Goal: Information Seeking & Learning: Stay updated

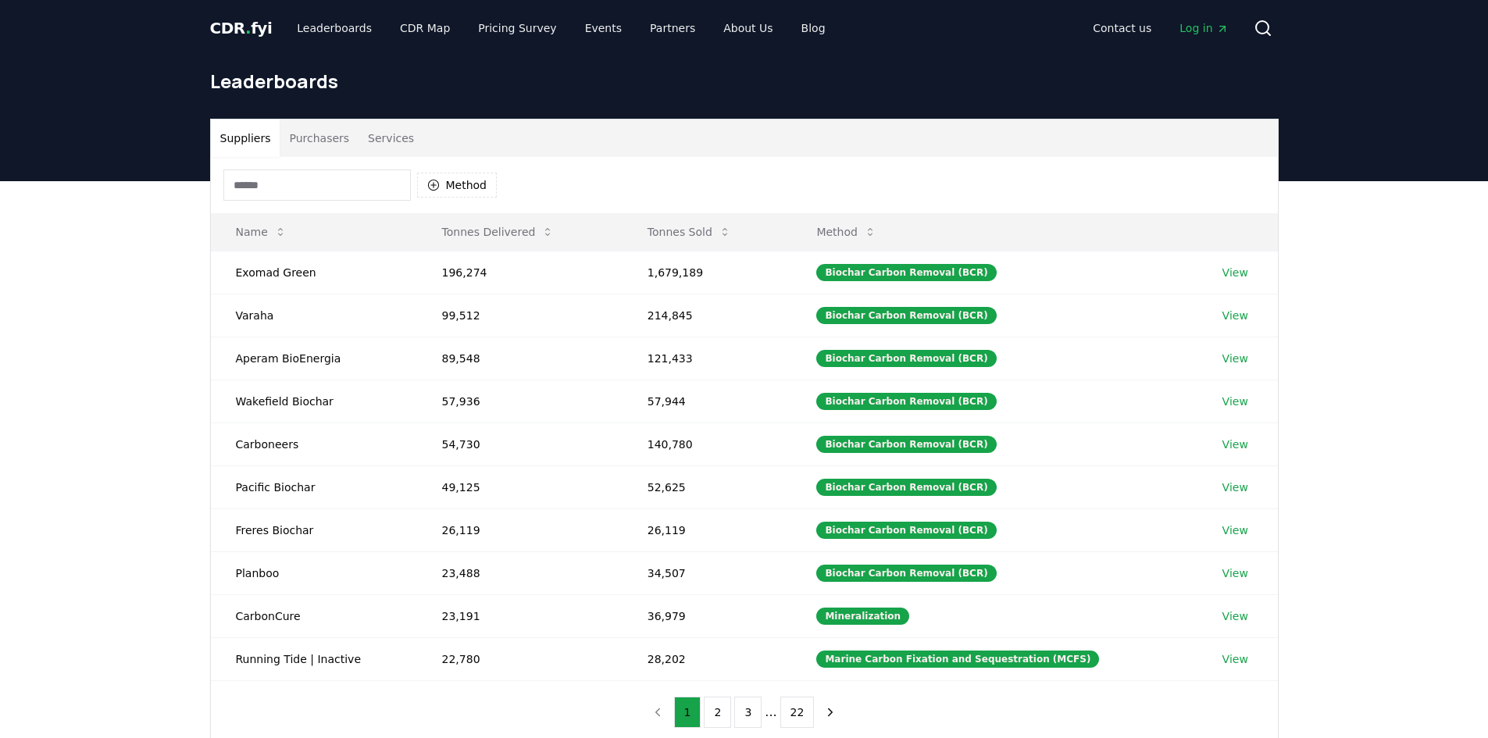
click at [323, 139] on button "Purchasers" at bounding box center [319, 138] width 79 height 37
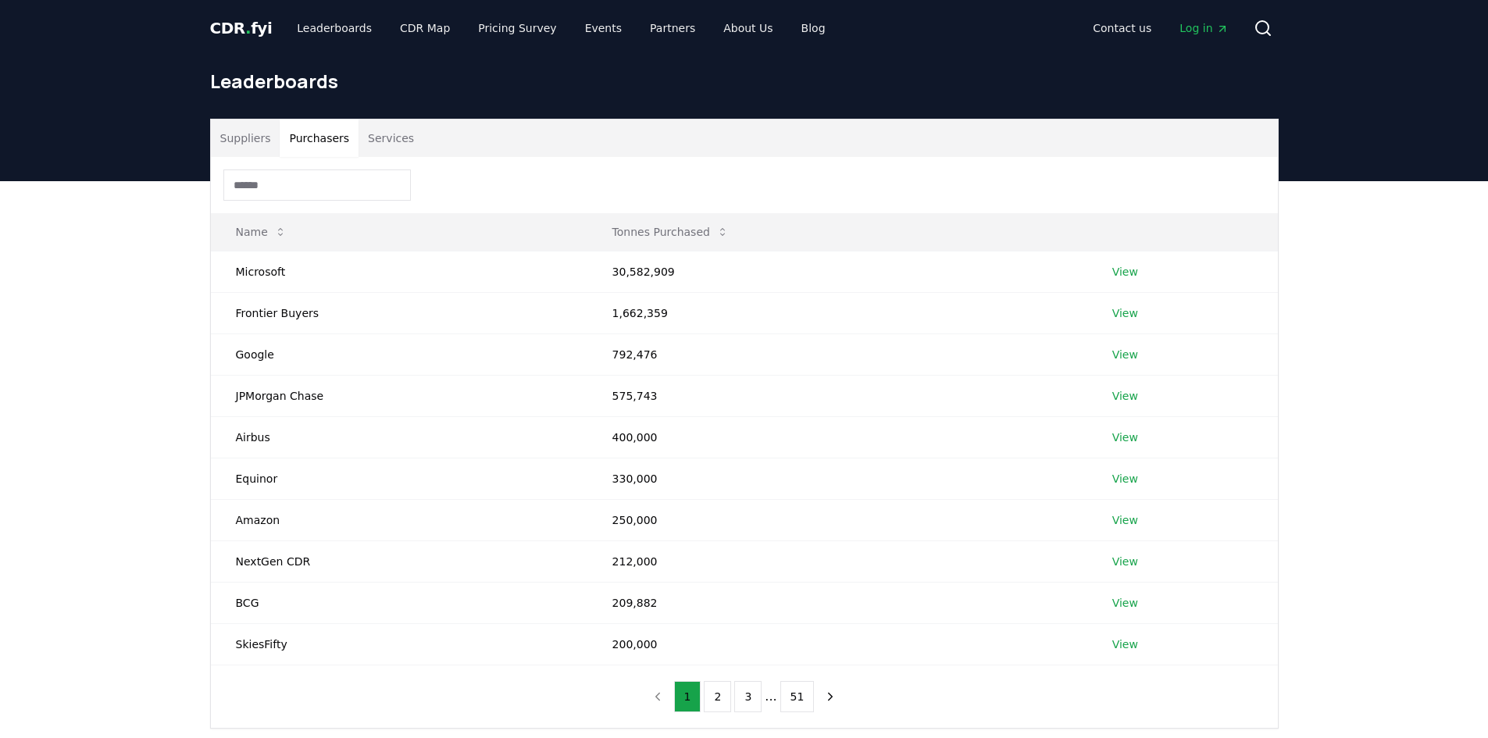
click at [373, 134] on button "Services" at bounding box center [391, 138] width 65 height 37
click at [316, 138] on button "Purchasers" at bounding box center [319, 138] width 79 height 37
click at [359, 138] on button "Services" at bounding box center [391, 138] width 65 height 37
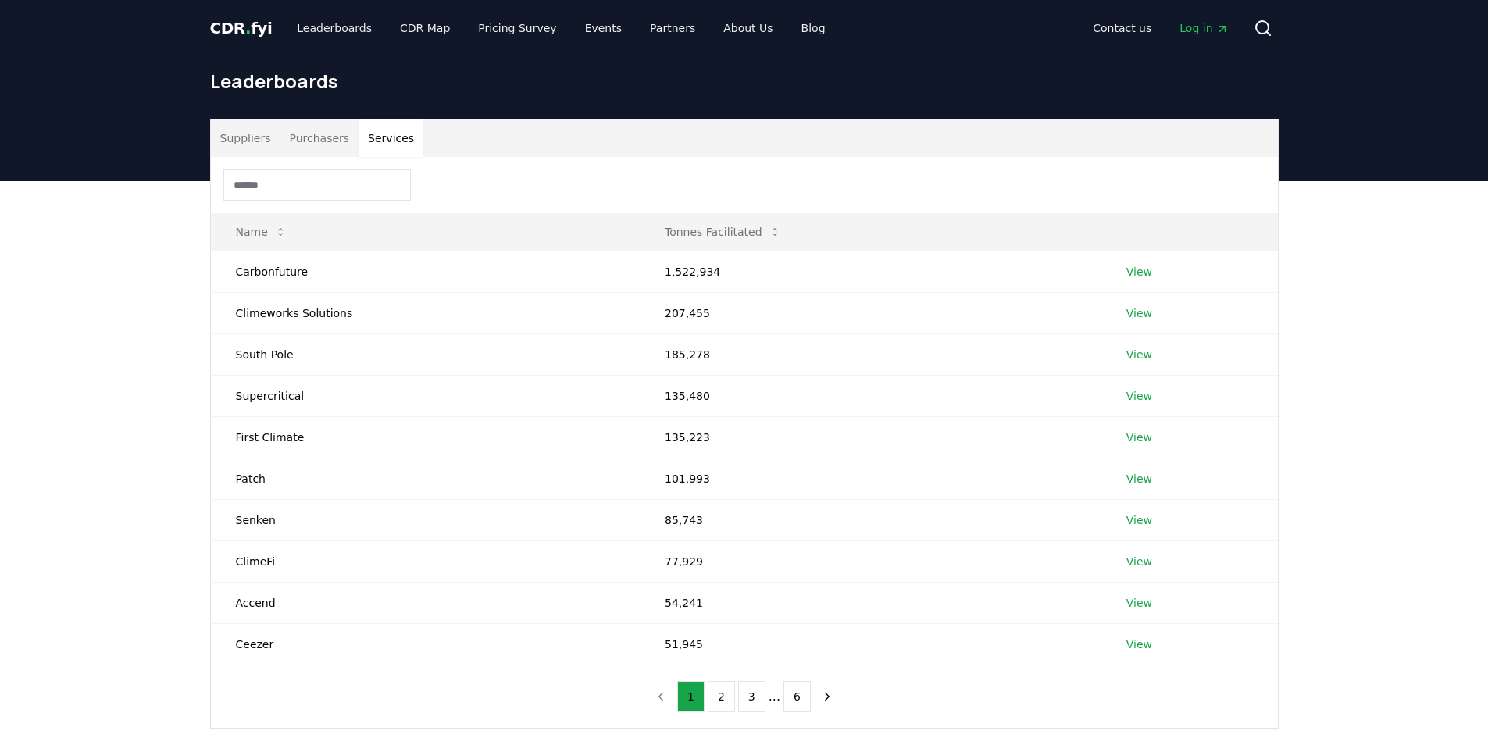
click at [318, 133] on button "Purchasers" at bounding box center [319, 138] width 79 height 37
click at [359, 141] on button "Services" at bounding box center [391, 138] width 65 height 37
drag, startPoint x: 674, startPoint y: 562, endPoint x: 683, endPoint y: 560, distance: 8.9
click at [683, 560] on td "77,929" at bounding box center [871, 561] width 462 height 41
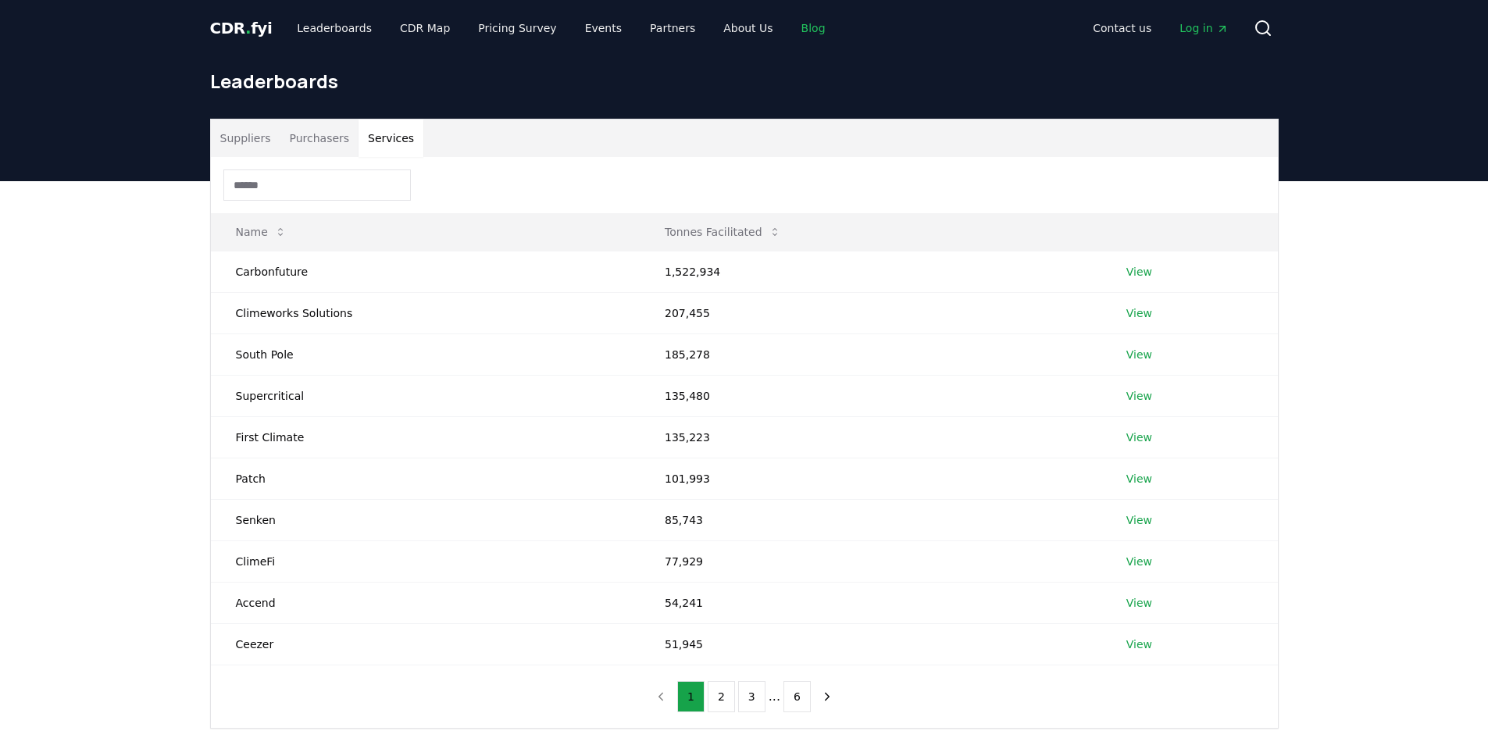
click at [789, 28] on link "Blog" at bounding box center [813, 28] width 49 height 28
click at [789, 27] on link "Blog" at bounding box center [813, 28] width 49 height 28
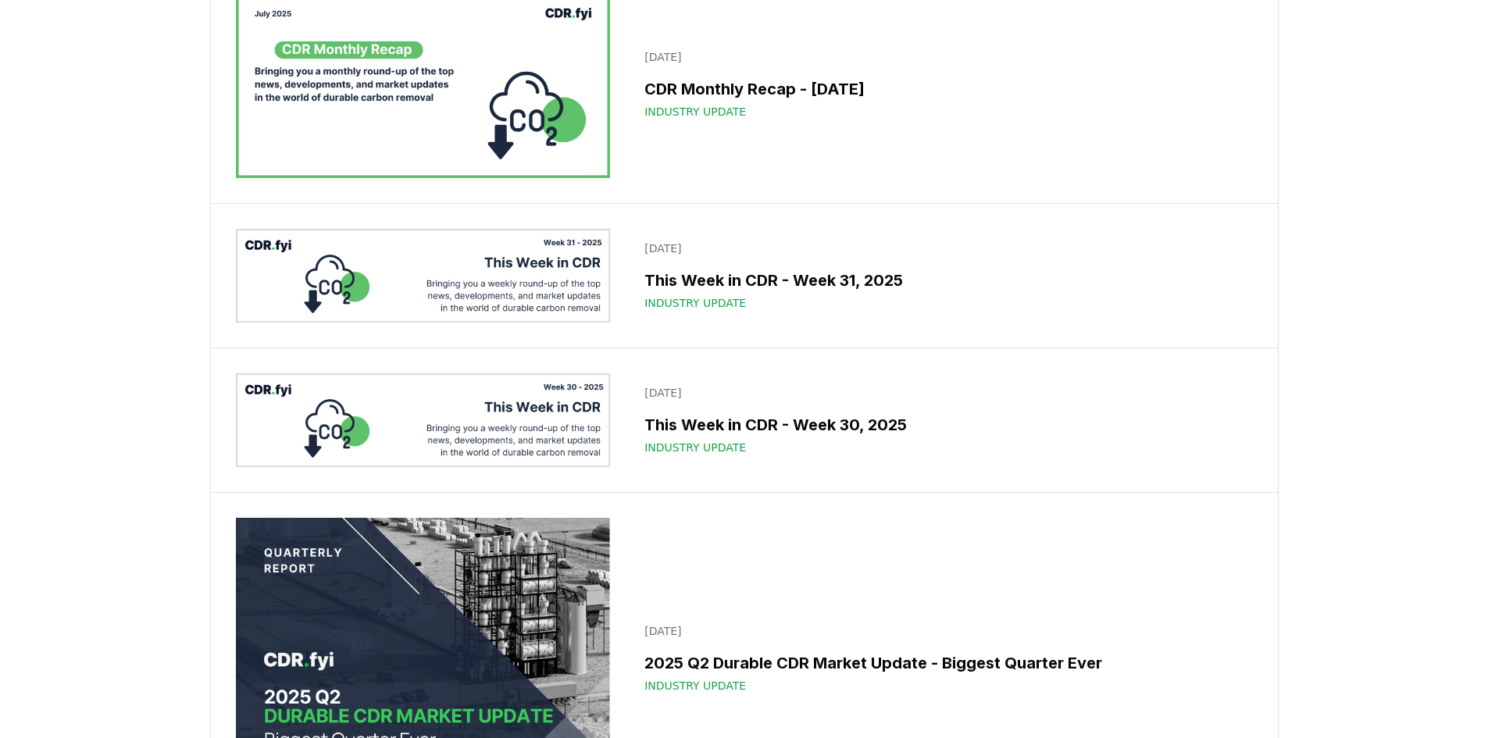
scroll to position [2031, 0]
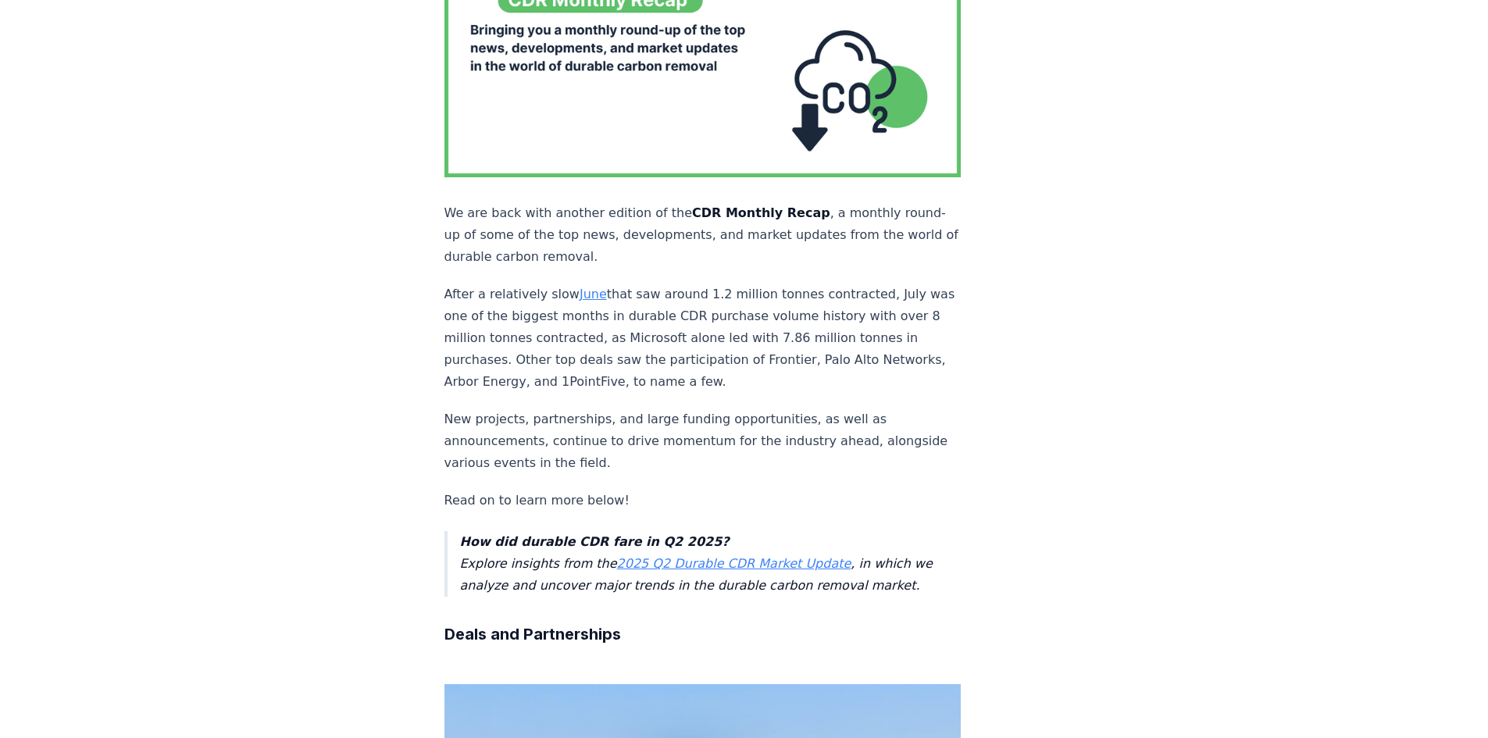
scroll to position [234, 0]
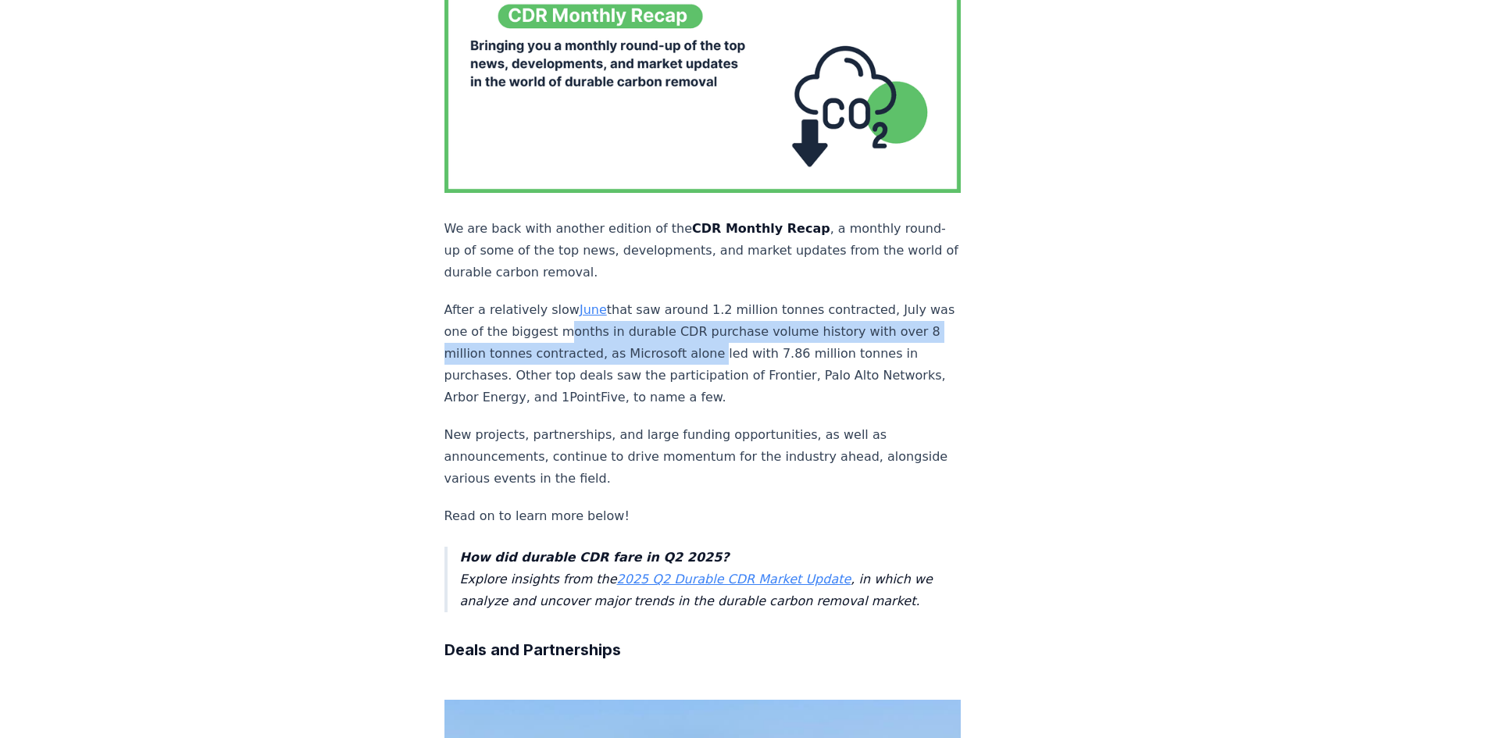
drag, startPoint x: 576, startPoint y: 298, endPoint x: 740, endPoint y: 315, distance: 164.1
click at [740, 315] on p "After a relatively slow June that saw around 1.2 million tonnes contracted, Jul…" at bounding box center [702, 353] width 517 height 109
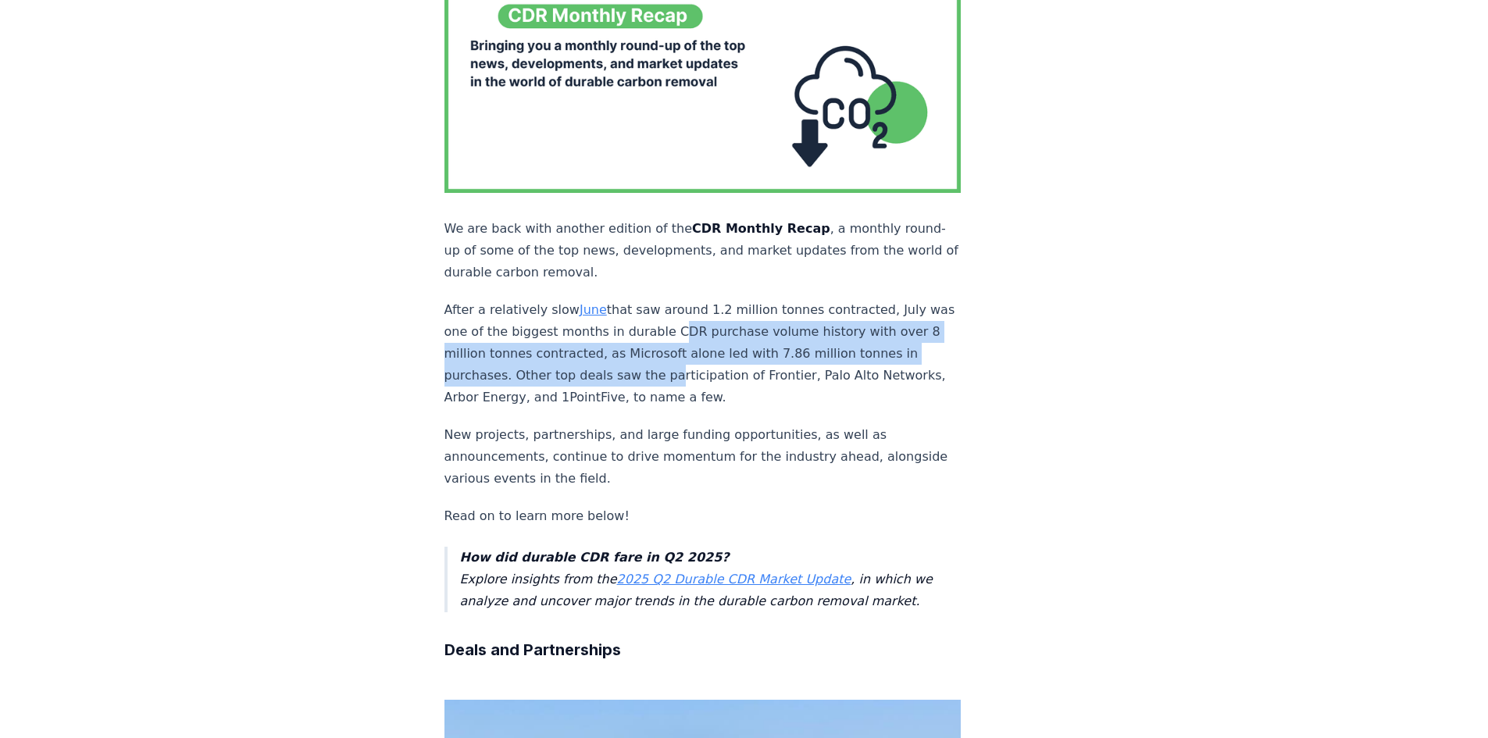
drag, startPoint x: 707, startPoint y: 339, endPoint x: 710, endPoint y: 347, distance: 8.4
click at [710, 347] on p "After a relatively slow June that saw around 1.2 million tonnes contracted, Jul…" at bounding box center [702, 353] width 517 height 109
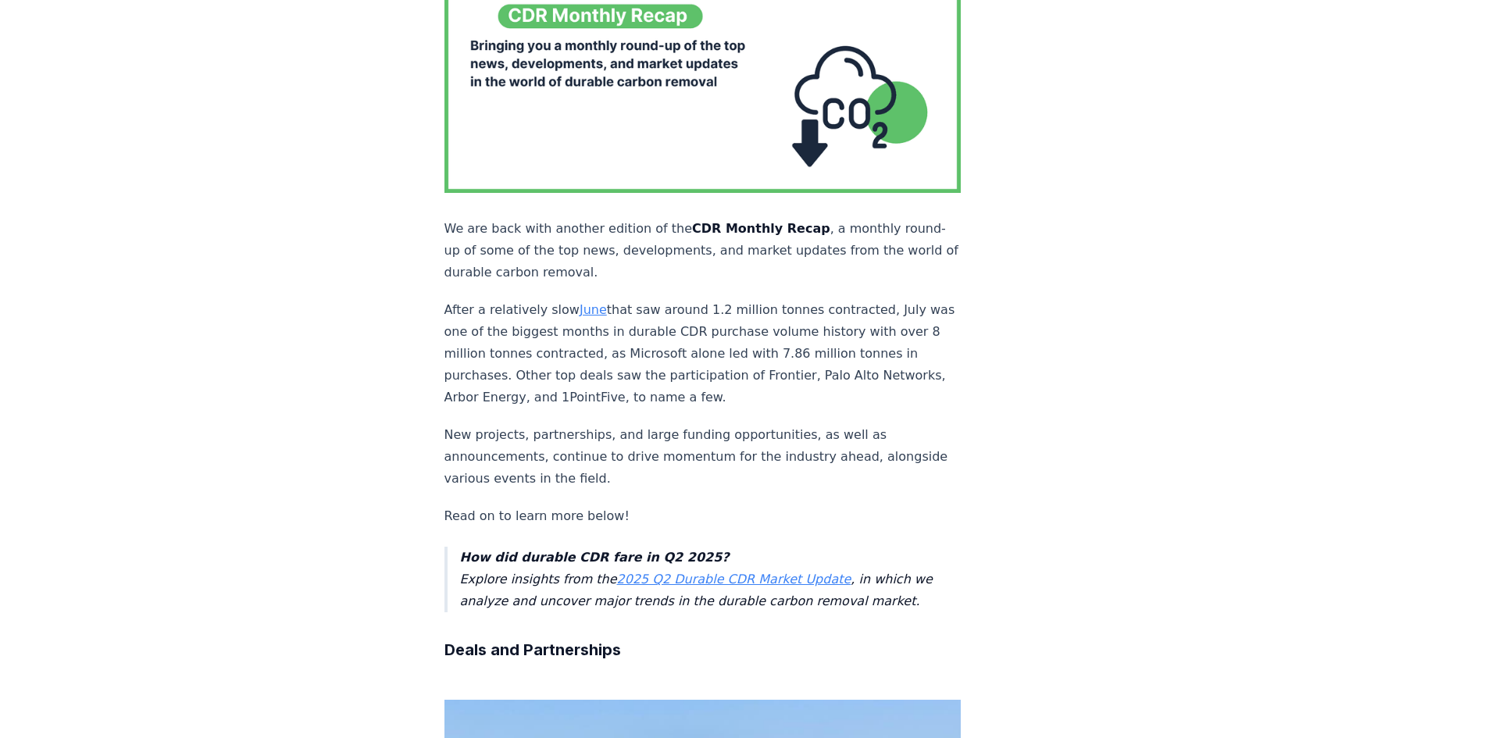
click at [711, 358] on p "After a relatively slow June that saw around 1.2 million tonnes contracted, Jul…" at bounding box center [702, 353] width 517 height 109
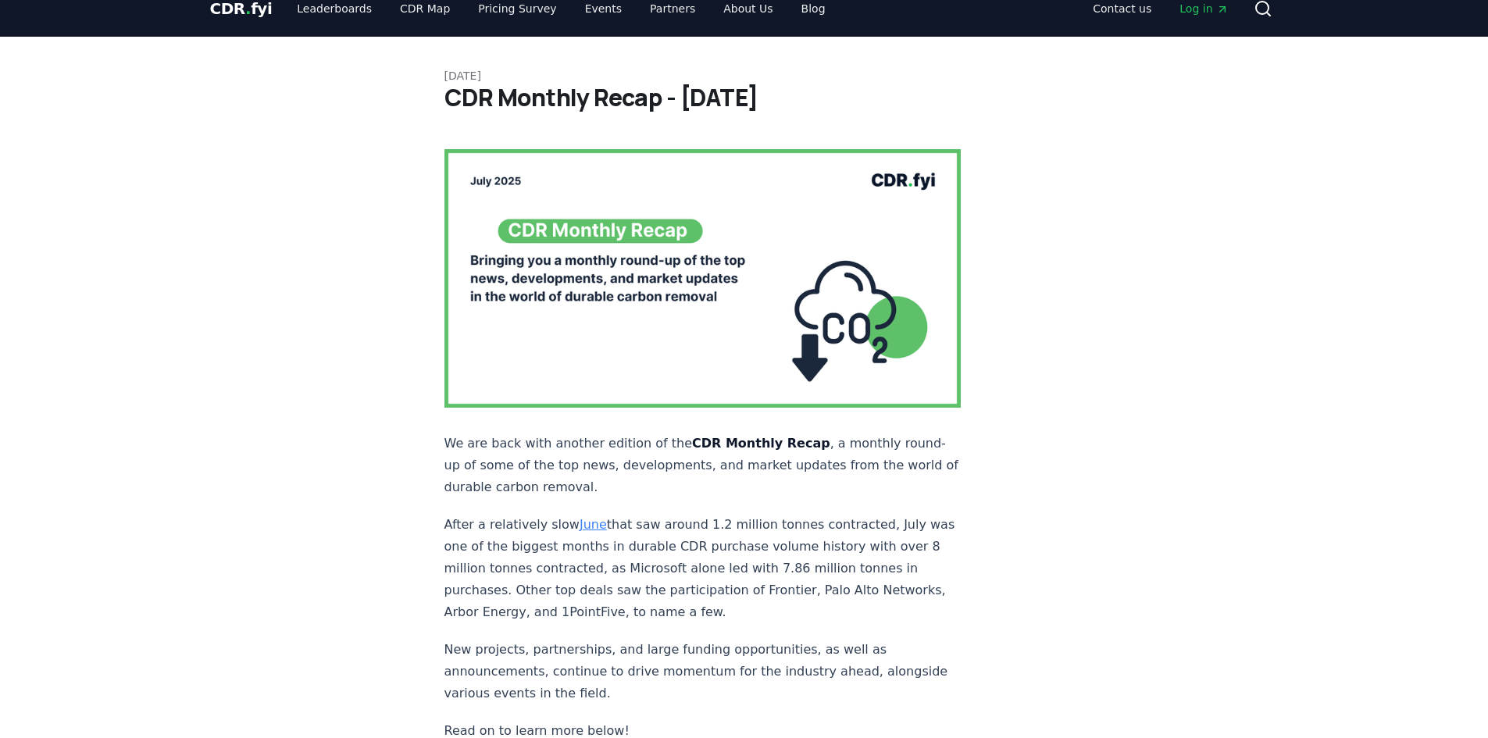
scroll to position [0, 0]
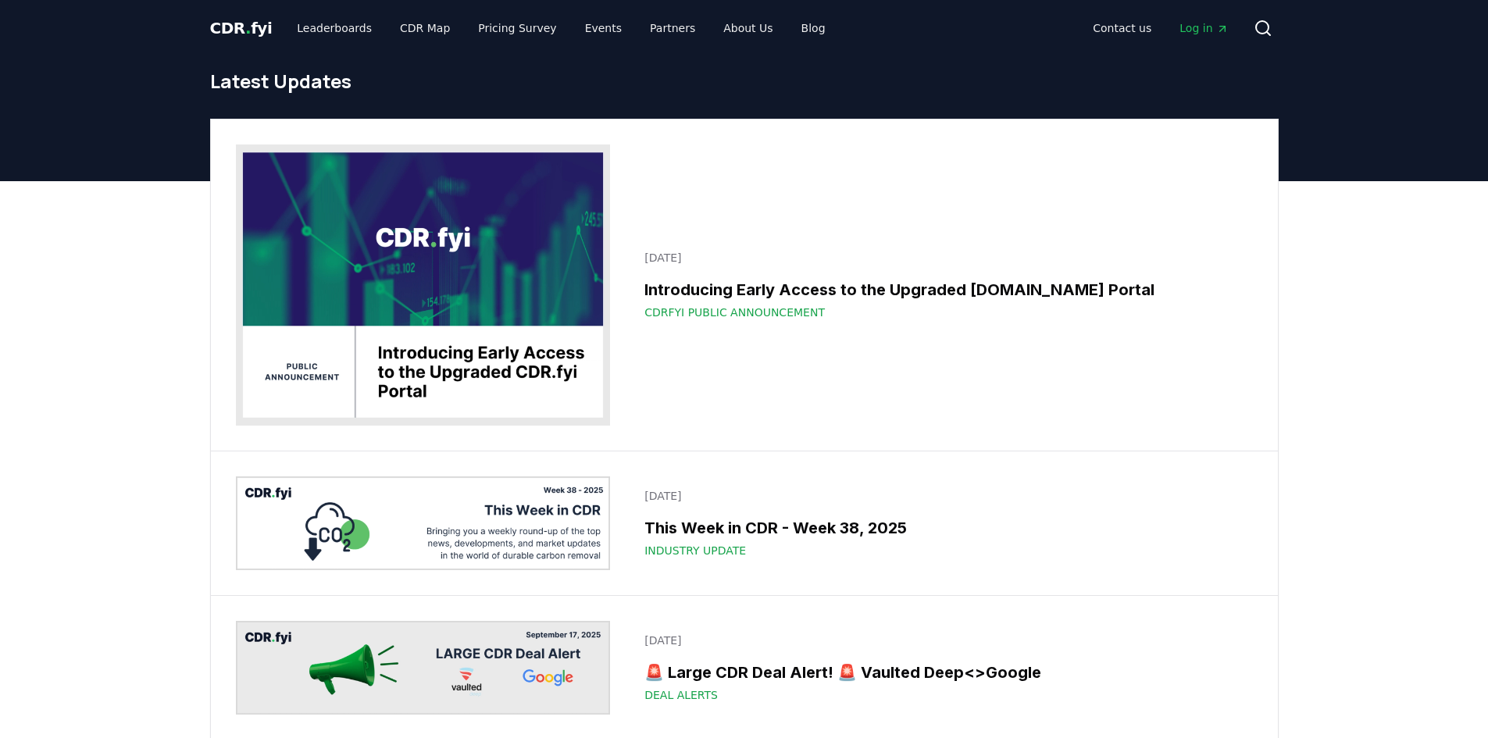
scroll to position [2031, 0]
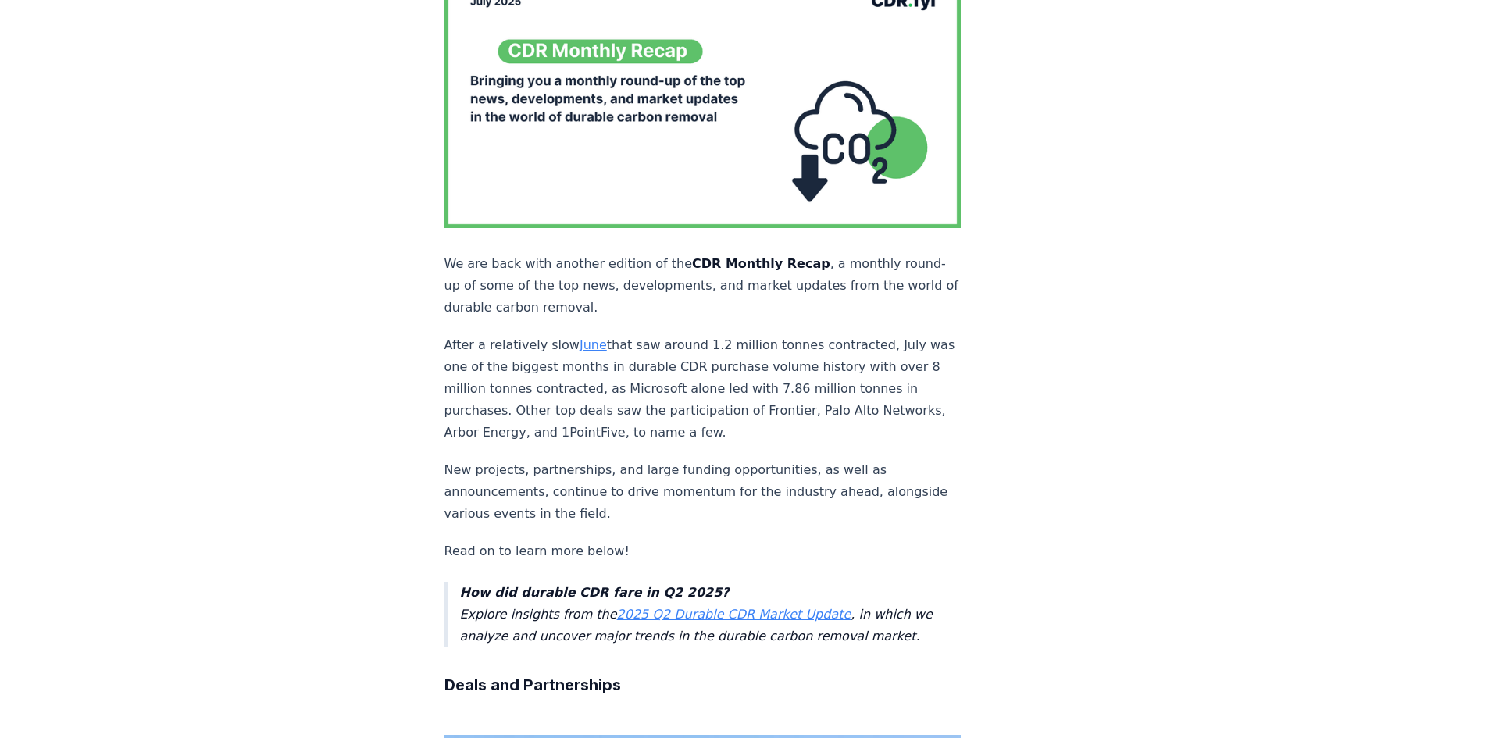
scroll to position [234, 0]
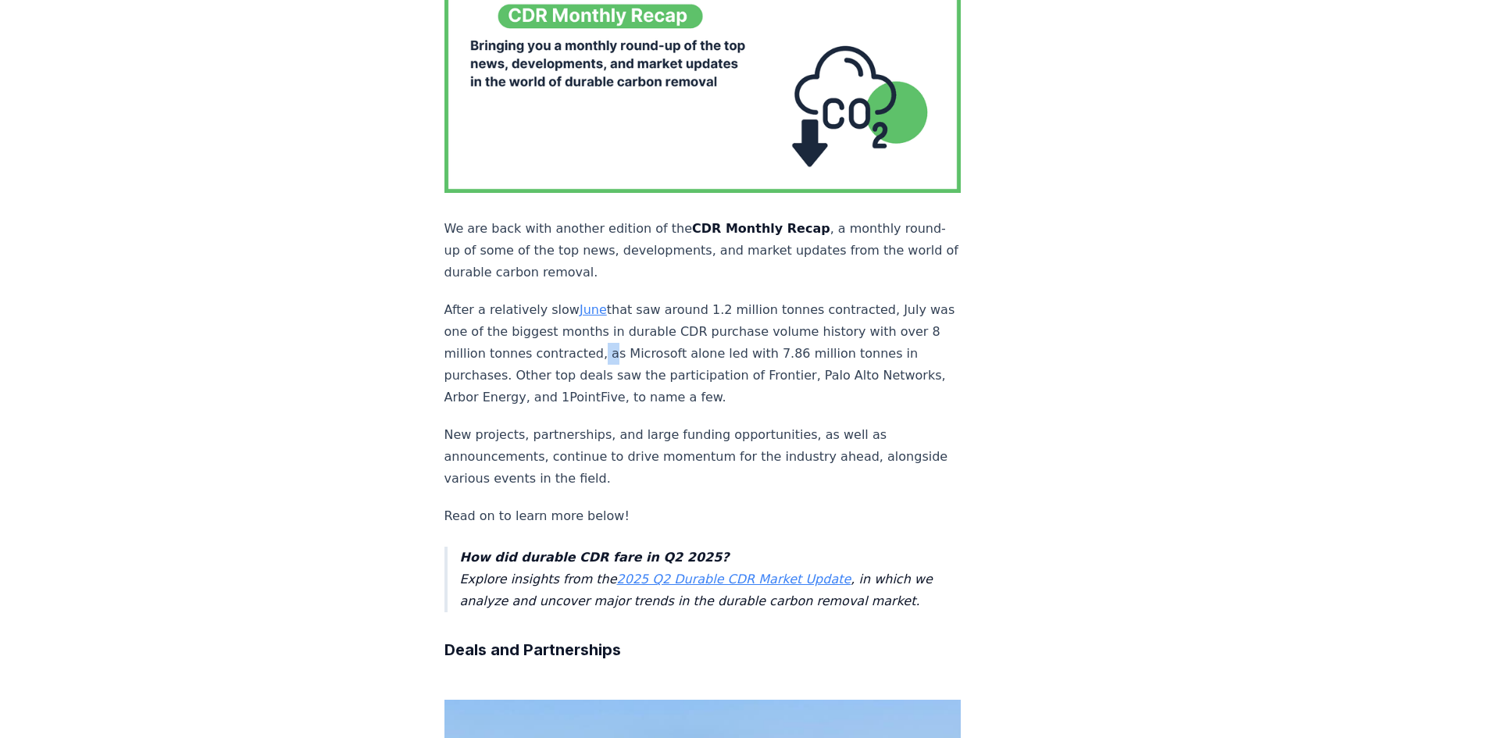
drag, startPoint x: 629, startPoint y: 315, endPoint x: 637, endPoint y: 330, distance: 17.8
click at [637, 330] on p "After a relatively slow June that saw around 1.2 million tonnes contracted, Jul…" at bounding box center [702, 353] width 517 height 109
drag, startPoint x: 622, startPoint y: 327, endPoint x: 712, endPoint y: 325, distance: 90.6
click at [712, 325] on p "After a relatively slow June that saw around 1.2 million tonnes contracted, Jul…" at bounding box center [702, 353] width 517 height 109
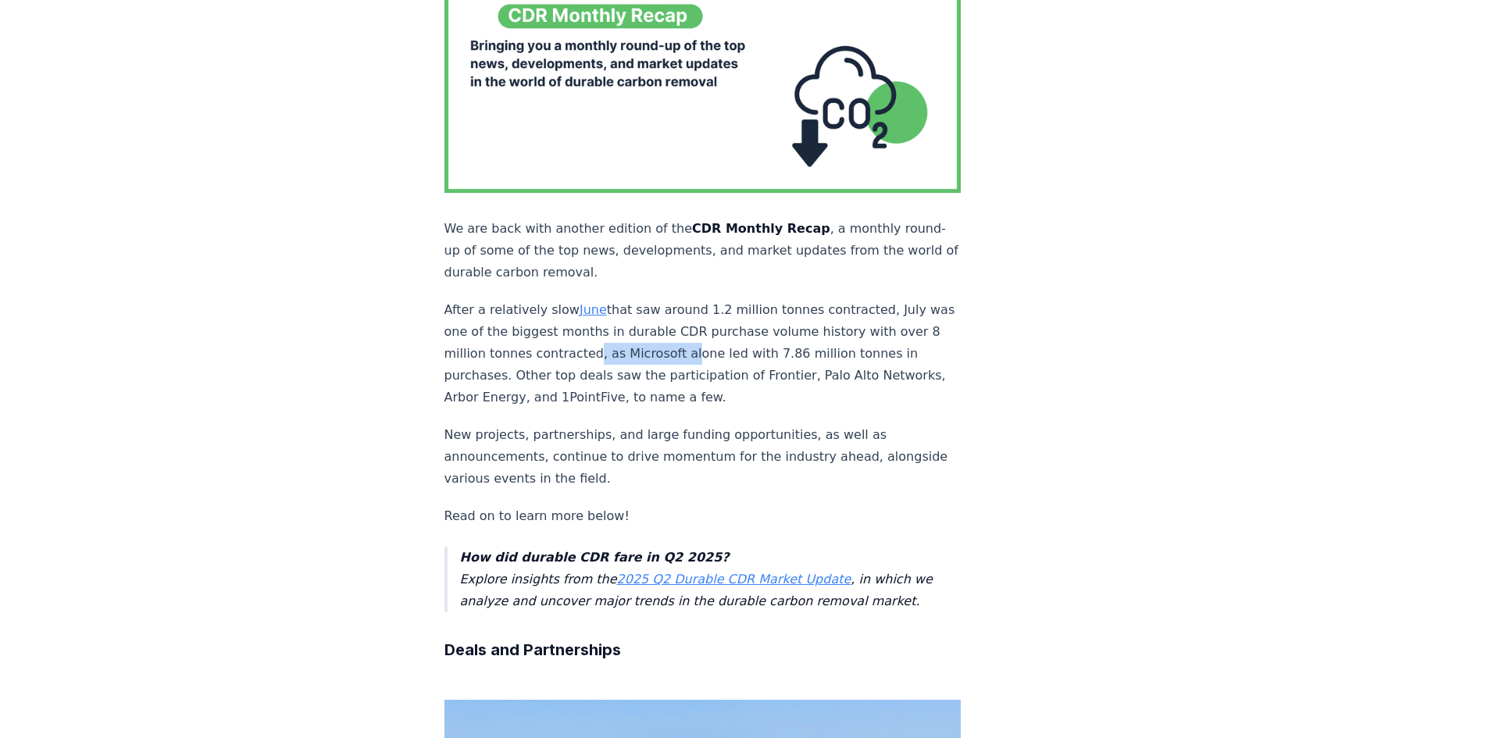
click at [712, 325] on p "After a relatively slow June that saw around 1.2 million tonnes contracted, Jul…" at bounding box center [702, 353] width 517 height 109
drag, startPoint x: 726, startPoint y: 323, endPoint x: 758, endPoint y: 327, distance: 32.3
click at [758, 327] on p "After a relatively slow June that saw around 1.2 million tonnes contracted, Jul…" at bounding box center [702, 353] width 517 height 109
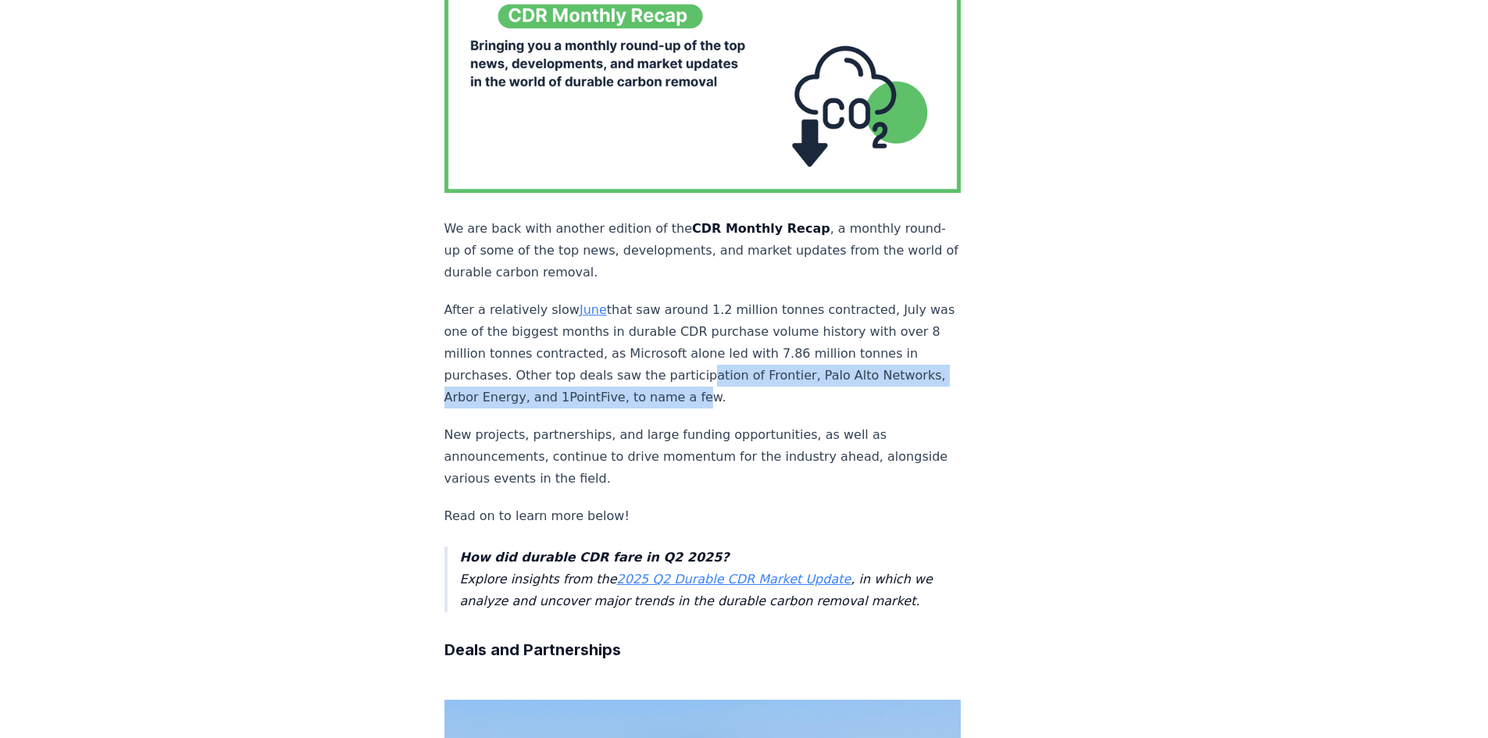
drag, startPoint x: 738, startPoint y: 366, endPoint x: 737, endPoint y: 342, distance: 24.3
click at [737, 342] on p "After a relatively slow June that saw around 1.2 million tonnes contracted, Jul…" at bounding box center [702, 353] width 517 height 109
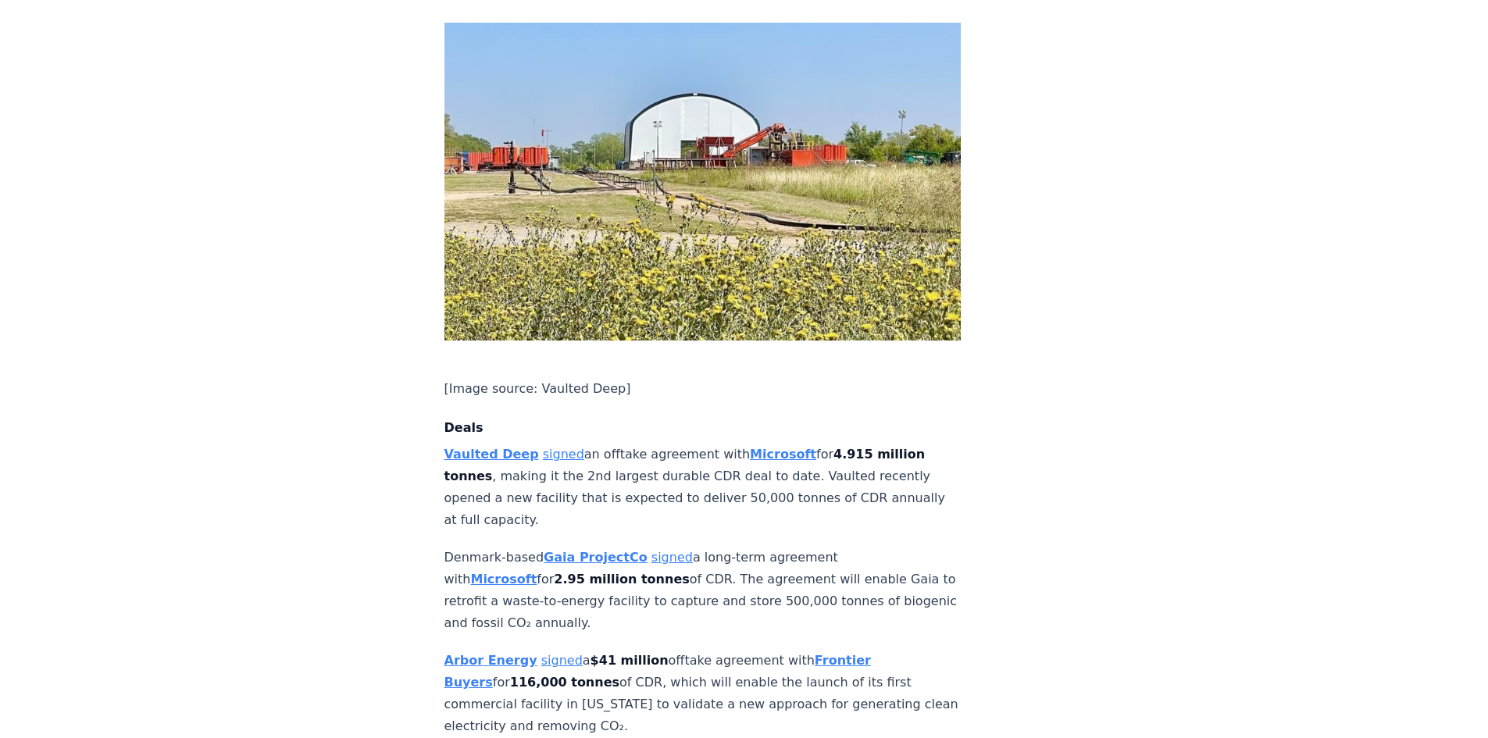
scroll to position [937, 0]
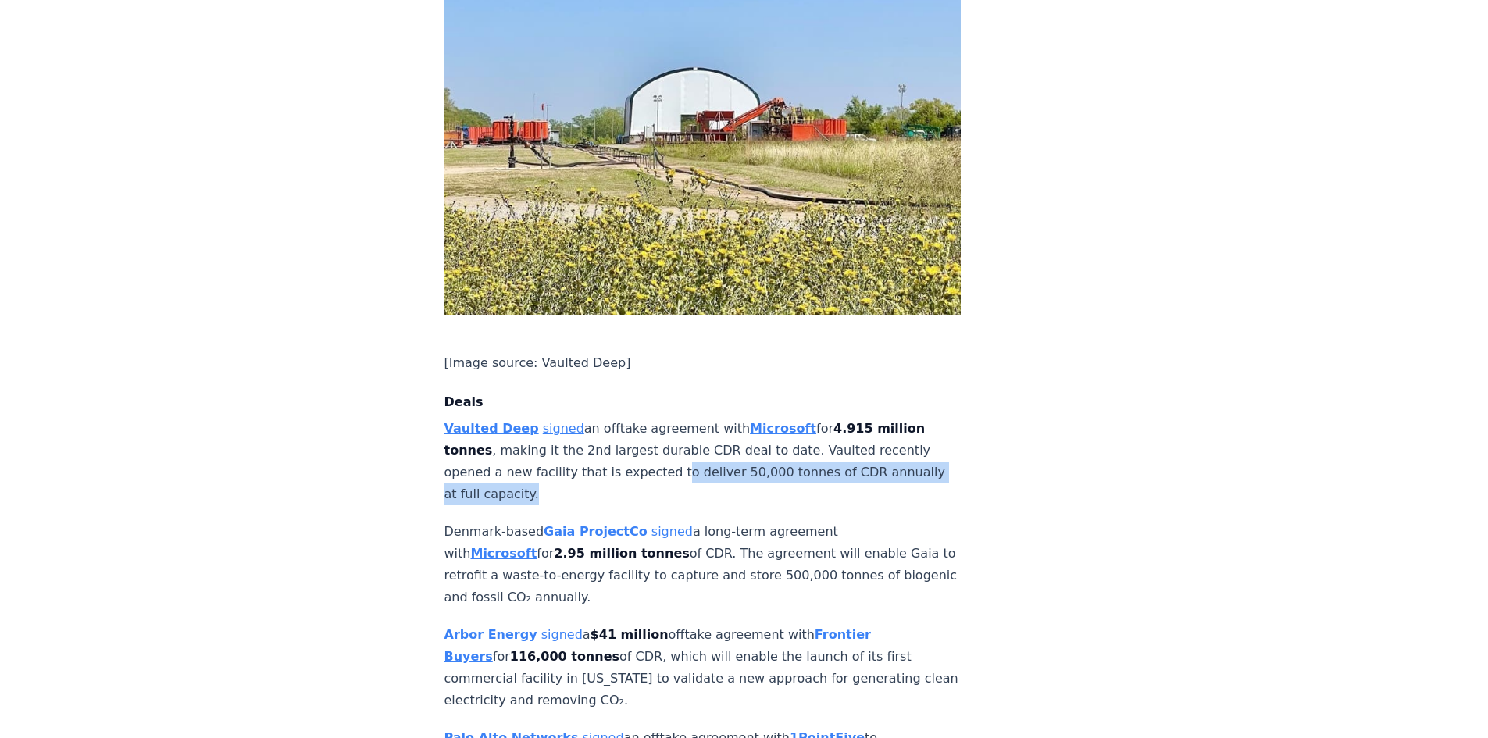
drag, startPoint x: 671, startPoint y: 447, endPoint x: 665, endPoint y: 430, distance: 18.3
click at [665, 430] on p "Vaulted Deep signed an offtake agreement with Microsoft for 4.915 million tonne…" at bounding box center [702, 461] width 517 height 87
click at [664, 429] on p "Vaulted Deep signed an offtake agreement with Microsoft for 4.915 million tonne…" at bounding box center [702, 461] width 517 height 87
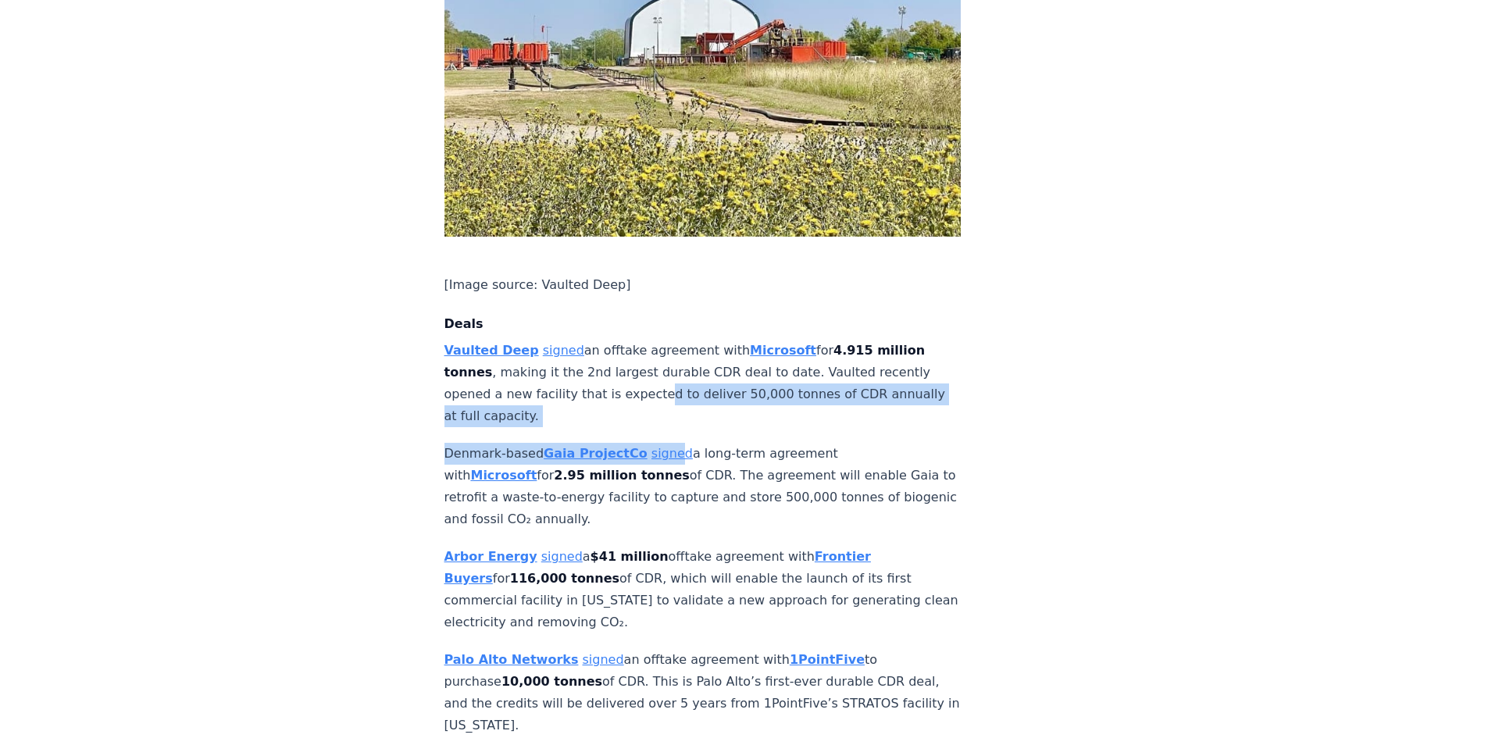
drag, startPoint x: 659, startPoint y: 380, endPoint x: 652, endPoint y: 352, distance: 29.0
click at [651, 351] on p "Vaulted Deep signed an offtake agreement with Microsoft for 4.915 million tonne…" at bounding box center [702, 383] width 517 height 87
drag, startPoint x: 596, startPoint y: 339, endPoint x: 623, endPoint y: 369, distance: 40.4
click at [623, 369] on p "Vaulted Deep signed an offtake agreement with Microsoft for 4.915 million tonne…" at bounding box center [702, 383] width 517 height 87
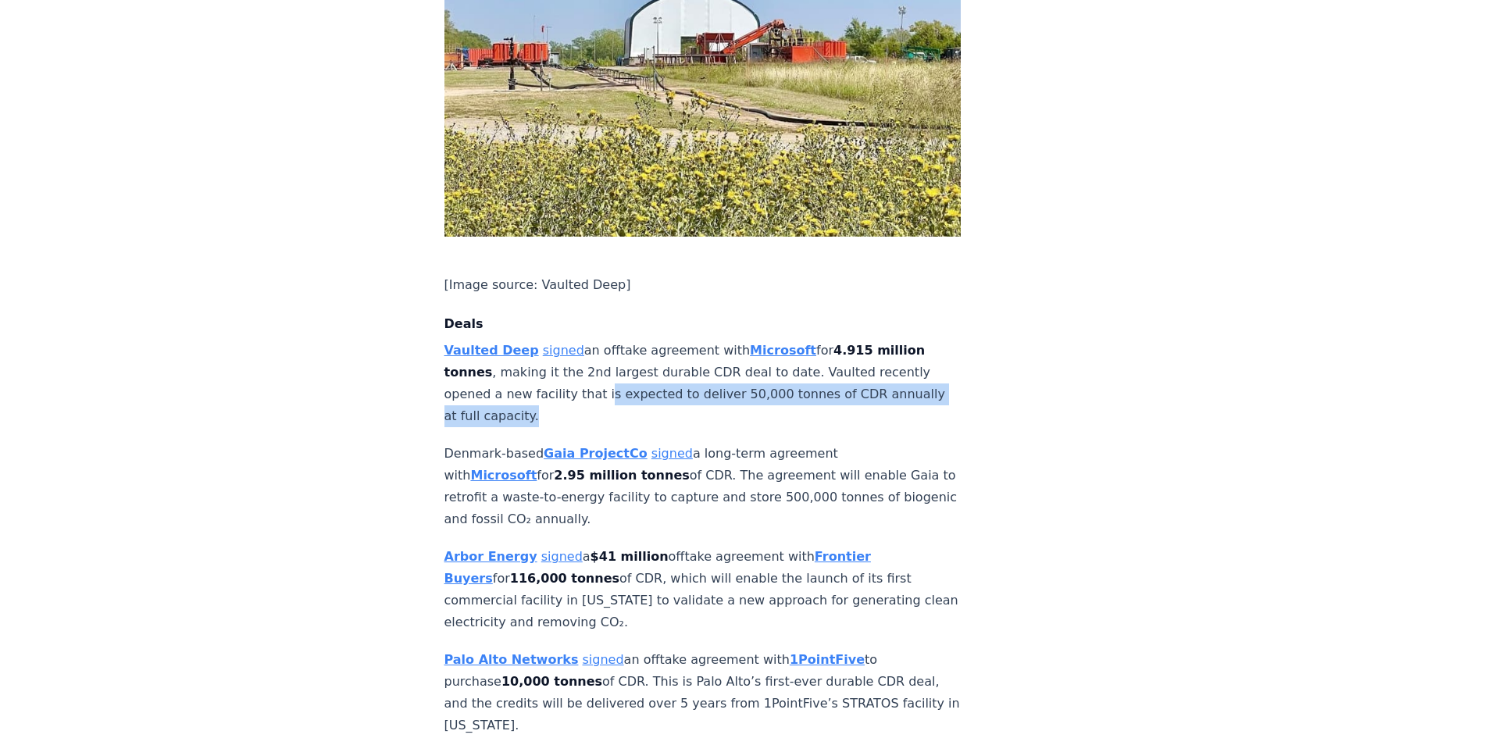
click at [623, 369] on p "Vaulted Deep signed an offtake agreement with Microsoft for 4.915 million tonne…" at bounding box center [702, 383] width 517 height 87
drag, startPoint x: 625, startPoint y: 363, endPoint x: 620, endPoint y: 345, distance: 18.6
click at [620, 345] on p "Vaulted Deep signed an offtake agreement with Microsoft for 4.915 million tonne…" at bounding box center [702, 383] width 517 height 87
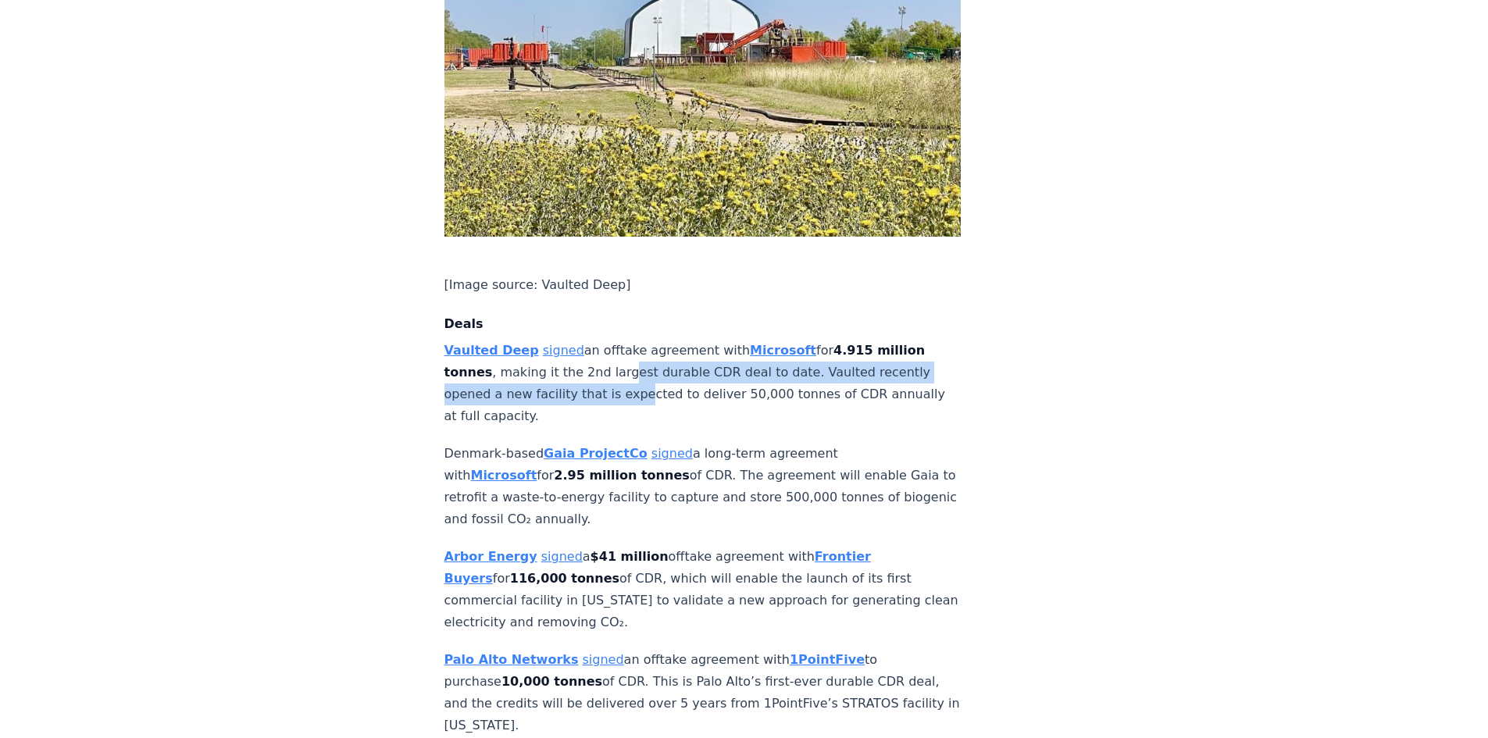
drag, startPoint x: 619, startPoint y: 327, endPoint x: 635, endPoint y: 347, distance: 25.5
click at [635, 347] on p "Vaulted Deep signed an offtake agreement with Microsoft for 4.915 million tonne…" at bounding box center [702, 383] width 517 height 87
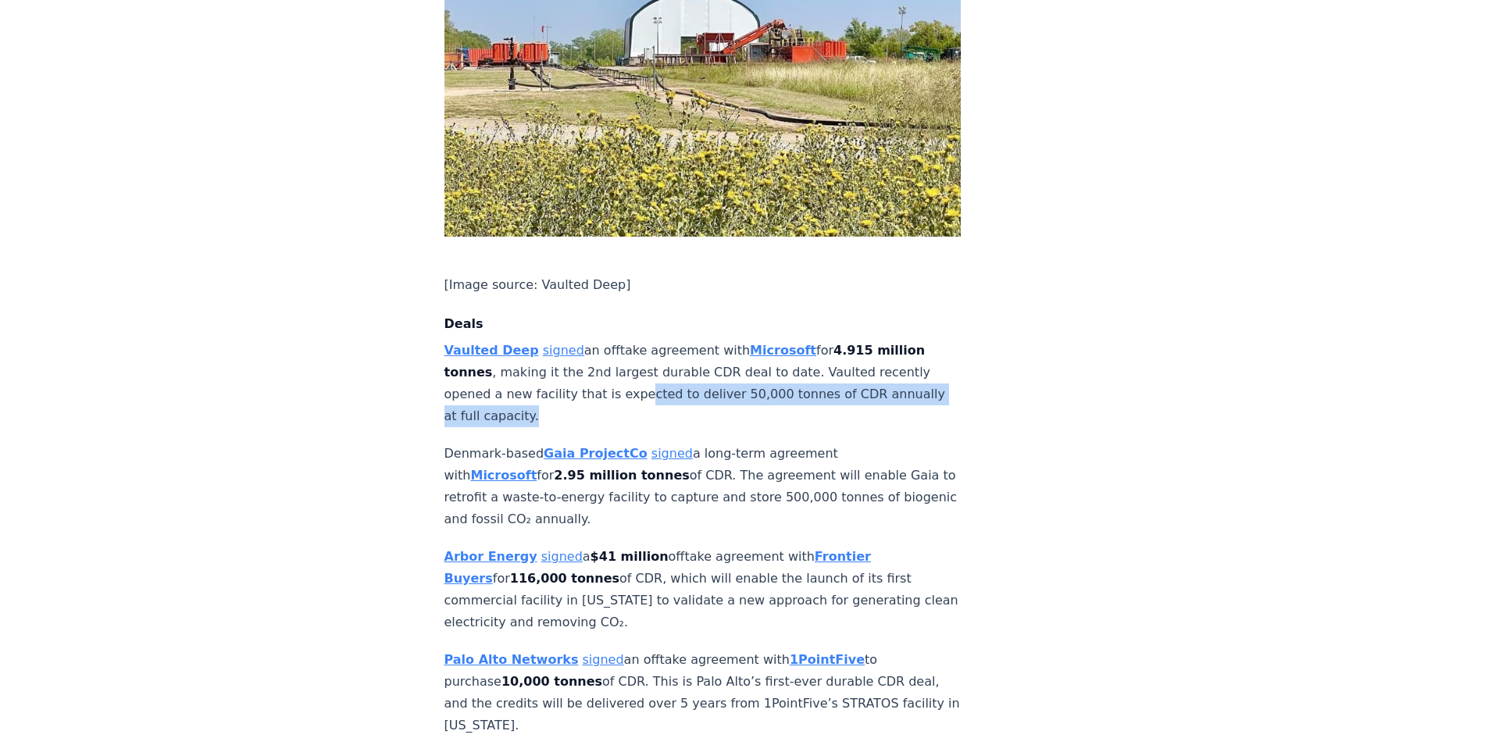
drag, startPoint x: 635, startPoint y: 359, endPoint x: 631, endPoint y: 337, distance: 23.0
click at [631, 340] on p "Vaulted Deep signed an offtake agreement with Microsoft for 4.915 million tonne…" at bounding box center [702, 383] width 517 height 87
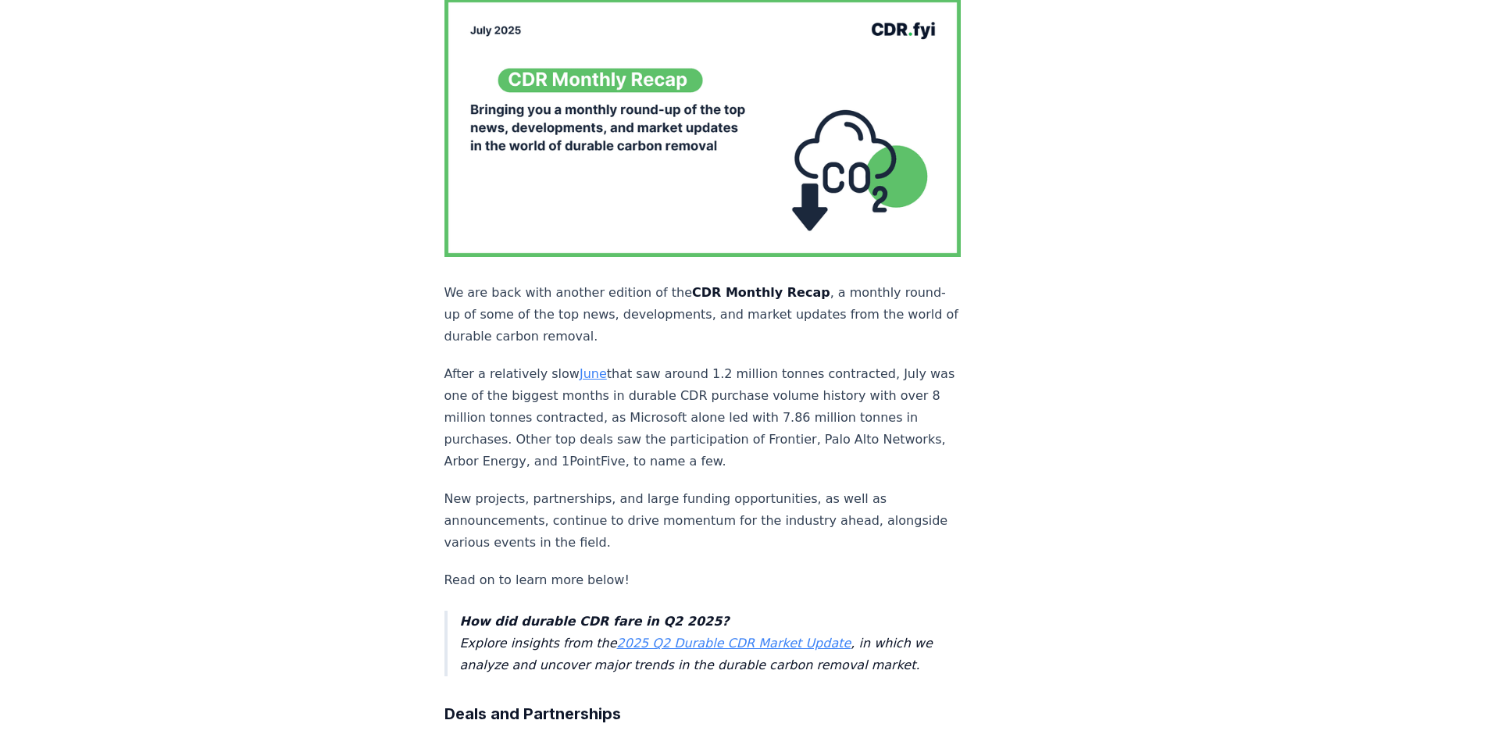
scroll to position [0, 0]
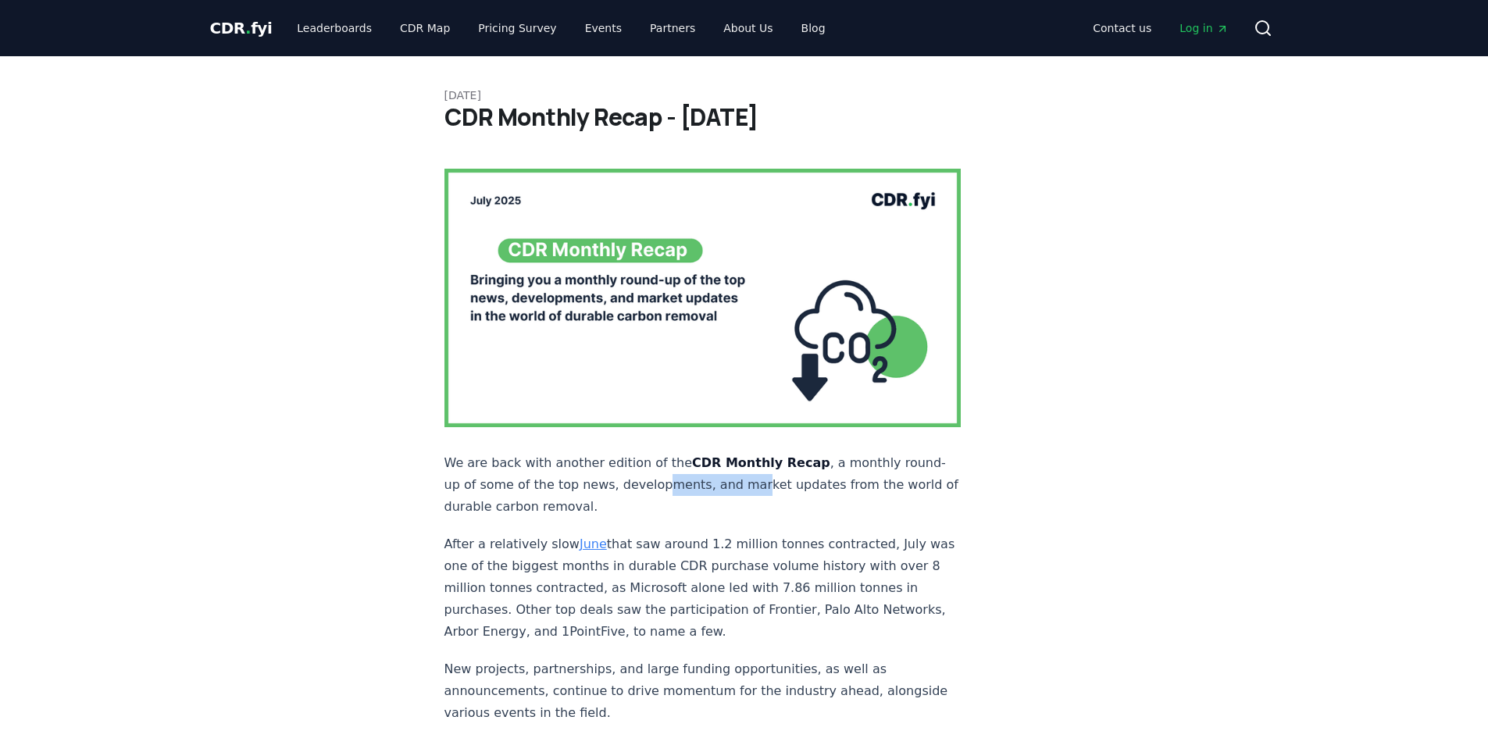
drag, startPoint x: 694, startPoint y: 444, endPoint x: 779, endPoint y: 444, distance: 84.4
click at [779, 452] on p "We are back with another edition of the CDR Monthly Recap , a monthly round-up …" at bounding box center [702, 485] width 517 height 66
drag, startPoint x: 731, startPoint y: 501, endPoint x: 784, endPoint y: 501, distance: 53.1
click at [784, 534] on p "After a relatively slow June that saw around 1.2 million tonnes contracted, Jul…" at bounding box center [702, 588] width 517 height 109
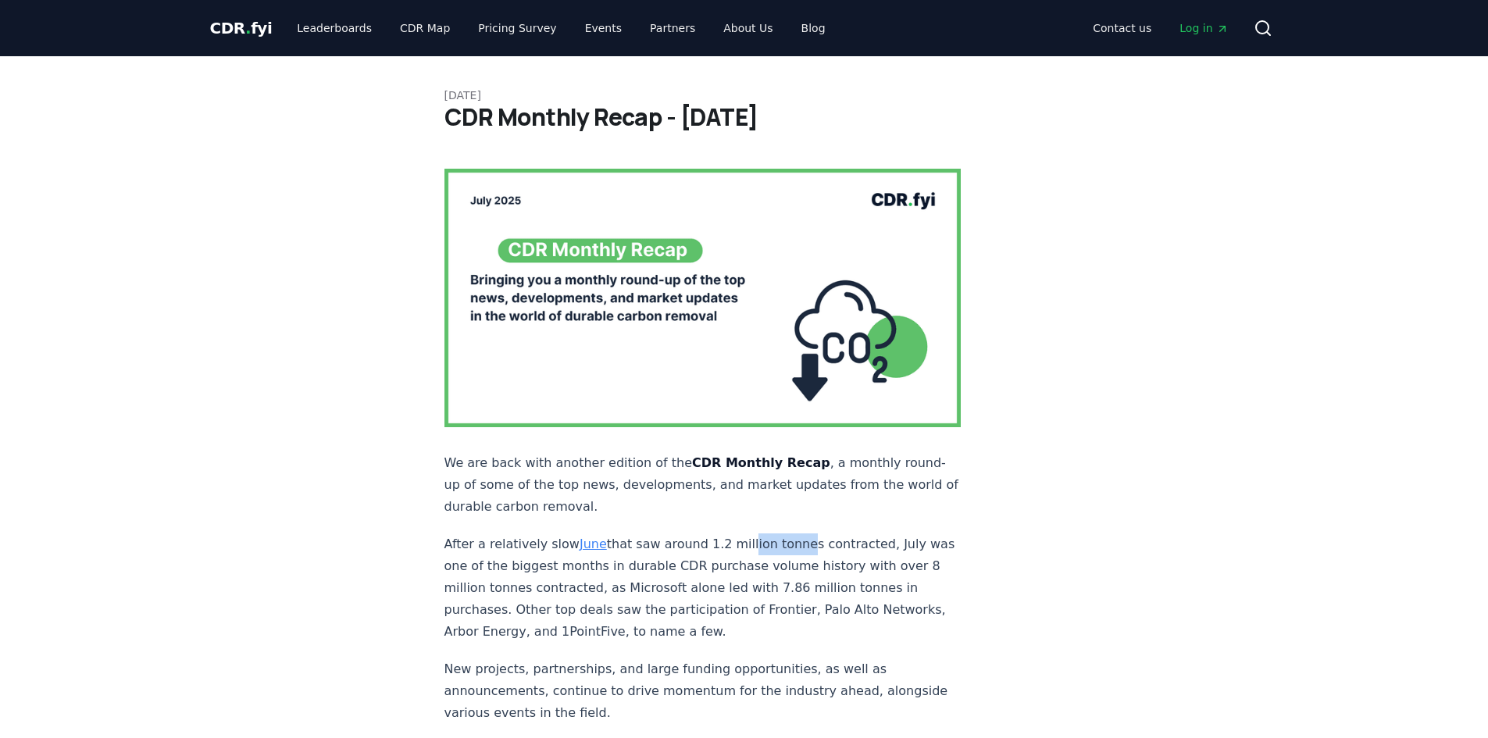
click at [785, 534] on p "After a relatively slow June that saw around 1.2 million tonnes contracted, Jul…" at bounding box center [702, 588] width 517 height 109
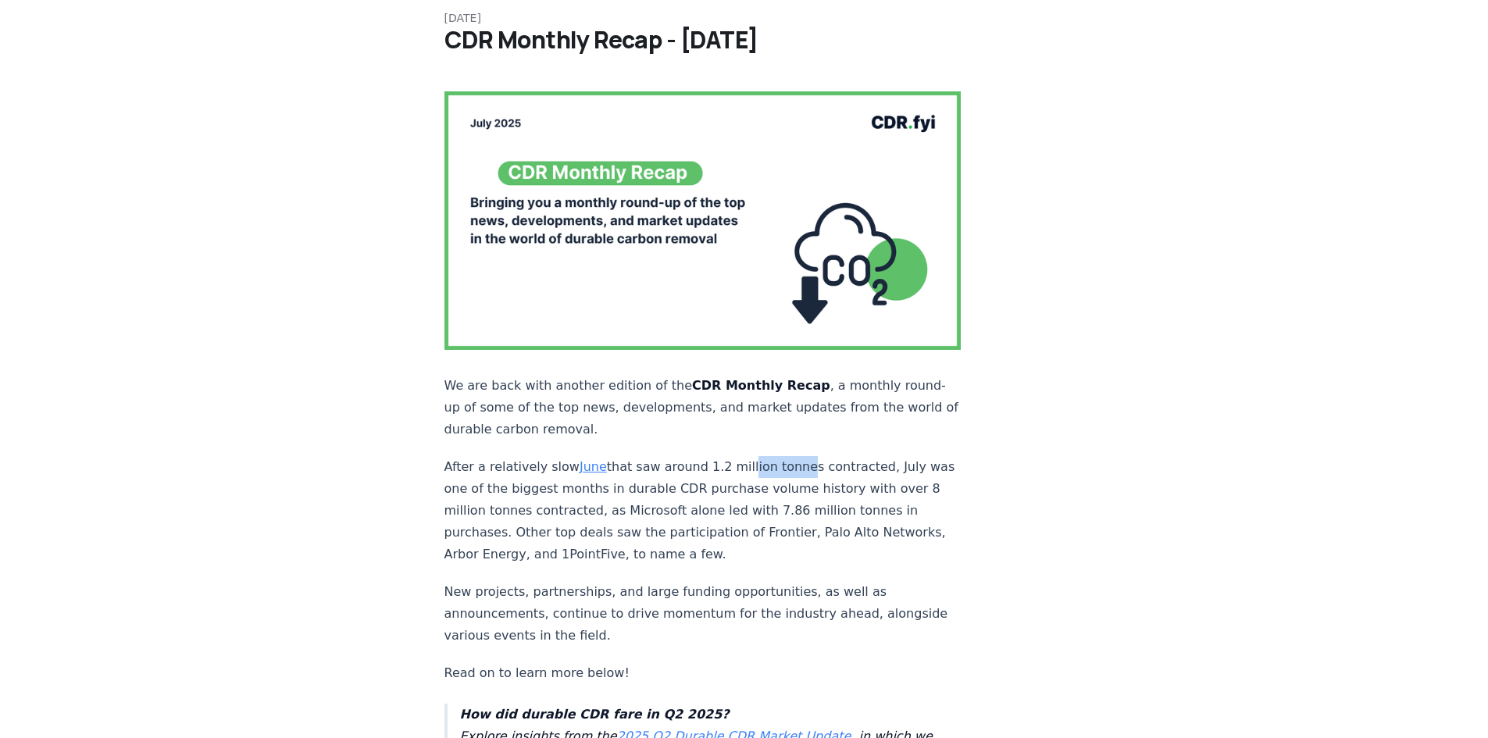
scroll to position [78, 0]
drag, startPoint x: 774, startPoint y: 516, endPoint x: 773, endPoint y: 482, distance: 33.6
click at [773, 482] on p "After a relatively slow June that saw around 1.2 million tonnes contracted, Jul…" at bounding box center [702, 509] width 517 height 109
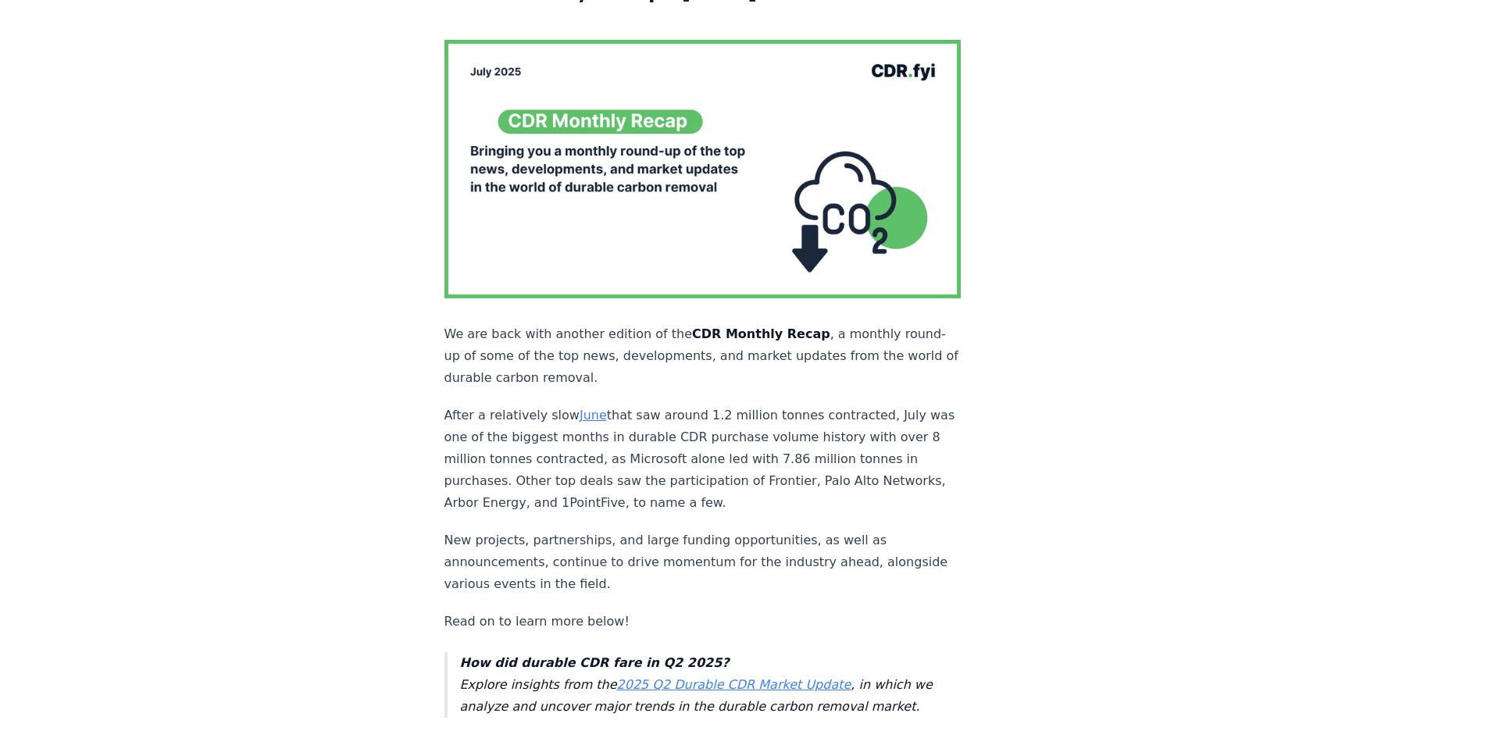
scroll to position [156, 0]
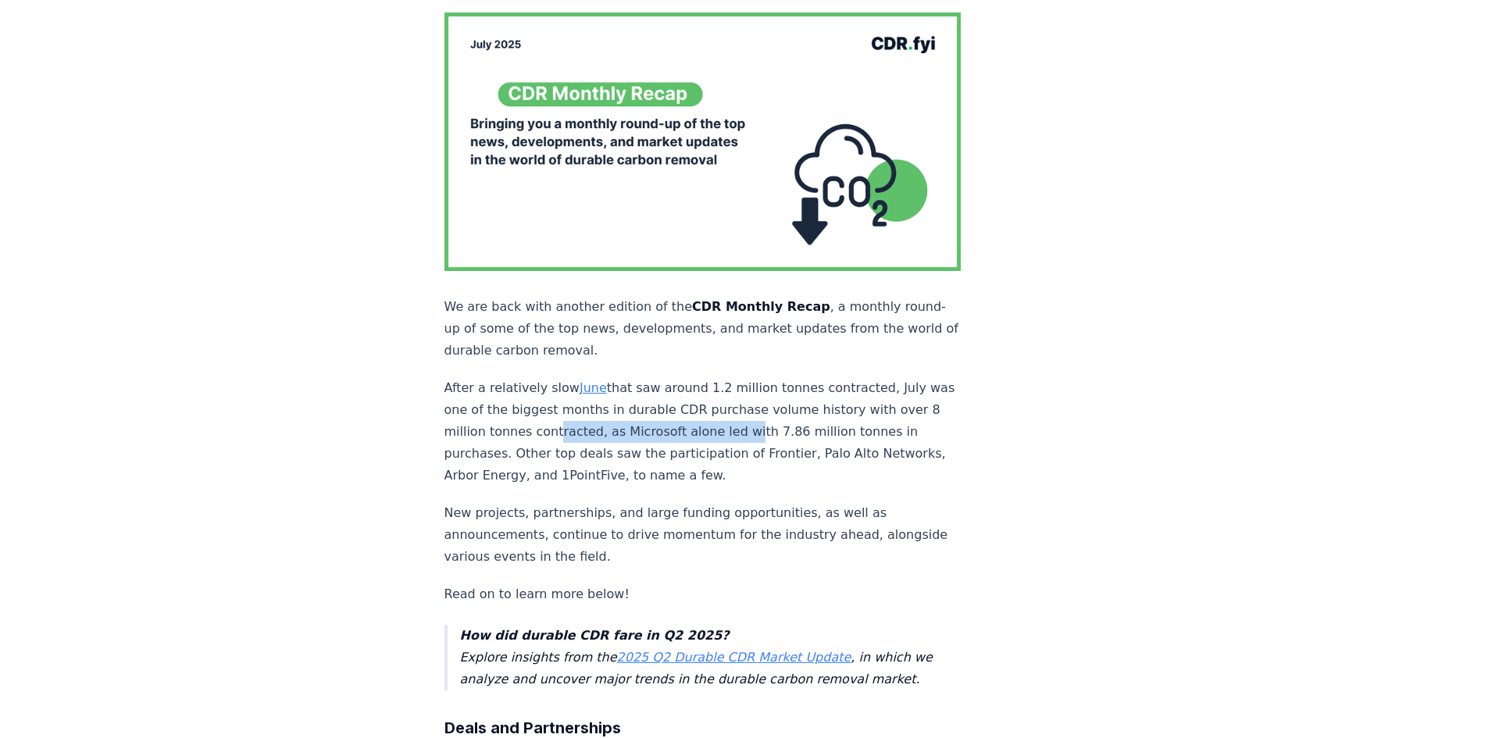
drag, startPoint x: 722, startPoint y: 408, endPoint x: 769, endPoint y: 408, distance: 46.9
click at [769, 408] on p "After a relatively slow June that saw around 1.2 million tonnes contracted, Jul…" at bounding box center [702, 431] width 517 height 109
drag, startPoint x: 763, startPoint y: 426, endPoint x: 675, endPoint y: 419, distance: 88.5
click at [675, 419] on p "After a relatively slow June that saw around 1.2 million tonnes contracted, Jul…" at bounding box center [702, 431] width 517 height 109
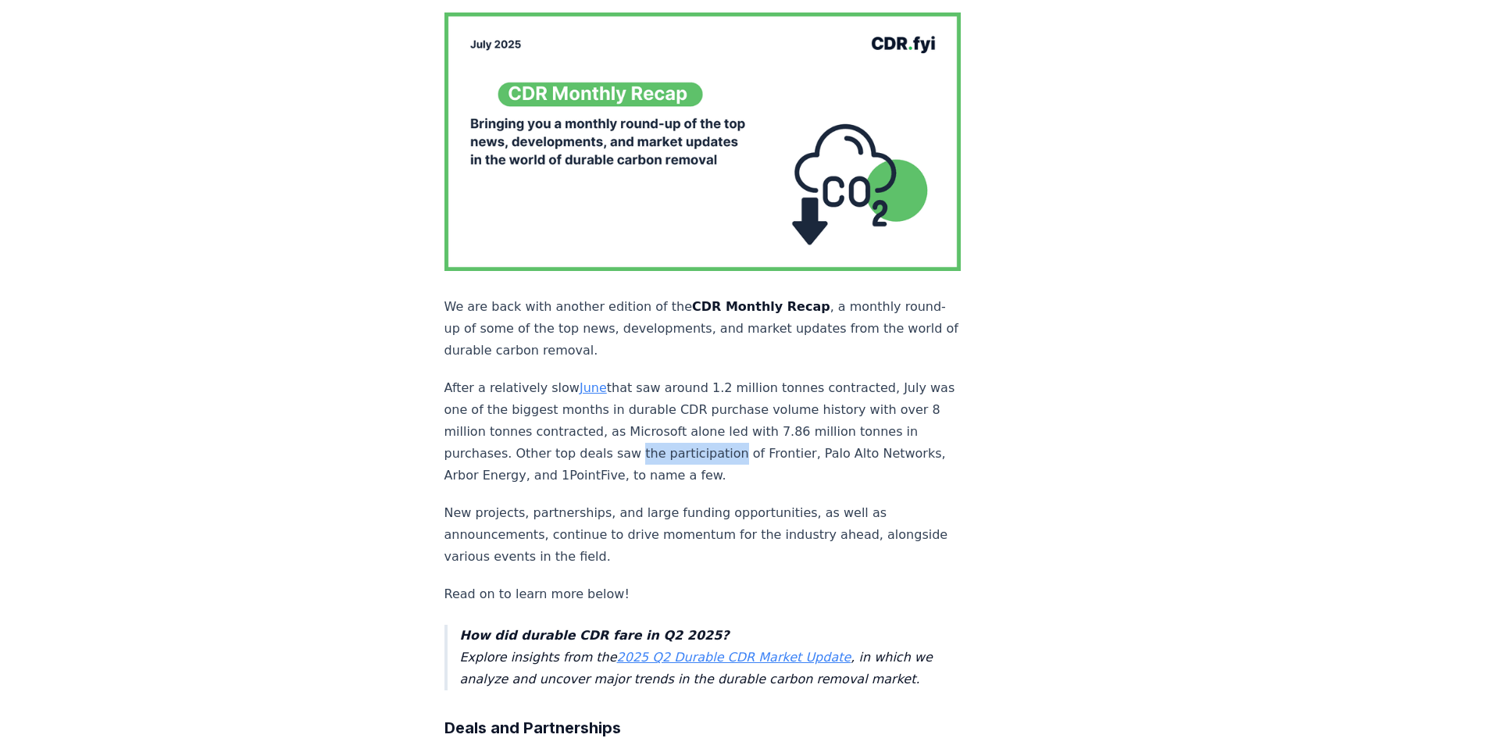
click at [675, 419] on p "After a relatively slow June that saw around 1.2 million tonnes contracted, Jul…" at bounding box center [702, 431] width 517 height 109
click at [730, 423] on p "After a relatively slow June that saw around 1.2 million tonnes contracted, Jul…" at bounding box center [702, 431] width 517 height 109
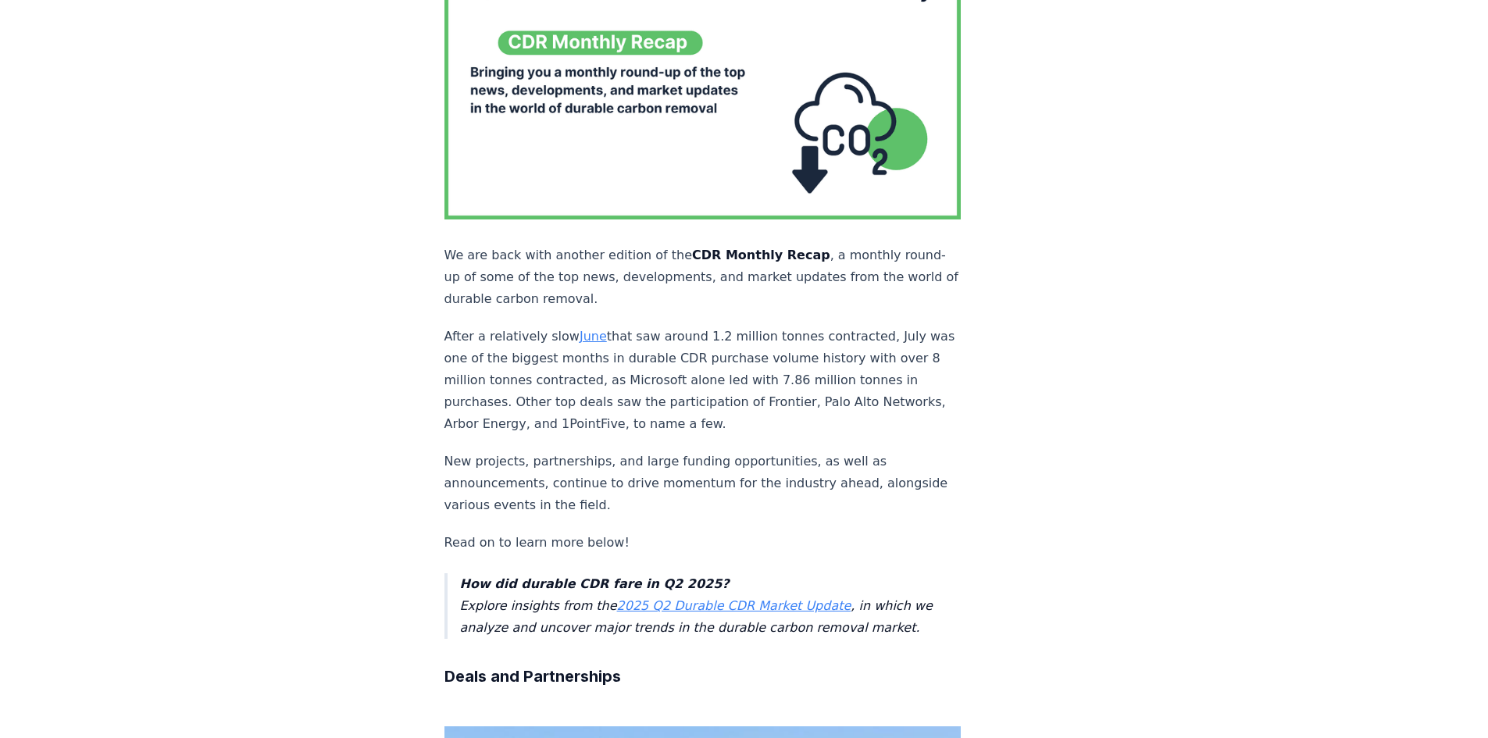
scroll to position [234, 0]
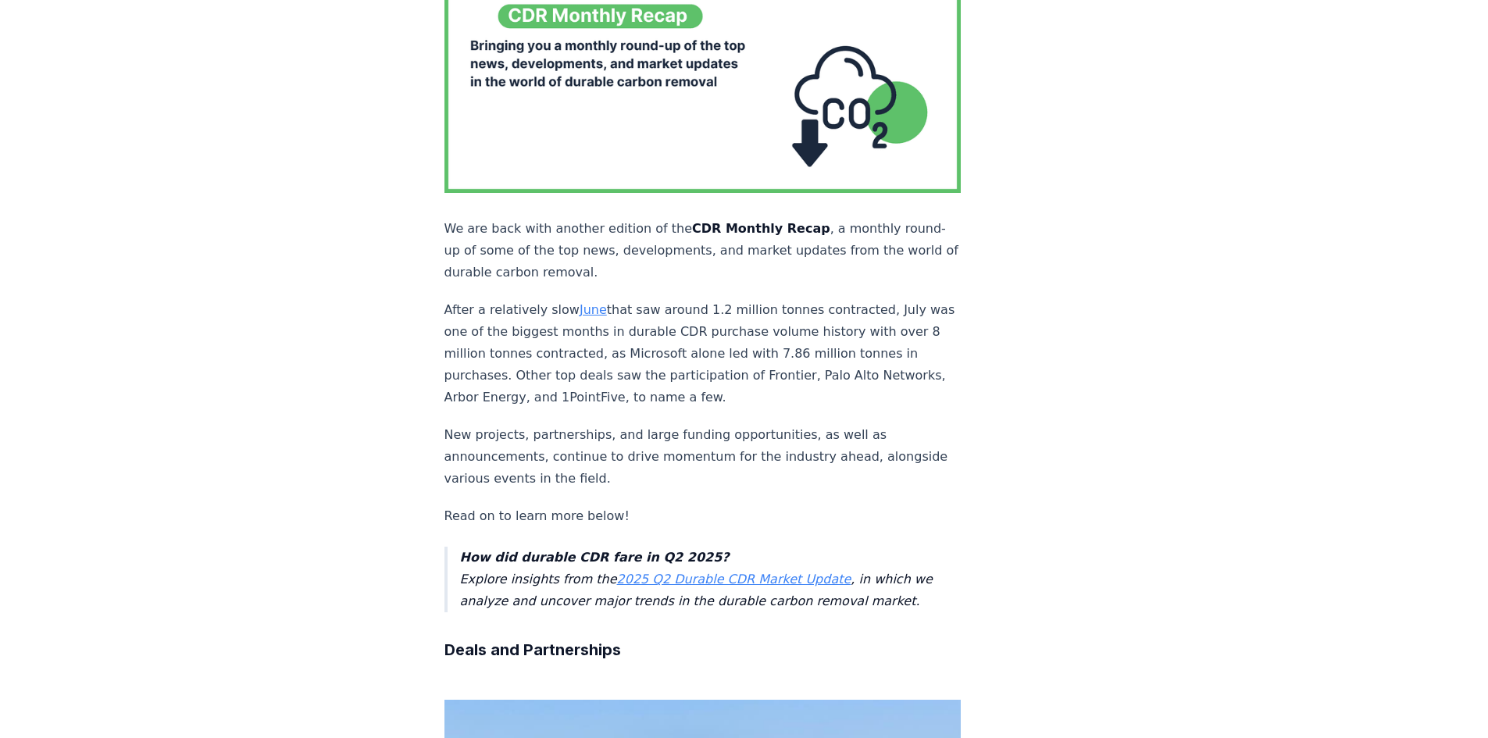
click at [701, 334] on p "After a relatively slow June that saw around 1.2 million tonnes contracted, Jul…" at bounding box center [702, 353] width 517 height 109
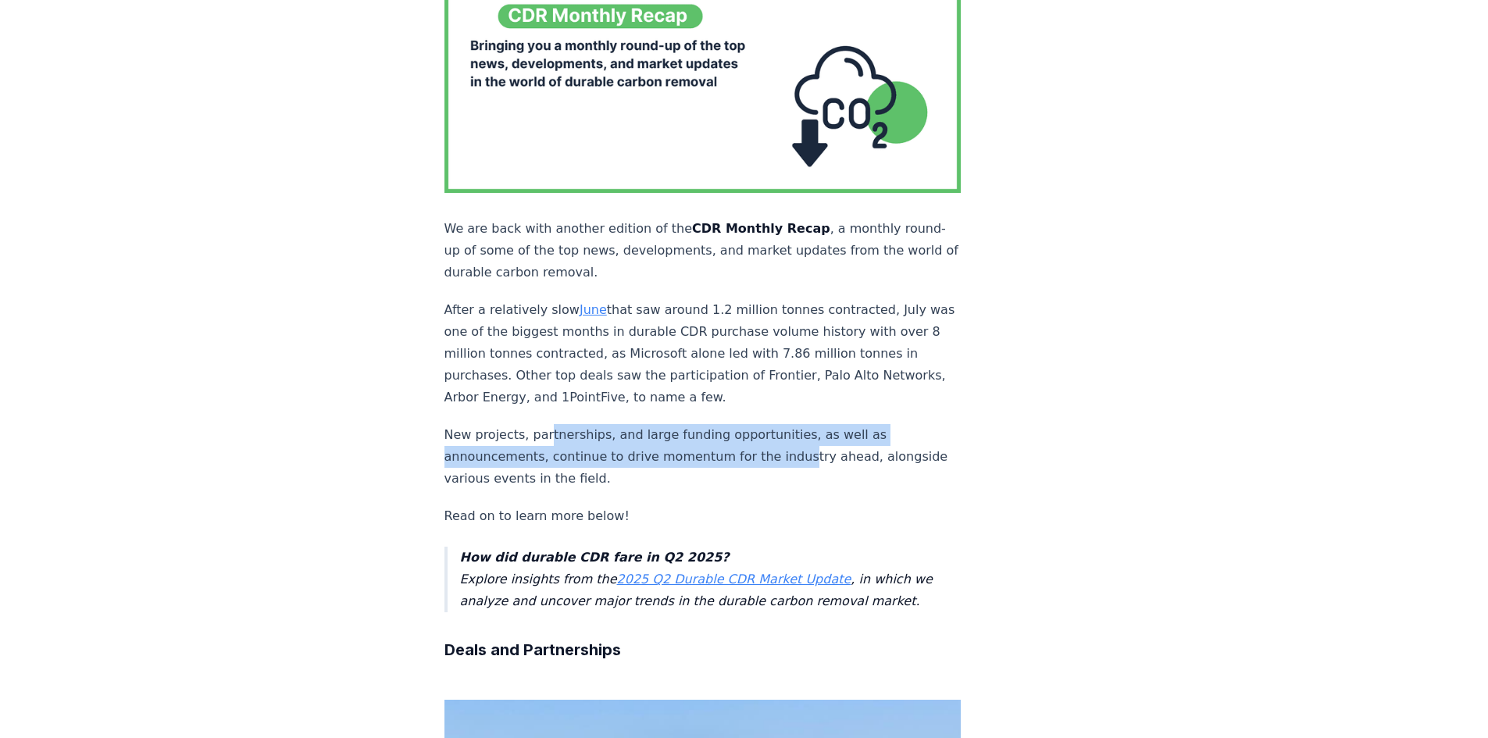
drag, startPoint x: 748, startPoint y: 416, endPoint x: 785, endPoint y: 416, distance: 37.5
click at [785, 424] on p "New projects, partnerships, and large funding opportunities, as well as announc…" at bounding box center [702, 457] width 517 height 66
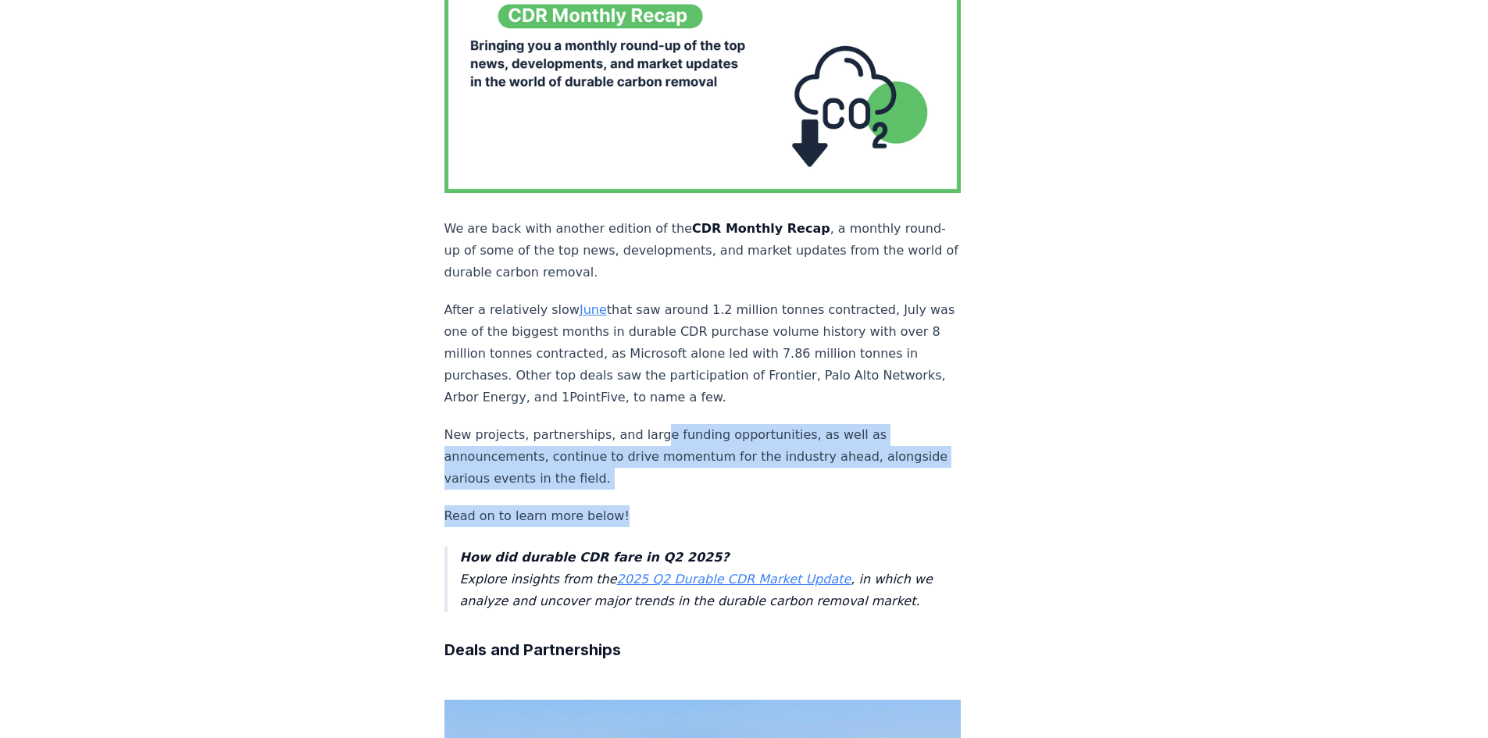
drag, startPoint x: 680, startPoint y: 449, endPoint x: 646, endPoint y: 389, distance: 69.3
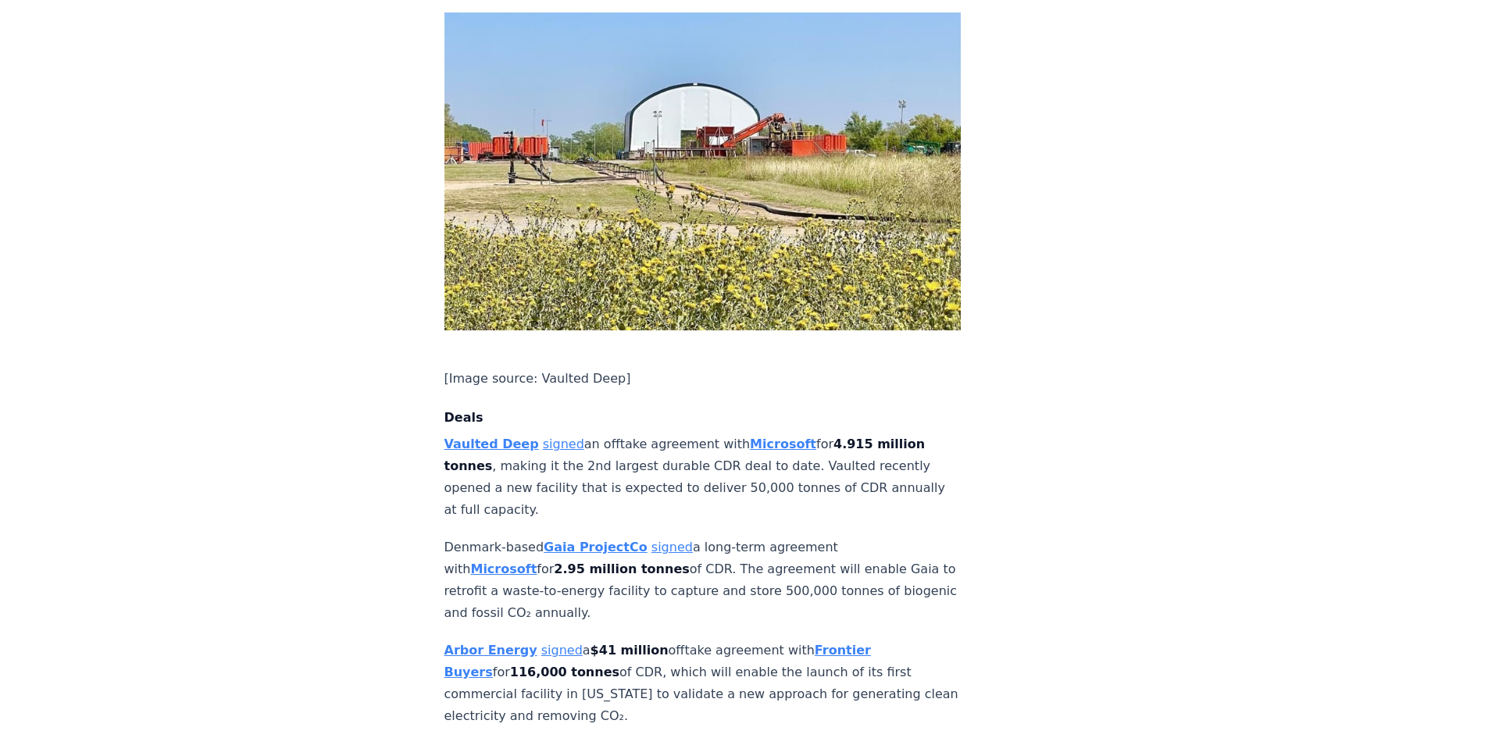
scroll to position [1015, 0]
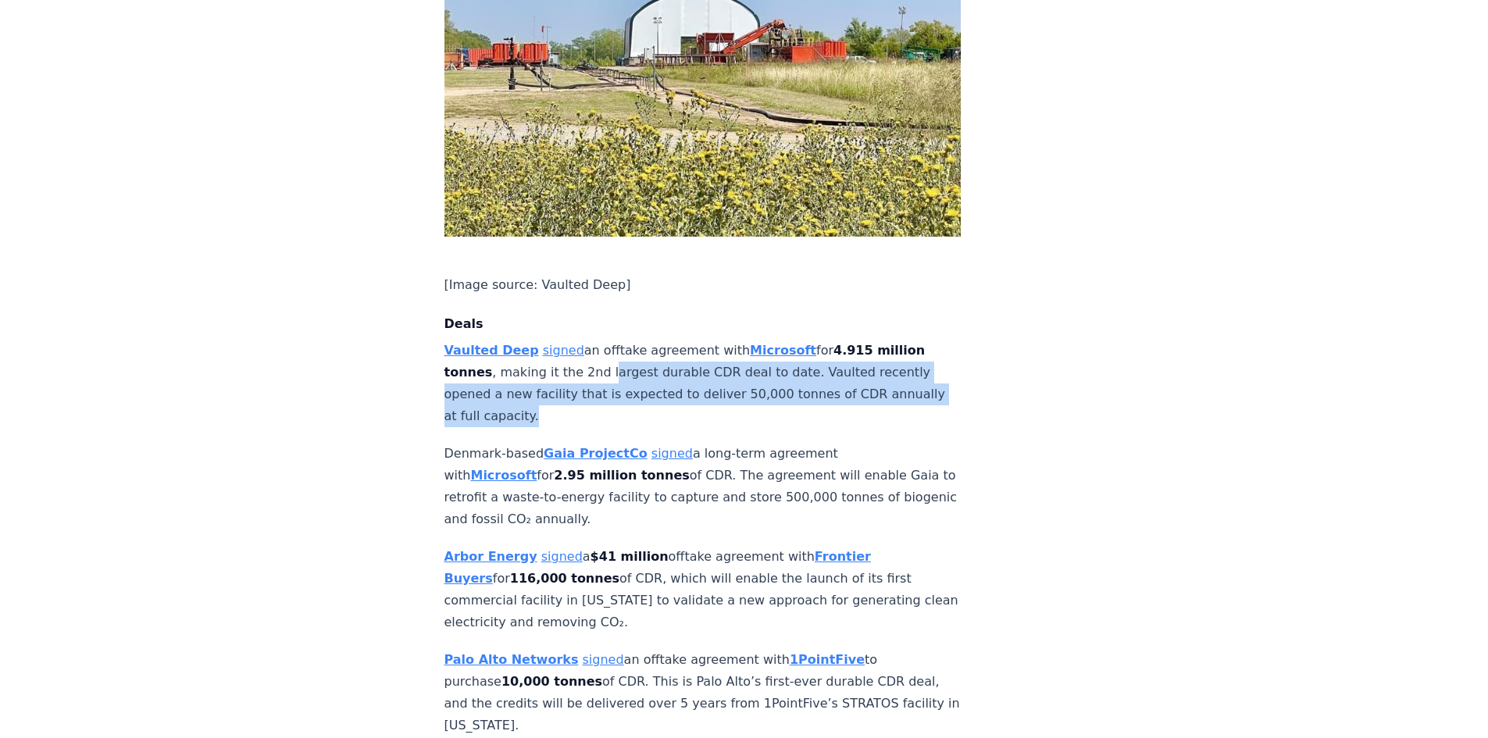
drag, startPoint x: 601, startPoint y: 357, endPoint x: 601, endPoint y: 327, distance: 29.7
click at [601, 340] on p "Vaulted Deep signed an offtake agreement with Microsoft for 4.915 million tonne…" at bounding box center [702, 383] width 517 height 87
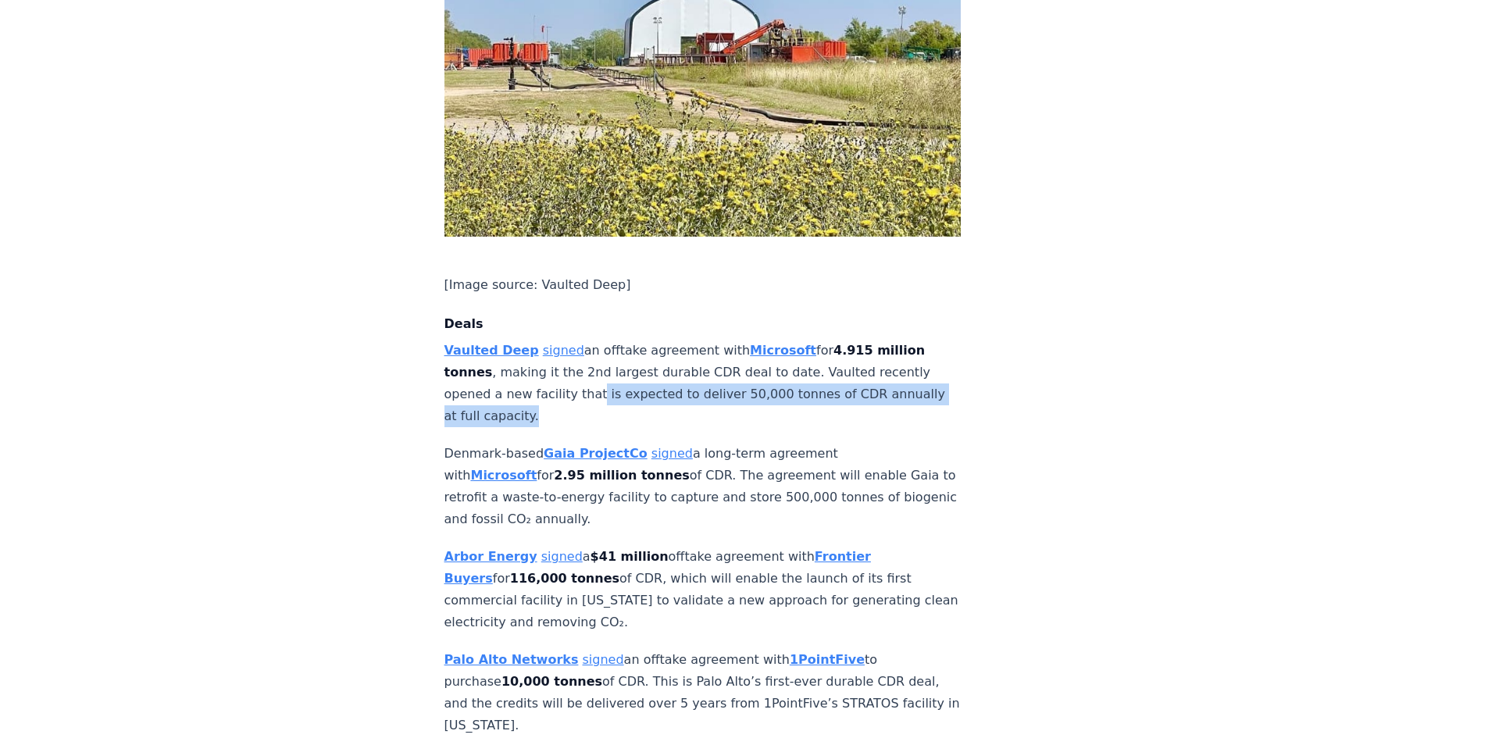
drag, startPoint x: 609, startPoint y: 349, endPoint x: 617, endPoint y: 365, distance: 17.5
click at [617, 365] on p "Vaulted Deep signed an offtake agreement with Microsoft for 4.915 million tonne…" at bounding box center [702, 383] width 517 height 87
click at [616, 366] on p "Vaulted Deep signed an offtake agreement with Microsoft for 4.915 million tonne…" at bounding box center [702, 383] width 517 height 87
click at [610, 352] on p "Vaulted Deep signed an offtake agreement with Microsoft for 4.915 million tonne…" at bounding box center [702, 383] width 517 height 87
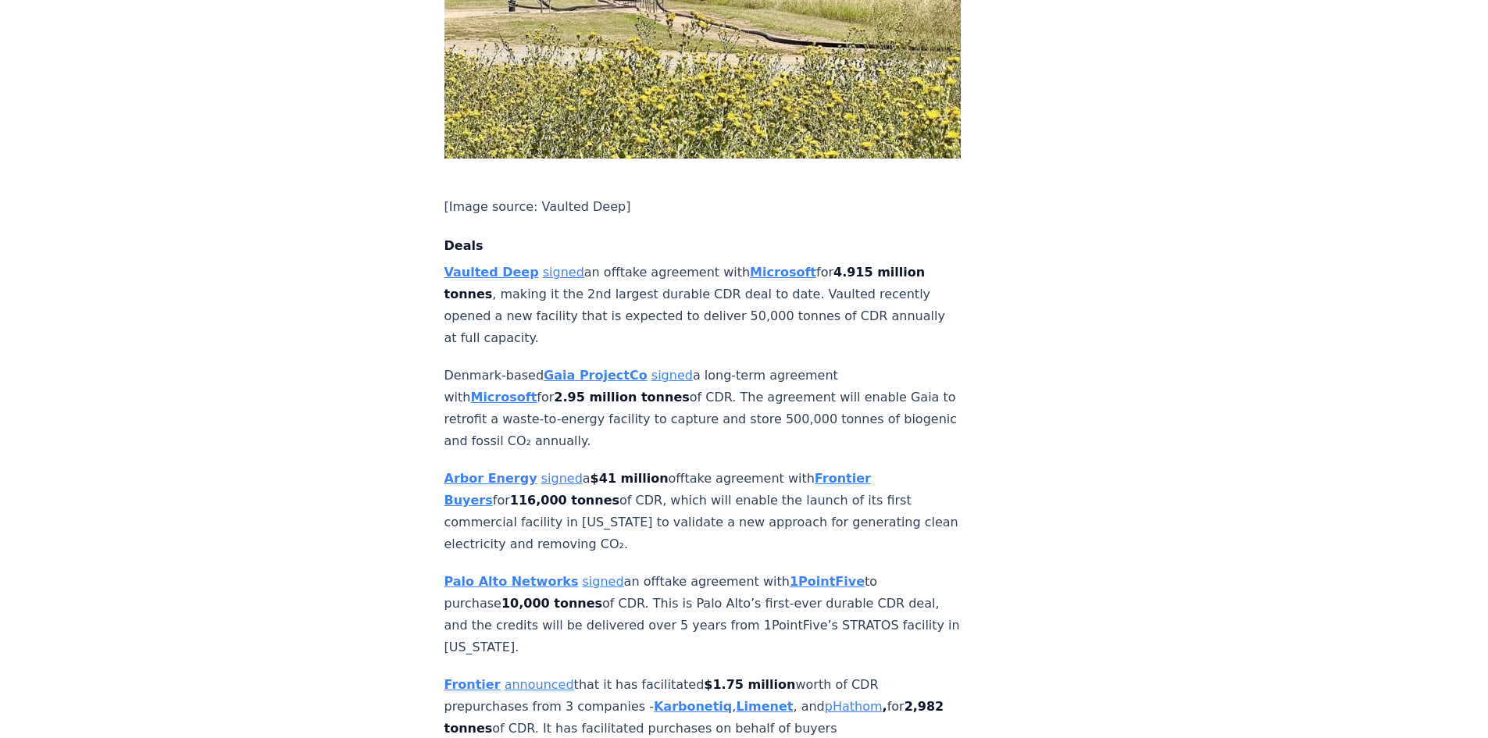
scroll to position [1172, 0]
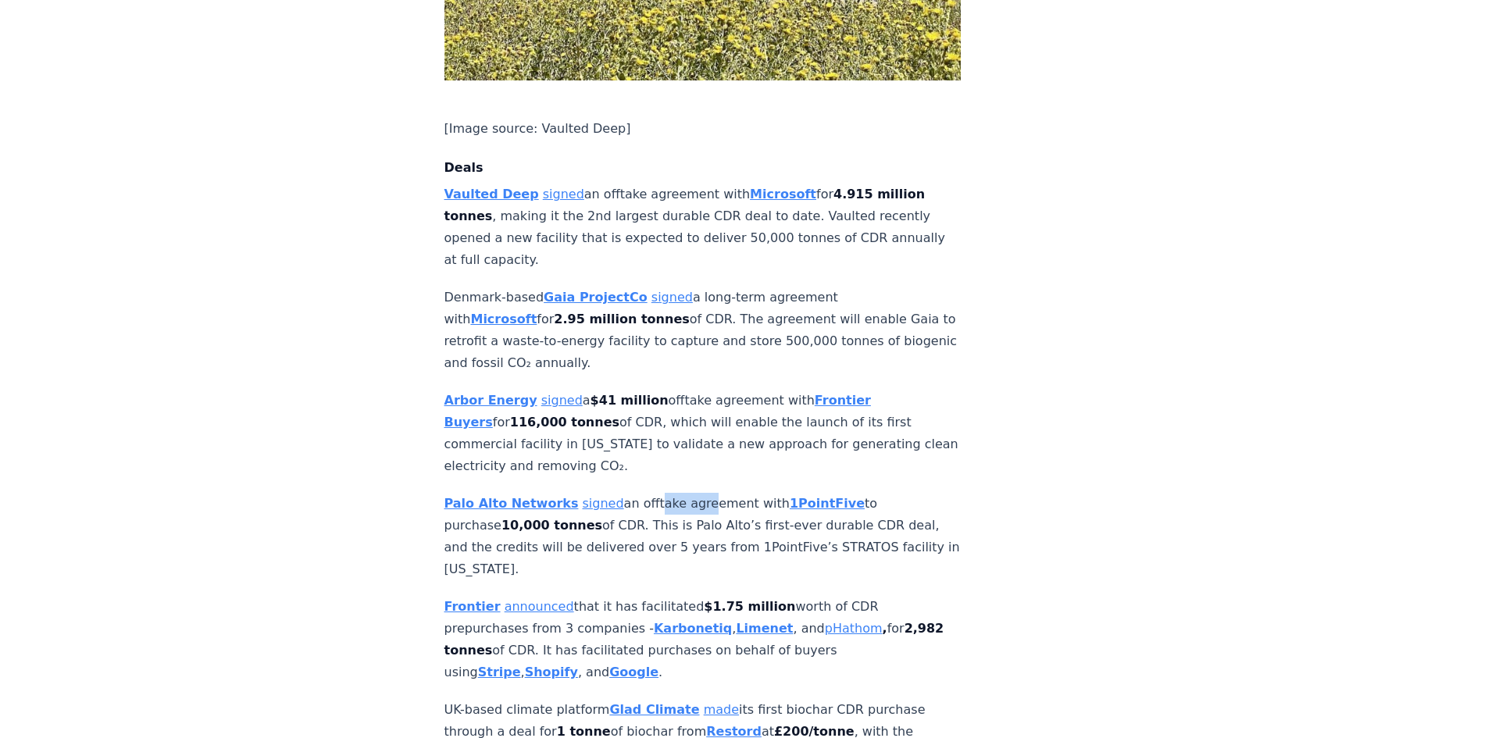
drag, startPoint x: 664, startPoint y: 452, endPoint x: 687, endPoint y: 453, distance: 23.4
click at [687, 493] on p "Palo Alto Networks signed an offtake agreement with 1PointFive to purchase 10,0…" at bounding box center [702, 536] width 517 height 87
click at [688, 493] on p "Palo Alto Networks signed an offtake agreement with 1PointFive to purchase 10,0…" at bounding box center [702, 536] width 517 height 87
drag, startPoint x: 637, startPoint y: 495, endPoint x: 639, endPoint y: 512, distance: 17.3
click at [639, 512] on p "Palo Alto Networks signed an offtake agreement with 1PointFive to purchase 10,0…" at bounding box center [702, 536] width 517 height 87
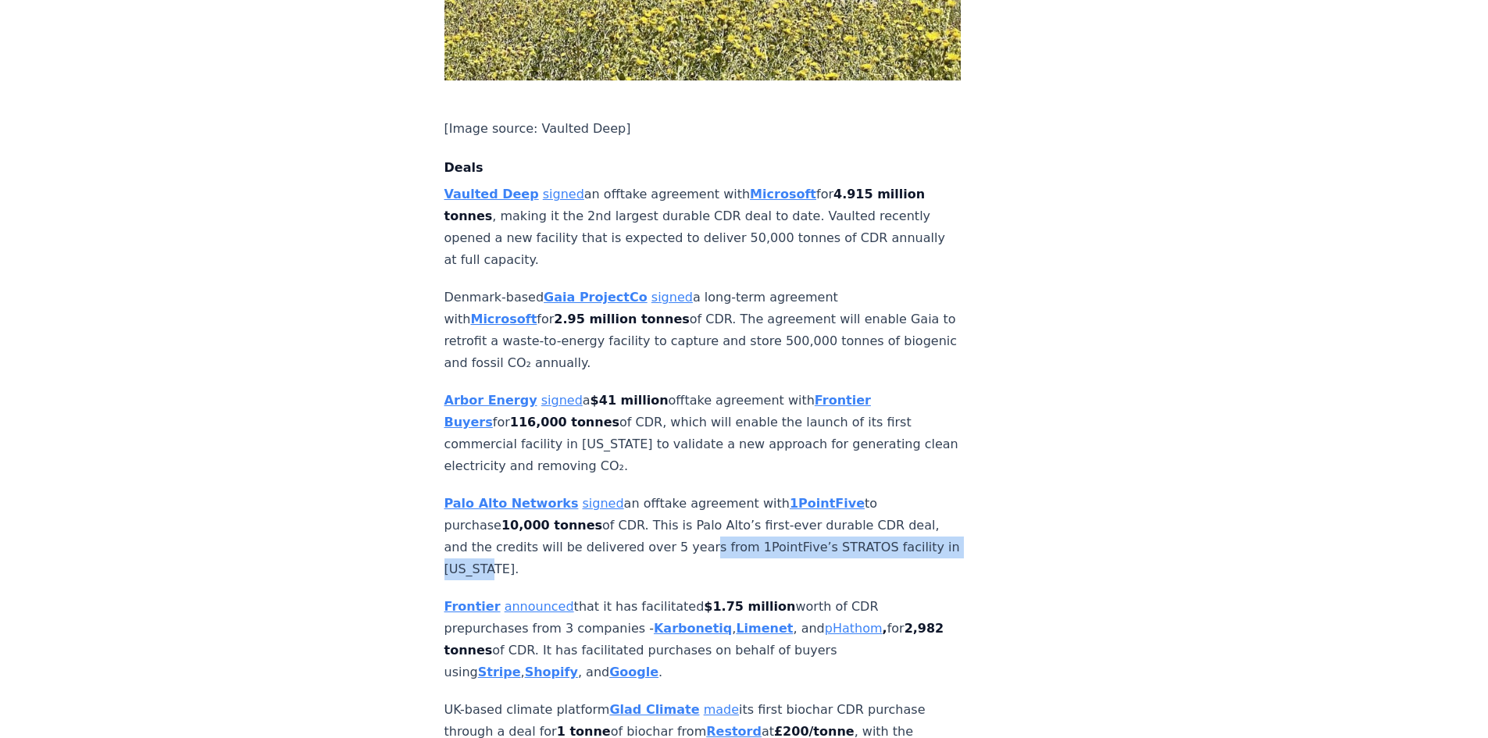
click at [639, 512] on p "Palo Alto Networks signed an offtake agreement with 1PointFive to purchase 10,0…" at bounding box center [702, 536] width 517 height 87
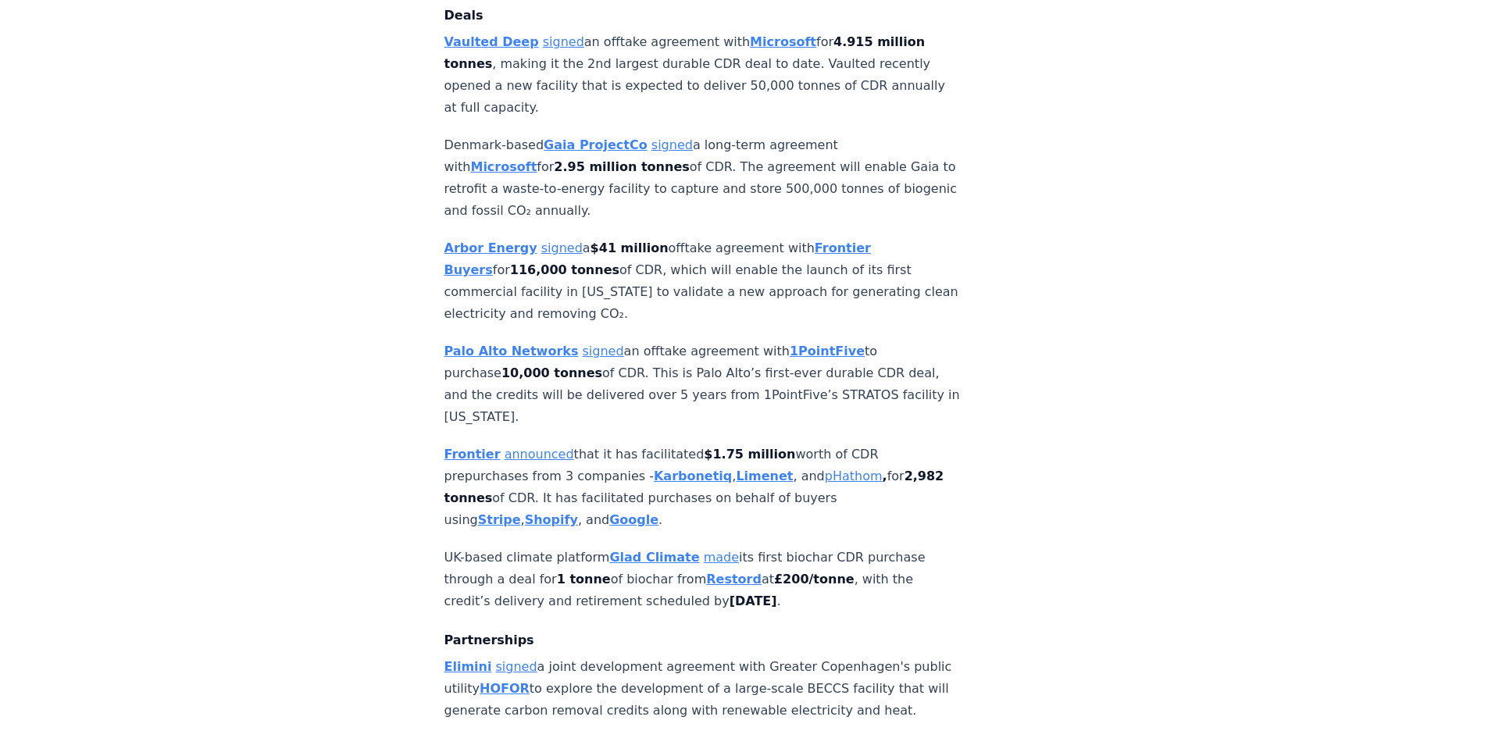
scroll to position [1328, 0]
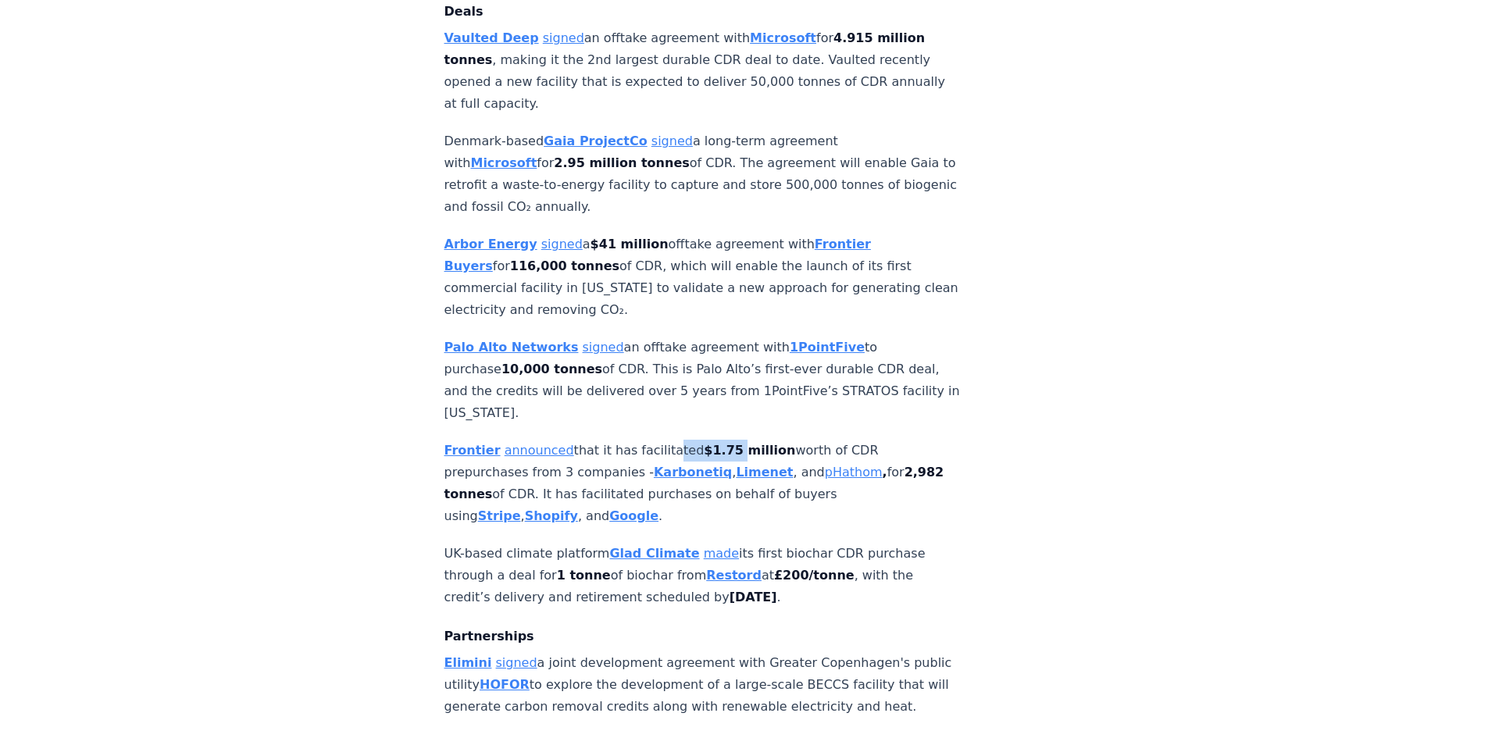
drag, startPoint x: 674, startPoint y: 397, endPoint x: 723, endPoint y: 397, distance: 48.4
click at [723, 440] on p "Frontier announced that it has facilitated $1.75 million worth of CDR prepurcha…" at bounding box center [702, 483] width 517 height 87
click at [723, 443] on strong "$1.75 million" at bounding box center [749, 450] width 91 height 15
drag, startPoint x: 595, startPoint y: 423, endPoint x: 554, endPoint y: 424, distance: 41.4
click at [554, 440] on p "Frontier announced that it has facilitated $1.75 million worth of CDR prepurcha…" at bounding box center [702, 483] width 517 height 87
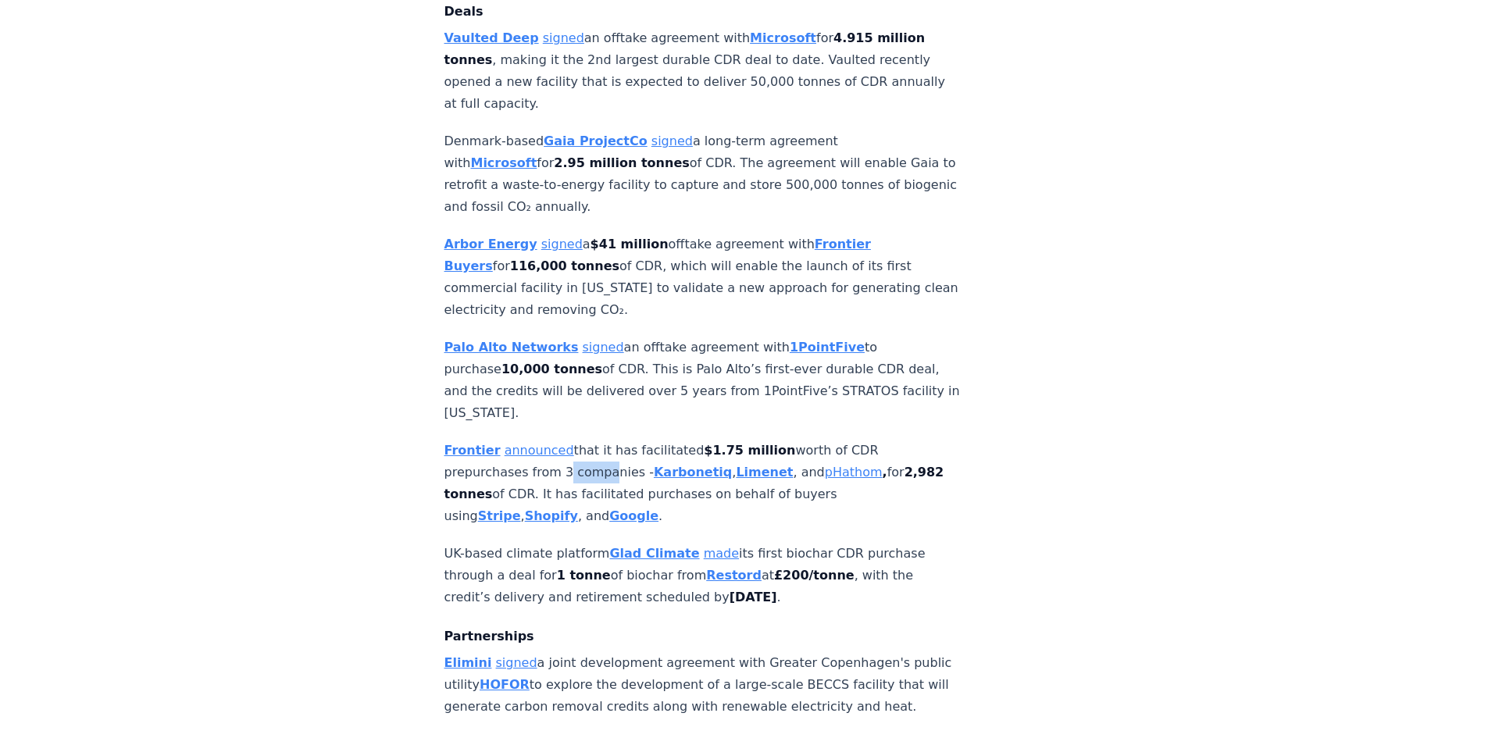
click at [554, 440] on p "Frontier announced that it has facilitated $1.75 million worth of CDR prepurcha…" at bounding box center [702, 483] width 517 height 87
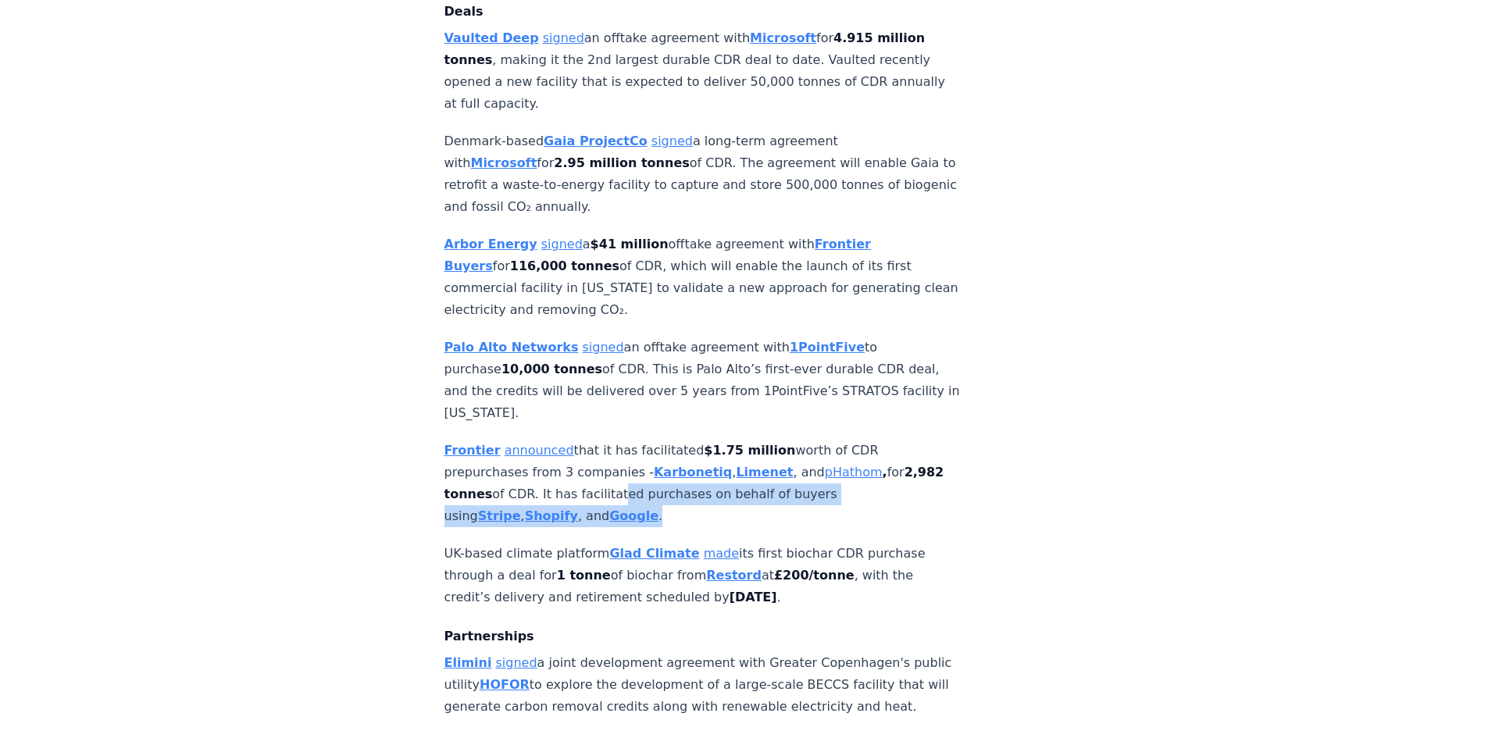
drag, startPoint x: 648, startPoint y: 449, endPoint x: 670, endPoint y: 459, distance: 23.8
click at [670, 459] on p "Frontier announced that it has facilitated $1.75 million worth of CDR prepurcha…" at bounding box center [702, 483] width 517 height 87
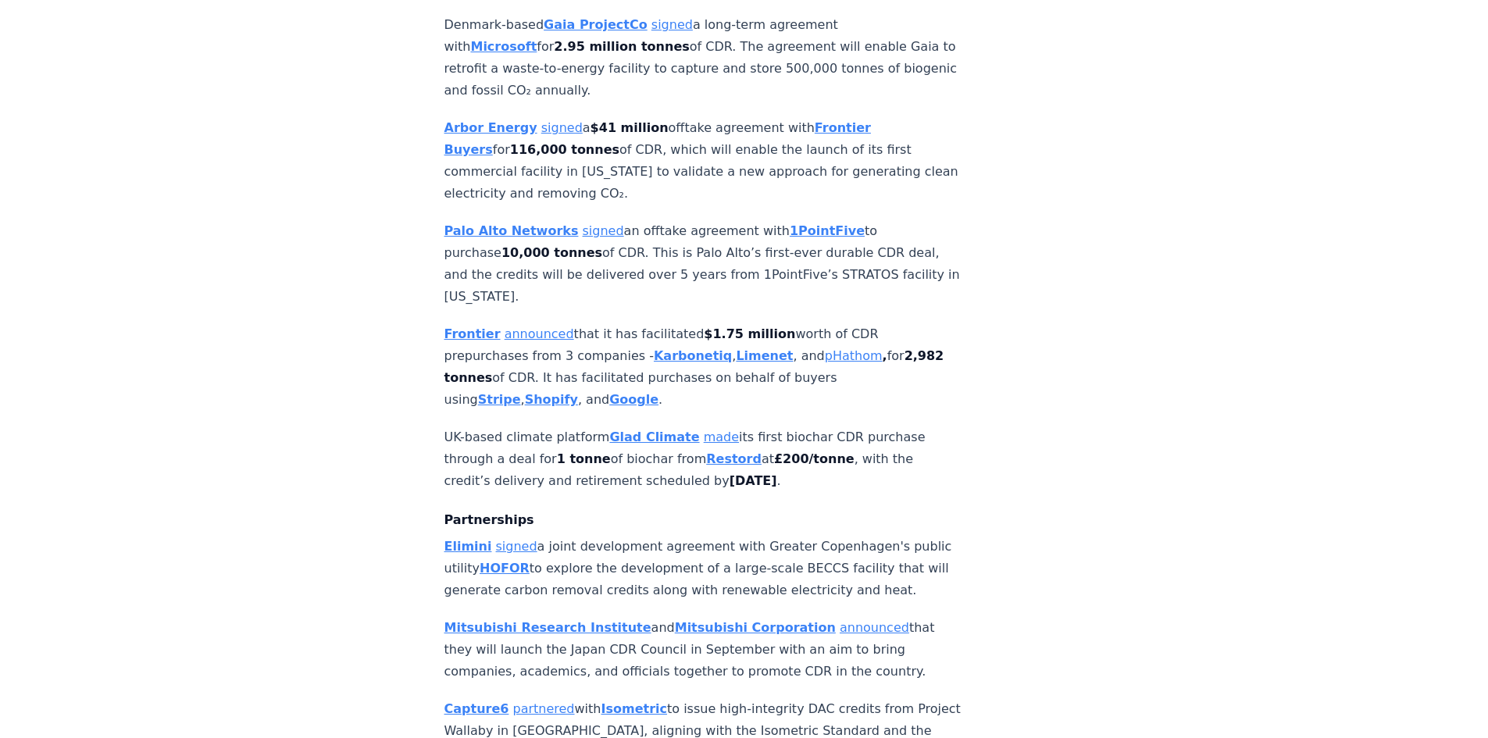
scroll to position [1484, 0]
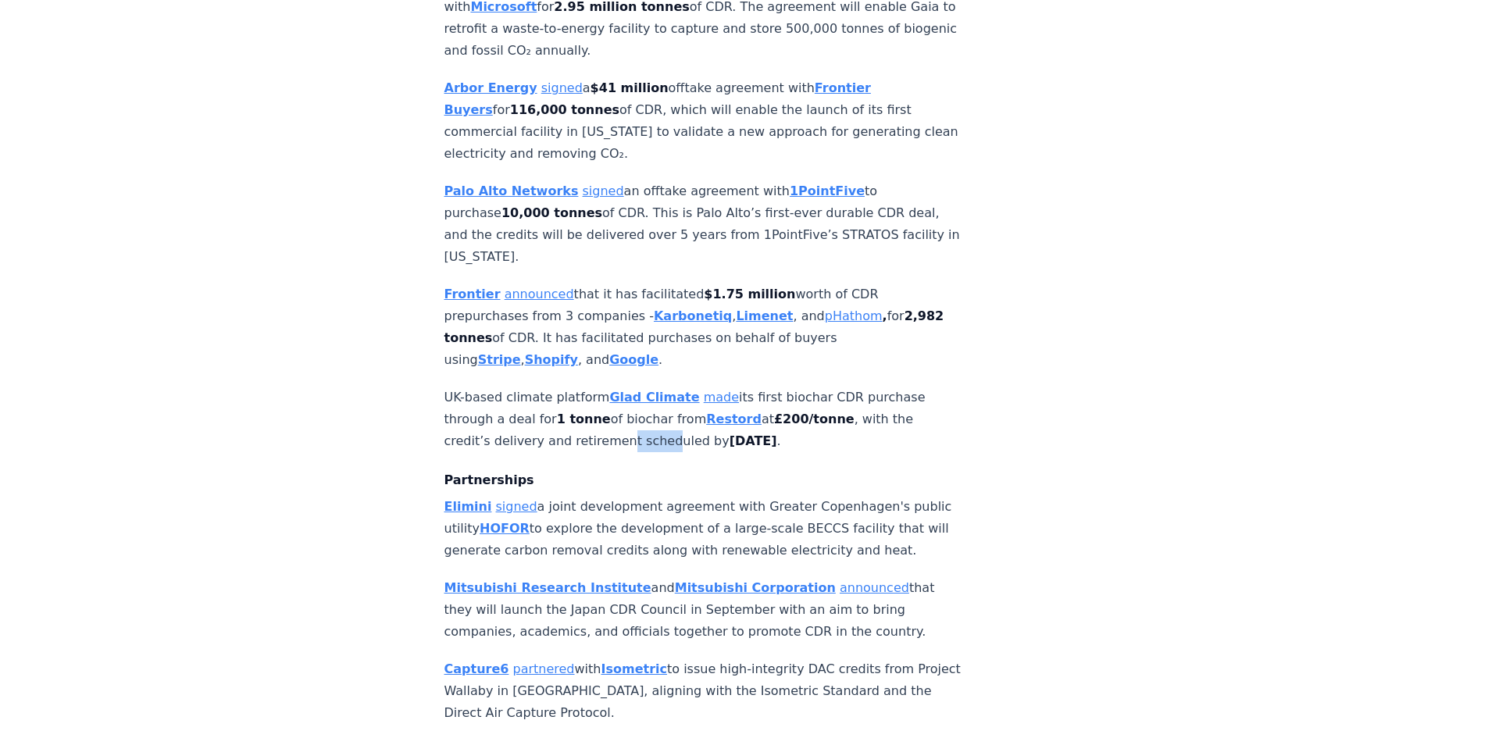
drag, startPoint x: 616, startPoint y: 383, endPoint x: 660, endPoint y: 384, distance: 43.7
click at [660, 387] on p "UK-based climate platform Glad Climate made its first biochar CDR purchase thro…" at bounding box center [702, 420] width 517 height 66
drag, startPoint x: 605, startPoint y: 398, endPoint x: 644, endPoint y: 401, distance: 39.1
click at [644, 401] on p "UK-based climate platform Glad Climate made its first biochar CDR purchase thro…" at bounding box center [702, 420] width 517 height 66
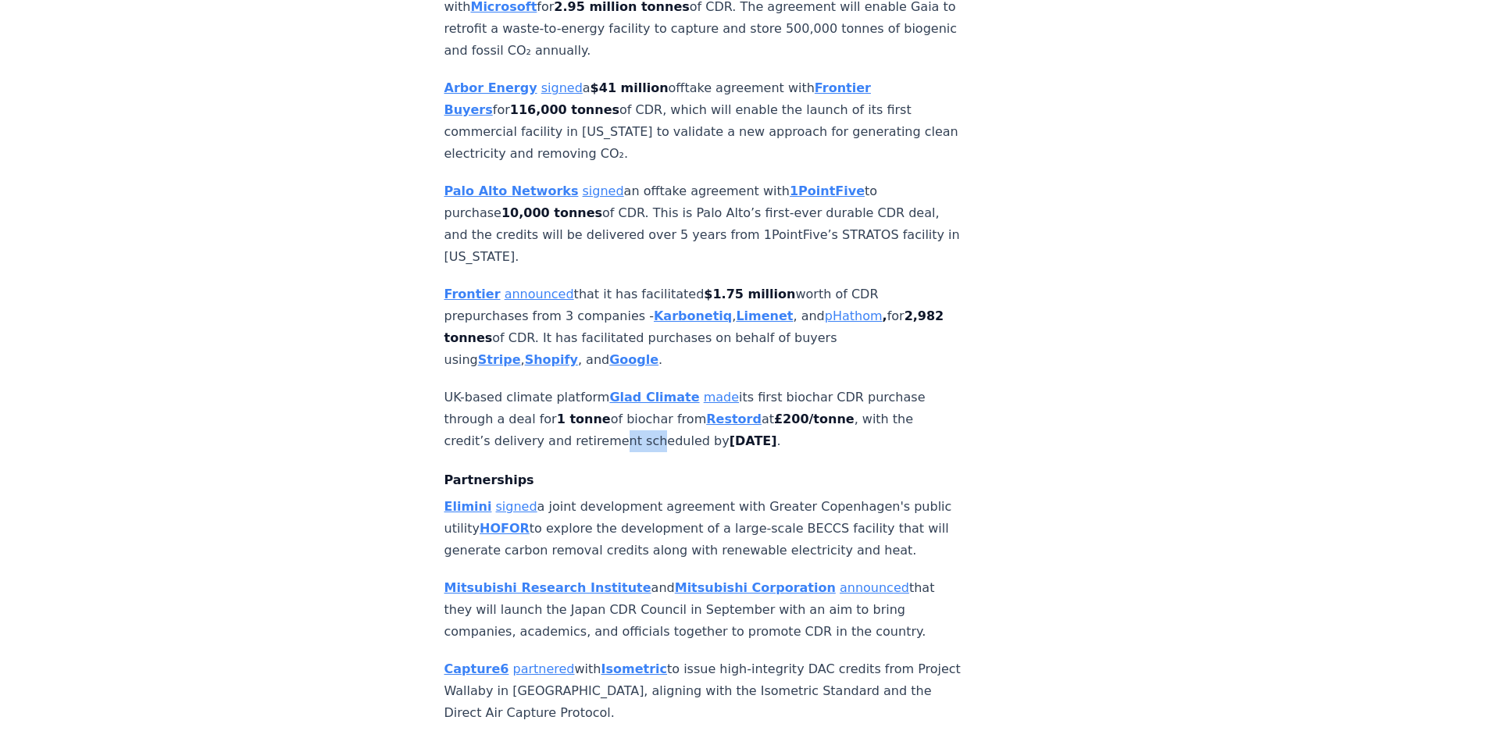
click at [644, 400] on p "UK-based climate platform Glad Climate made its first biochar CDR purchase thro…" at bounding box center [702, 420] width 517 height 66
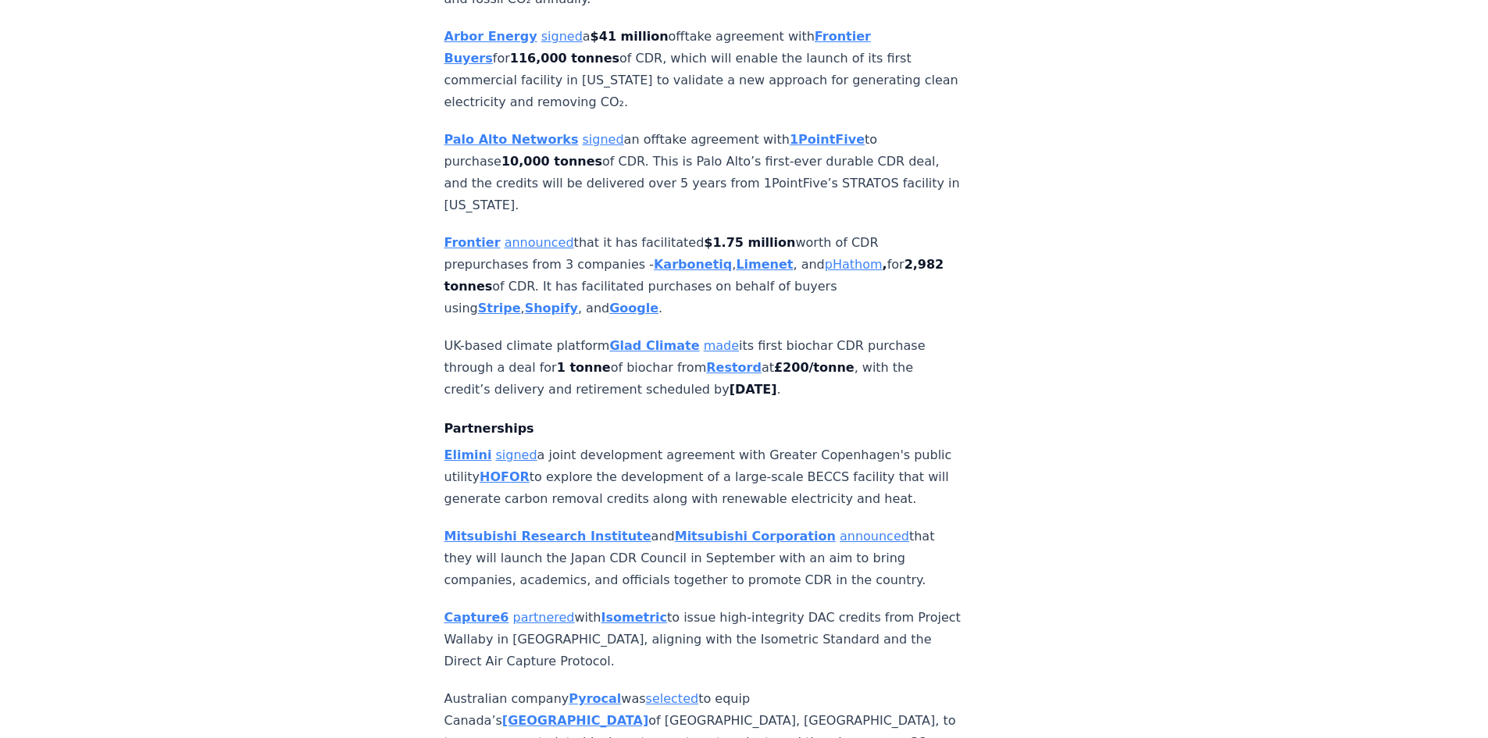
scroll to position [1562, 0]
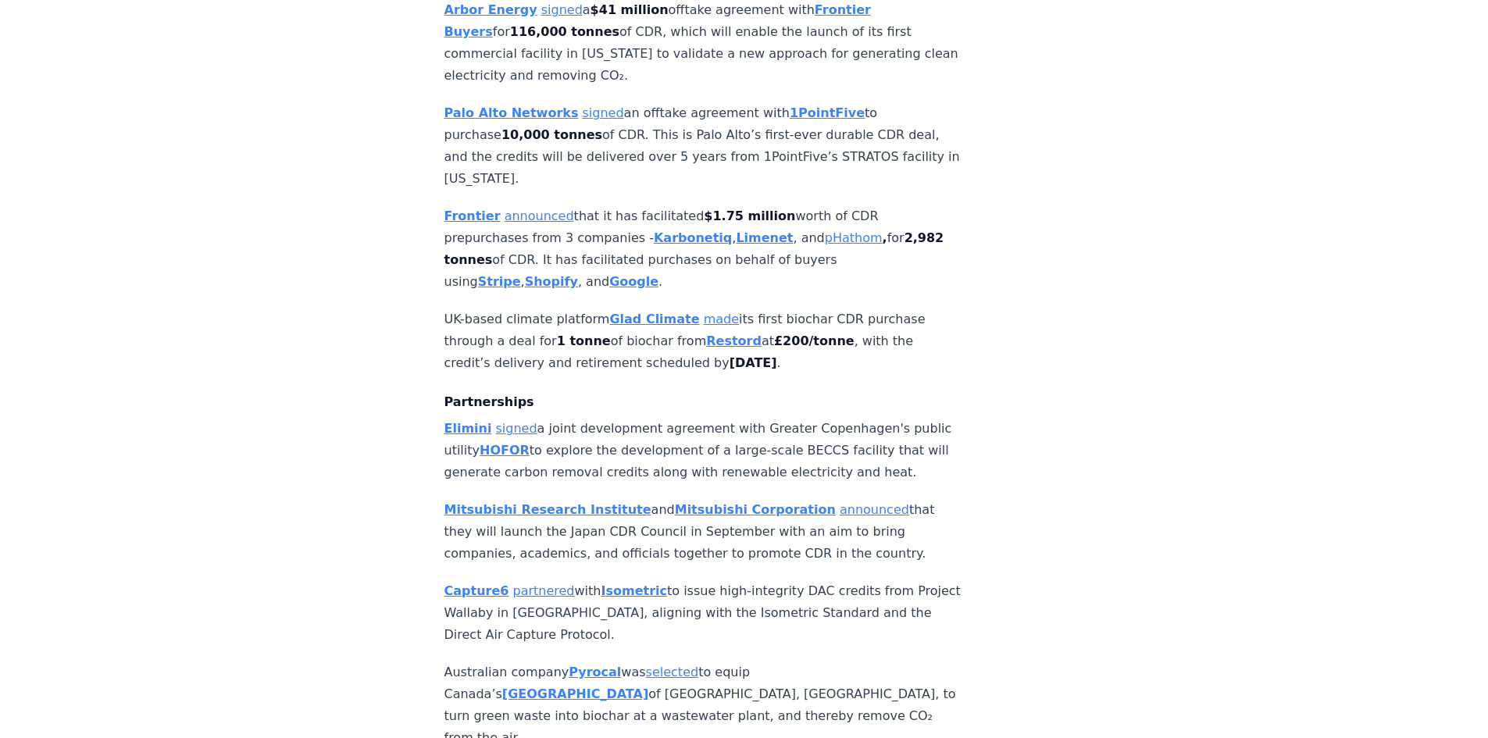
drag, startPoint x: 606, startPoint y: 359, endPoint x: 709, endPoint y: 359, distance: 103.1
click at [709, 393] on h4 "Partnerships" at bounding box center [702, 402] width 517 height 19
drag, startPoint x: 696, startPoint y: 374, endPoint x: 654, endPoint y: 374, distance: 42.2
click at [654, 418] on p "Elimini signed a joint development agreement with Greater Copenhagen's public u…" at bounding box center [702, 451] width 517 height 66
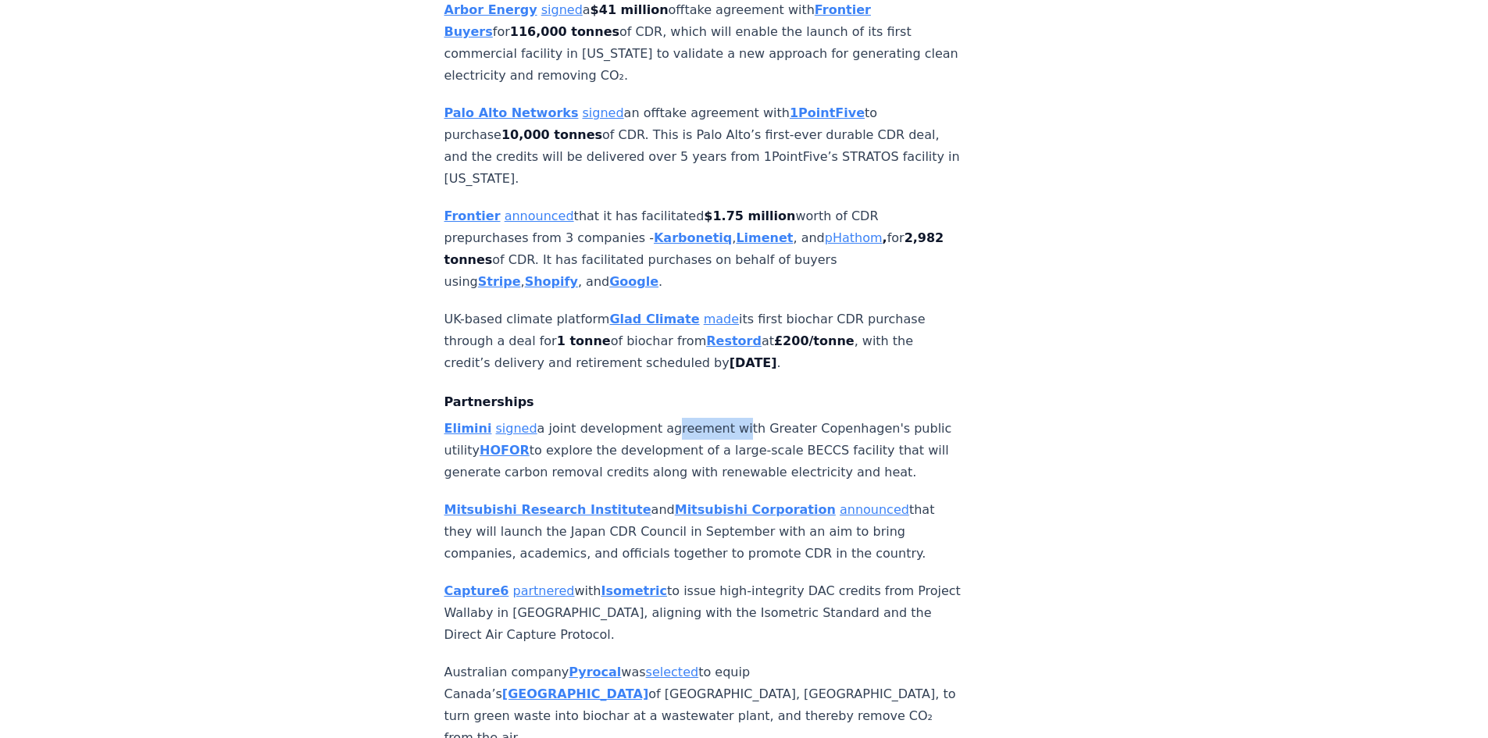
drag, startPoint x: 652, startPoint y: 377, endPoint x: 719, endPoint y: 377, distance: 66.4
click at [719, 418] on p "Elimini signed a joint development agreement with Greater Copenhagen's public u…" at bounding box center [702, 451] width 517 height 66
drag, startPoint x: 575, startPoint y: 378, endPoint x: 724, endPoint y: 378, distance: 149.2
click at [724, 418] on p "Elimini signed a joint development agreement with Greater Copenhagen's public u…" at bounding box center [702, 451] width 517 height 66
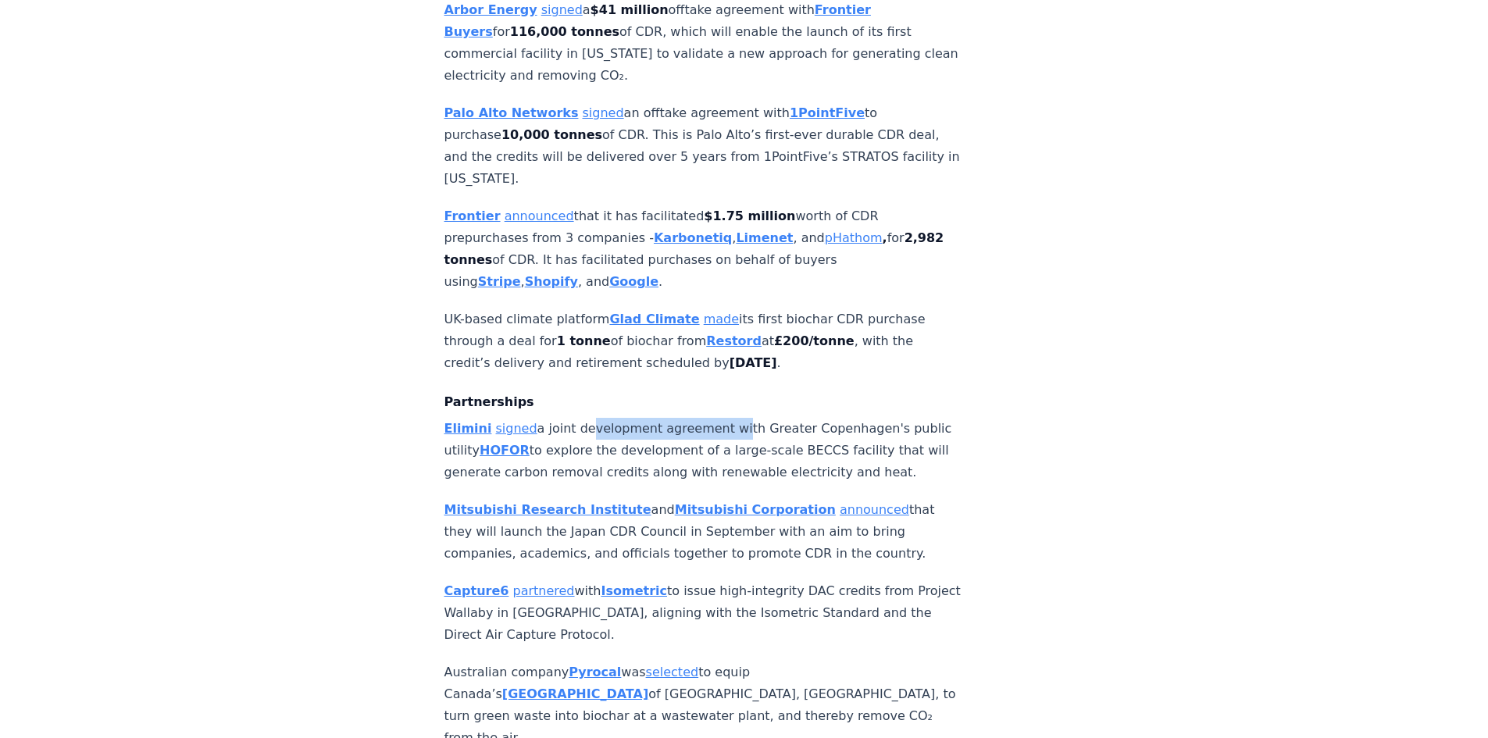
click at [724, 418] on p "Elimini signed a joint development agreement with Greater Copenhagen's public u…" at bounding box center [702, 451] width 517 height 66
drag, startPoint x: 724, startPoint y: 409, endPoint x: 723, endPoint y: 396, distance: 13.4
click at [723, 418] on p "Elimini signed a joint development agreement with Greater Copenhagen's public u…" at bounding box center [702, 451] width 517 height 66
drag, startPoint x: 708, startPoint y: 405, endPoint x: 797, endPoint y: 405, distance: 88.3
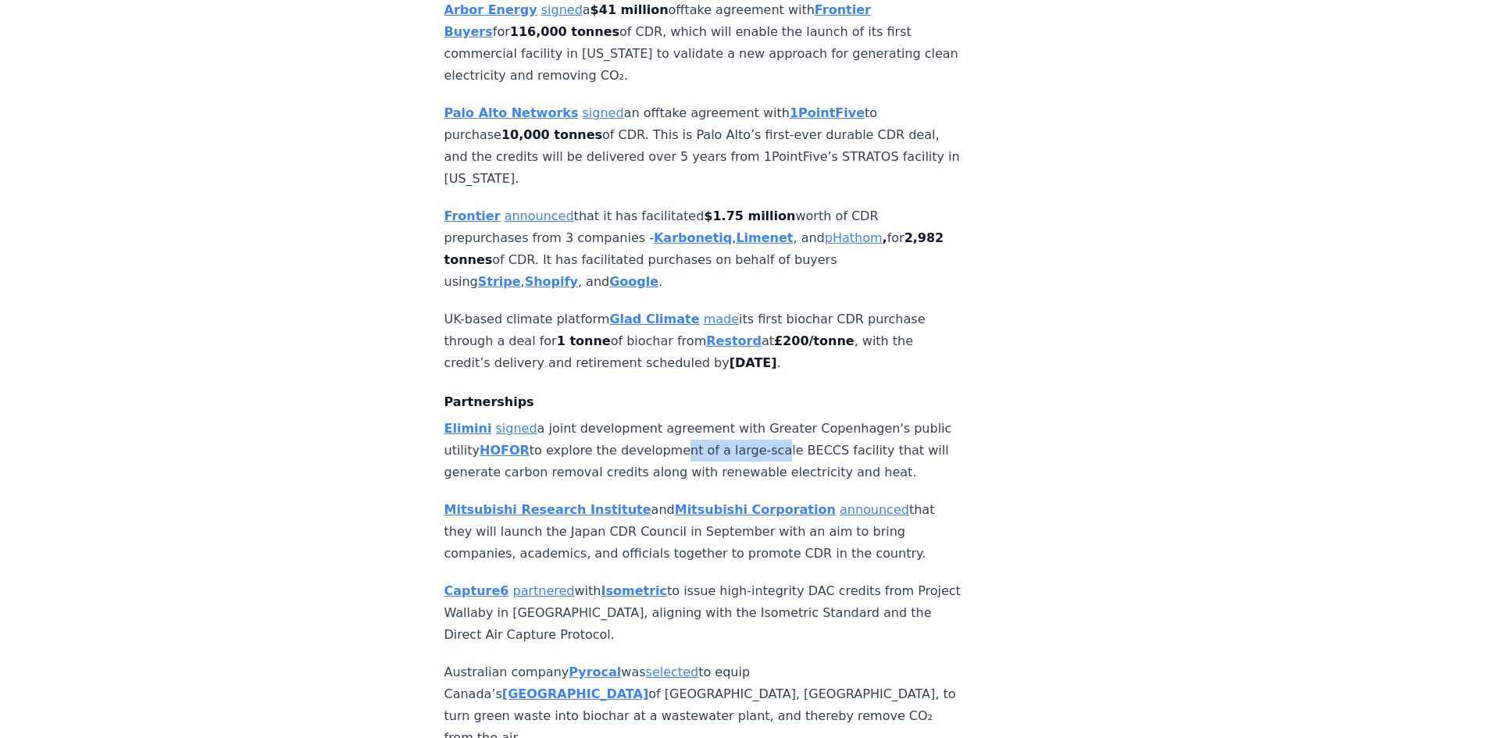
click at [797, 418] on p "Elimini signed a joint development agreement with Greater Copenhagen's public u…" at bounding box center [702, 451] width 517 height 66
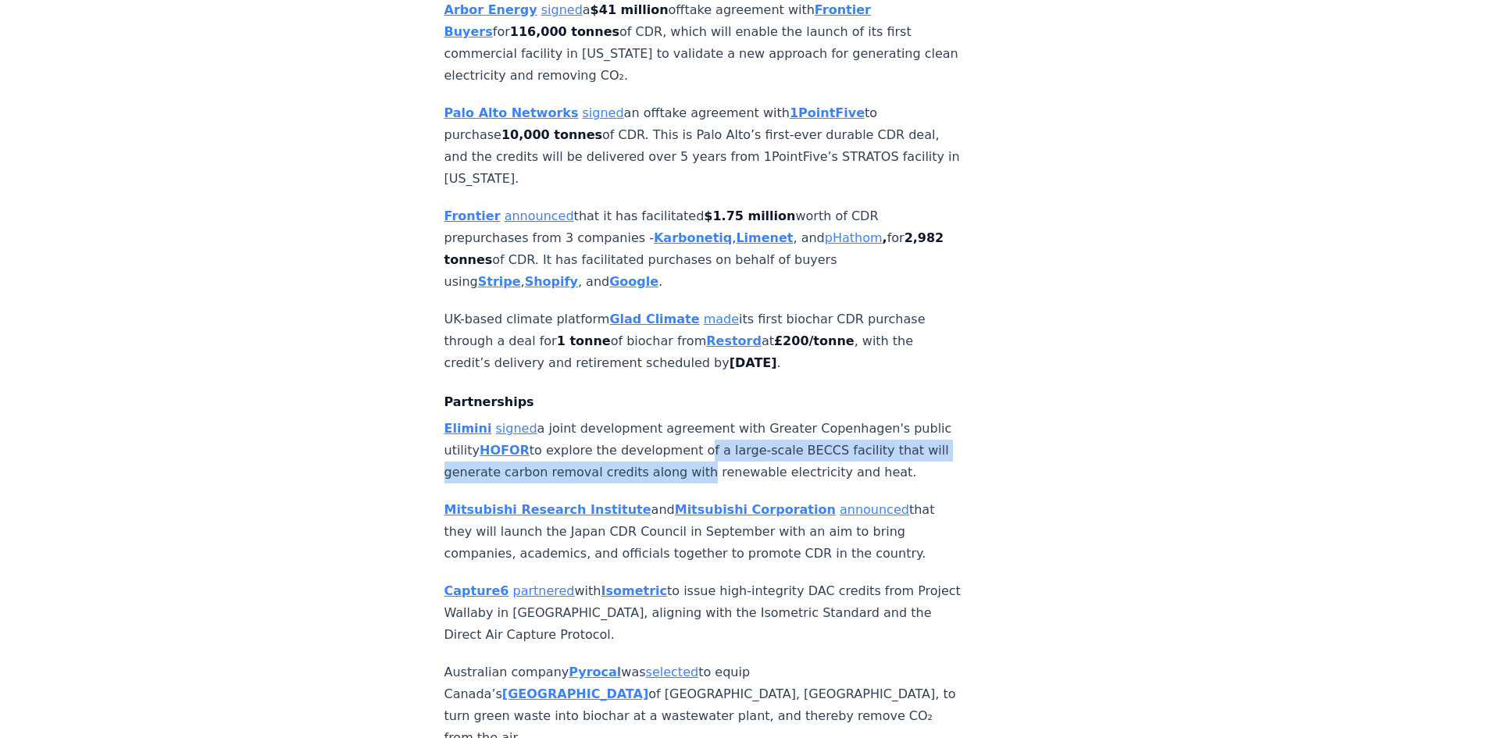
drag, startPoint x: 733, startPoint y: 431, endPoint x: 730, endPoint y: 404, distance: 27.5
click at [730, 418] on p "Elimini signed a joint development agreement with Greater Copenhagen's public u…" at bounding box center [702, 451] width 517 height 66
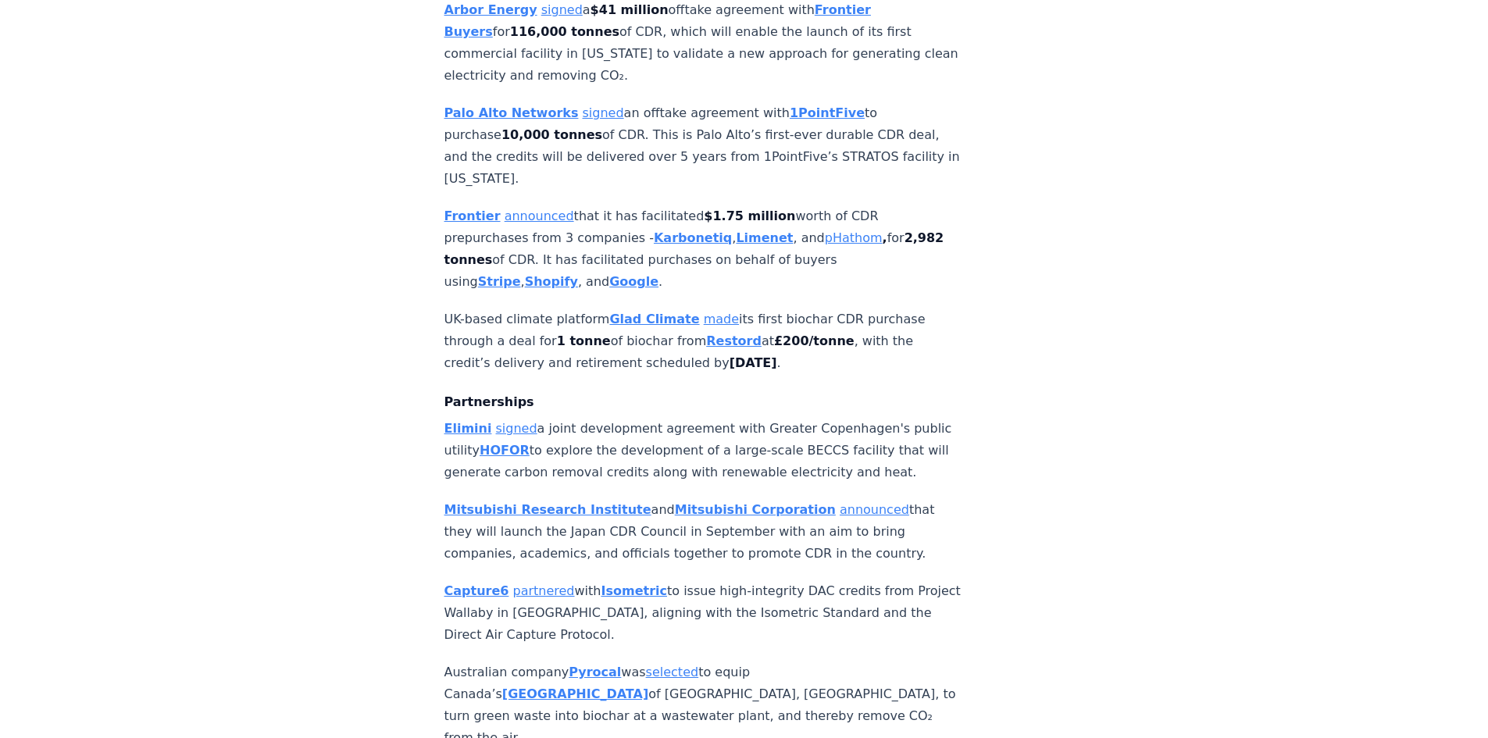
scroll to position [1640, 0]
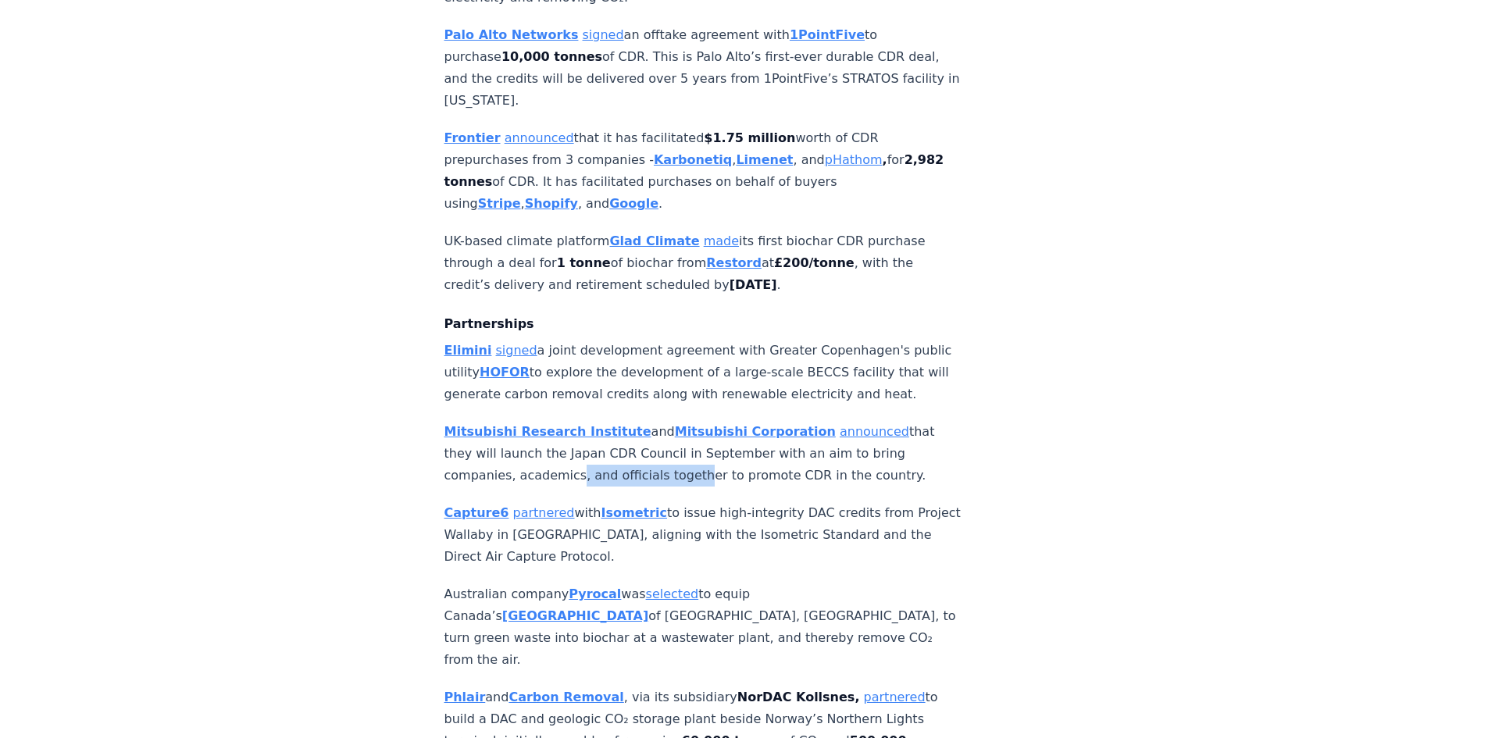
drag, startPoint x: 566, startPoint y: 441, endPoint x: 679, endPoint y: 441, distance: 113.3
click at [679, 441] on p "Mitsubishi Research Institute and Mitsubishi Corporation announced that they wi…" at bounding box center [702, 454] width 517 height 66
drag, startPoint x: 617, startPoint y: 442, endPoint x: 534, endPoint y: 443, distance: 82.8
click at [534, 443] on p "Mitsubishi Research Institute and Mitsubishi Corporation announced that they wi…" at bounding box center [702, 454] width 517 height 66
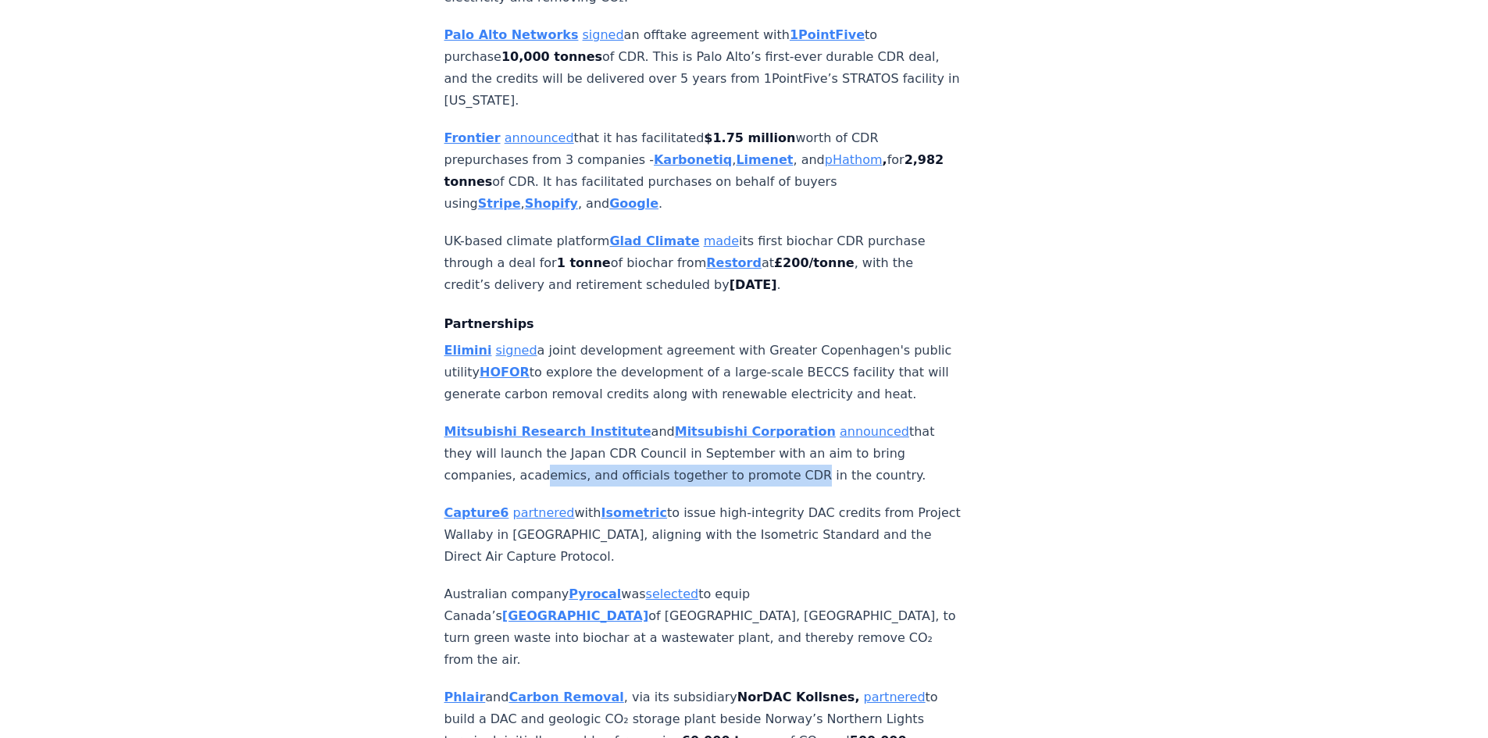
click at [534, 443] on p "Mitsubishi Research Institute and Mitsubishi Corporation announced that they wi…" at bounding box center [702, 454] width 517 height 66
drag, startPoint x: 534, startPoint y: 429, endPoint x: 721, endPoint y: 429, distance: 186.7
click at [721, 429] on p "Mitsubishi Research Institute and Mitsubishi Corporation announced that they wi…" at bounding box center [702, 454] width 517 height 66
drag, startPoint x: 886, startPoint y: 448, endPoint x: 450, endPoint y: 427, distance: 436.4
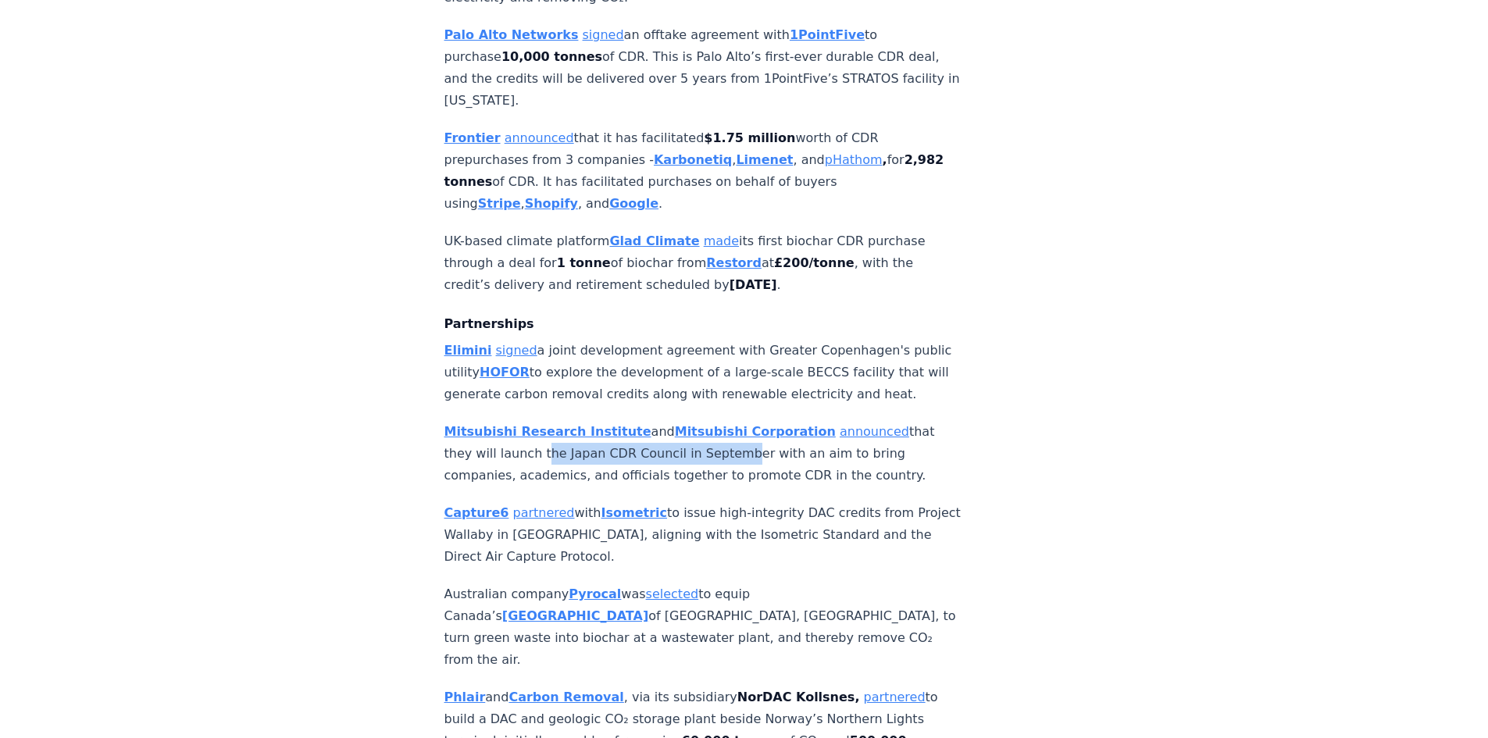
click at [450, 427] on p "Mitsubishi Research Institute and Mitsubishi Corporation announced that they wi…" at bounding box center [702, 454] width 517 height 66
click at [451, 428] on p "Mitsubishi Research Institute and Mitsubishi Corporation announced that they wi…" at bounding box center [702, 454] width 517 height 66
drag, startPoint x: 486, startPoint y: 362, endPoint x: 419, endPoint y: 298, distance: 92.3
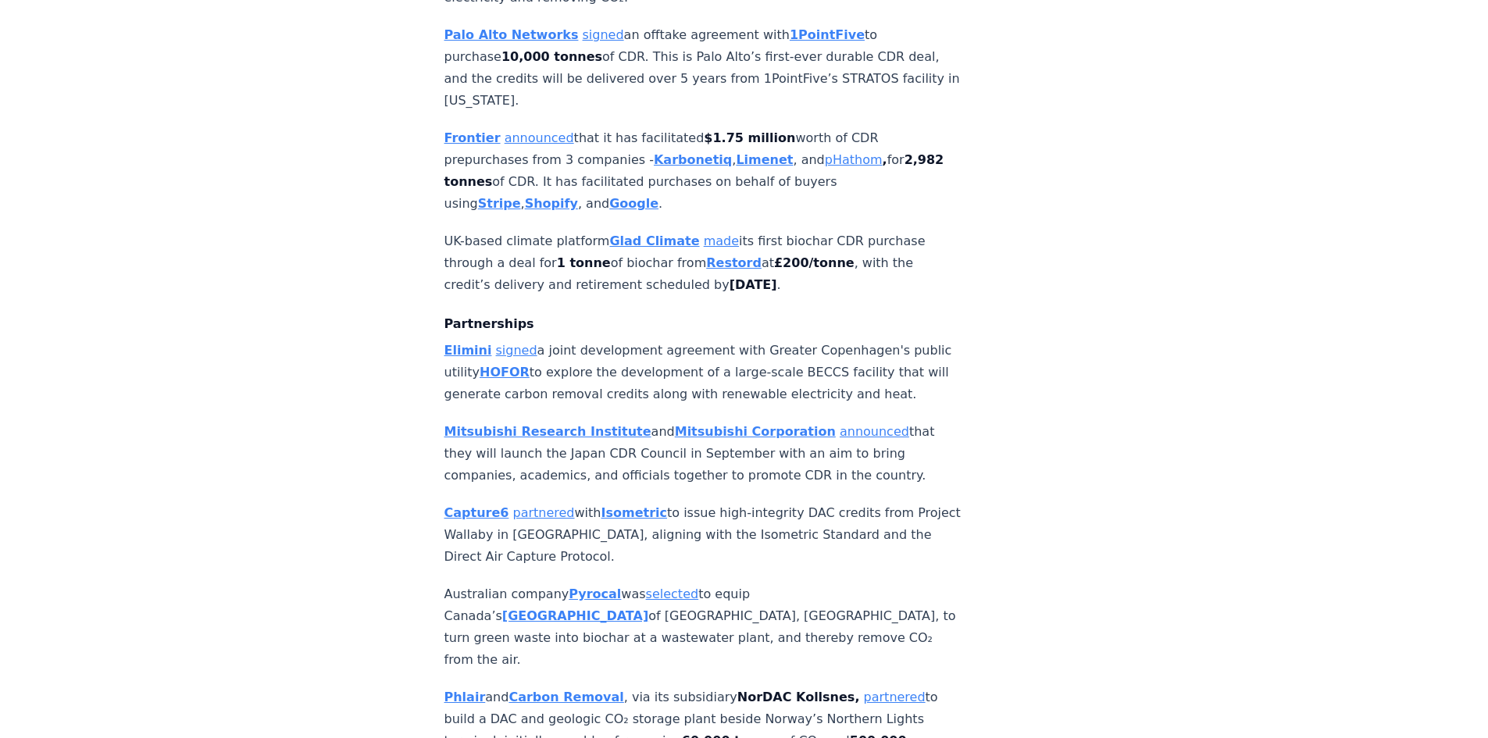
copy p "Elimini signed a joint development agreement with Greater Copenhagen's public u…"
click at [535, 440] on p "Mitsubishi Research Institute and Mitsubishi Corporation announced that they wi…" at bounding box center [702, 454] width 517 height 66
drag, startPoint x: 899, startPoint y: 446, endPoint x: 436, endPoint y: 398, distance: 465.7
copy p "Mitsubishi Research Institute and Mitsubishi Corporation announced that they wi…"
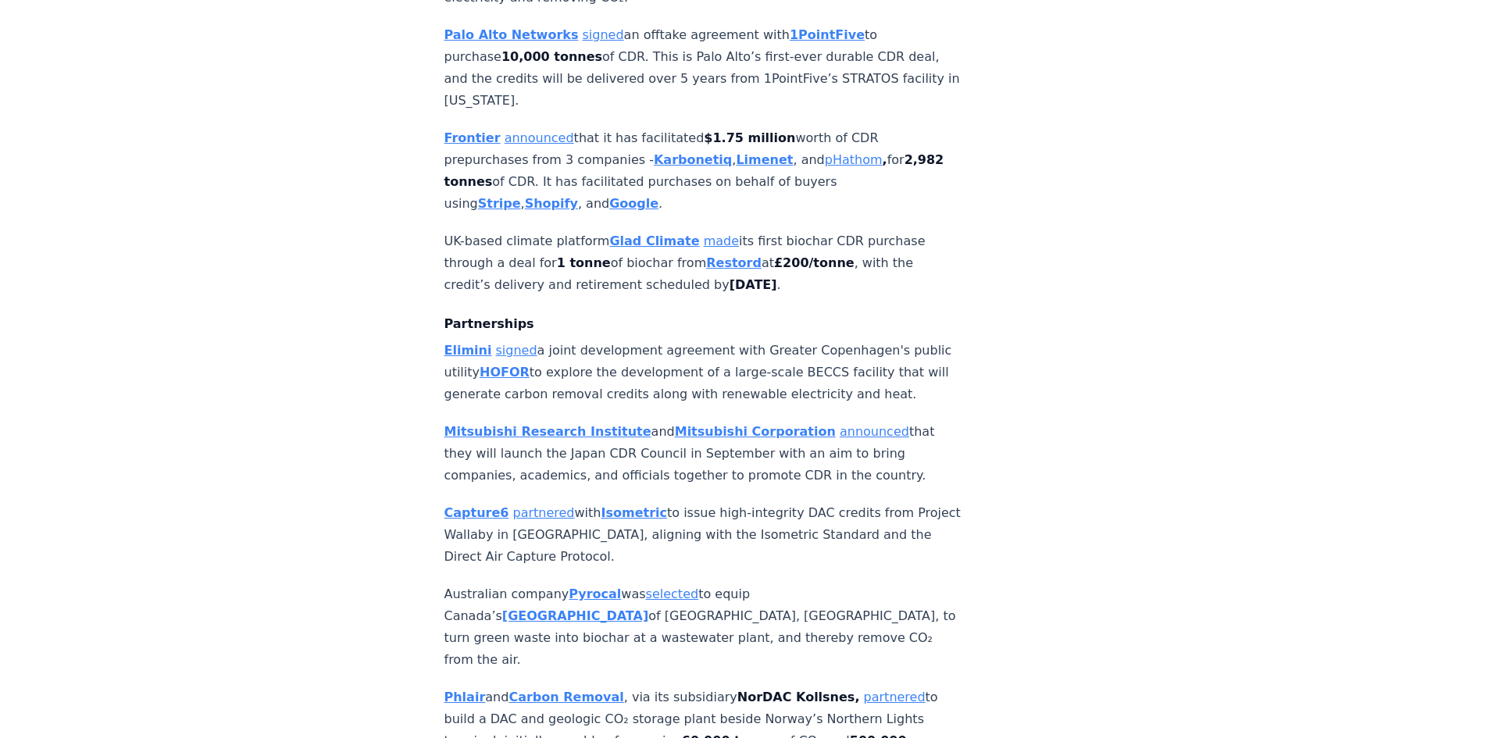
click at [459, 515] on p "Capture6 partnered with Isometric to issue high-integrity DAC credits from Proj…" at bounding box center [702, 535] width 517 height 66
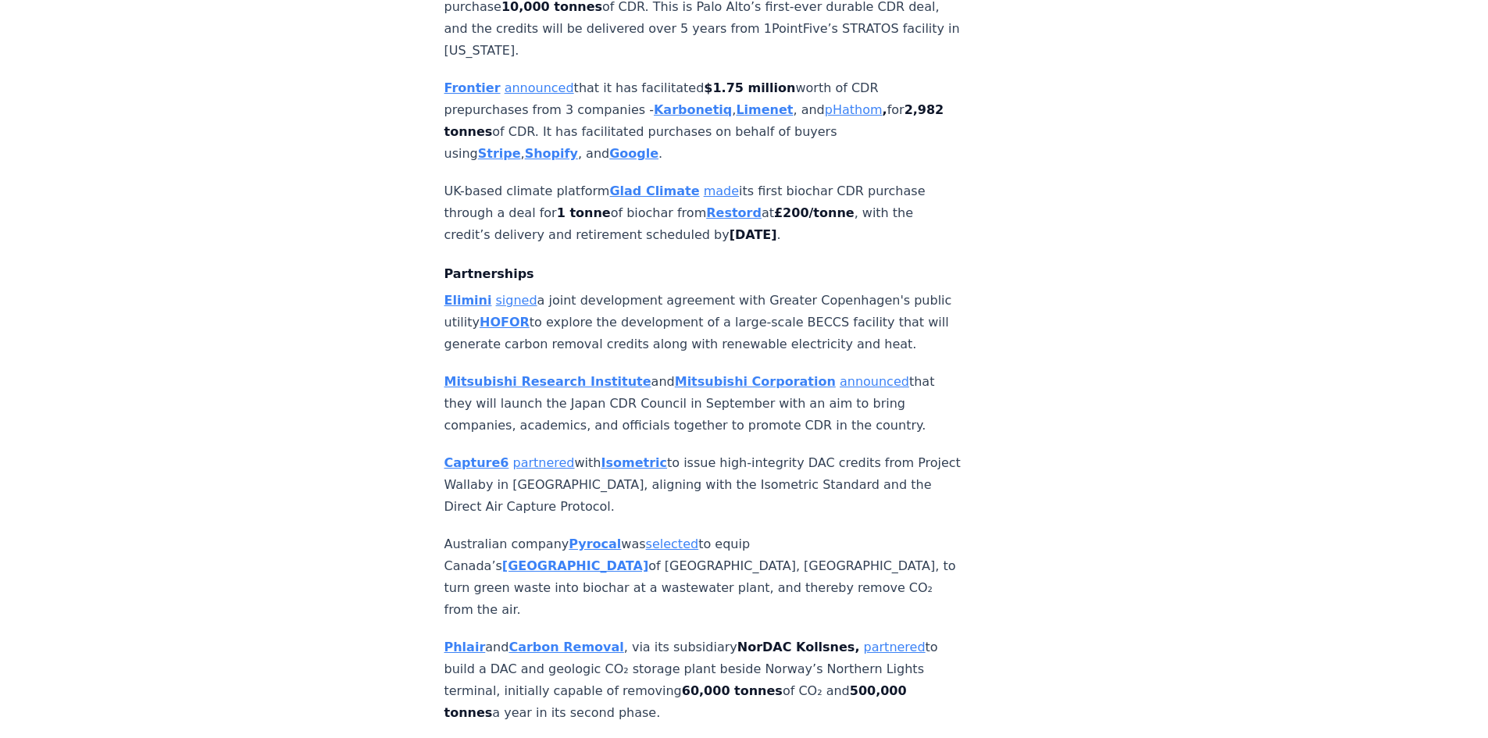
scroll to position [1718, 0]
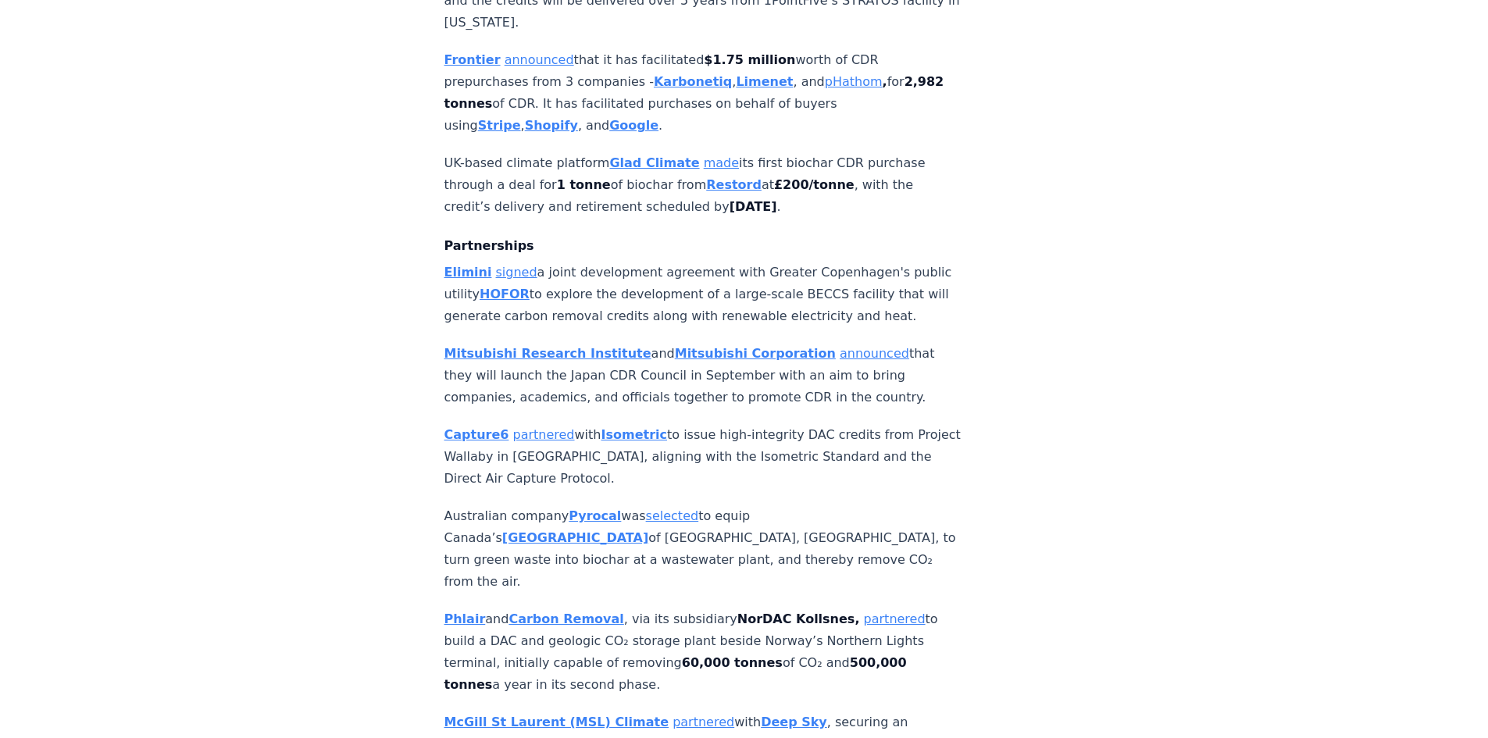
drag, startPoint x: 689, startPoint y: 630, endPoint x: 682, endPoint y: 604, distance: 27.5
click at [682, 608] on p "Phlair and Carbon Removal , via its subsidiary NorDAC Kollsnes, partnered to bu…" at bounding box center [702, 651] width 517 height 87
click at [682, 655] on strong "60,000 tonnes" at bounding box center [732, 662] width 101 height 15
drag, startPoint x: 523, startPoint y: 430, endPoint x: 691, endPoint y: 430, distance: 167.9
click at [691, 430] on p "Capture6 partnered with Isometric to issue high-integrity DAC credits from Proj…" at bounding box center [702, 457] width 517 height 66
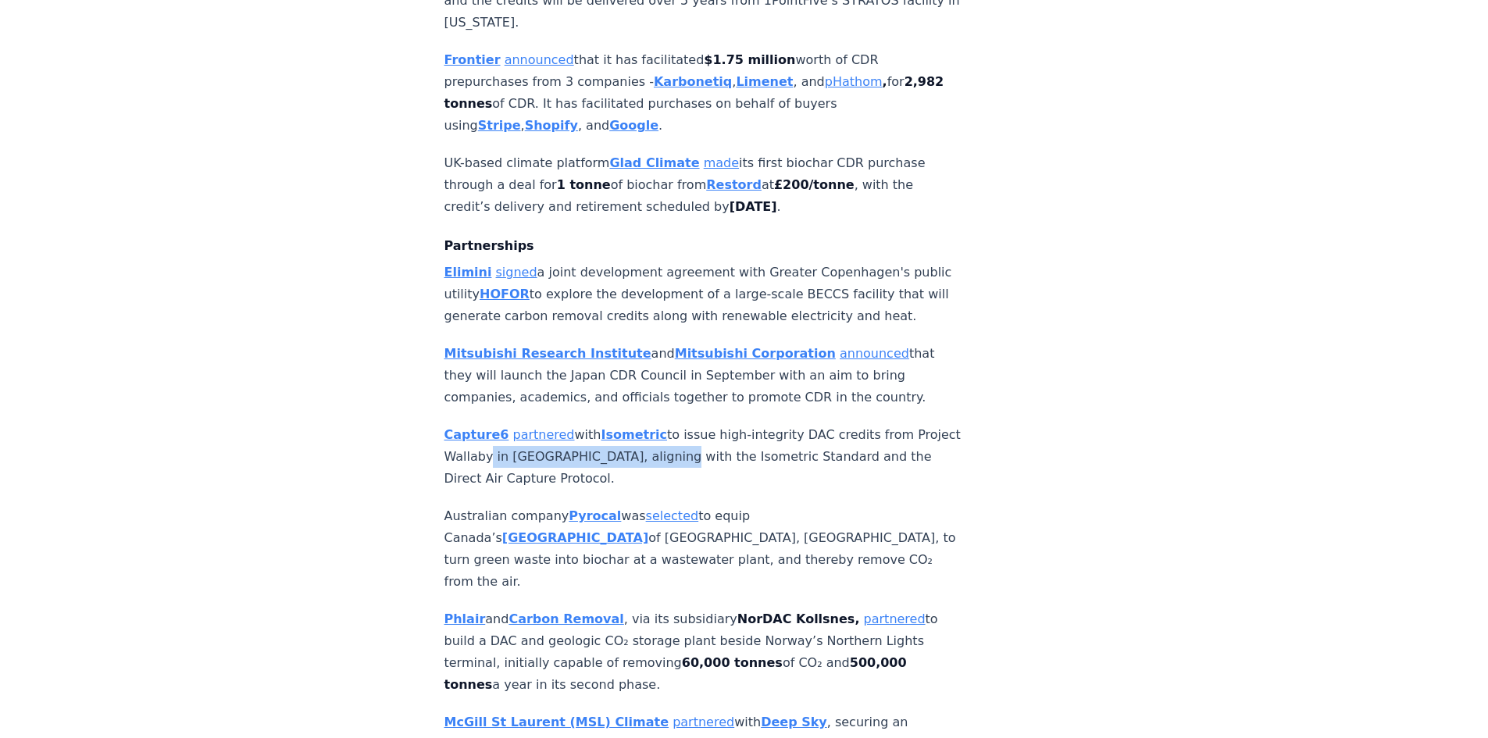
click at [691, 430] on p "Capture6 partnered with Isometric to issue high-integrity DAC credits from Proj…" at bounding box center [702, 457] width 517 height 66
click at [682, 426] on p "Capture6 partnered with Isometric to issue high-integrity DAC credits from Proj…" at bounding box center [702, 457] width 517 height 66
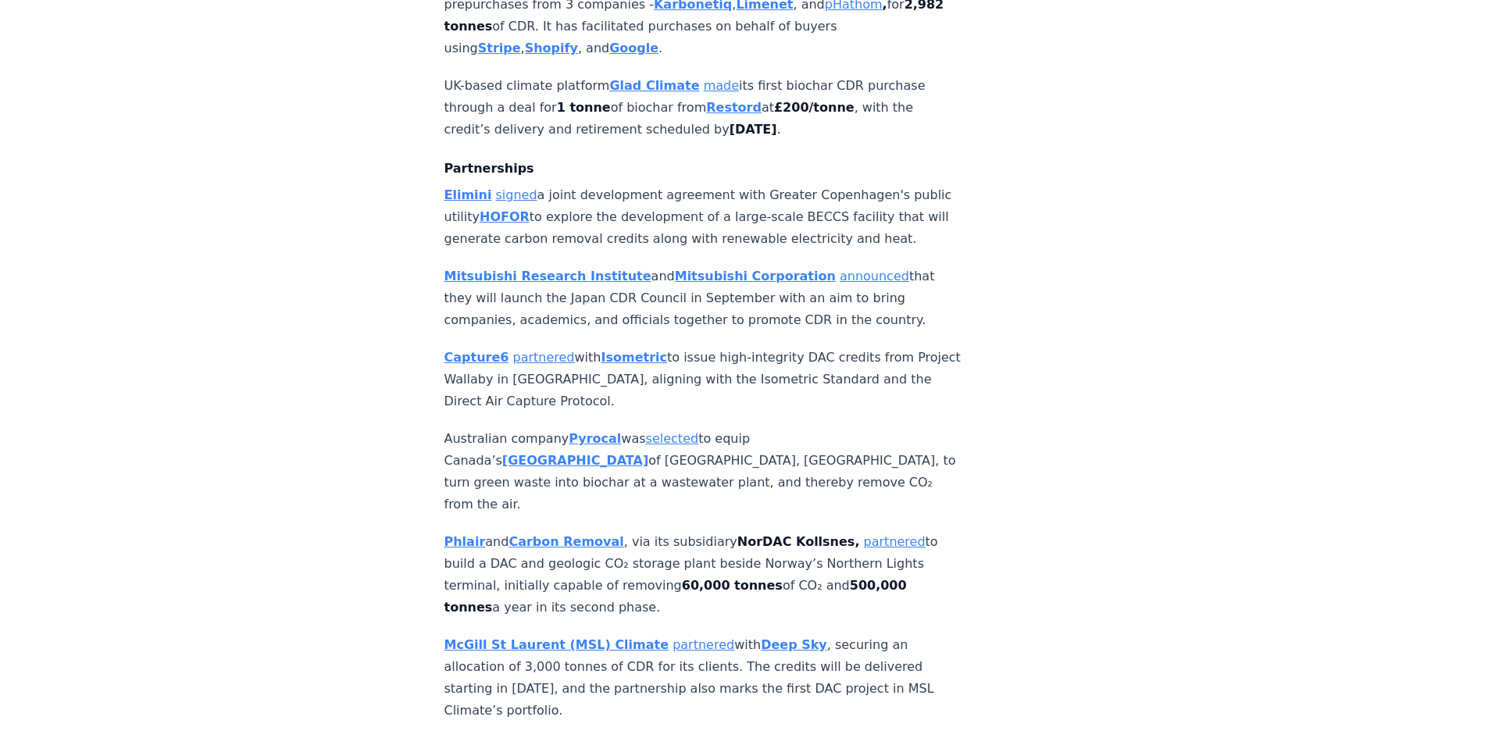
scroll to position [1797, 0]
drag, startPoint x: 650, startPoint y: 555, endPoint x: 496, endPoint y: 509, distance: 160.4
copy p "Phlair and Carbon Removal , via its subsidiary NorDAC Kollsnes, partnered to bu…"
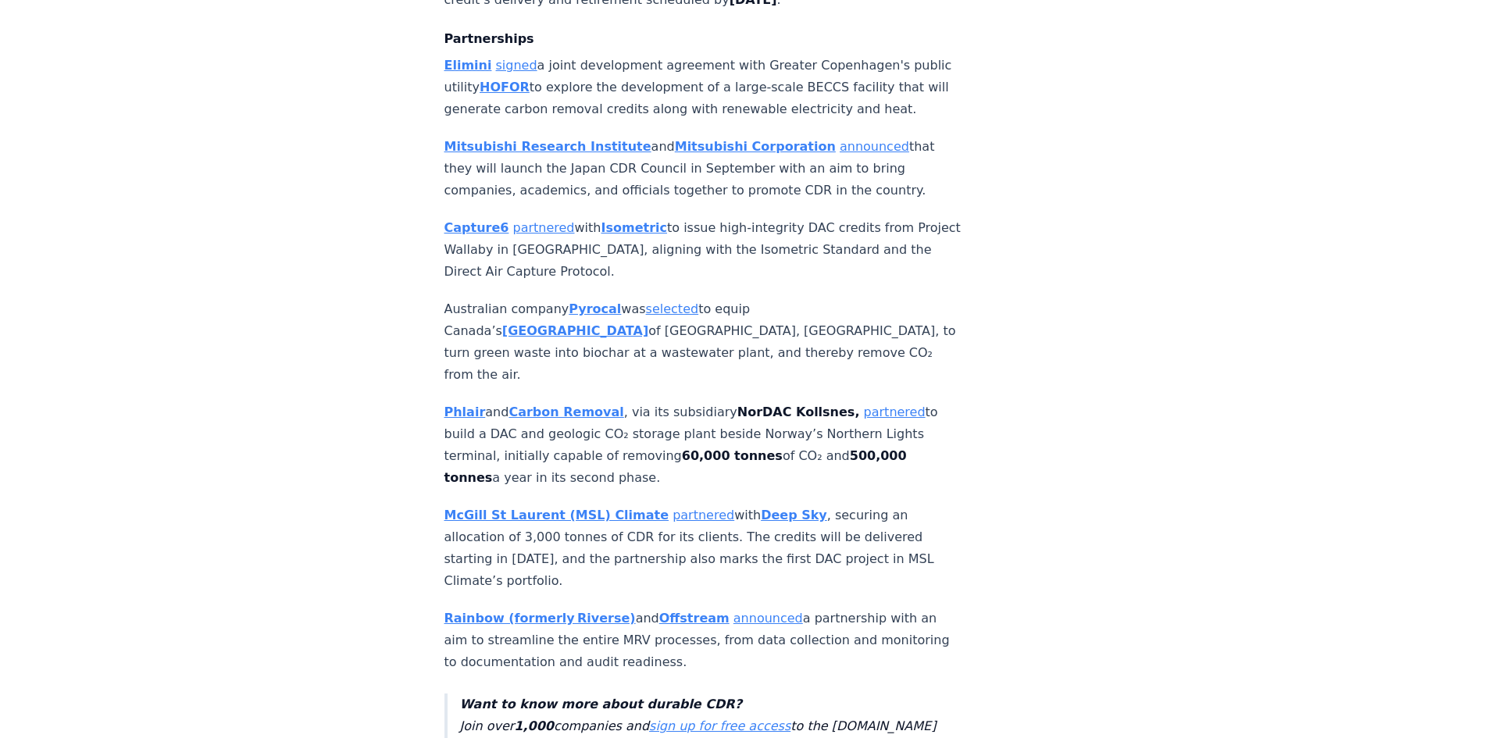
scroll to position [1953, 0]
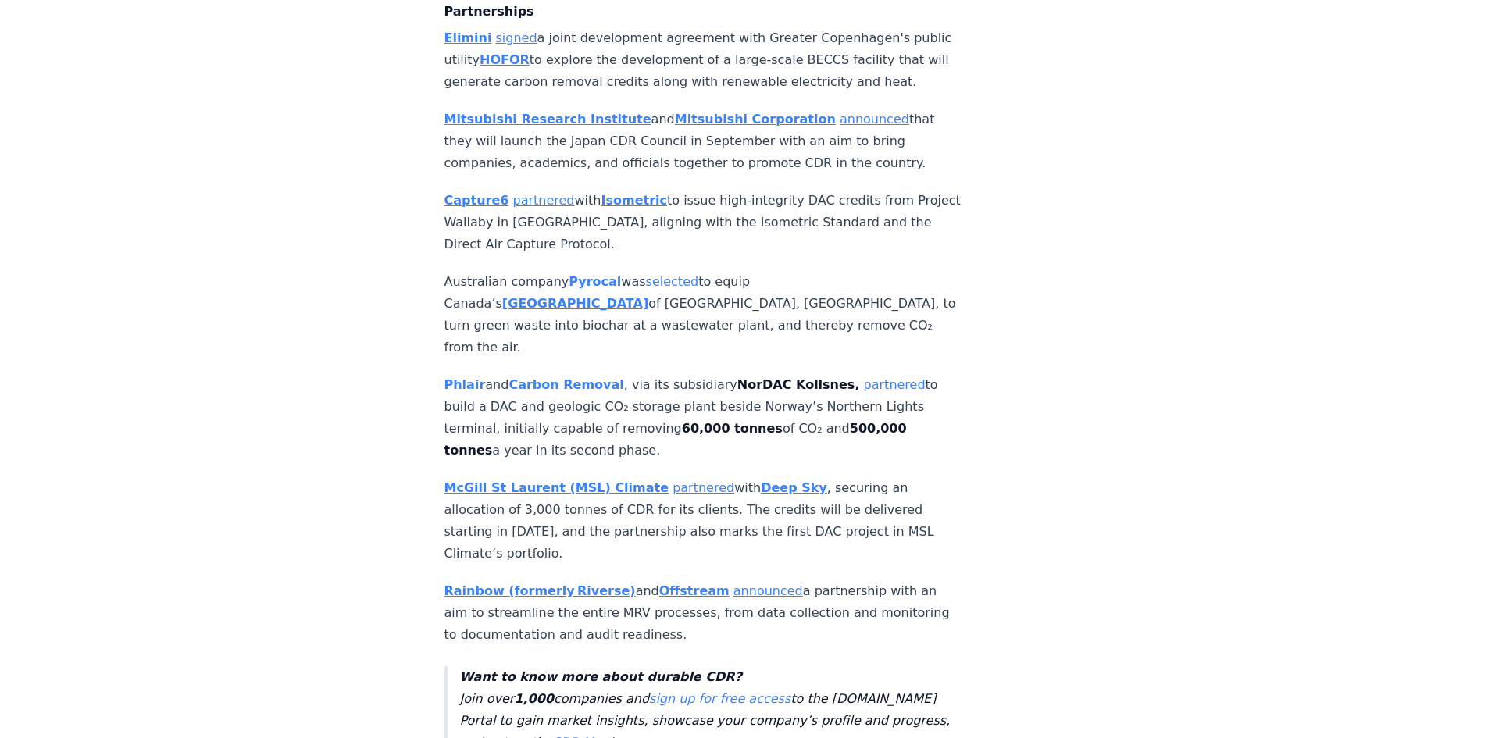
click at [598, 494] on p "McGill St Laurent (MSL) Climate partnered with Deep Sky , securing an allocatio…" at bounding box center [702, 520] width 517 height 87
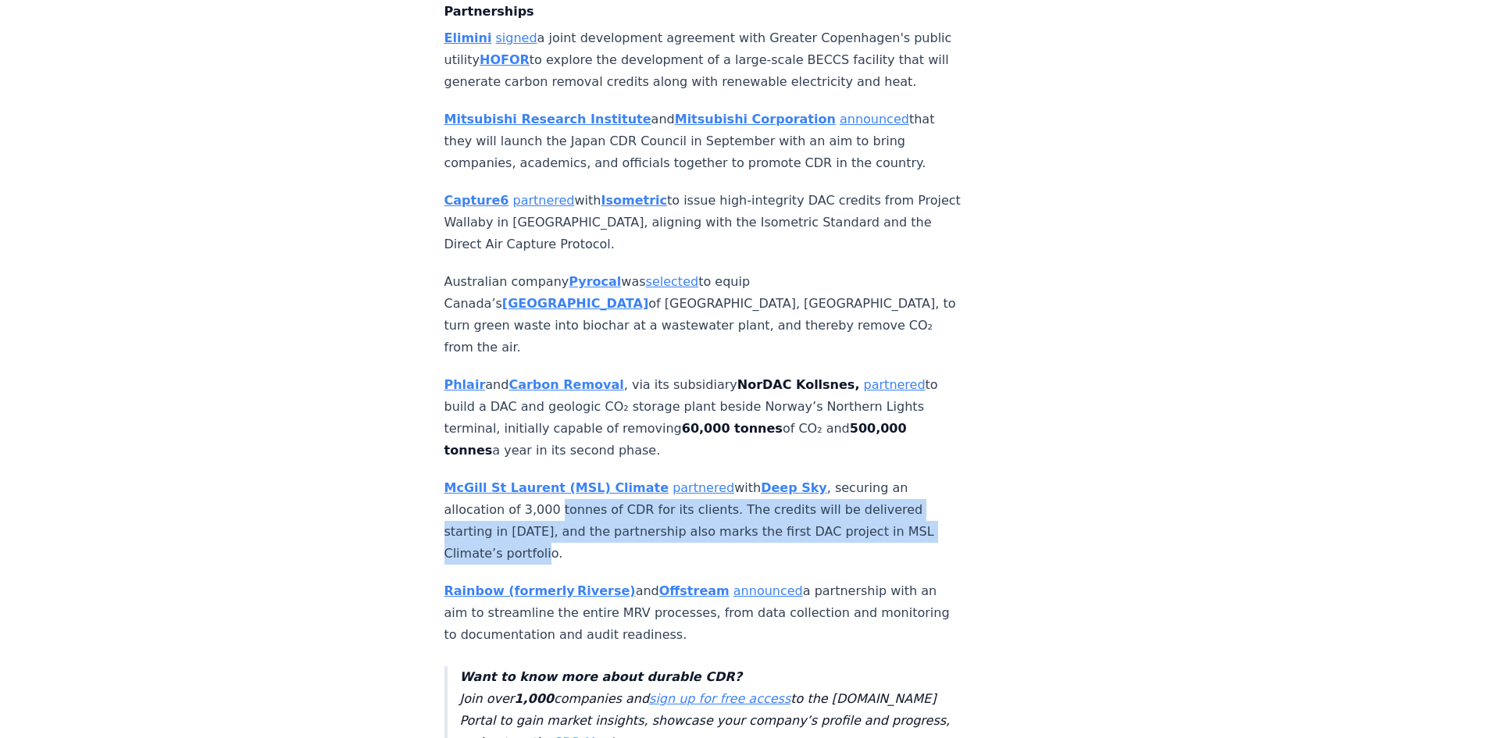
drag, startPoint x: 591, startPoint y: 503, endPoint x: 554, endPoint y: 462, distance: 54.8
click at [554, 477] on p "McGill St Laurent (MSL) Climate partnered with Deep Sky , securing an allocatio…" at bounding box center [702, 520] width 517 height 87
drag, startPoint x: 530, startPoint y: 465, endPoint x: 632, endPoint y: 501, distance: 107.7
click at [632, 501] on p "McGill St Laurent (MSL) Climate partnered with Deep Sky , securing an allocatio…" at bounding box center [702, 520] width 517 height 87
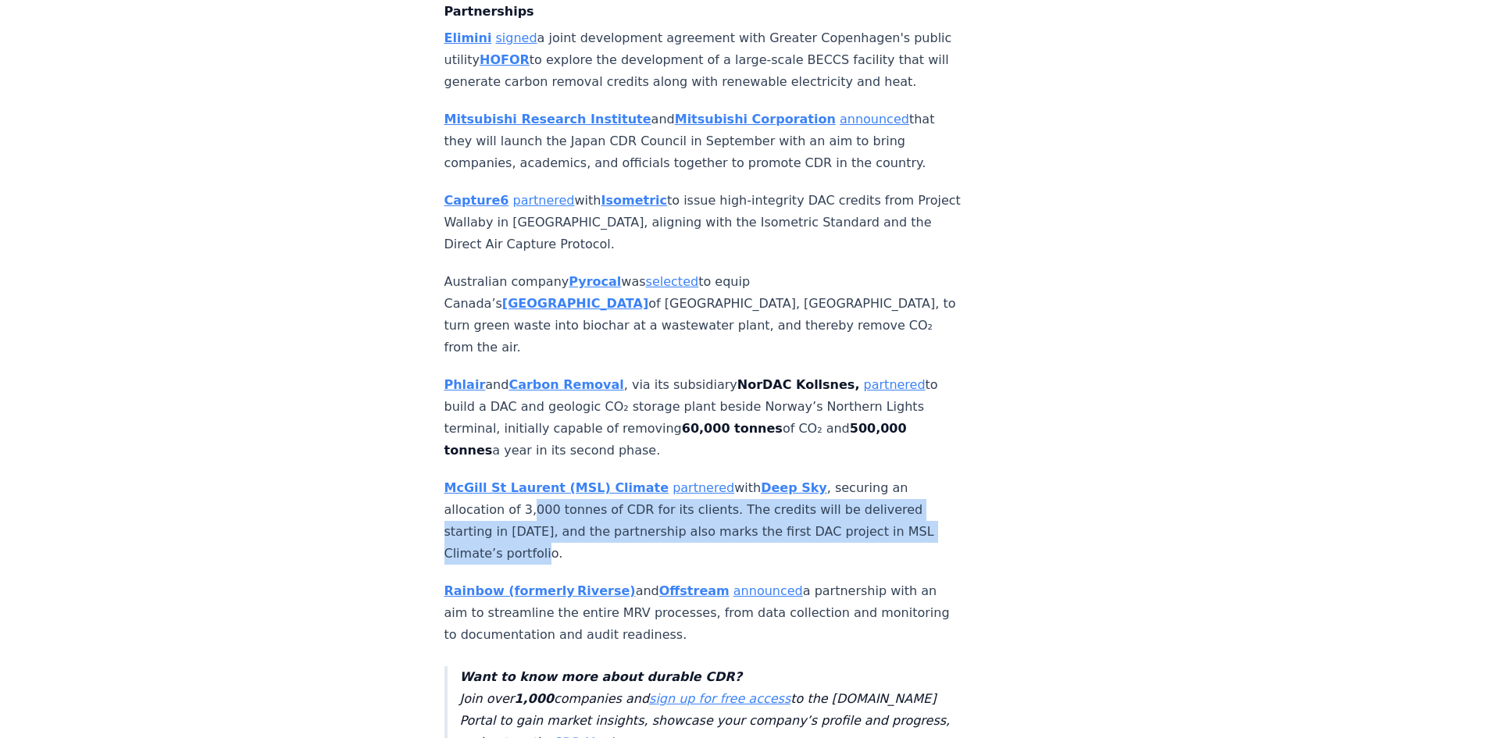
click at [632, 501] on p "McGill St Laurent (MSL) Climate partnered with Deep Sky , securing an allocatio…" at bounding box center [702, 520] width 517 height 87
click at [608, 501] on p "McGill St Laurent (MSL) Climate partnered with Deep Sky , securing an allocatio…" at bounding box center [702, 520] width 517 height 87
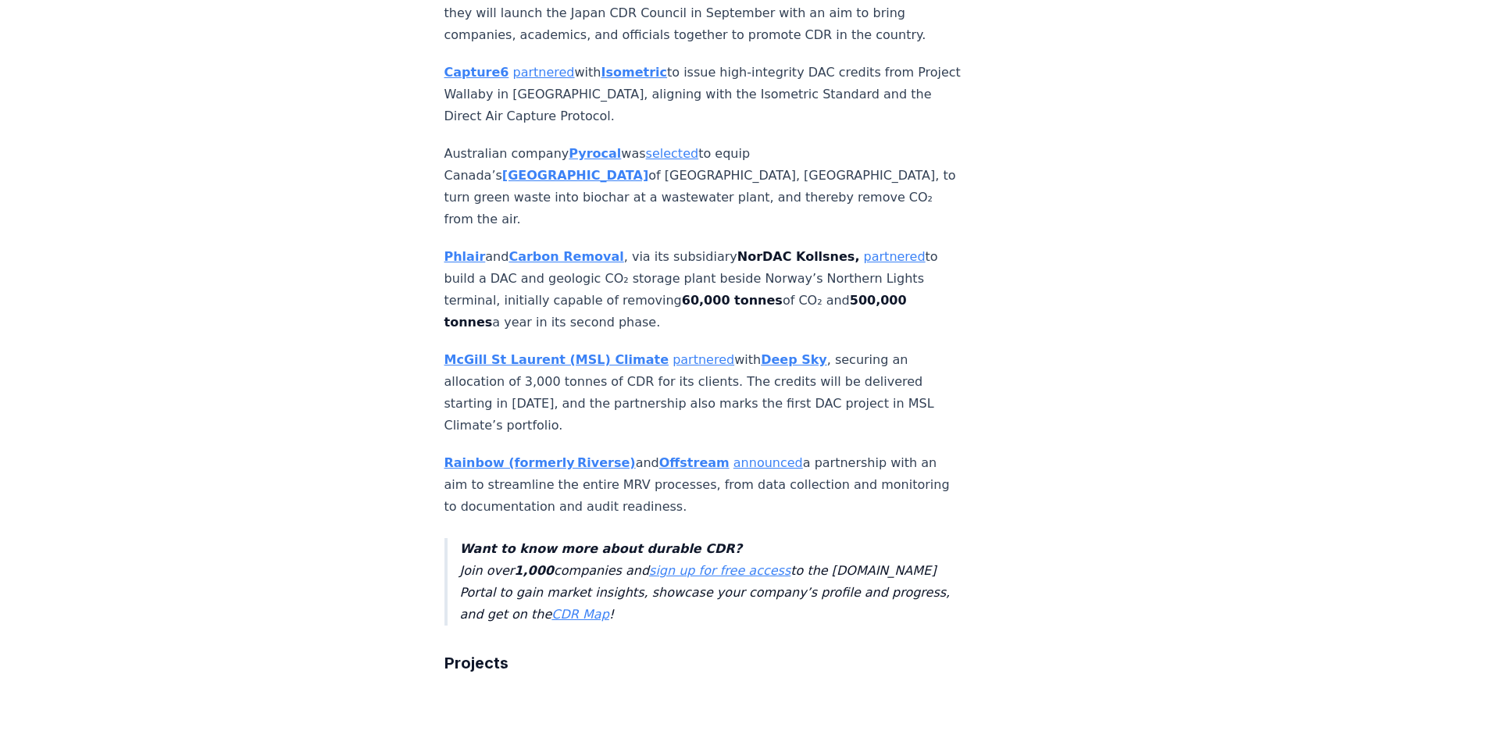
scroll to position [2109, 0]
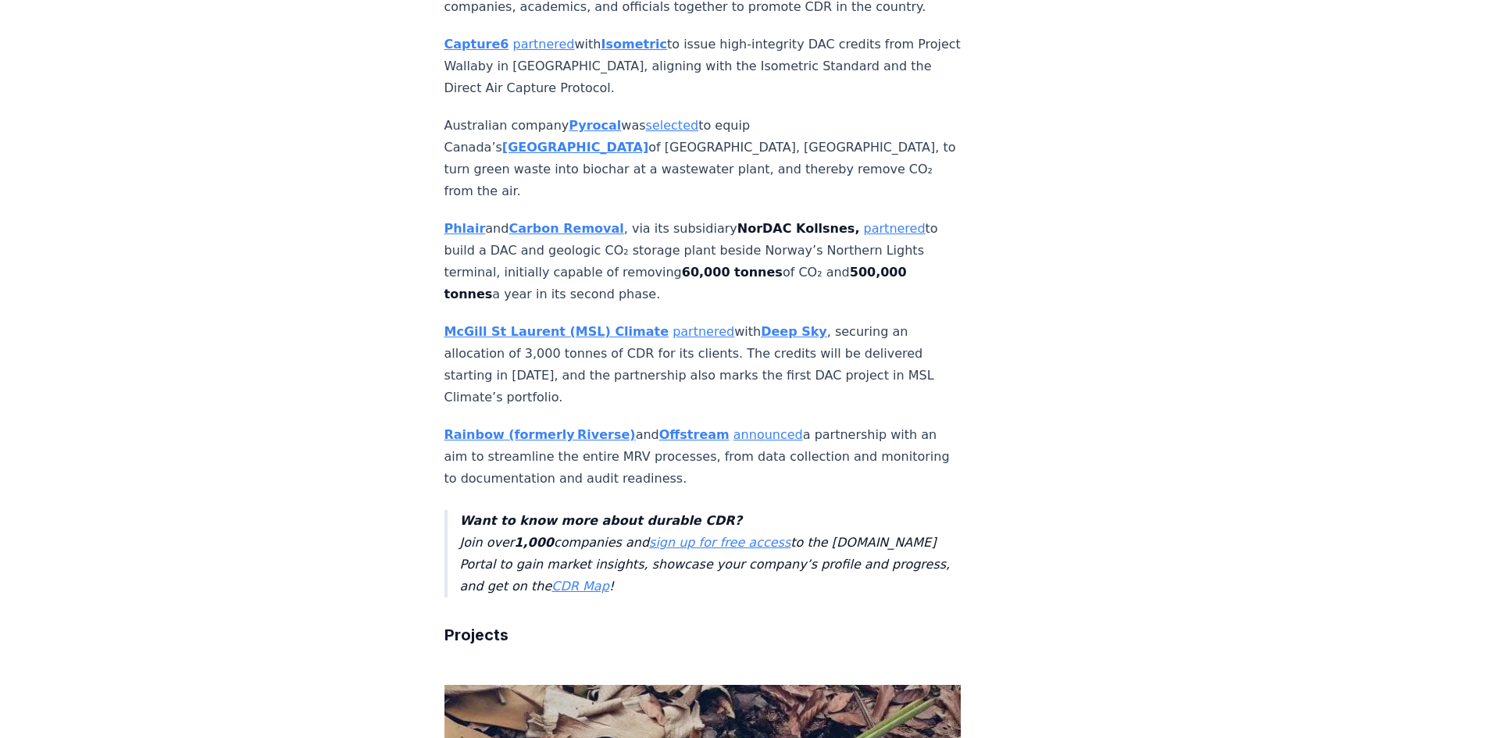
drag, startPoint x: 608, startPoint y: 424, endPoint x: 811, endPoint y: 426, distance: 203.1
click at [811, 426] on p "Rainbow (formerly Riverse) and Offstream announced a partnership with an aim to…" at bounding box center [702, 457] width 517 height 66
click at [765, 427] on p "Rainbow (formerly Riverse) and Offstream announced a partnership with an aim to…" at bounding box center [702, 457] width 517 height 66
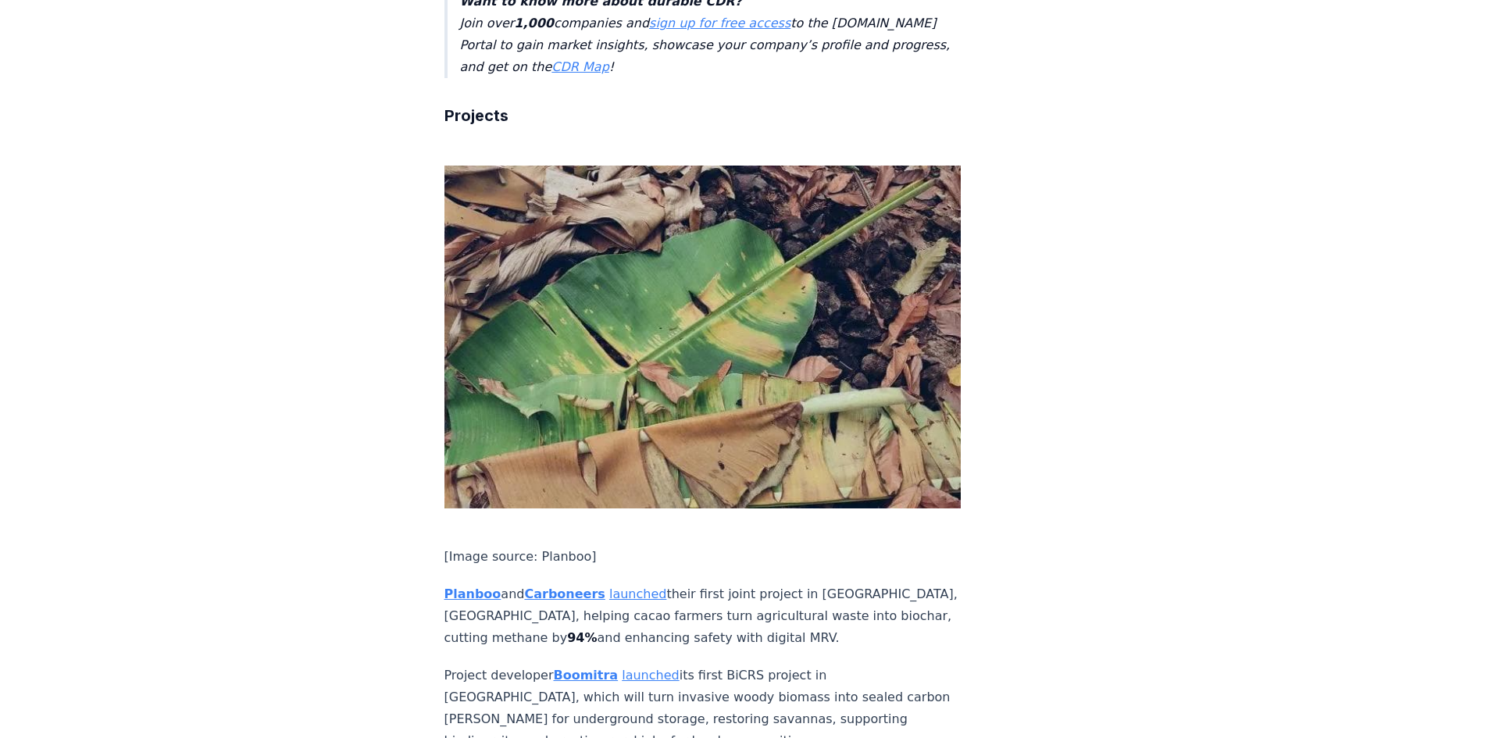
scroll to position [2656, 0]
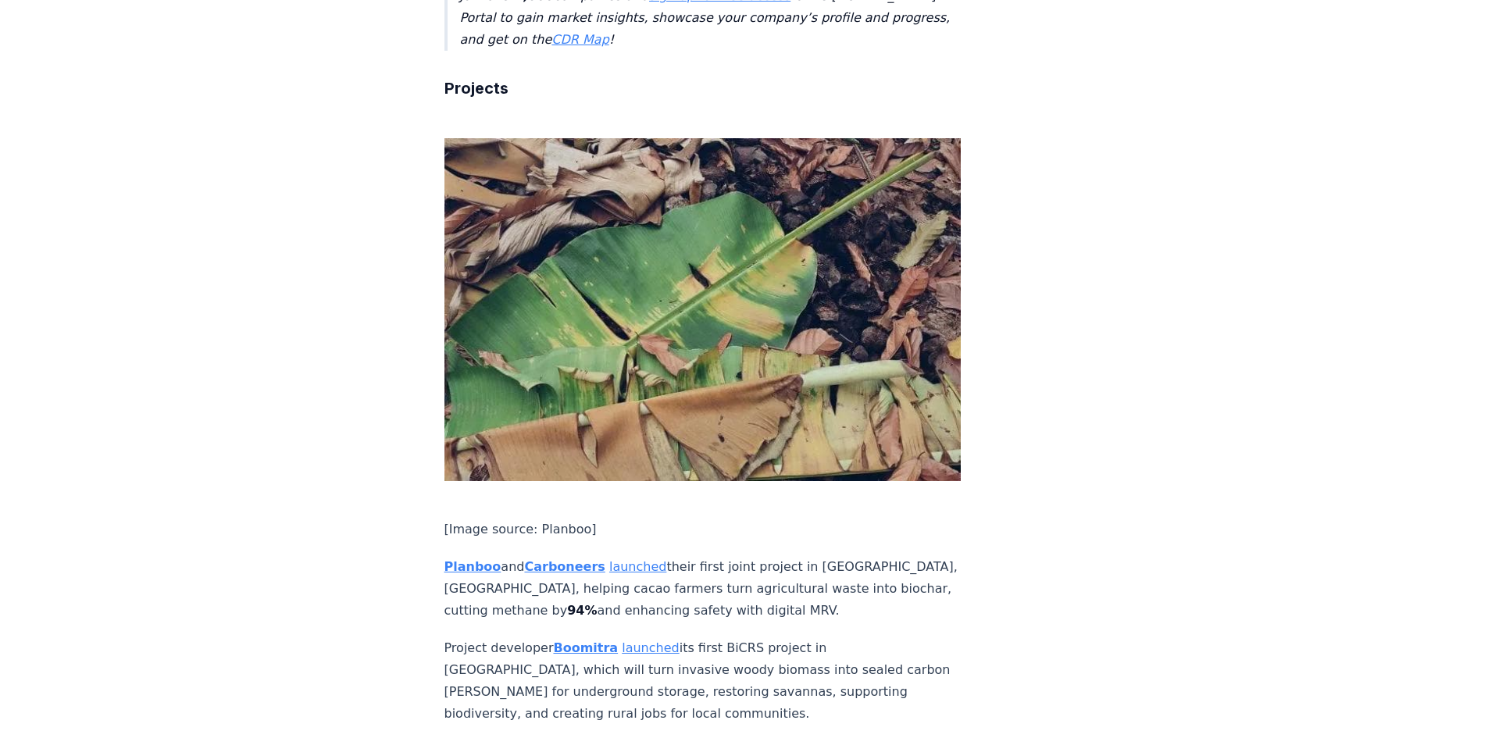
drag, startPoint x: 723, startPoint y: 497, endPoint x: 720, endPoint y: 479, distance: 18.1
click at [720, 556] on p "Planboo and Carboneers launched their first joint project in Oti, Ghana, helpin…" at bounding box center [702, 589] width 517 height 66
drag, startPoint x: 701, startPoint y: 510, endPoint x: 424, endPoint y: 469, distance: 279.5
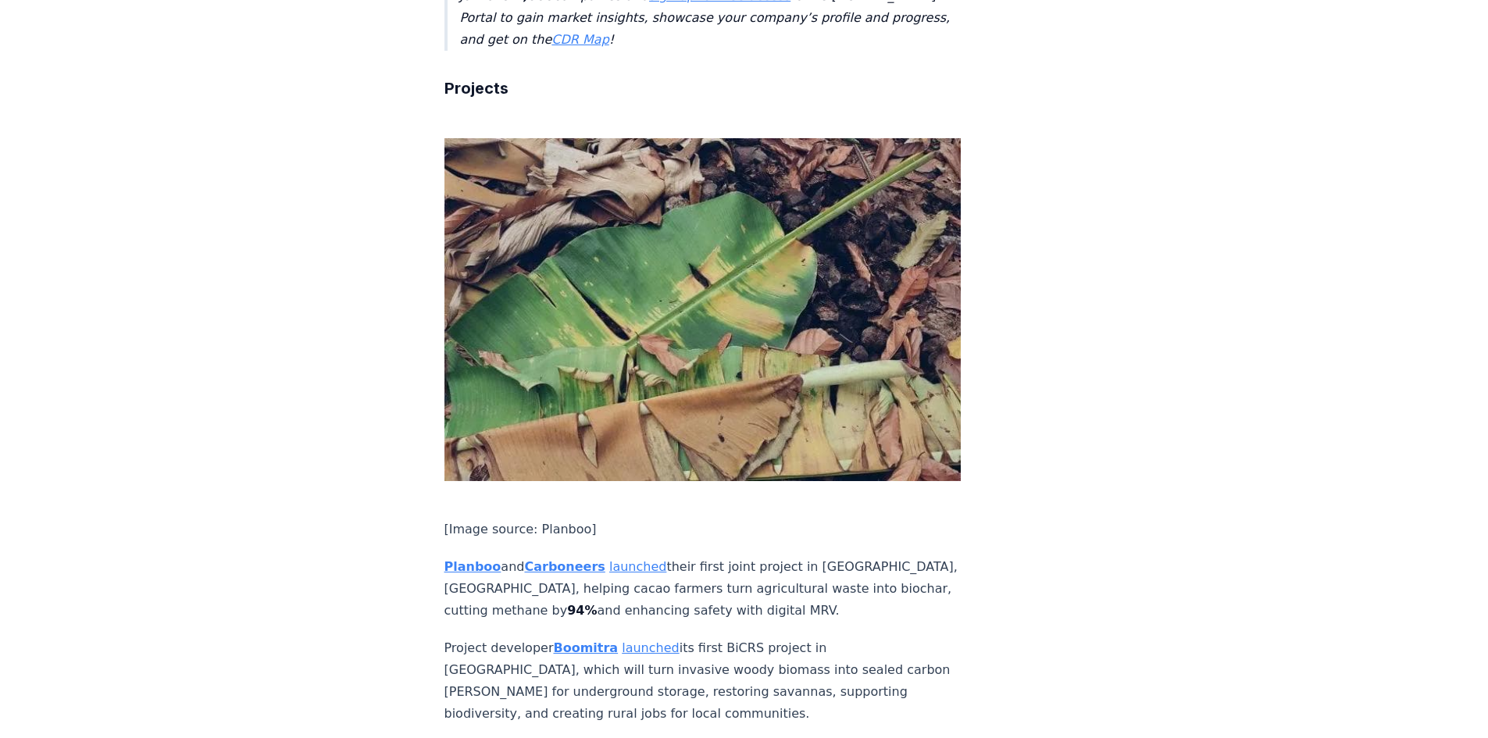
copy p "Planboo and Carboneers launched their first joint project in Oti, Ghana, helpin…"
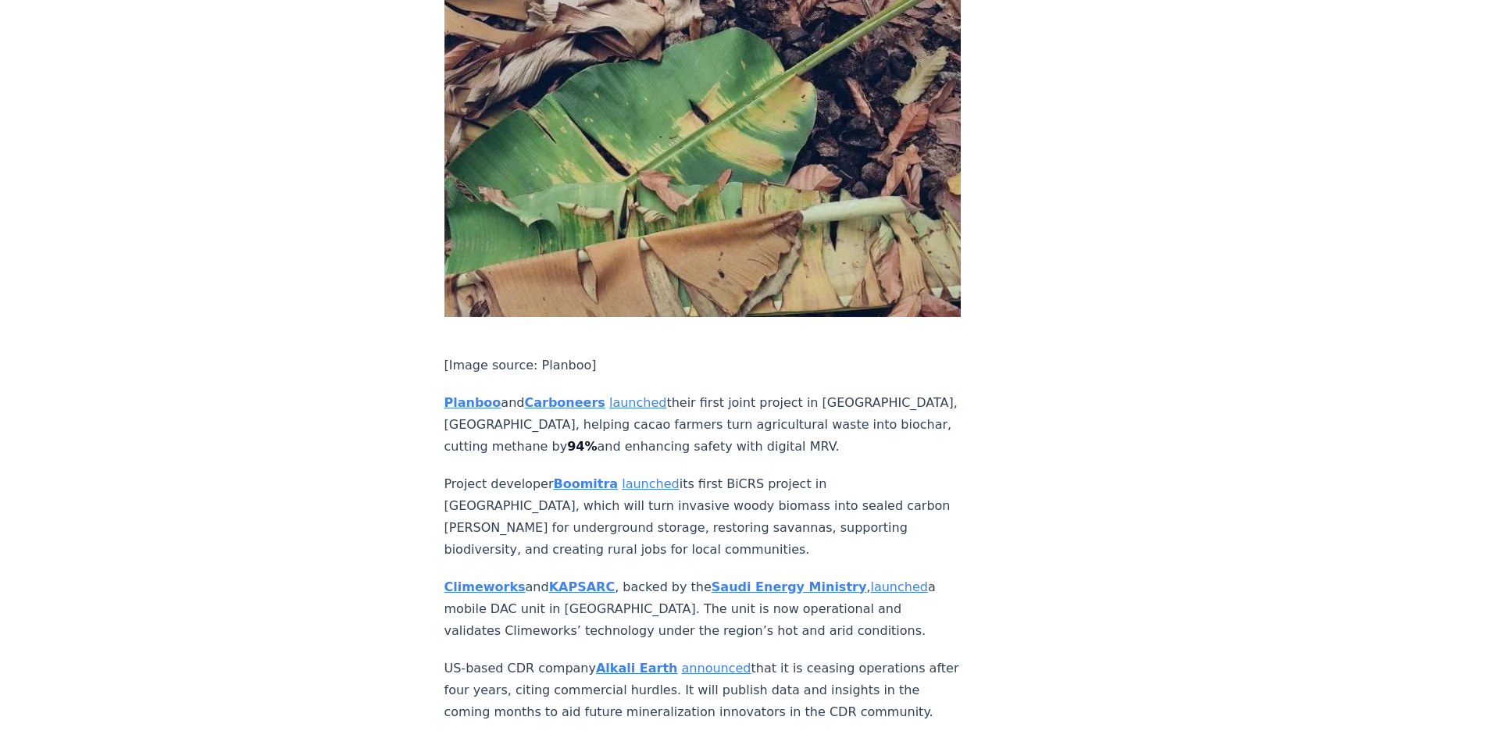
scroll to position [2812, 0]
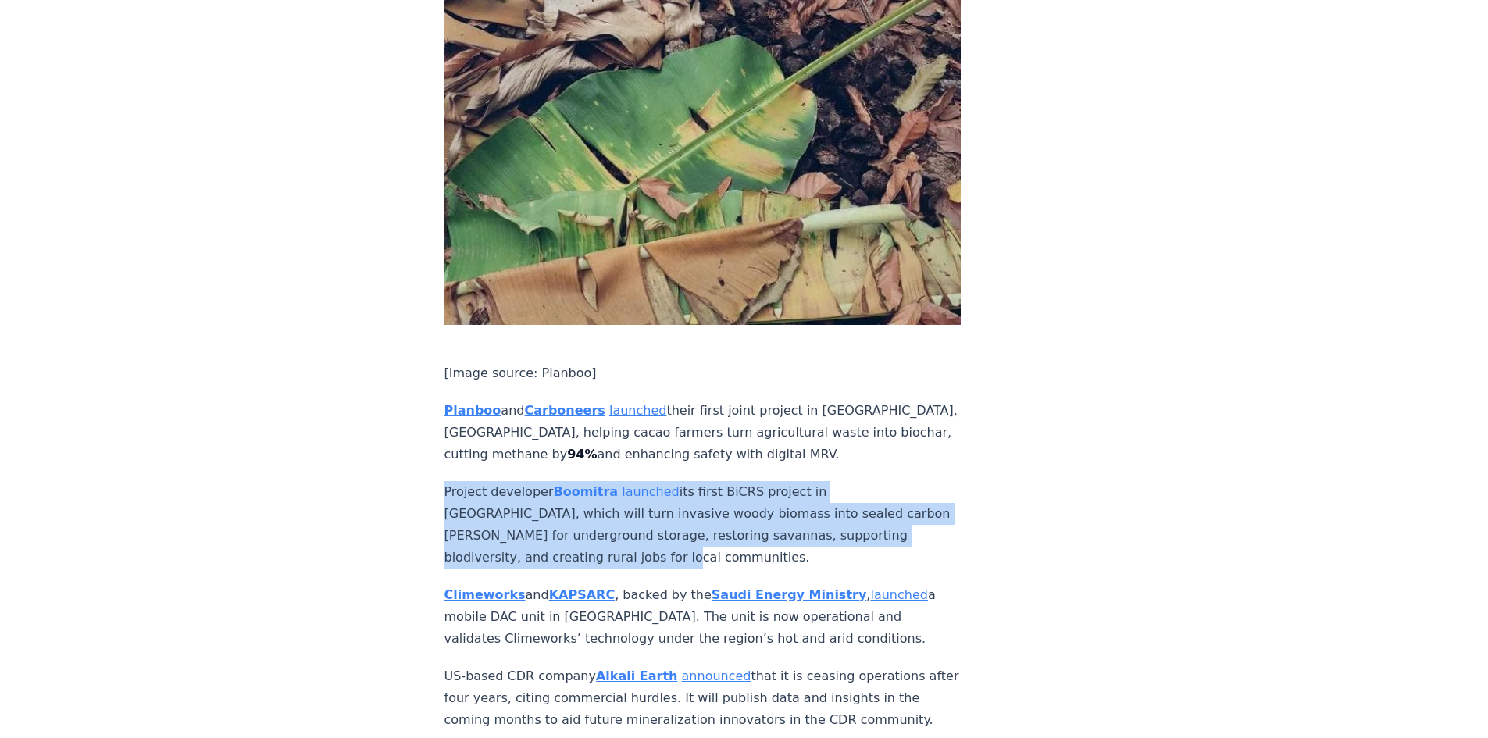
drag, startPoint x: 441, startPoint y: 397, endPoint x: 634, endPoint y: 458, distance: 203.1
copy p "Project developer Boomitra launched its first BiCRS project in Botswana, which …"
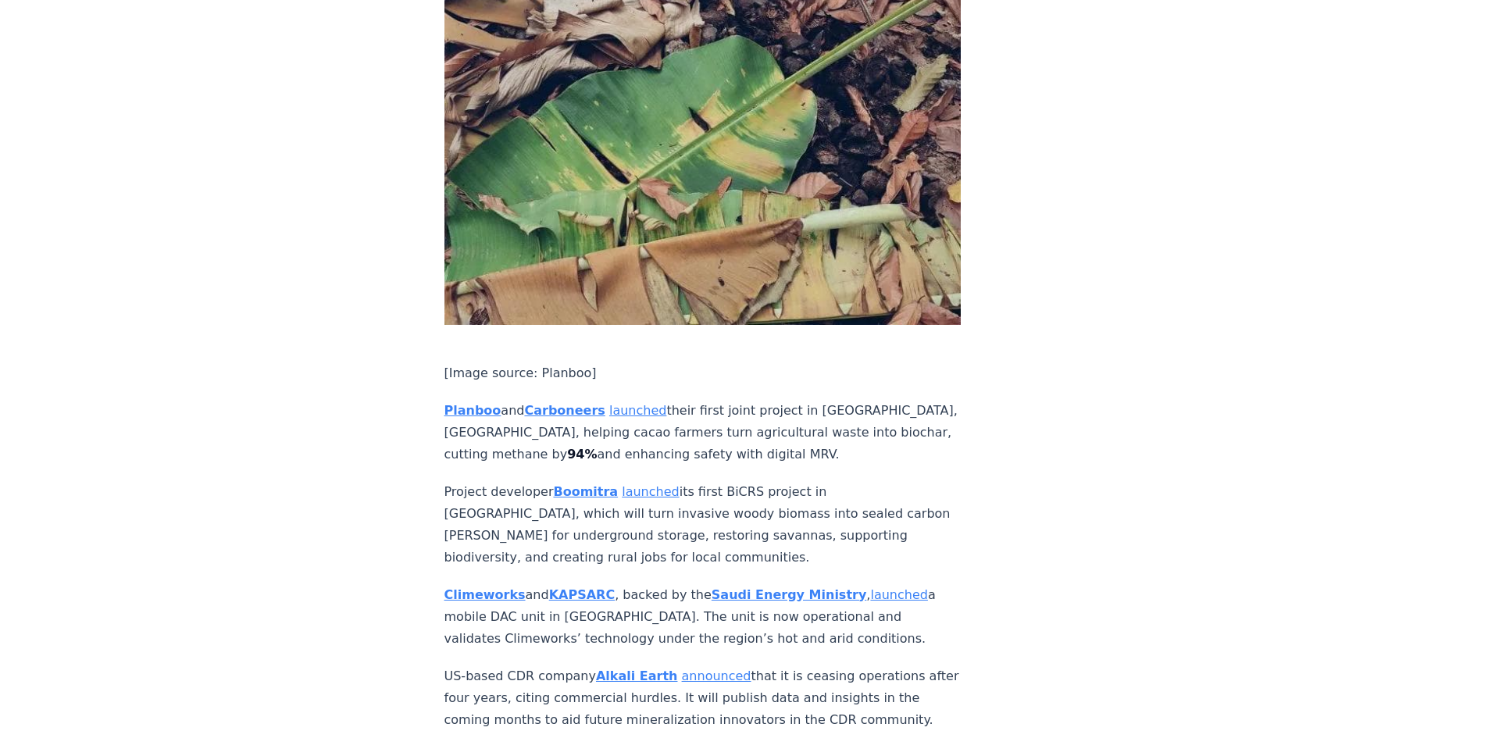
click at [826, 584] on p "Climeworks and KAPSARC , backed by the Saudi Energy Ministry , launched a mobil…" at bounding box center [702, 617] width 517 height 66
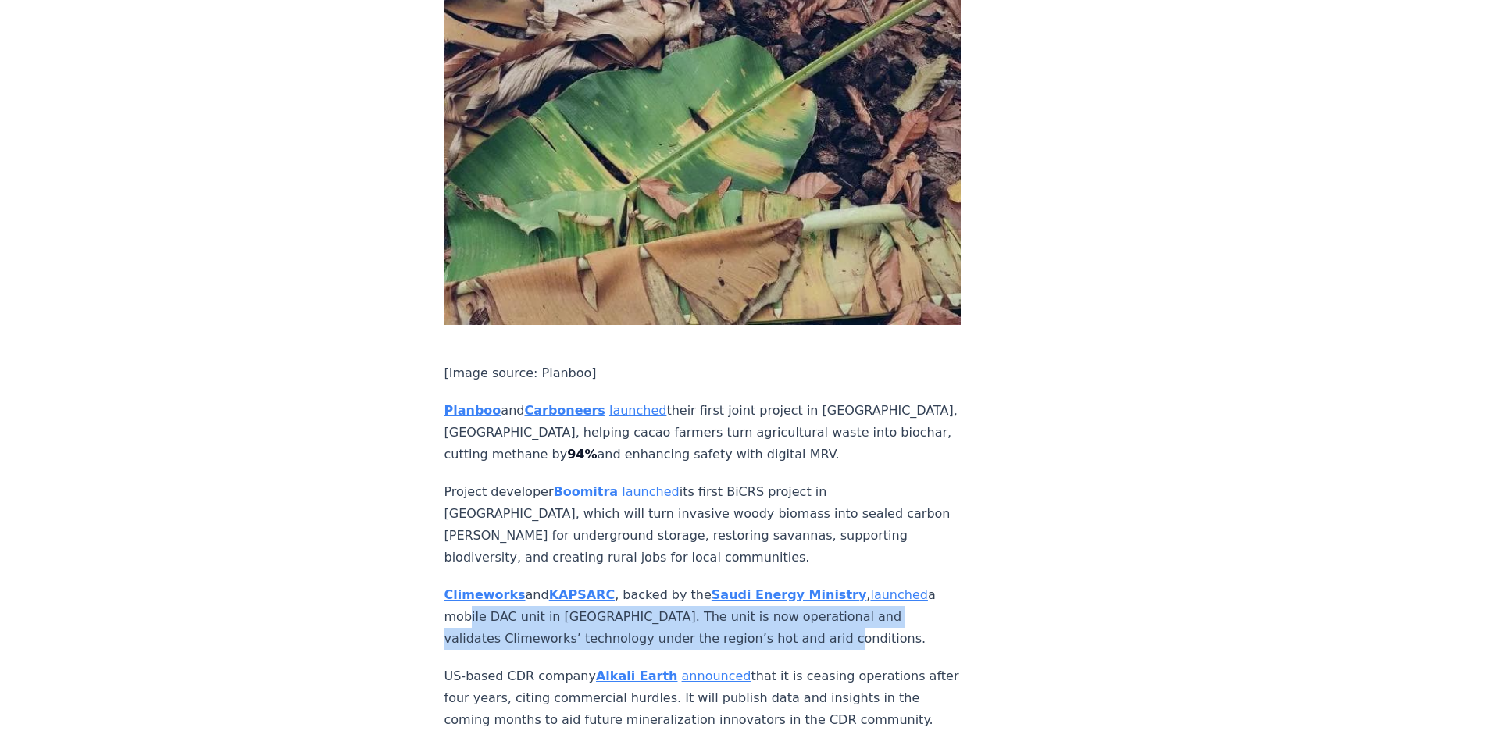
drag, startPoint x: 834, startPoint y: 545, endPoint x: 462, endPoint y: 526, distance: 372.3
click at [462, 584] on p "Climeworks and KAPSARC , backed by the Saudi Energy Ministry , launched a mobil…" at bounding box center [702, 617] width 517 height 66
click at [492, 584] on p "Climeworks and KAPSARC , backed by the Saudi Energy Ministry , launched a mobil…" at bounding box center [702, 617] width 517 height 66
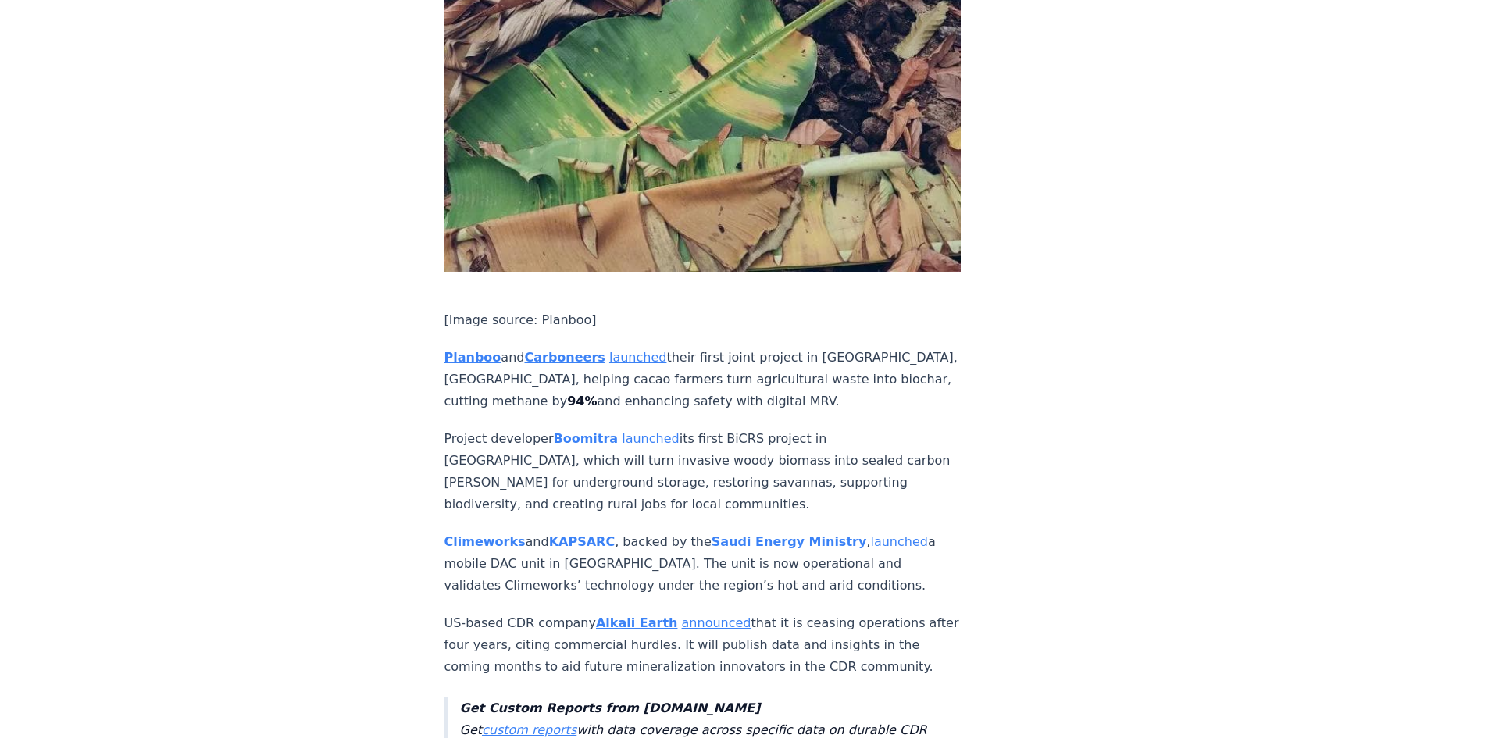
scroll to position [2890, 0]
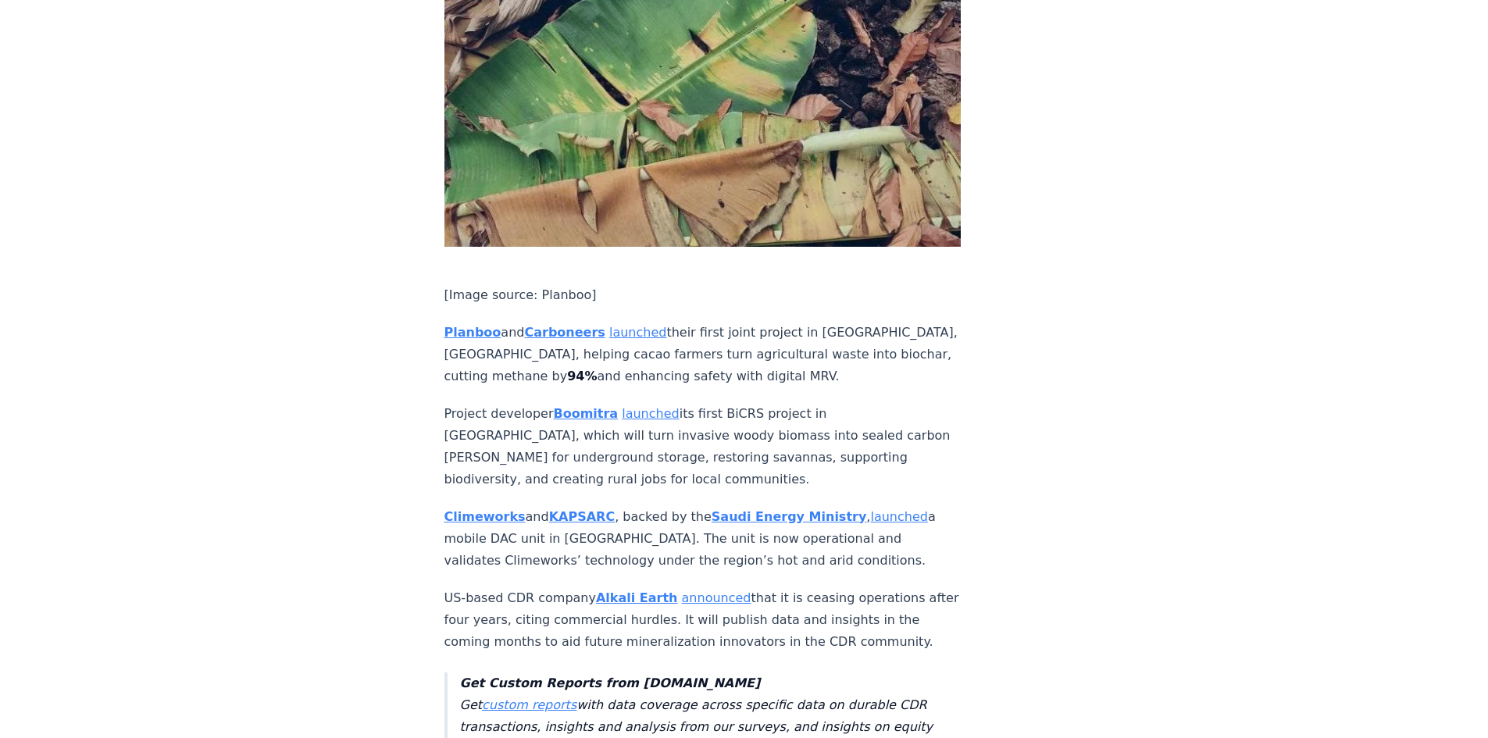
drag, startPoint x: 507, startPoint y: 518, endPoint x: 532, endPoint y: 564, distance: 52.4
click at [533, 587] on p "US-based CDR company Alkali Earth announced that it is ceasing operations after…" at bounding box center [702, 620] width 517 height 66
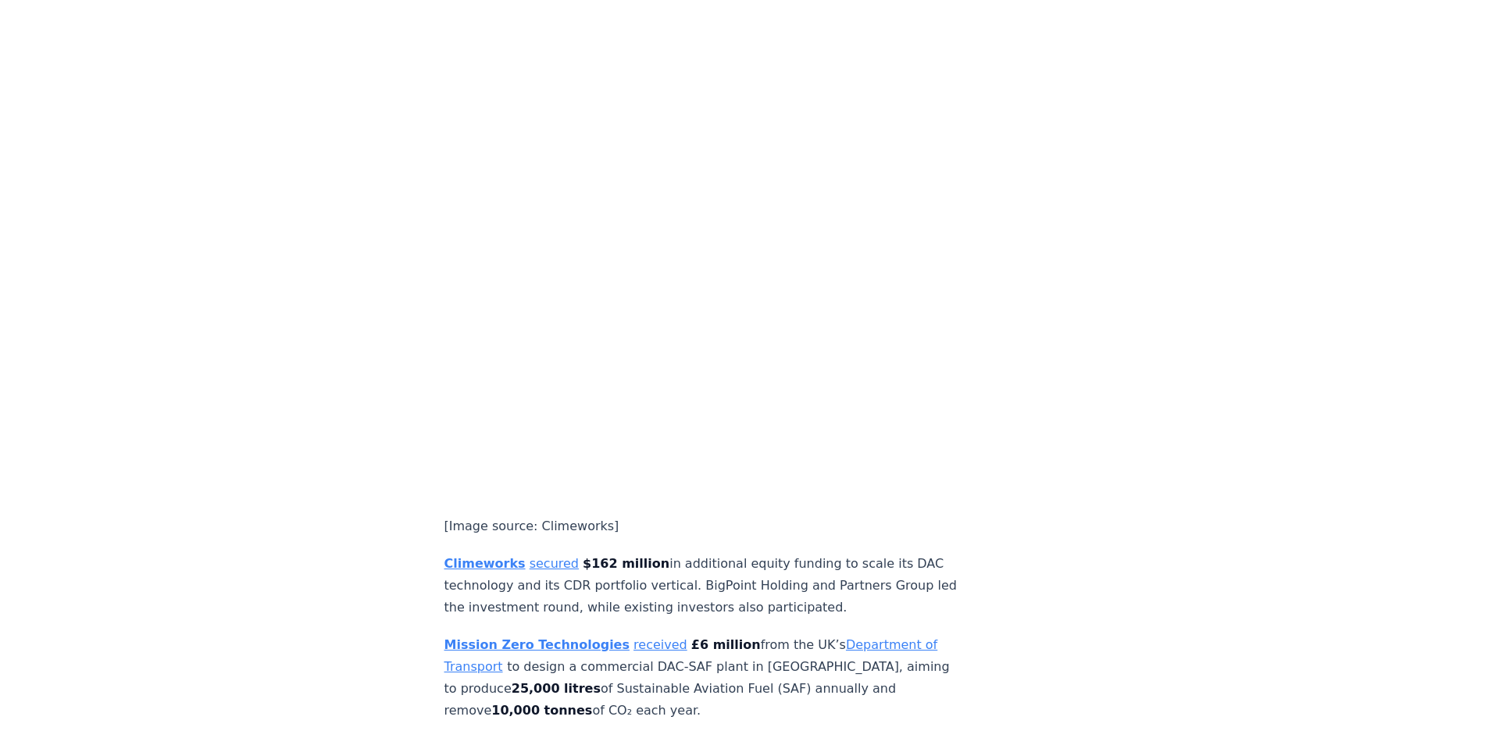
scroll to position [3749, 0]
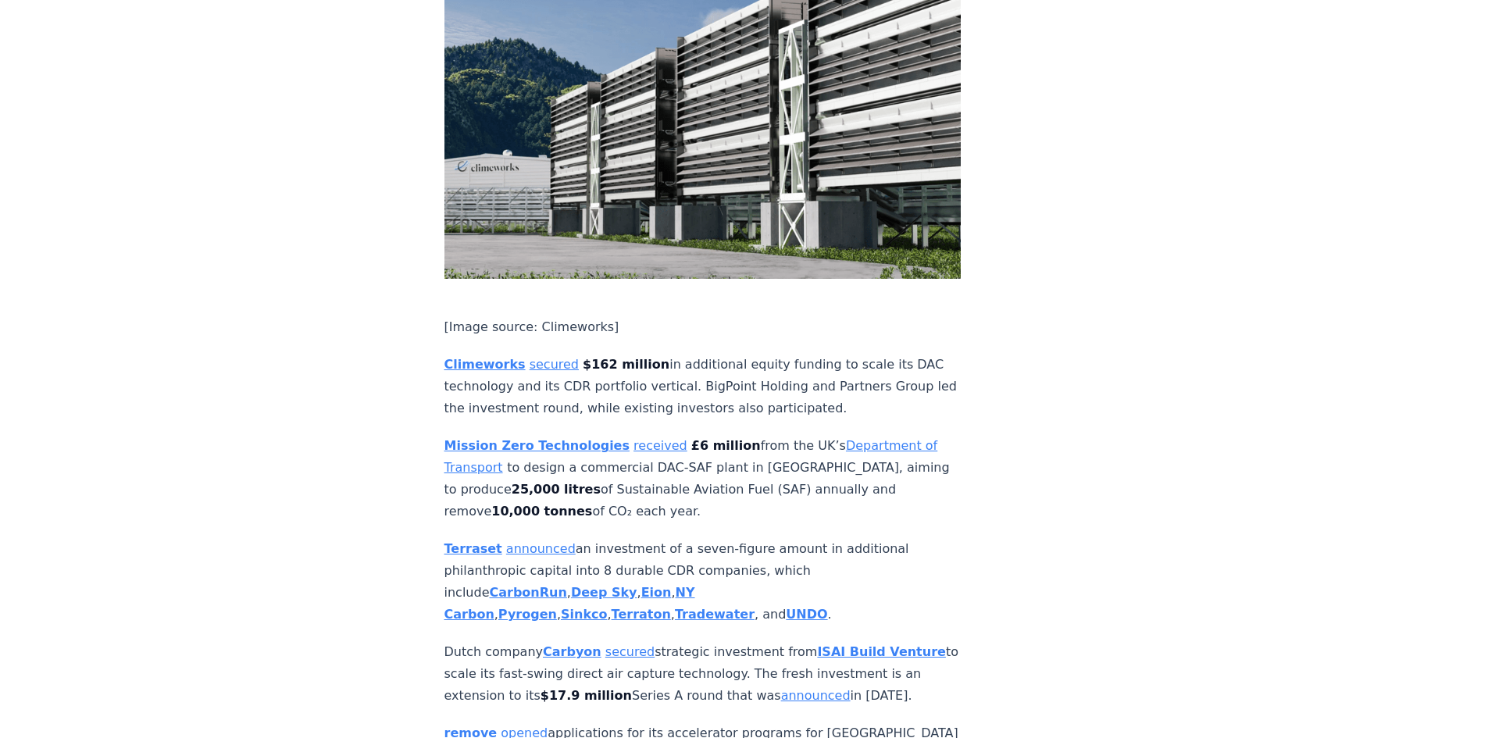
drag, startPoint x: 737, startPoint y: 398, endPoint x: 708, endPoint y: 380, distance: 33.8
click at [708, 435] on p "Mission Zero Technologies received £6 million from the UK’s Department of Trans…" at bounding box center [702, 478] width 517 height 87
drag, startPoint x: 640, startPoint y: 403, endPoint x: 405, endPoint y: 344, distance: 241.5
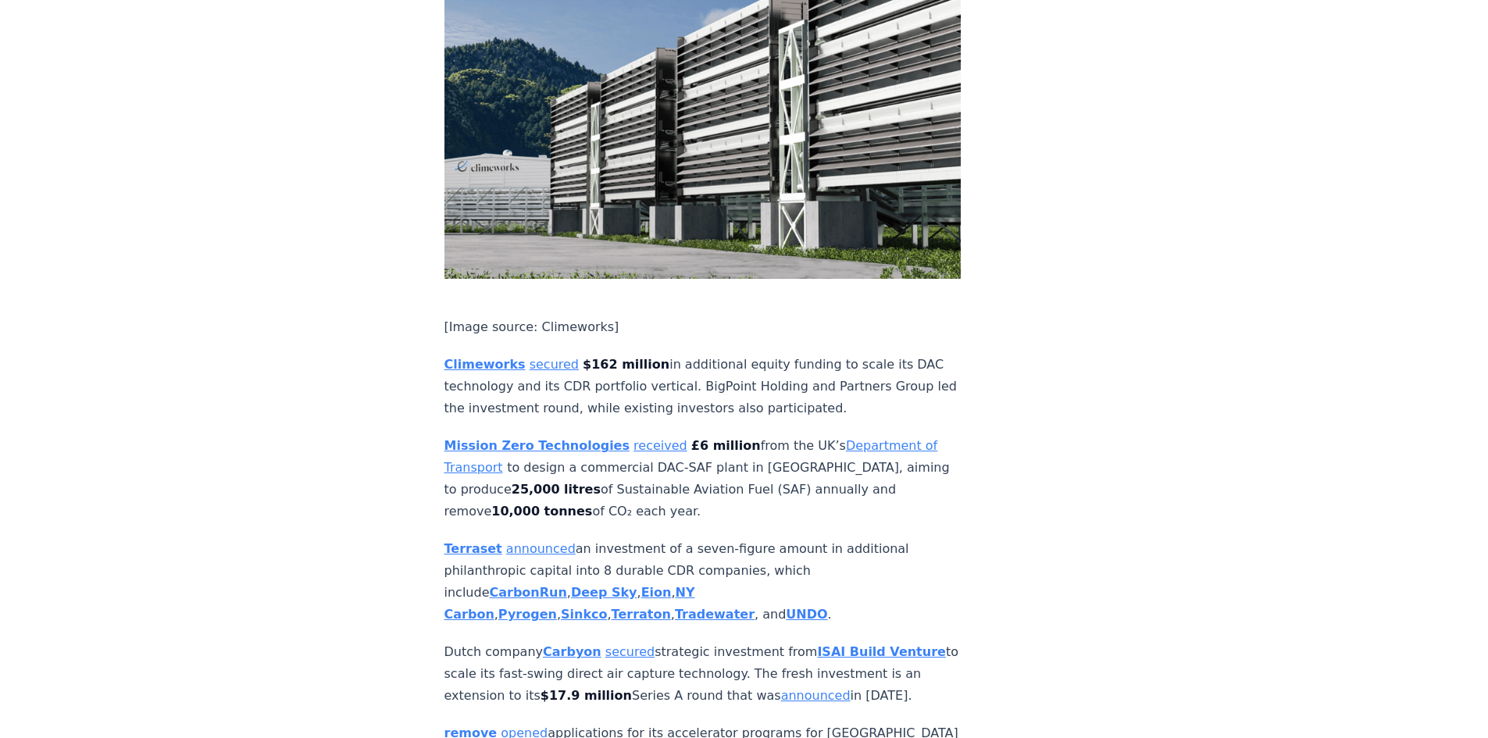
copy p "Mission Zero Technologies received £6 million from the UK’s Department of Trans…"
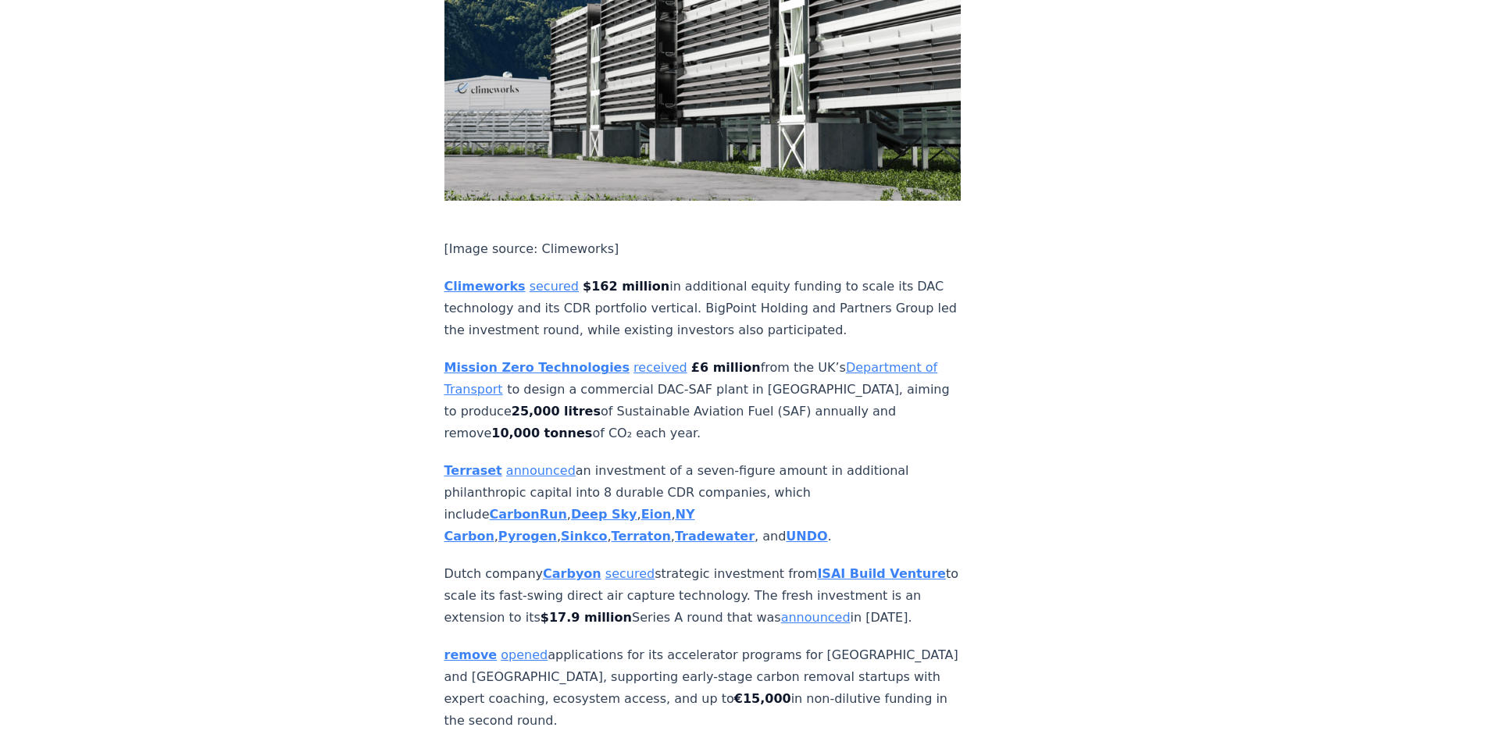
click at [815, 460] on p "Terraset announced an investment of a seven-figure amount in additional philant…" at bounding box center [702, 503] width 517 height 87
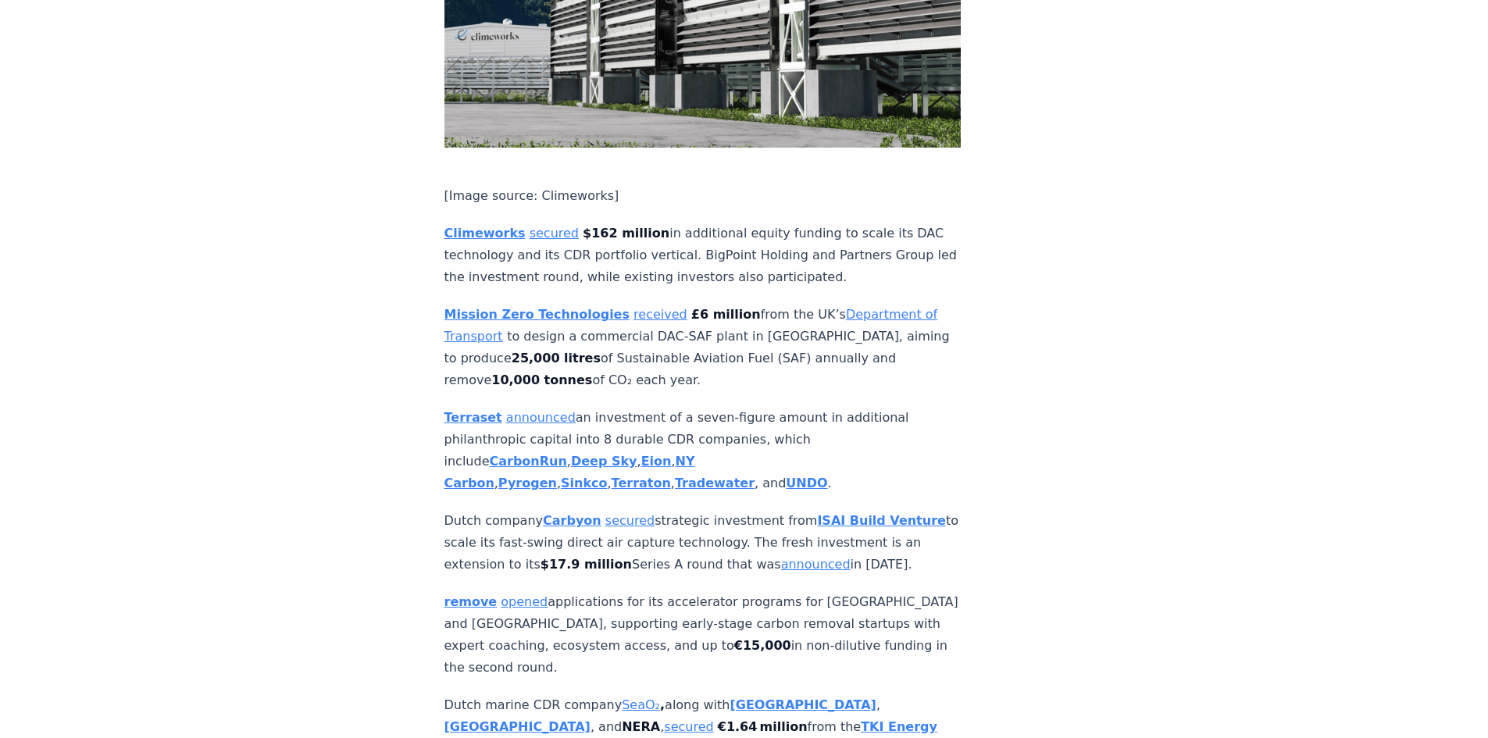
scroll to position [3906, 0]
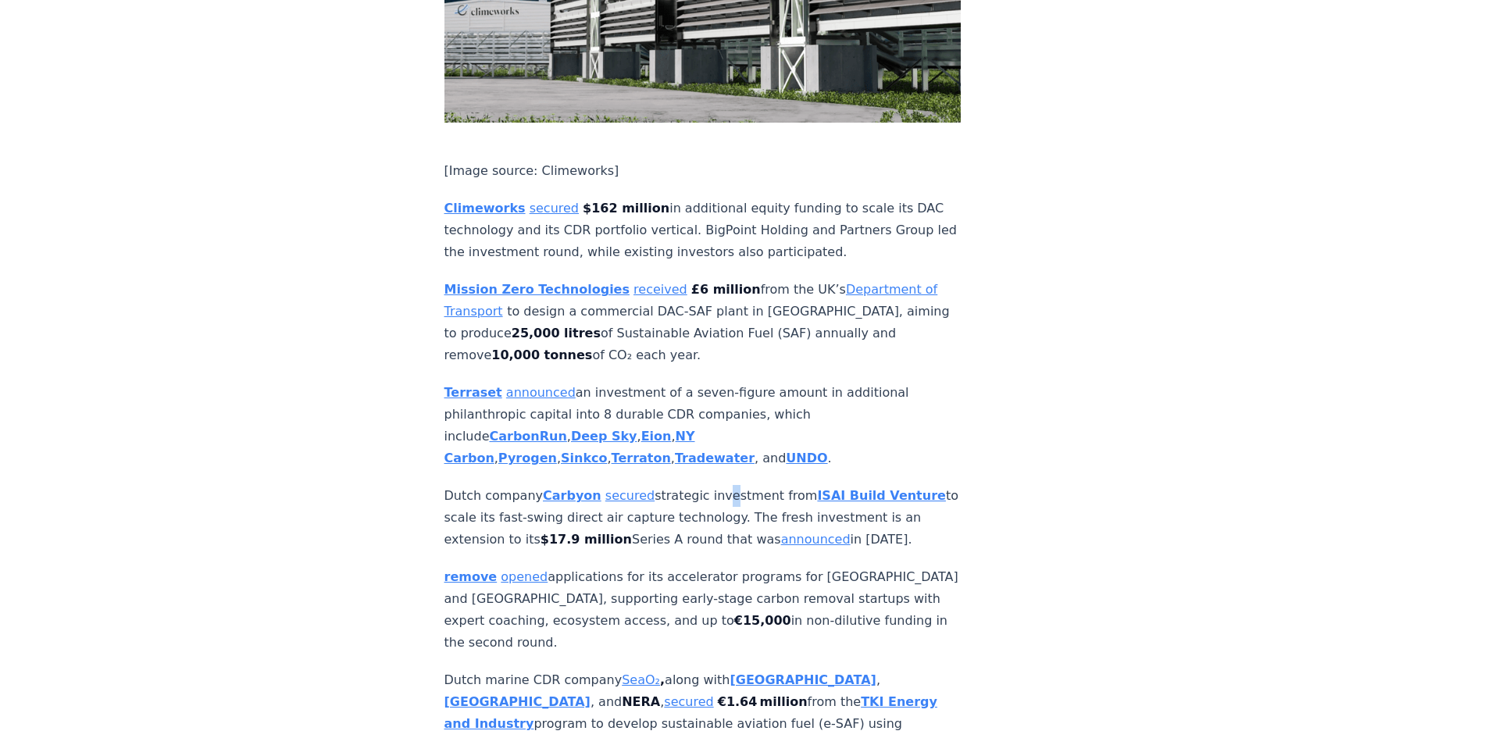
drag, startPoint x: 699, startPoint y: 394, endPoint x: 712, endPoint y: 396, distance: 12.6
click at [712, 485] on p "Dutch company Carbyon secured strategic investment from ISAI Build Venture to s…" at bounding box center [702, 518] width 517 height 66
click at [708, 485] on p "Dutch company Carbyon secured strategic investment from ISAI Build Venture to s…" at bounding box center [702, 518] width 517 height 66
drag, startPoint x: 669, startPoint y: 412, endPoint x: 700, endPoint y: 412, distance: 31.2
click at [700, 485] on p "Dutch company Carbyon secured strategic investment from ISAI Build Venture to s…" at bounding box center [702, 518] width 517 height 66
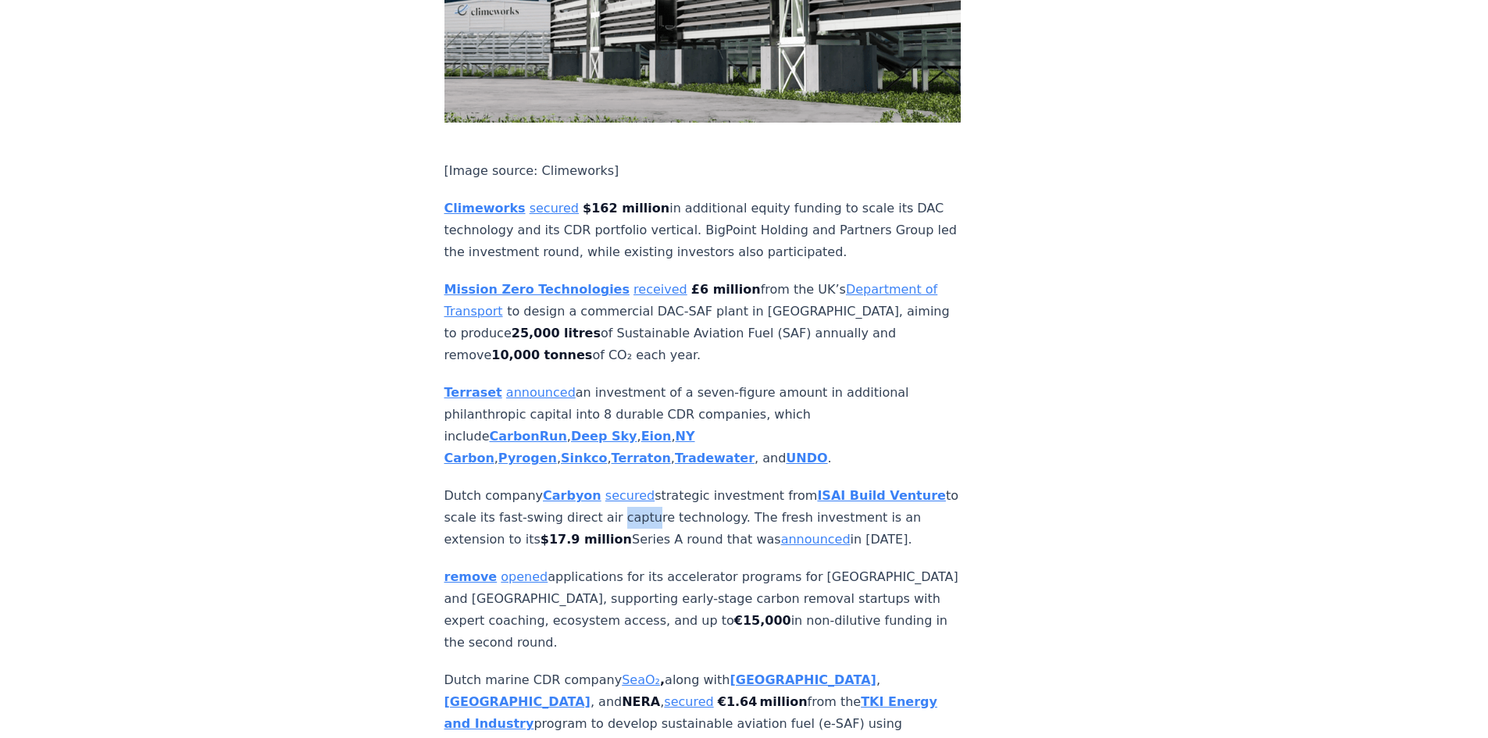
click at [700, 485] on p "Dutch company Carbyon secured strategic investment from ISAI Build Venture to s…" at bounding box center [702, 518] width 517 height 66
click at [697, 485] on p "Dutch company Carbyon secured strategic investment from ISAI Build Venture to s…" at bounding box center [702, 518] width 517 height 66
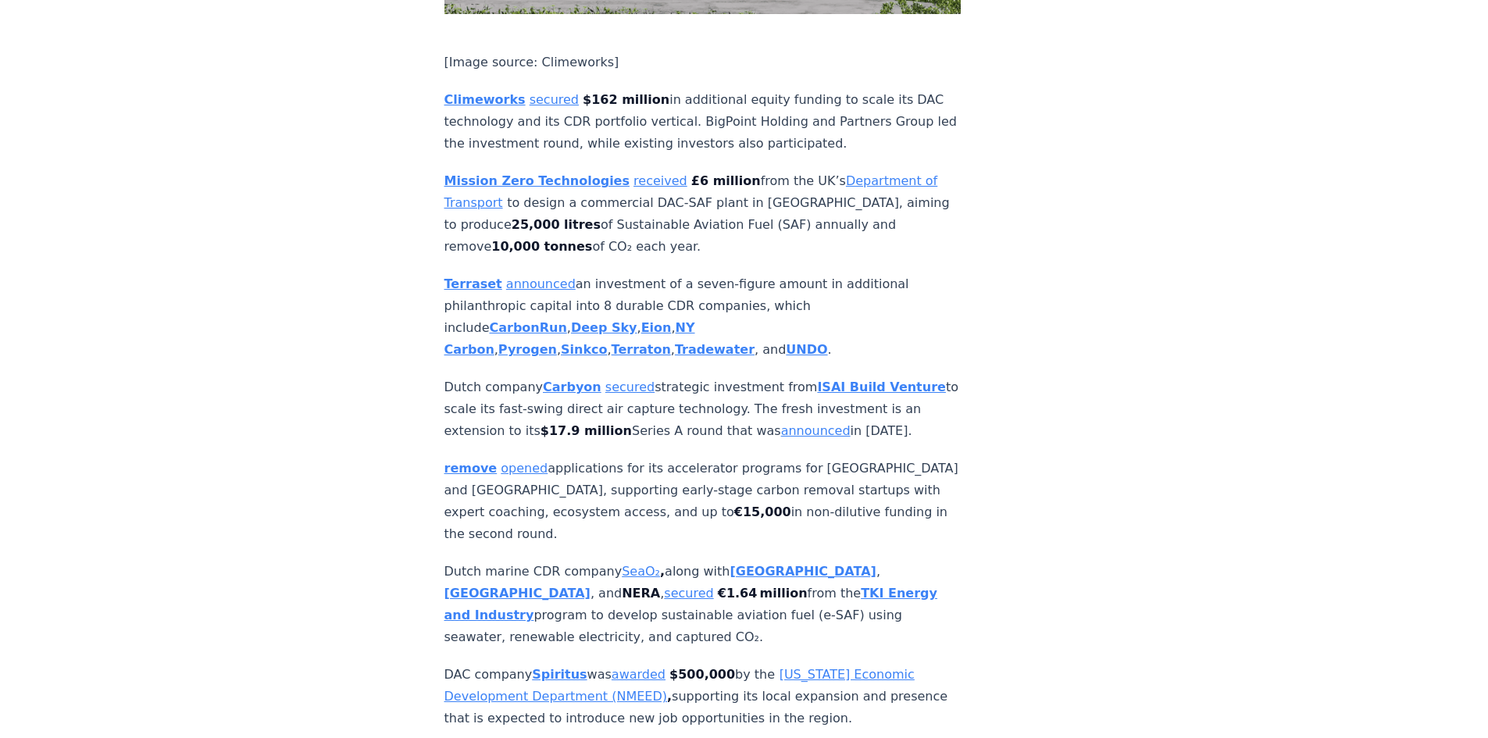
scroll to position [4062, 0]
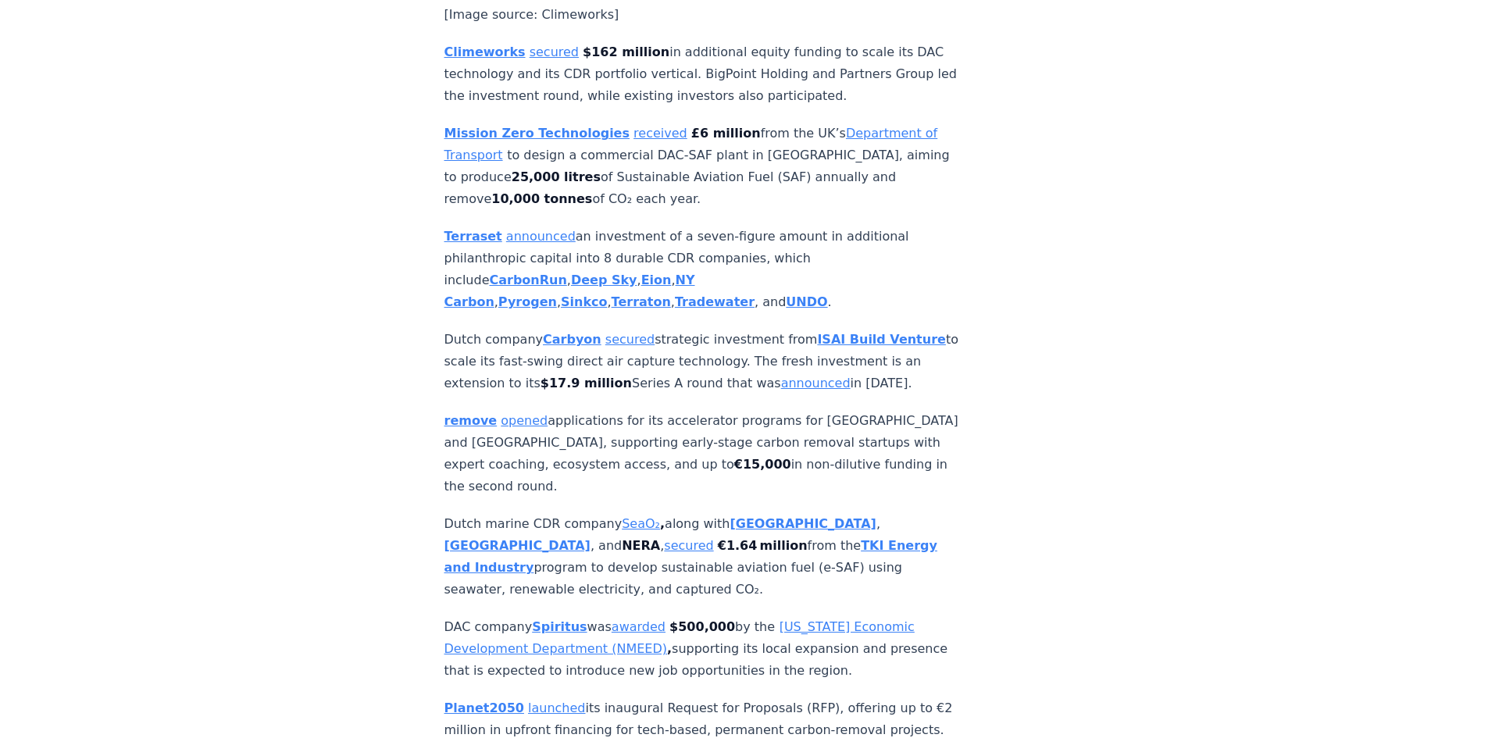
drag, startPoint x: 862, startPoint y: 585, endPoint x: 872, endPoint y: 585, distance: 10.2
click at [862, 616] on p "DAC company Spiritus was awarded $500,000 by the New Mexico Economic Developmen…" at bounding box center [702, 649] width 517 height 66
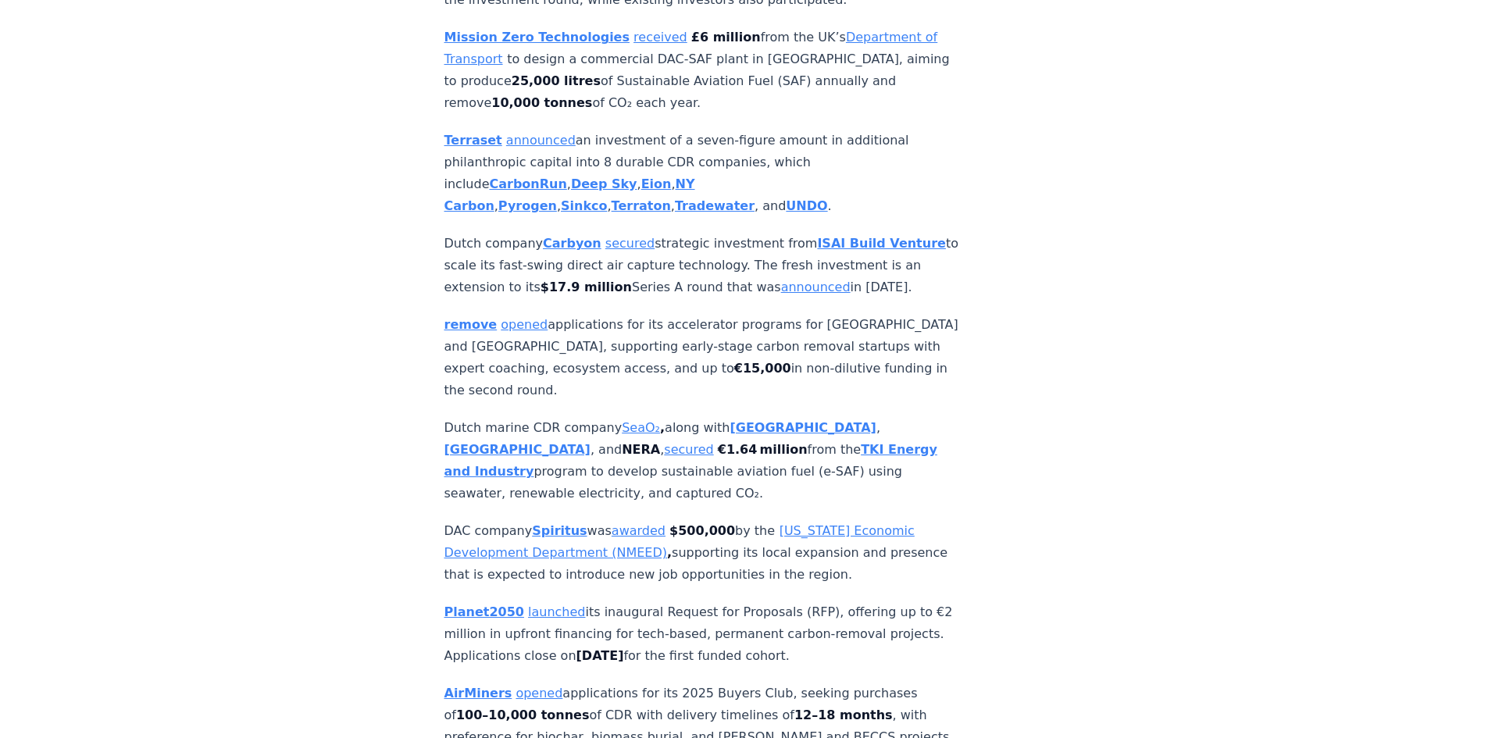
scroll to position [4218, 0]
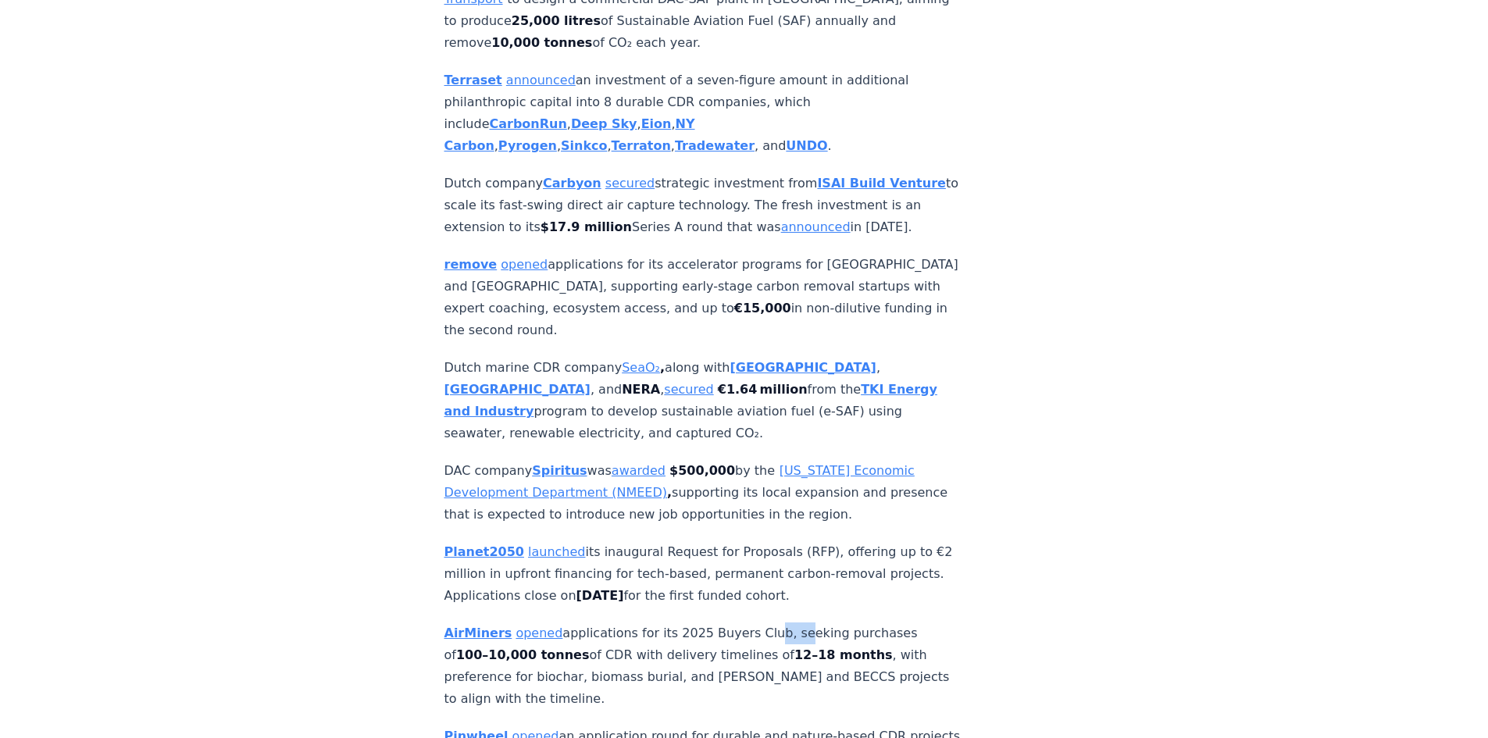
drag, startPoint x: 748, startPoint y: 550, endPoint x: 774, endPoint y: 557, distance: 27.5
click at [774, 623] on p "AirMiners opened applications for its 2025 Buyers Club, seeking purchases of 10…" at bounding box center [702, 666] width 517 height 87
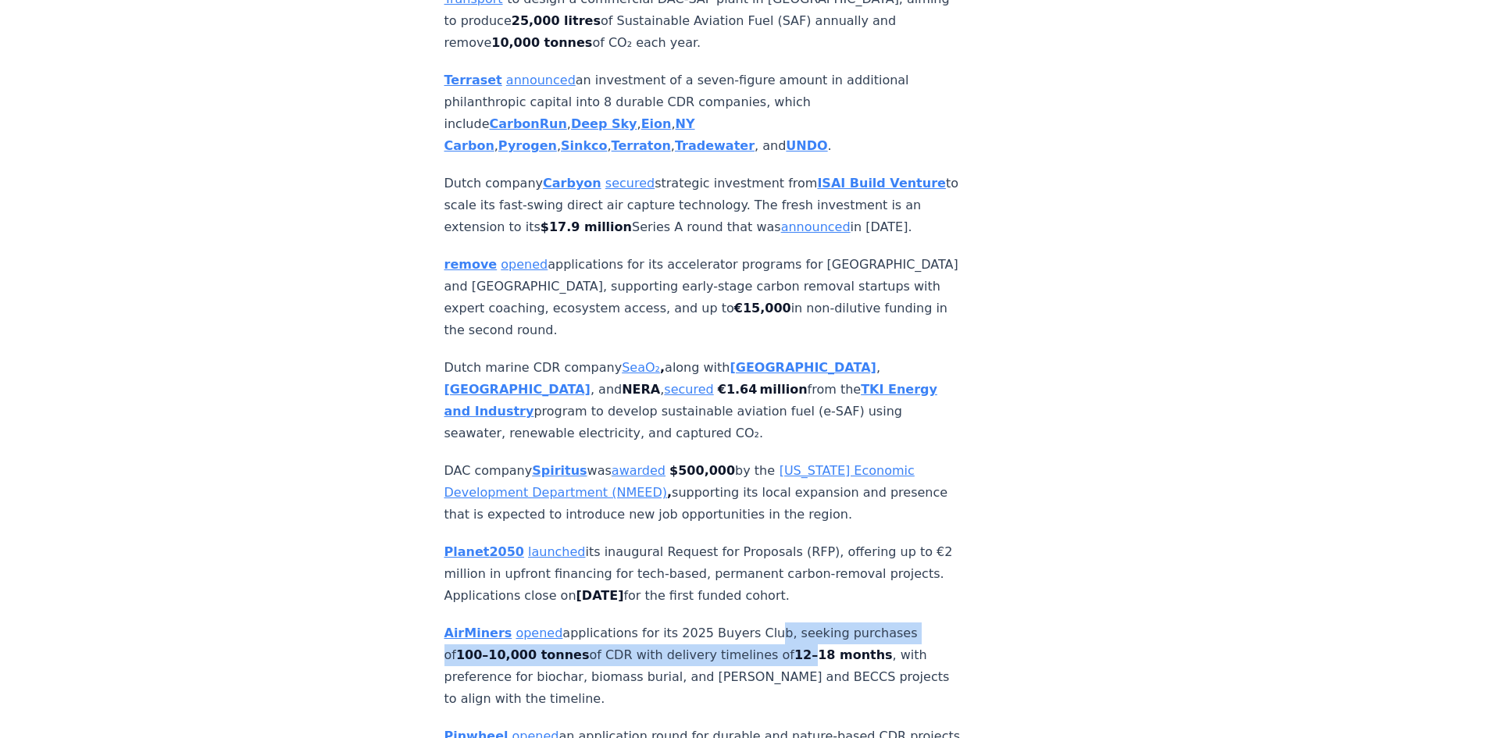
click at [774, 623] on p "AirMiners opened applications for its 2025 Buyers Club, seeking purchases of 10…" at bounding box center [702, 666] width 517 height 87
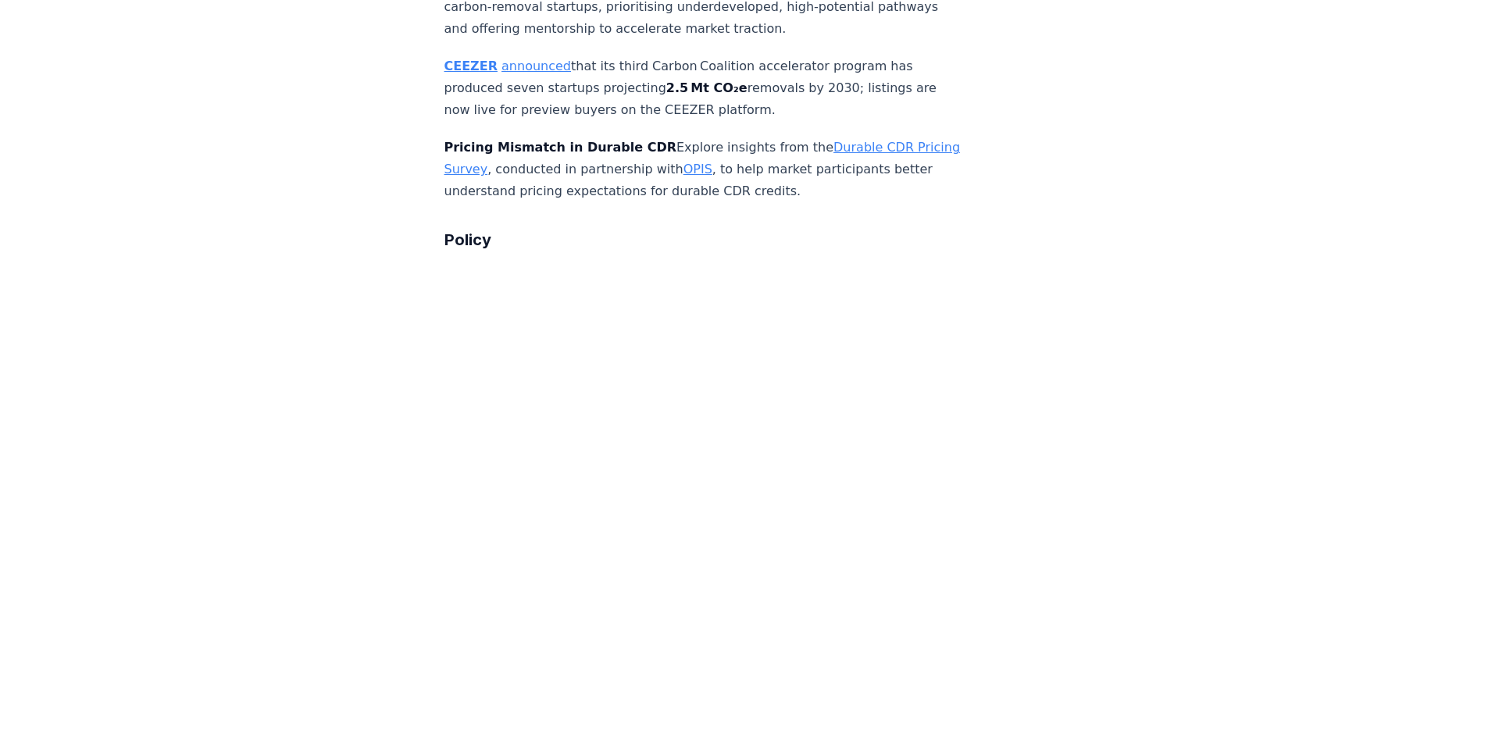
scroll to position [5155, 0]
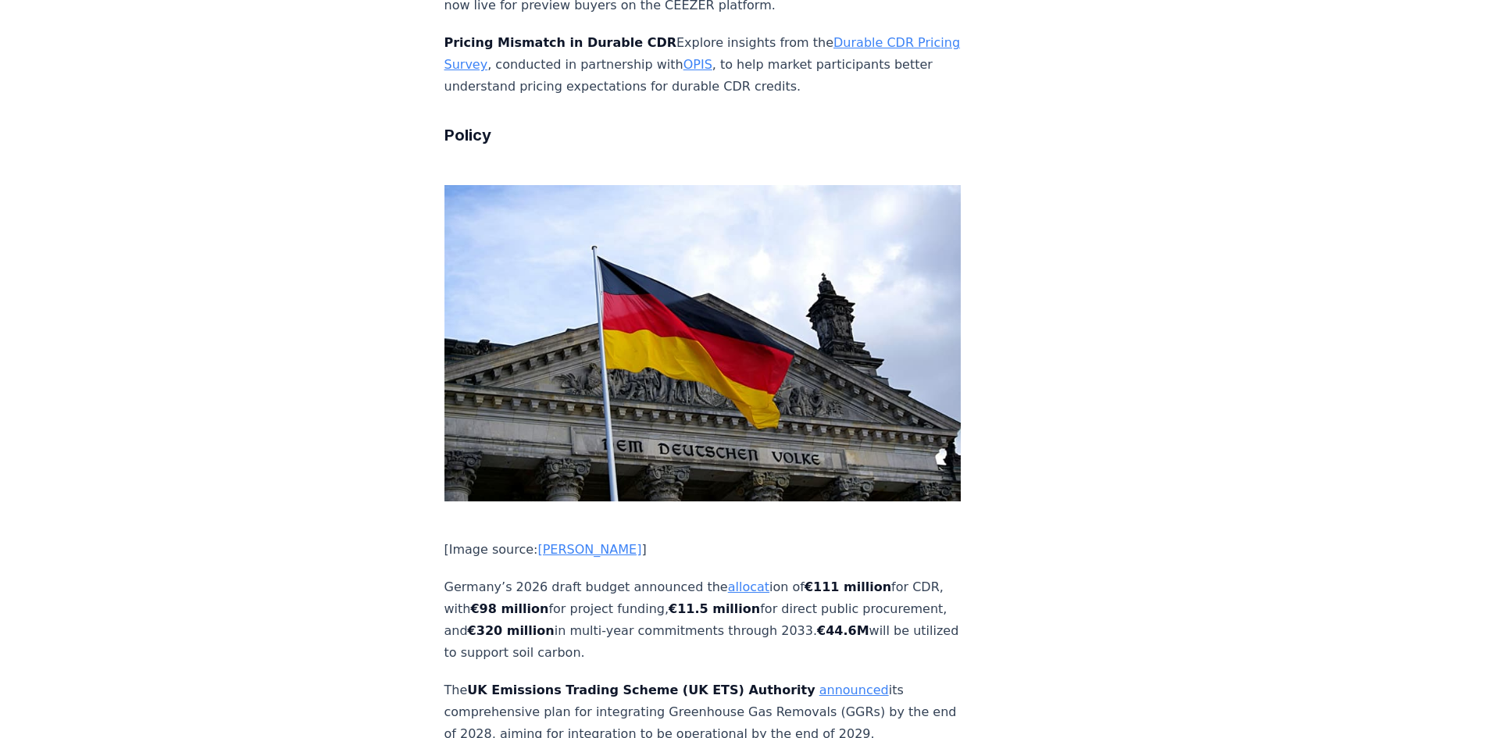
drag, startPoint x: 444, startPoint y: 462, endPoint x: 718, endPoint y: 525, distance: 281.4
click at [720, 576] on p "Germany’s 2026 draft budget announced the allocat ion of €111 million for CDR, …" at bounding box center [702, 619] width 517 height 87
copy p "Germany’s 2026 draft budget announced the allocat ion of €111 million for CDR, …"
click at [516, 680] on p "The UK Emissions Trading Scheme (UK ETS) Authority announced its comprehensive …" at bounding box center [702, 713] width 517 height 66
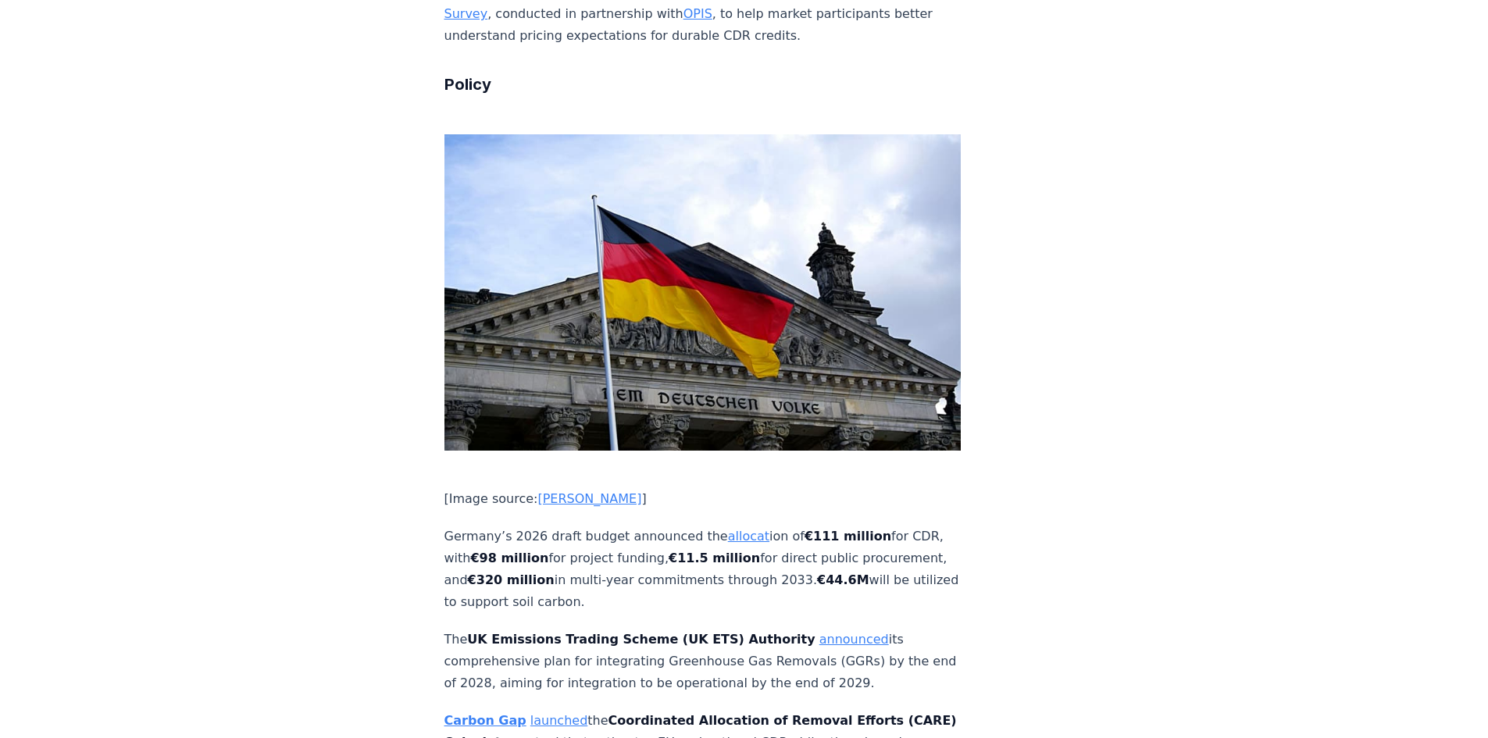
scroll to position [5234, 0]
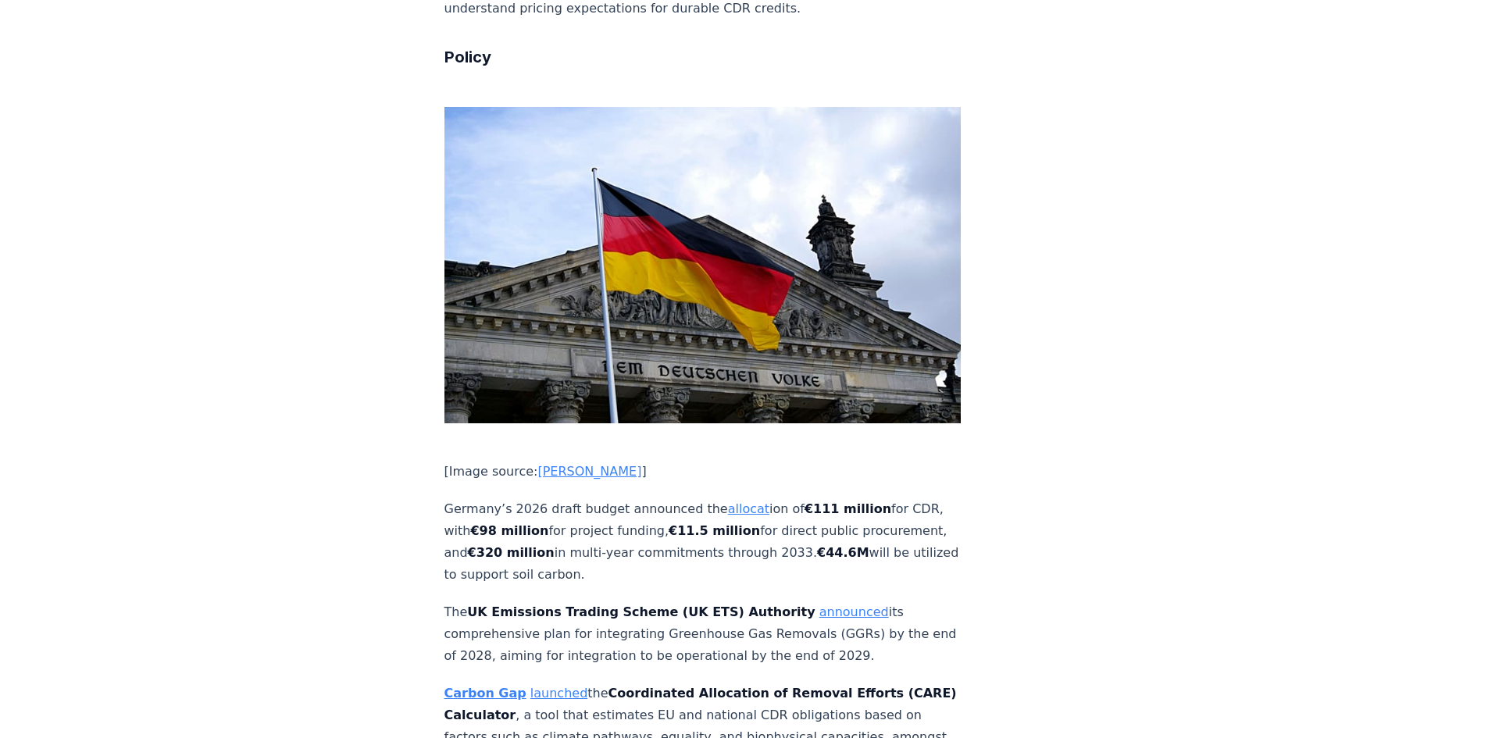
drag, startPoint x: 444, startPoint y: 481, endPoint x: 871, endPoint y: 526, distance: 428.8
click at [871, 601] on p "The UK Emissions Trading Scheme (UK ETS) Authority announced its comprehensive …" at bounding box center [702, 634] width 517 height 66
copy p "The UK Emissions Trading Scheme (UK ETS) Authority announced its comprehensive …"
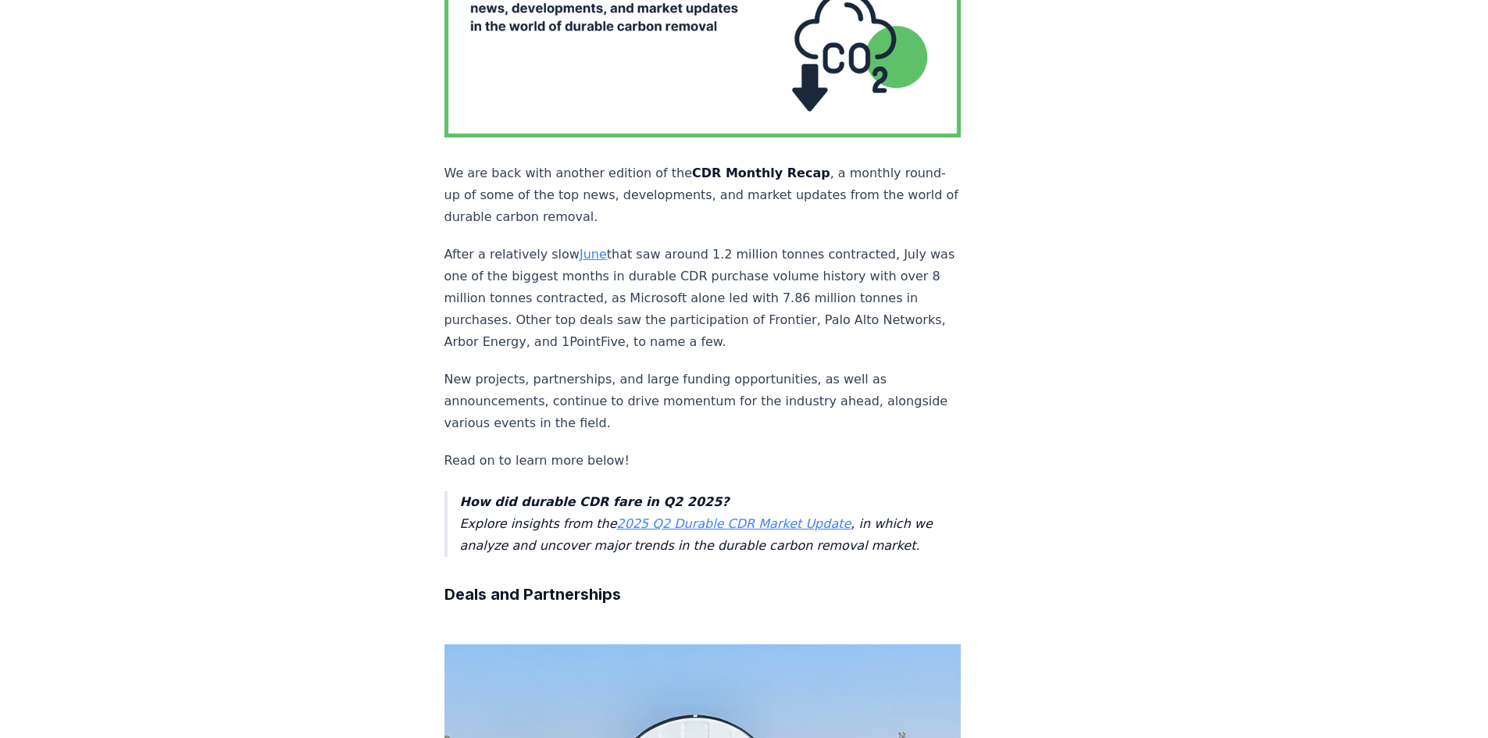
scroll to position [0, 0]
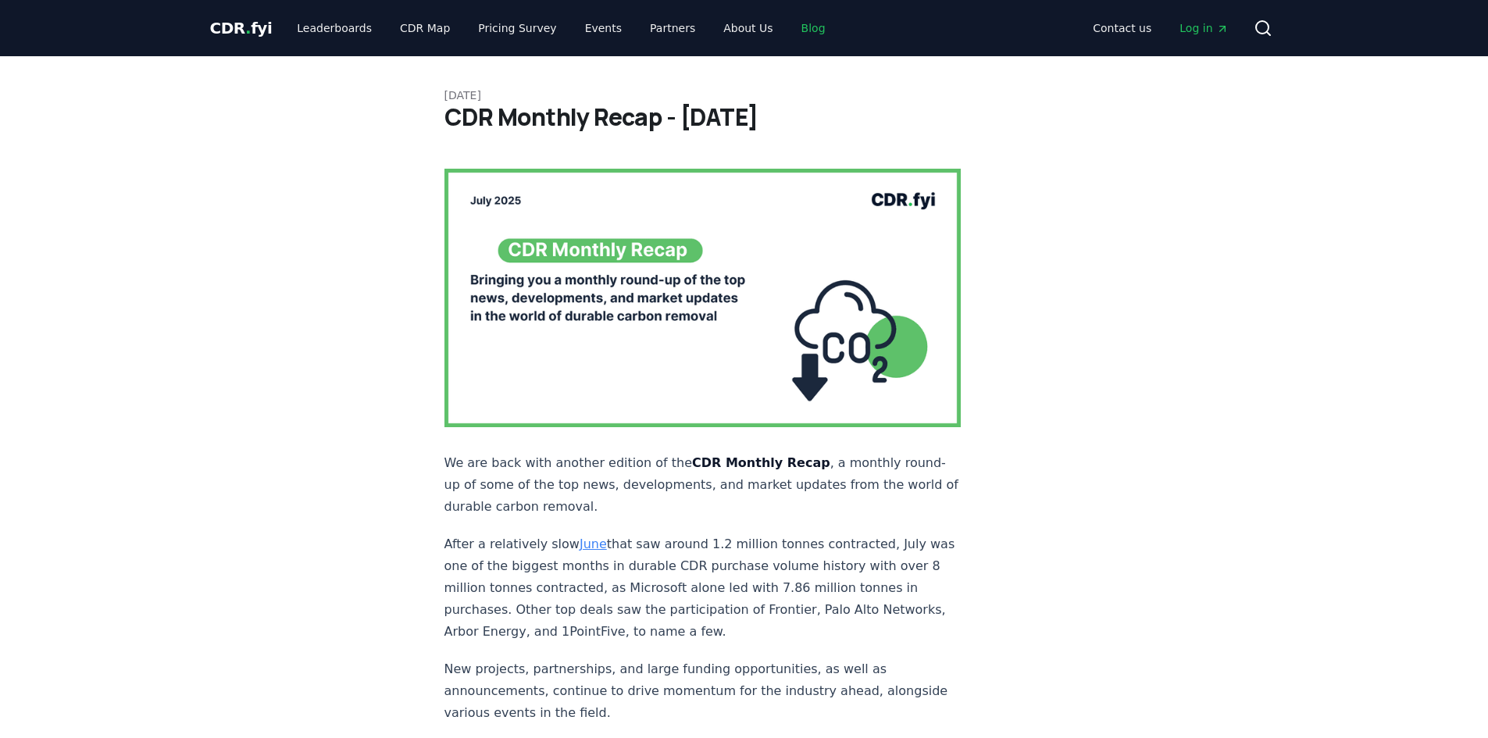
click at [789, 20] on link "Blog" at bounding box center [813, 28] width 49 height 28
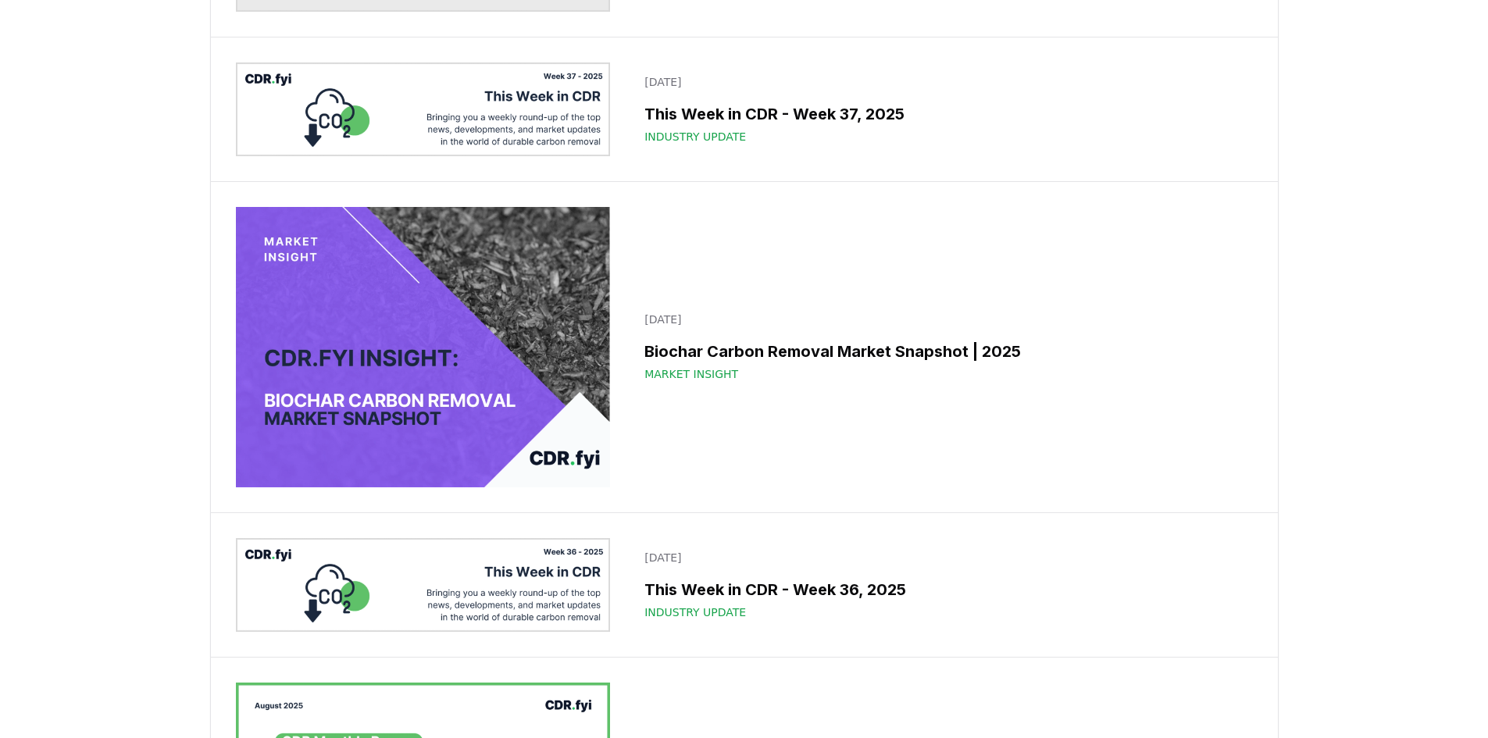
scroll to position [1094, 0]
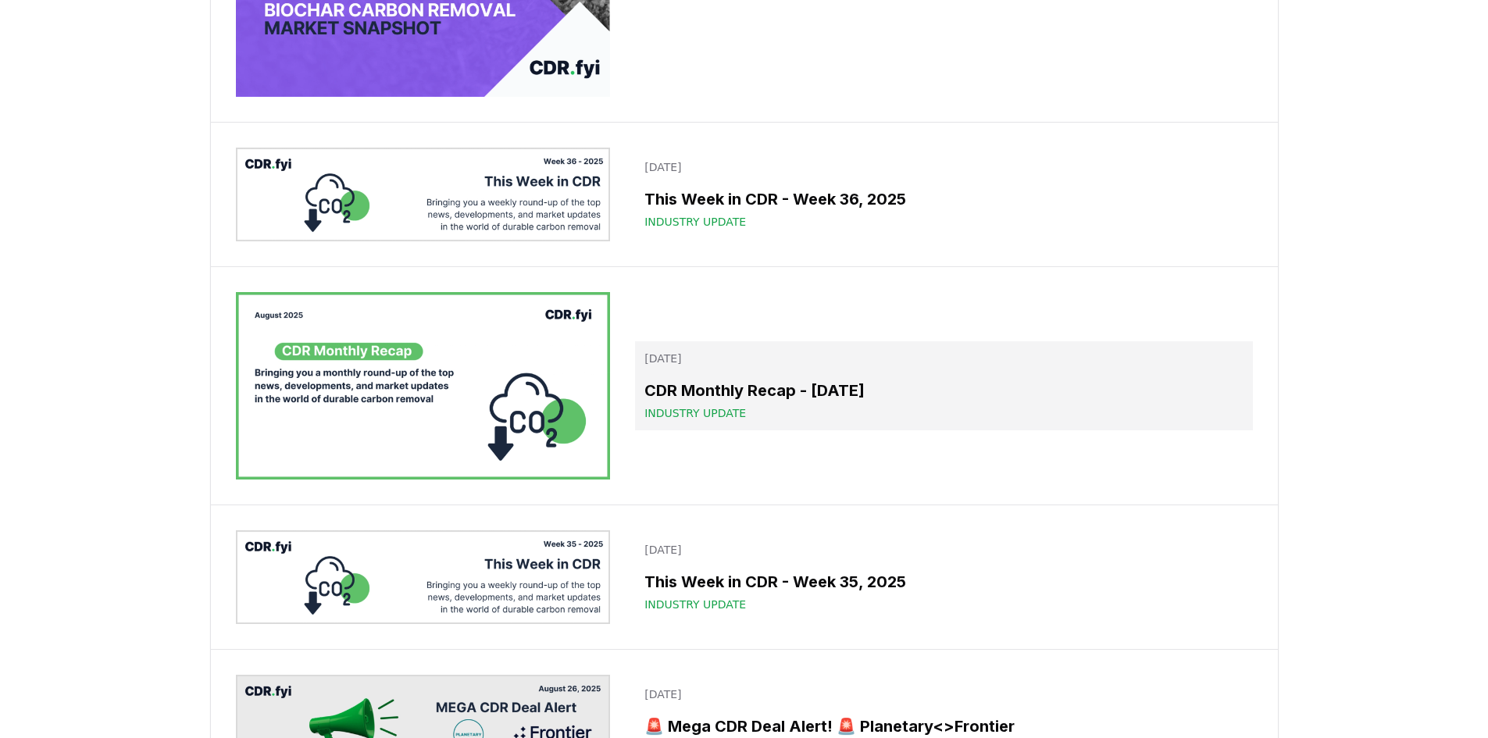
click at [772, 394] on h3 "CDR Monthly Recap - [DATE]" at bounding box center [943, 390] width 598 height 23
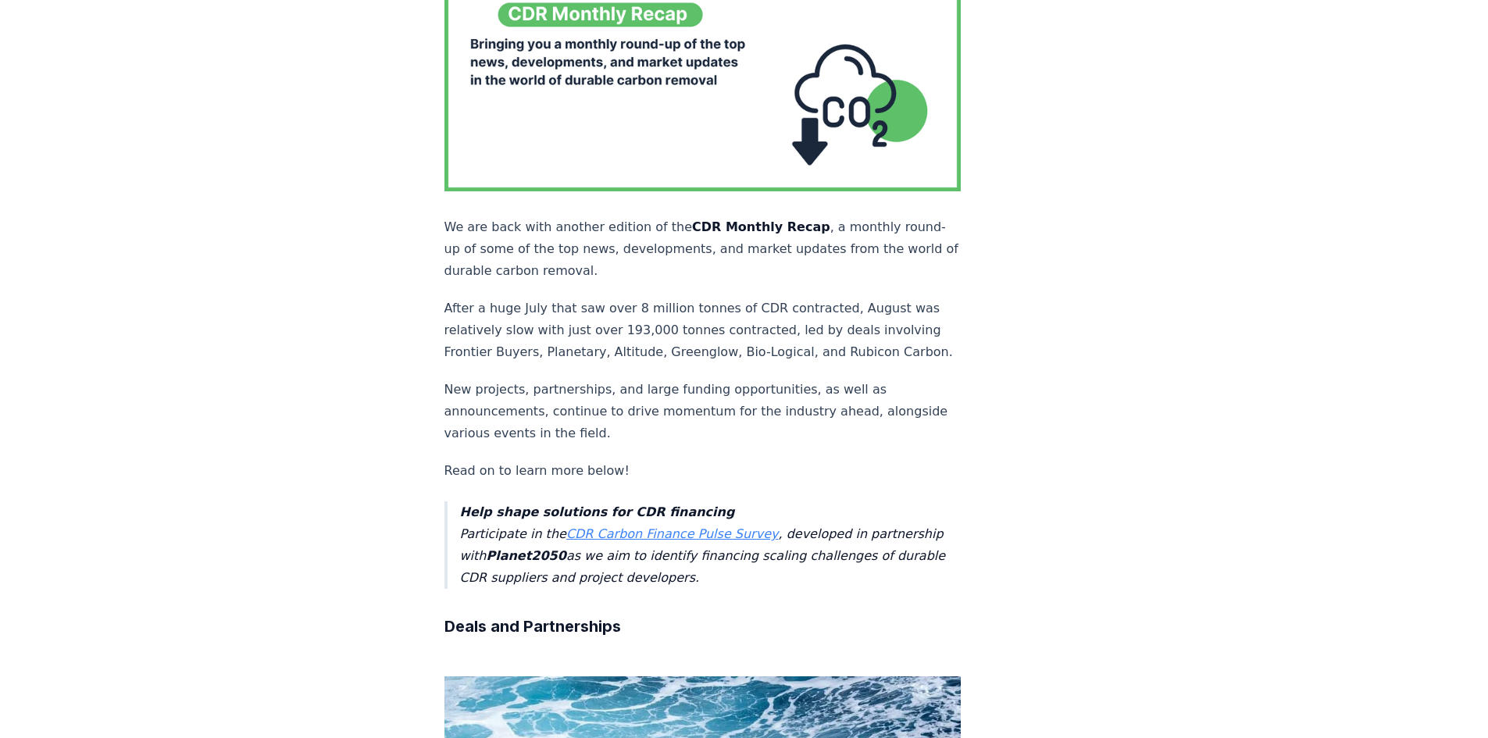
scroll to position [234, 0]
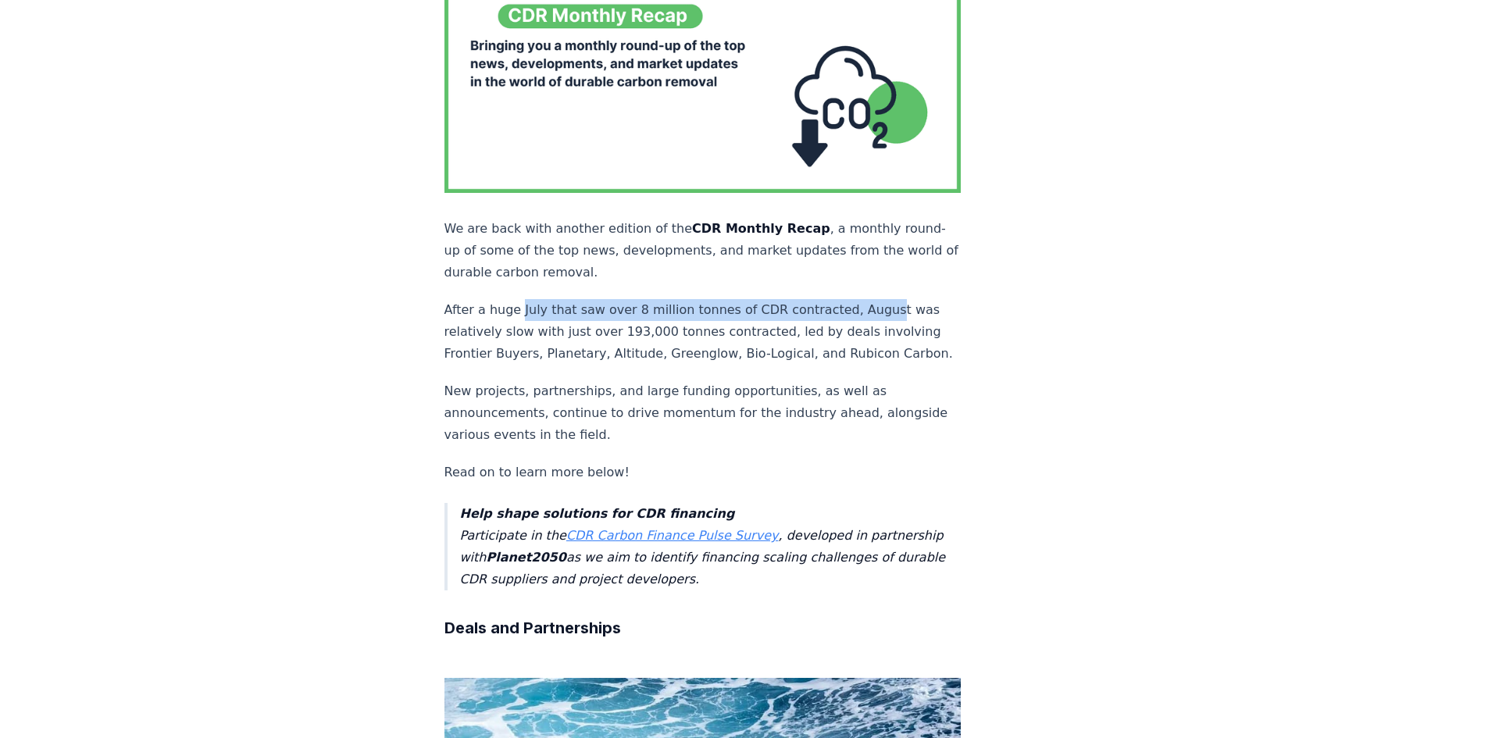
drag, startPoint x: 518, startPoint y: 269, endPoint x: 865, endPoint y: 268, distance: 346.8
click at [865, 299] on p "After a huge July that saw over 8 million tonnes of CDR contracted, August was …" at bounding box center [702, 332] width 517 height 66
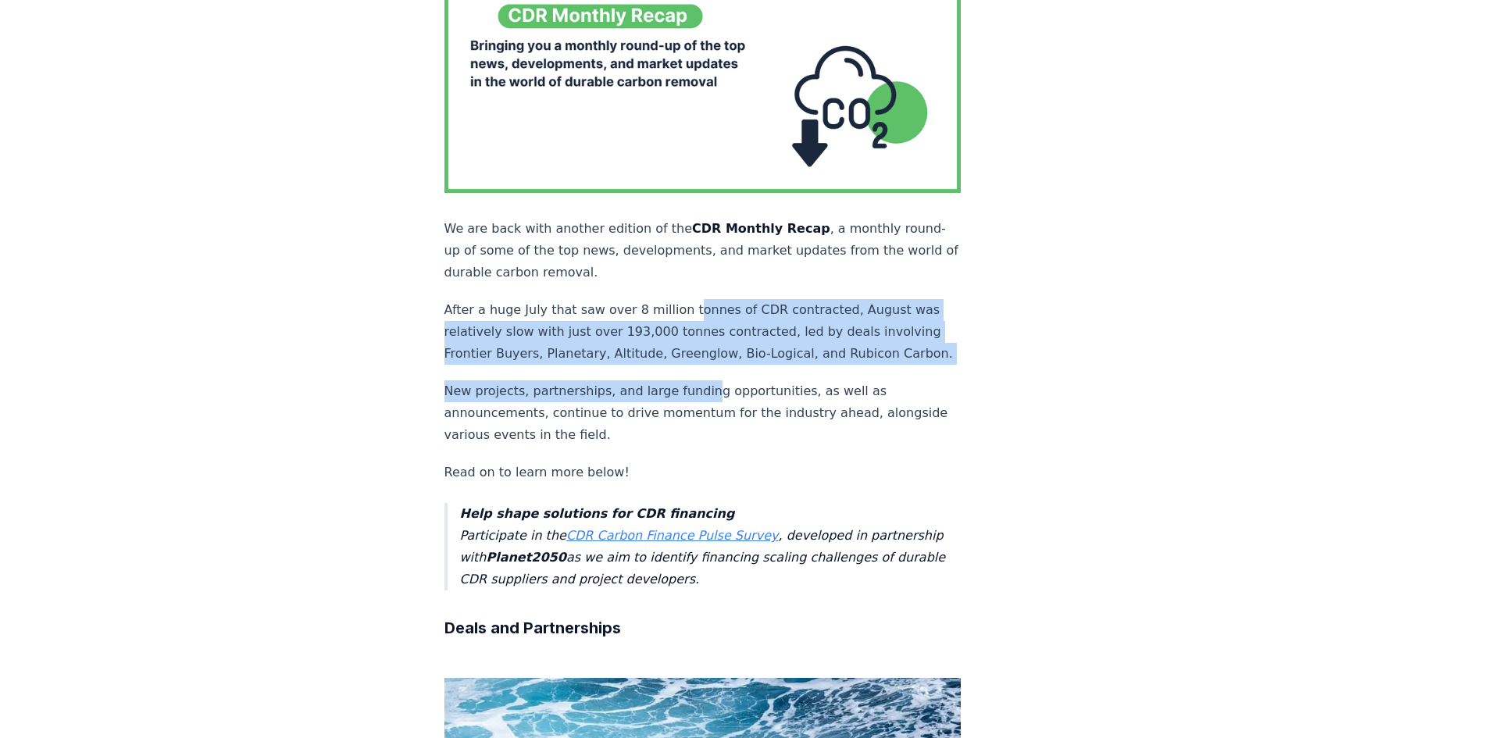
drag, startPoint x: 692, startPoint y: 354, endPoint x: 679, endPoint y: 276, distance: 79.2
click at [679, 299] on p "After a huge July that saw over 8 million tonnes of CDR contracted, August was …" at bounding box center [702, 332] width 517 height 66
drag, startPoint x: 666, startPoint y: 279, endPoint x: 781, endPoint y: 354, distance: 137.8
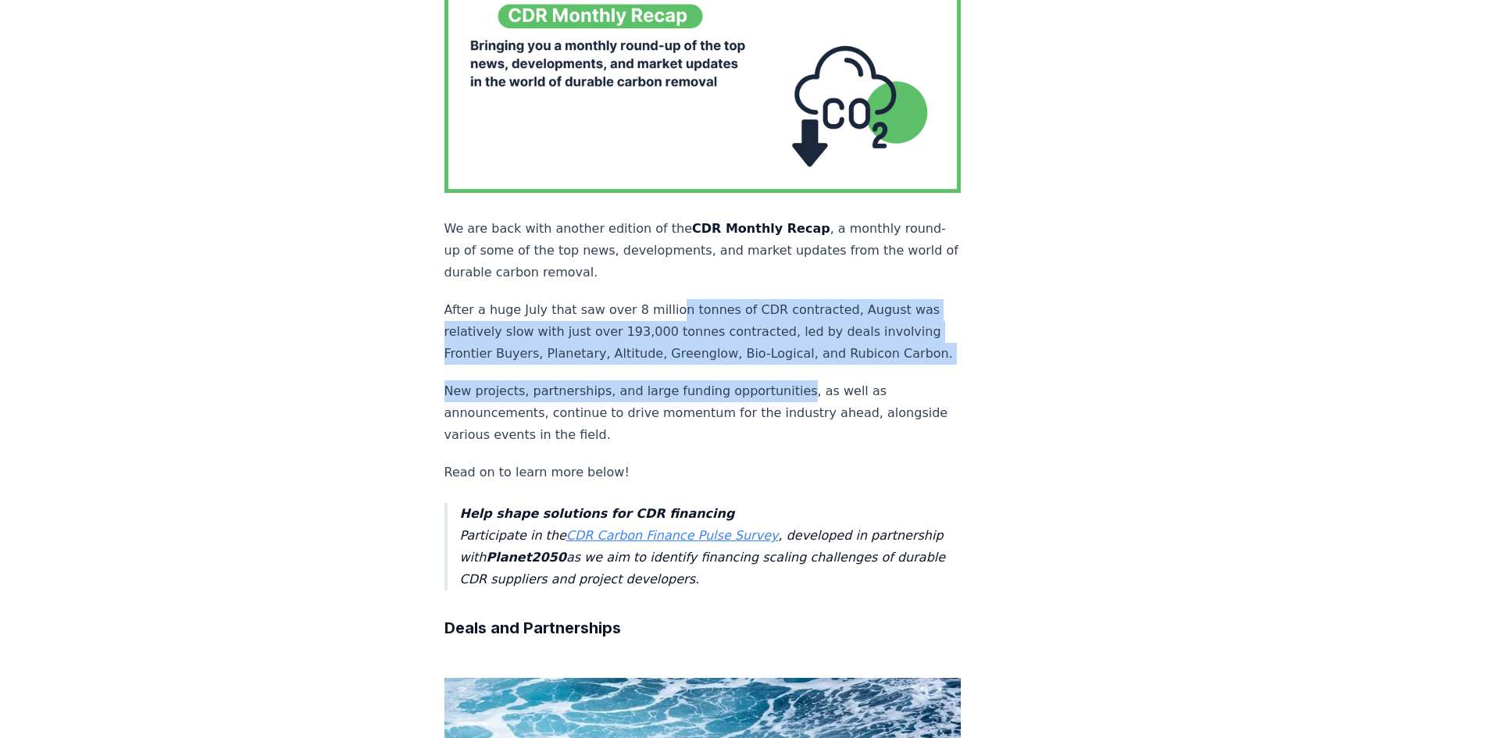
click at [774, 350] on p "After a huge July that saw over 8 million tonnes of CDR contracted, August was …" at bounding box center [702, 332] width 517 height 66
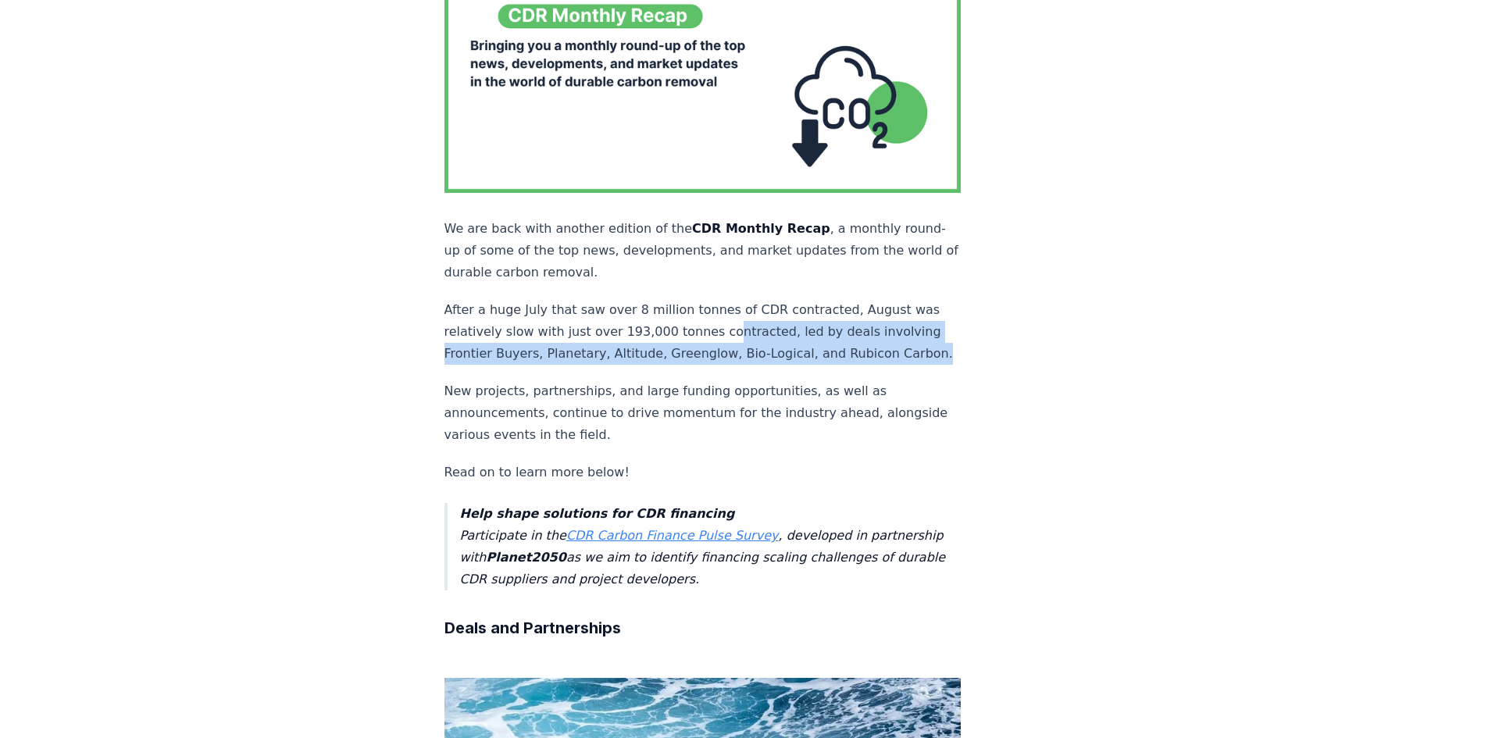
drag, startPoint x: 725, startPoint y: 339, endPoint x: 709, endPoint y: 294, distance: 47.9
click at [709, 299] on p "After a huge July that saw over 8 million tonnes of CDR contracted, August was …" at bounding box center [702, 332] width 517 height 66
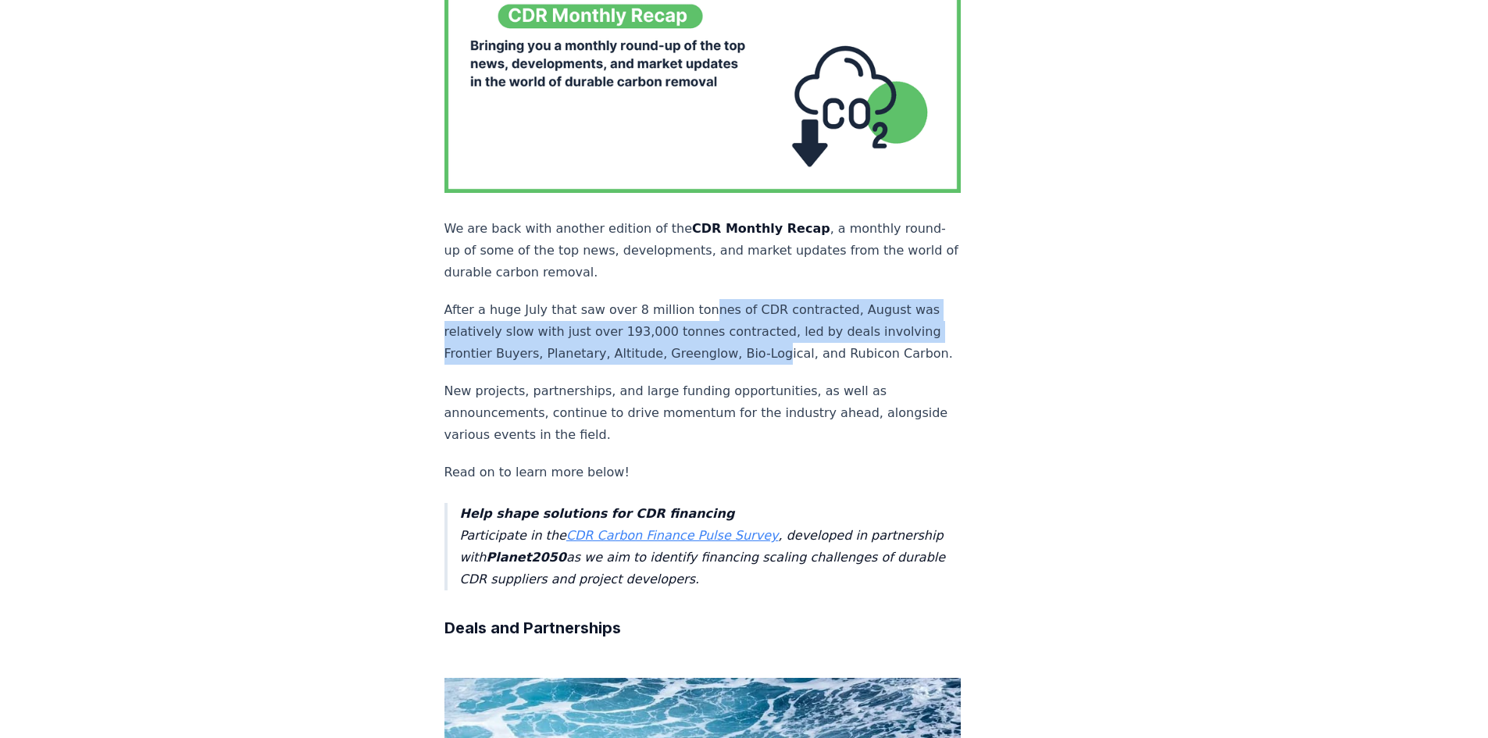
drag, startPoint x: 697, startPoint y: 271, endPoint x: 753, endPoint y: 327, distance: 79.5
click at [754, 327] on p "After a huge July that saw over 8 million tonnes of CDR contracted, August was …" at bounding box center [702, 332] width 517 height 66
click at [753, 327] on p "After a huge July that saw over 8 million tonnes of CDR contracted, August was …" at bounding box center [702, 332] width 517 height 66
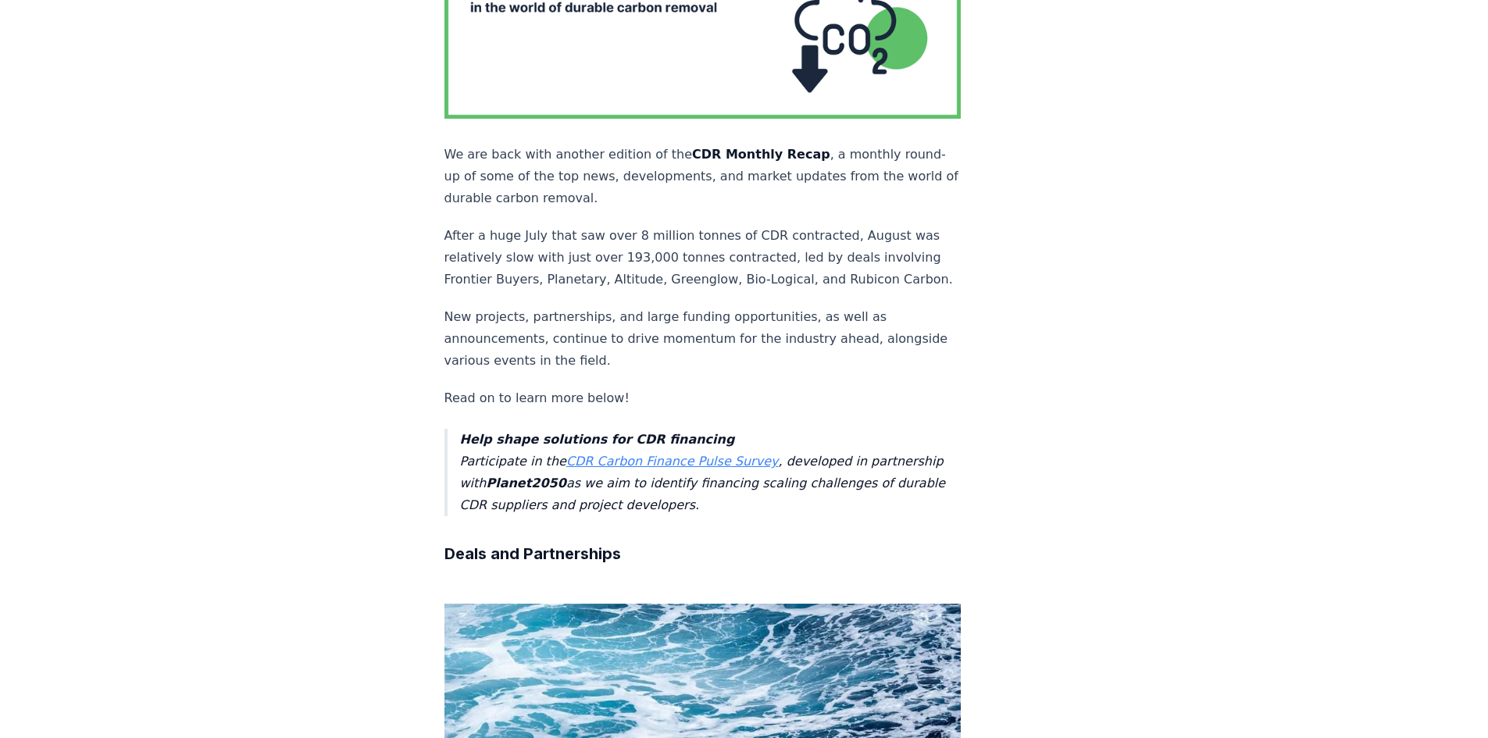
scroll to position [312, 0]
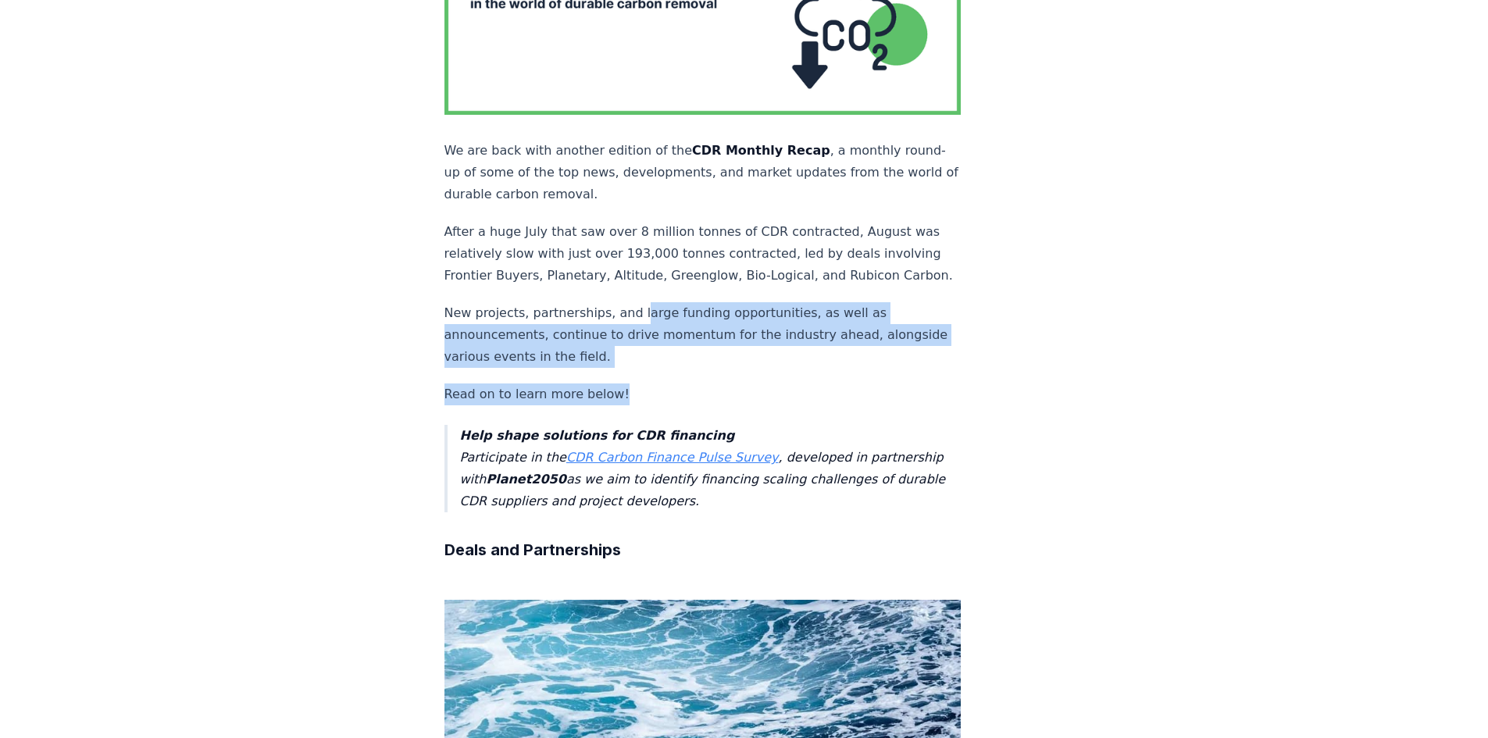
drag, startPoint x: 630, startPoint y: 294, endPoint x: 691, endPoint y: 358, distance: 88.4
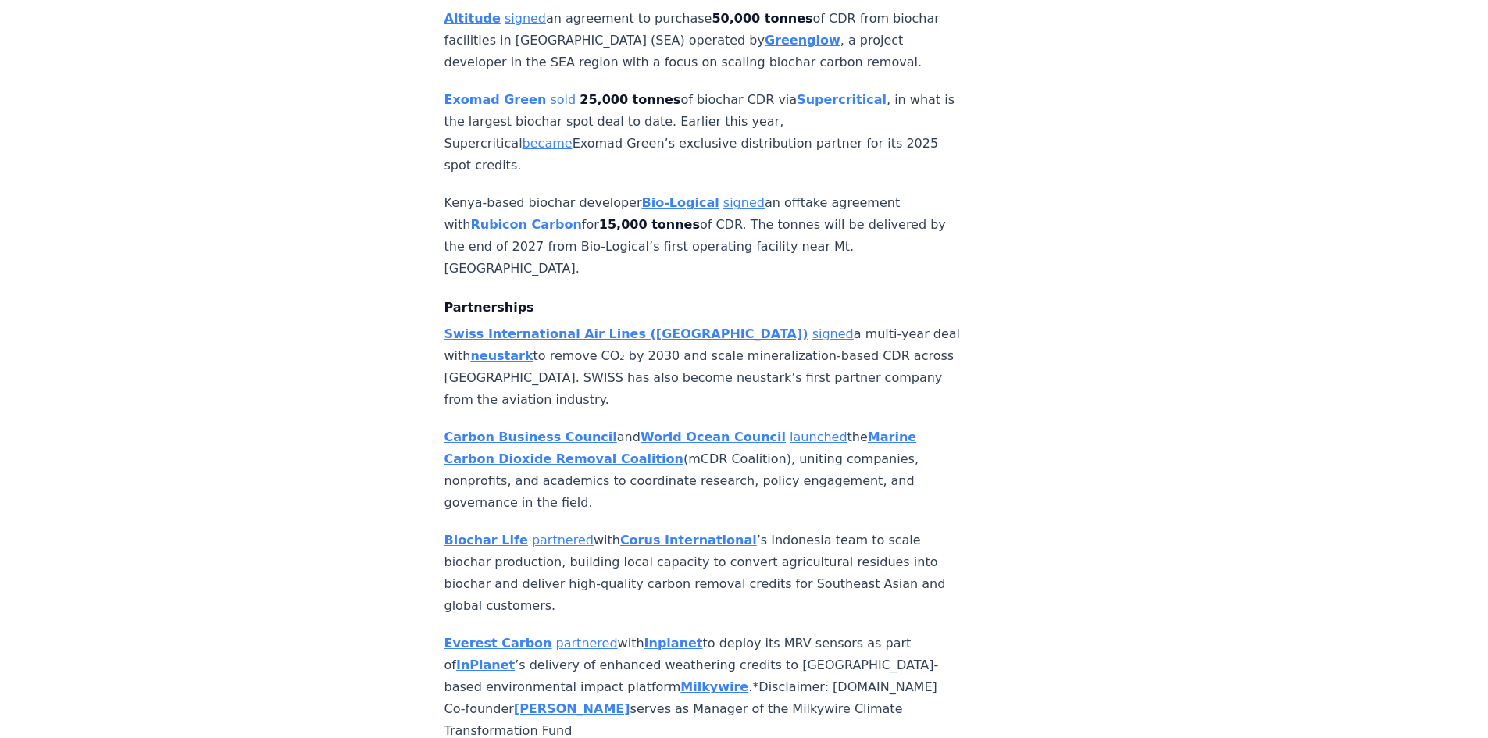
scroll to position [1406, 0]
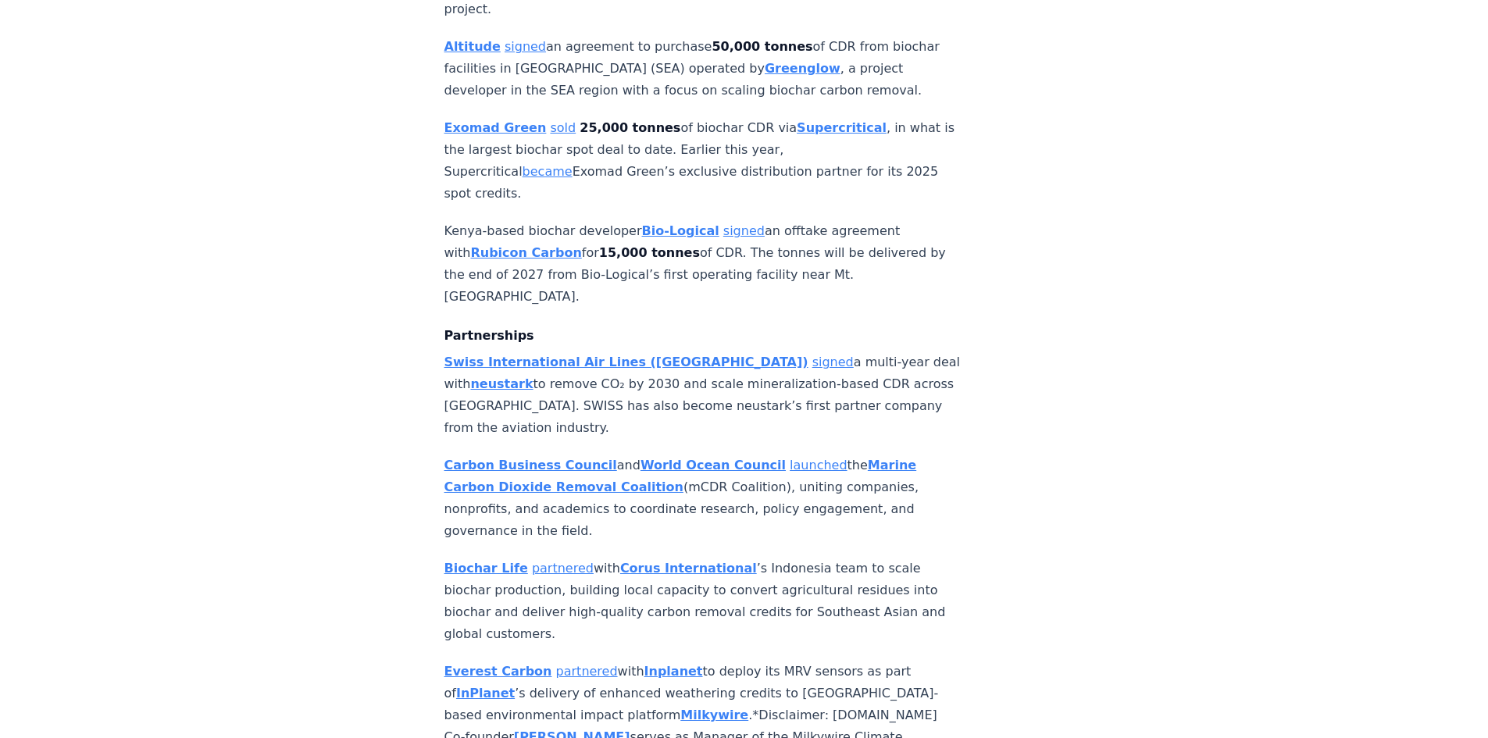
click at [577, 352] on p "Swiss International Air Lines (SWISS) signed a multi-year deal with neustark to…" at bounding box center [702, 395] width 517 height 87
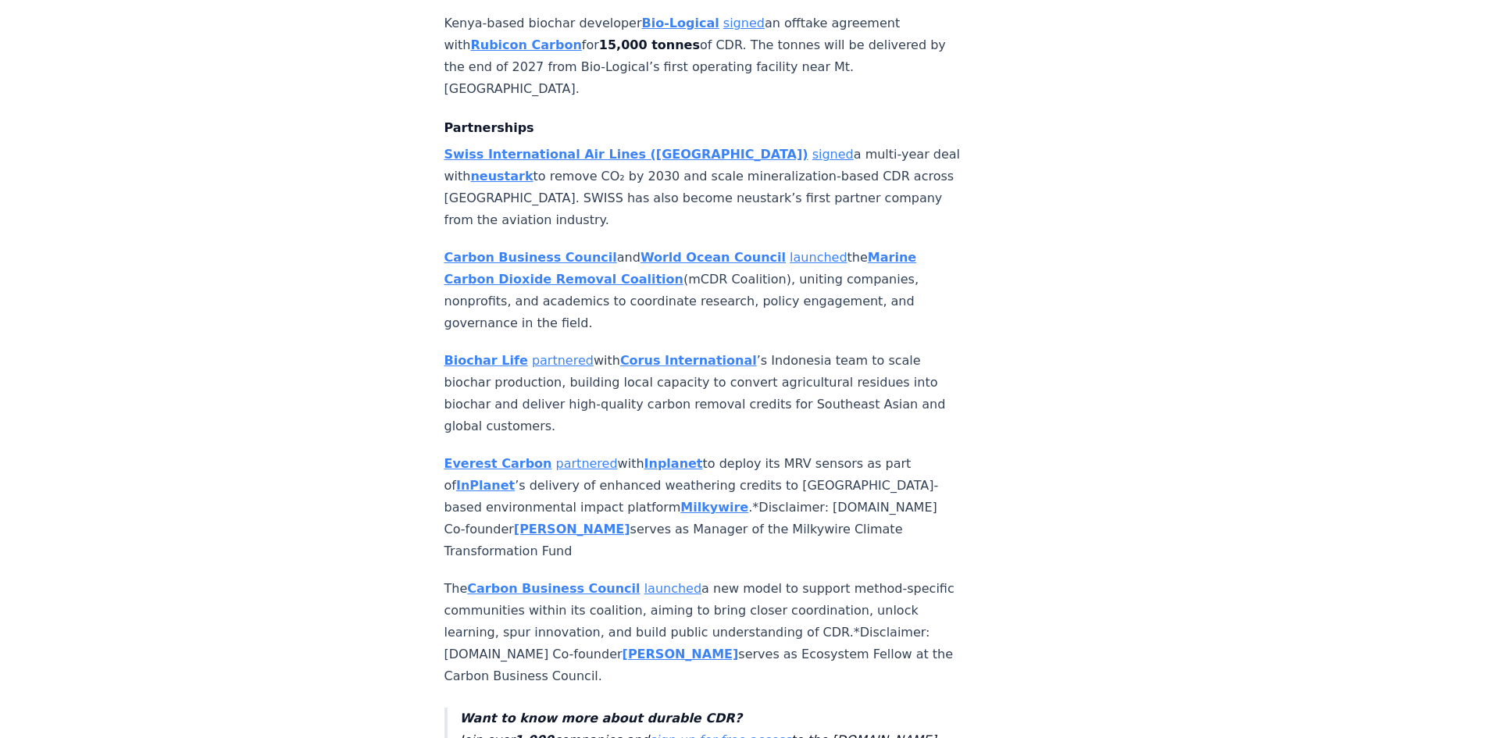
scroll to position [1640, 0]
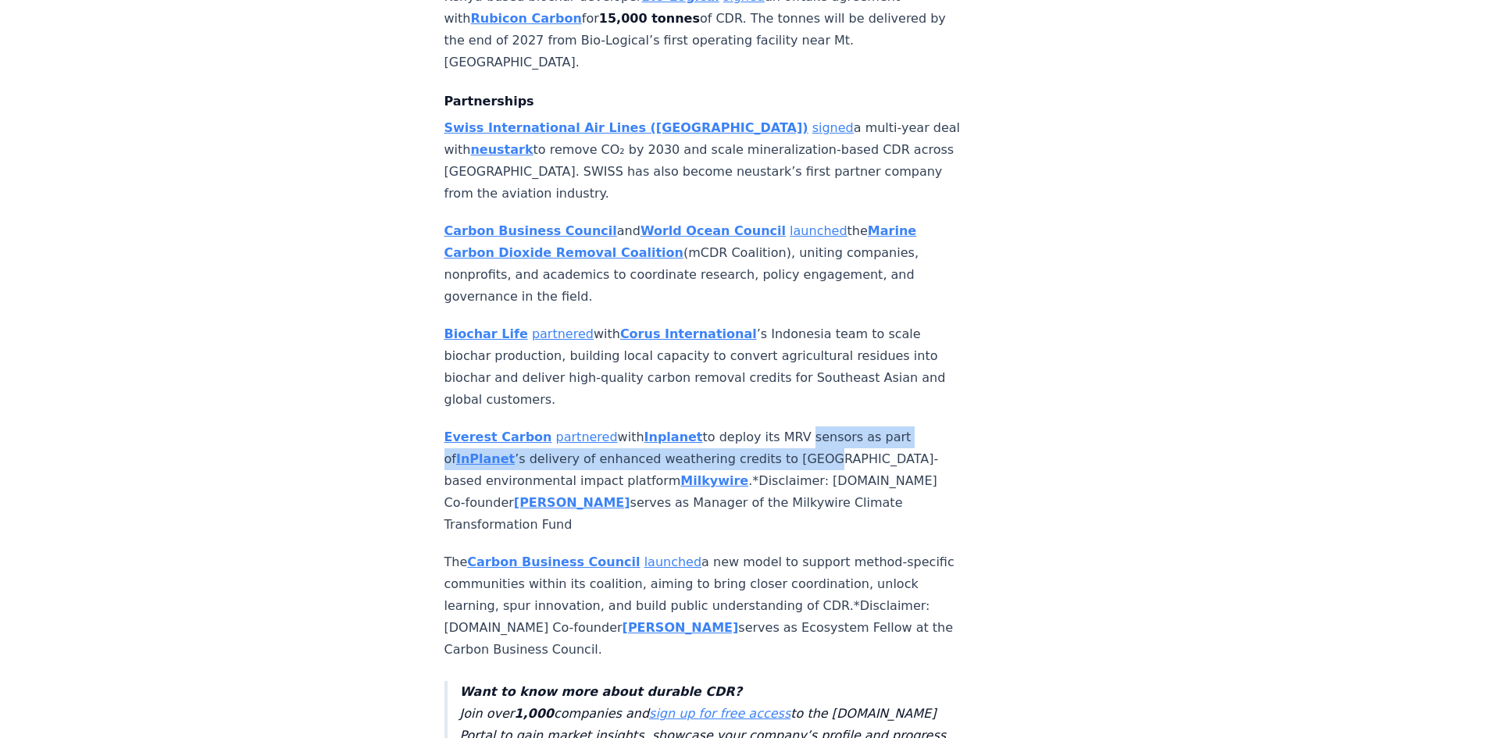
drag, startPoint x: 783, startPoint y: 348, endPoint x: 789, endPoint y: 373, distance: 24.8
click at [789, 426] on p "Everest Carbon partnered with Inplanet to deploy its MRV sensors as part of InP…" at bounding box center [702, 480] width 517 height 109
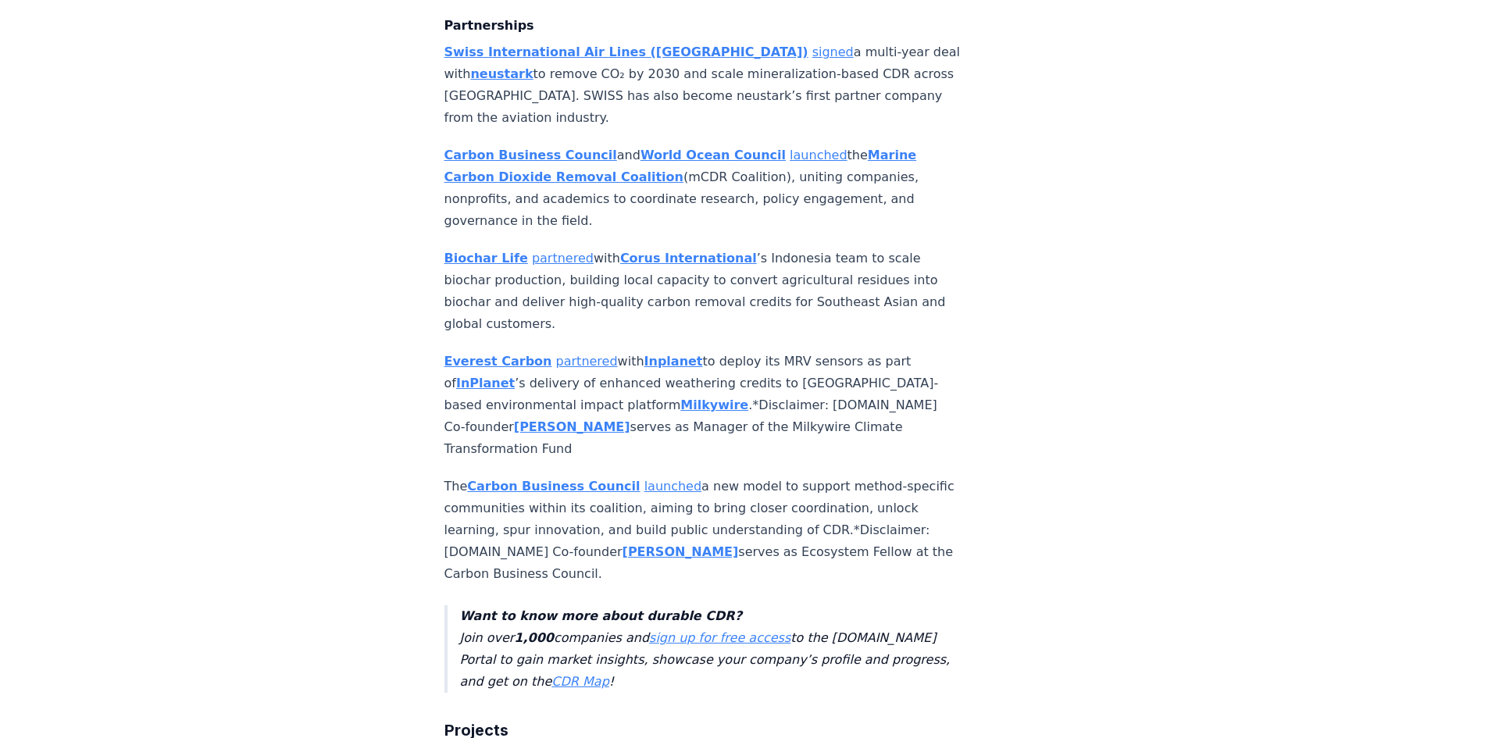
scroll to position [1718, 0]
drag, startPoint x: 732, startPoint y: 392, endPoint x: 808, endPoint y: 394, distance: 75.8
click at [808, 473] on p "The Carbon Business Council launched a new model to support method-specific com…" at bounding box center [702, 527] width 517 height 109
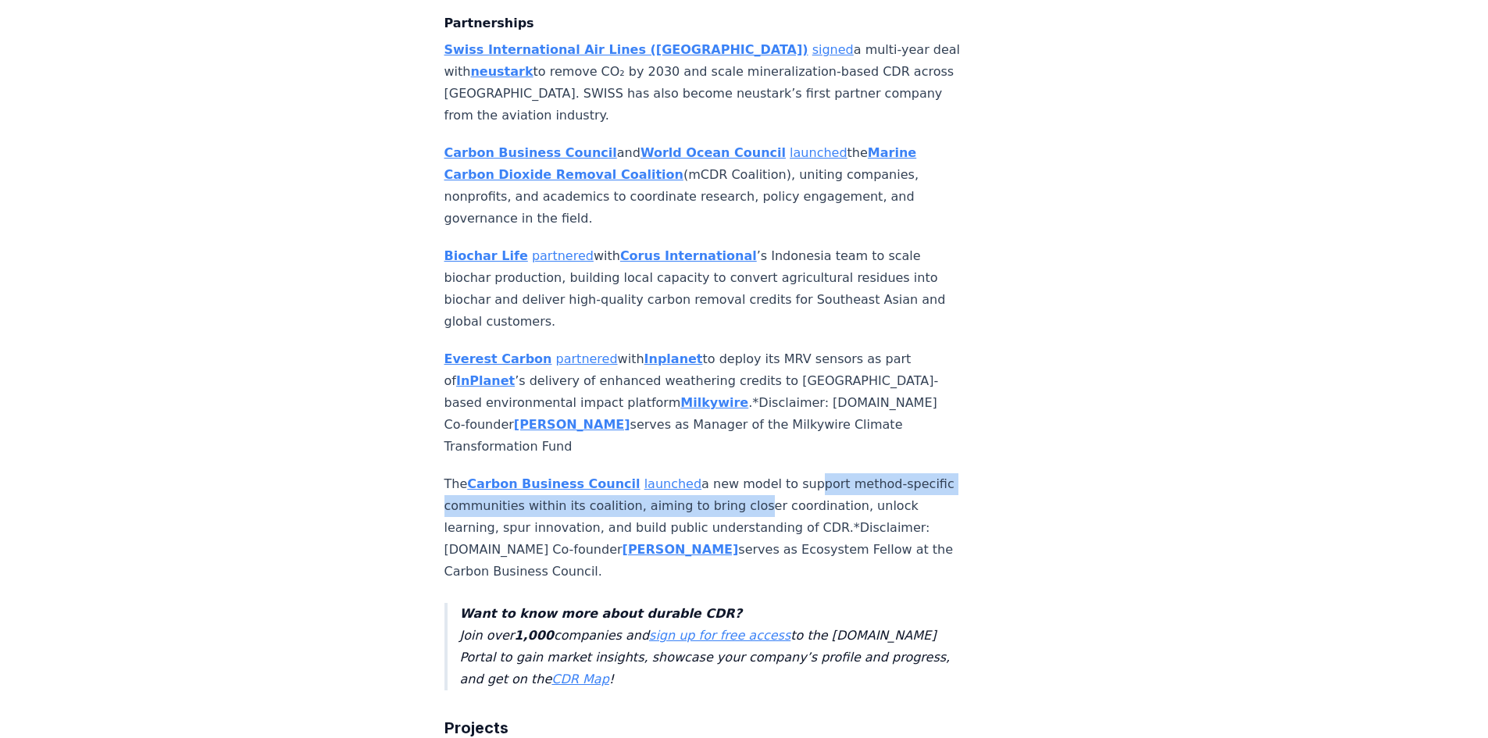
drag, startPoint x: 781, startPoint y: 411, endPoint x: 782, endPoint y: 395, distance: 15.6
click at [782, 473] on p "The Carbon Business Council launched a new model to support method-specific com…" at bounding box center [702, 527] width 517 height 109
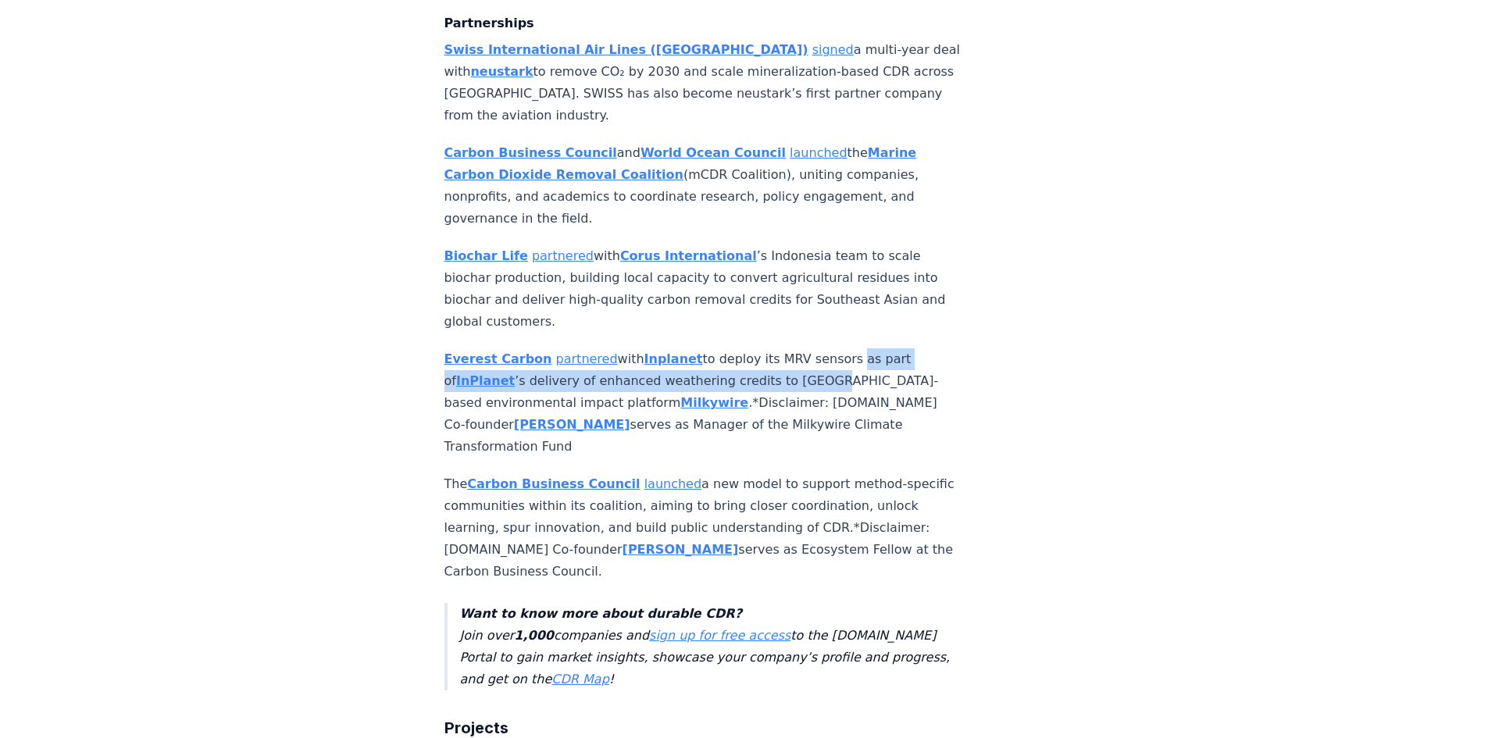
drag, startPoint x: 795, startPoint y: 278, endPoint x: 826, endPoint y: 270, distance: 32.2
click at [826, 348] on p "Everest Carbon partnered with Inplanet to deploy its MRV sensors as part of InP…" at bounding box center [702, 402] width 517 height 109
click at [827, 348] on p "Everest Carbon partnered with Inplanet to deploy its MRV sensors as part of InP…" at bounding box center [702, 402] width 517 height 109
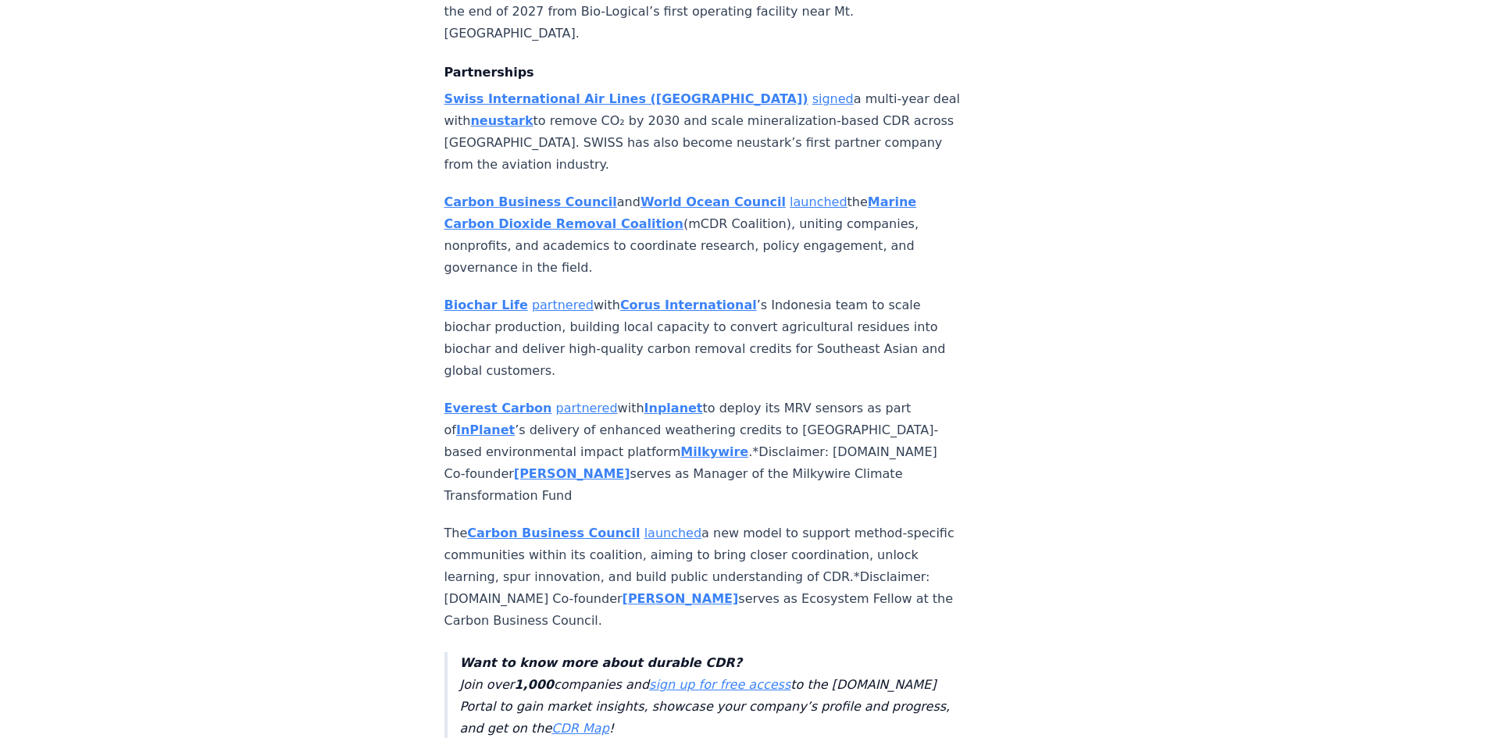
scroll to position [1640, 0]
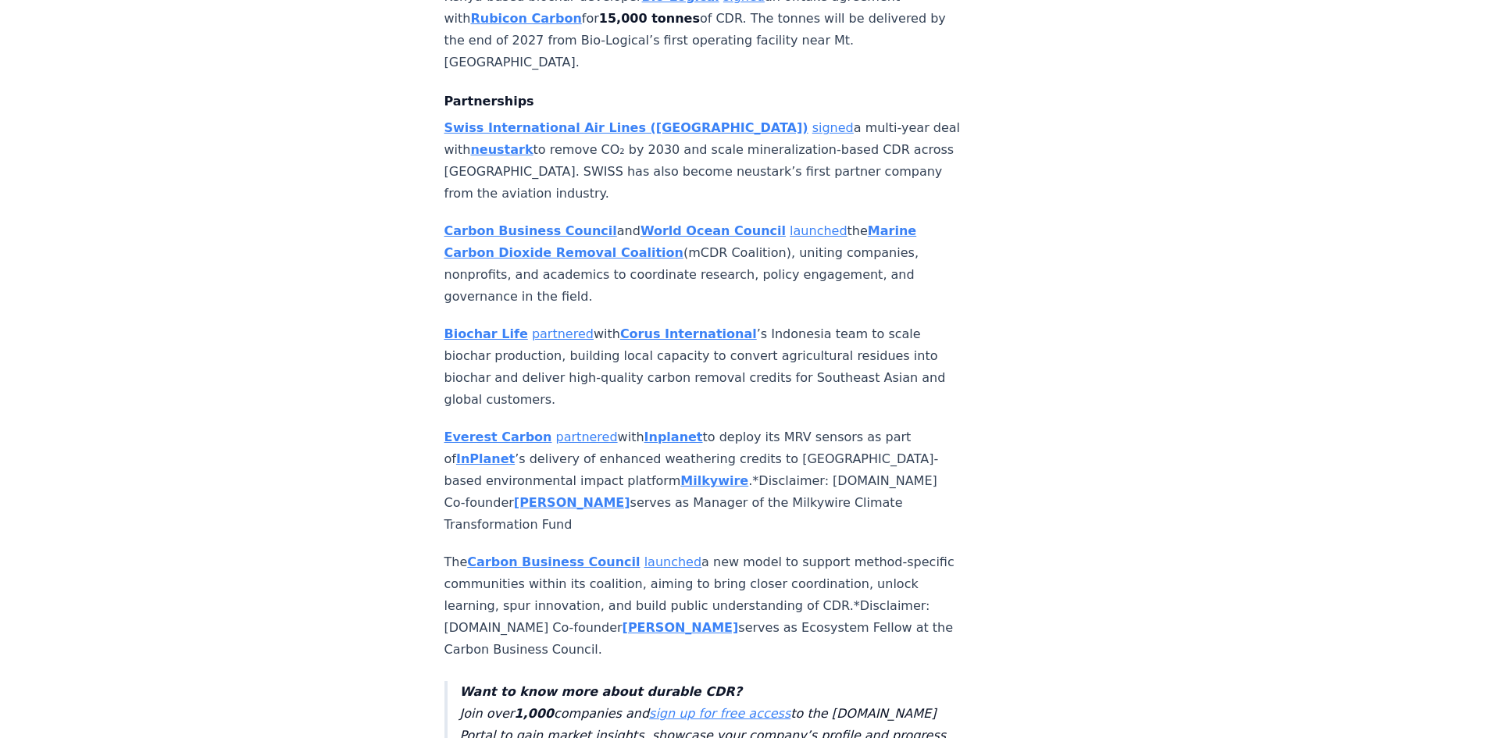
drag, startPoint x: 534, startPoint y: 421, endPoint x: 387, endPoint y: 347, distance: 165.2
click at [740, 426] on p "Everest Carbon partnered with Inplanet to deploy its MRV sensors as part of InP…" at bounding box center [702, 480] width 517 height 109
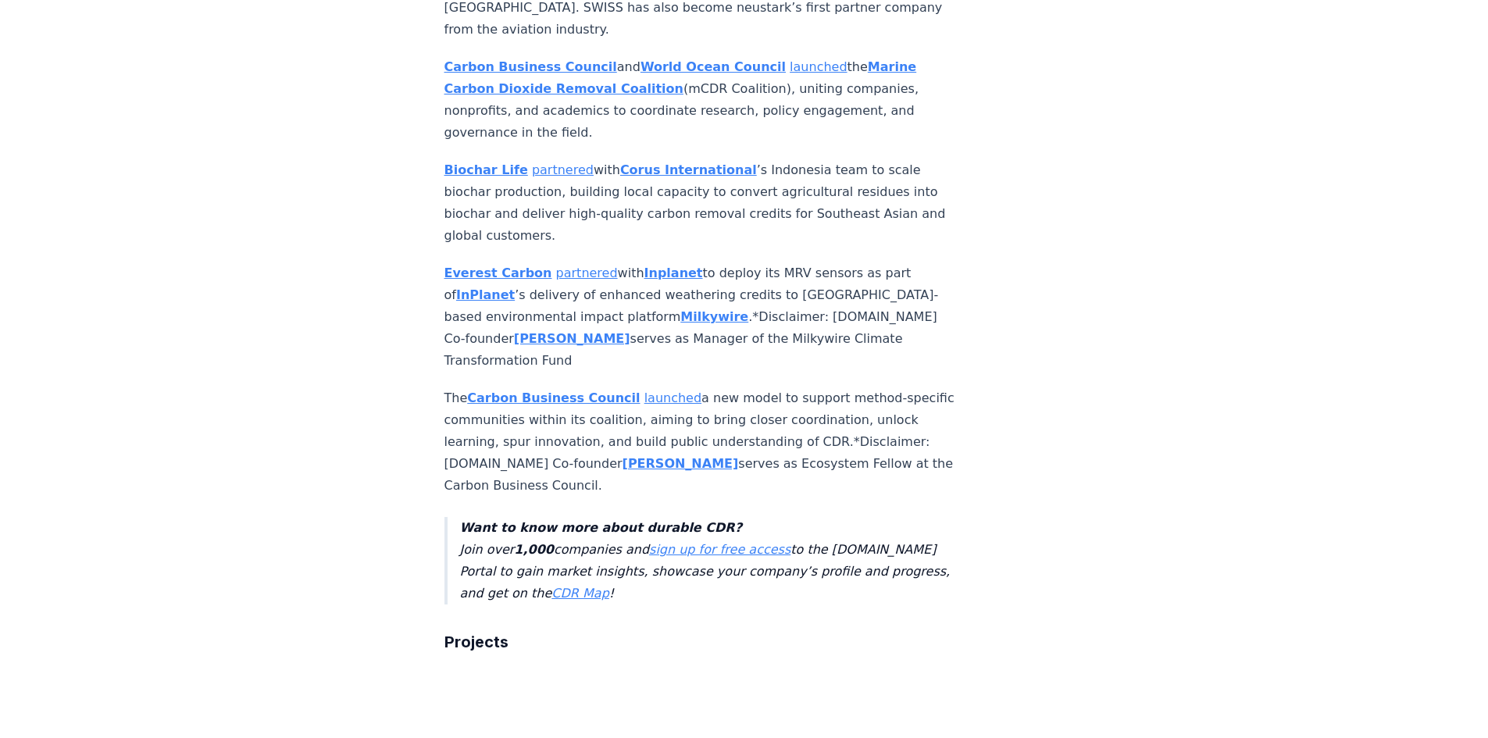
scroll to position [1875, 0]
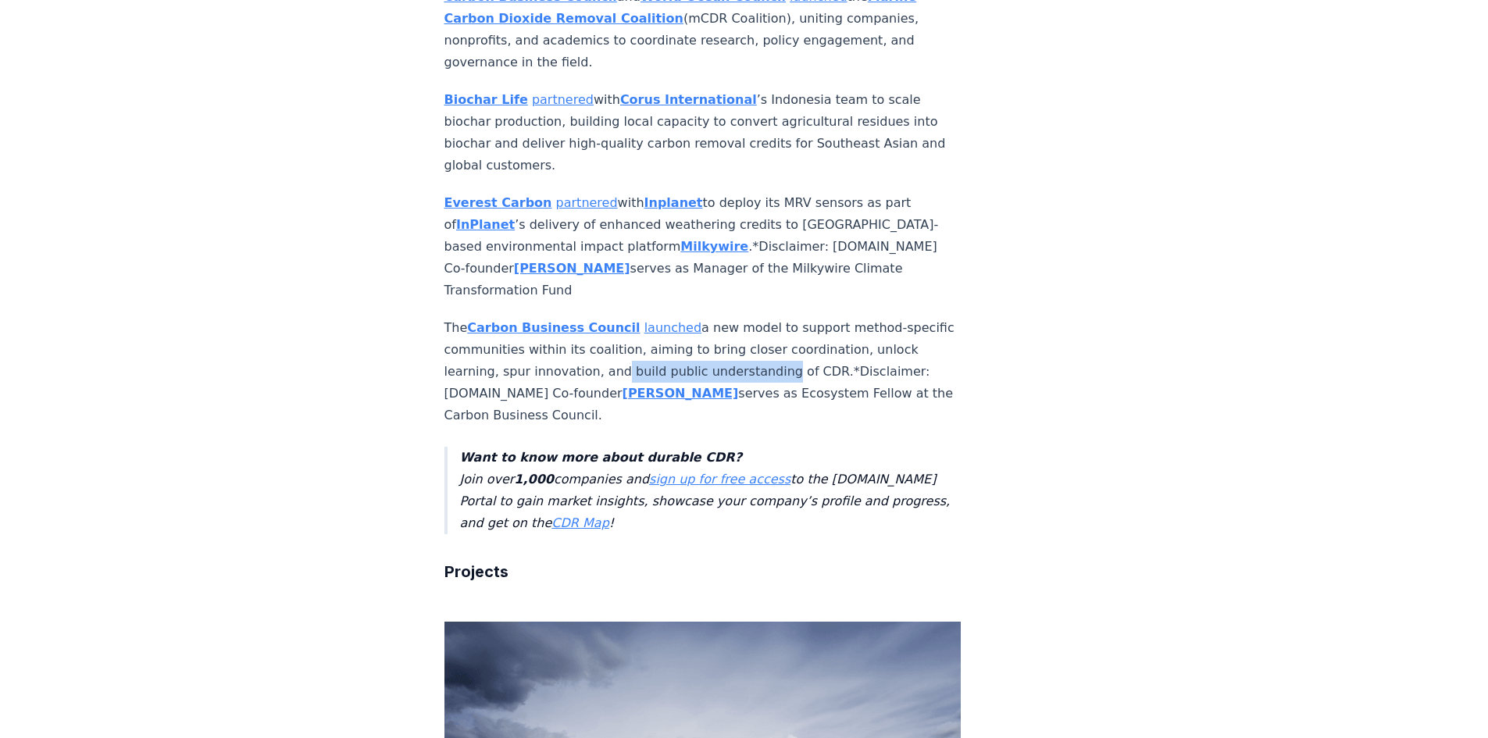
drag, startPoint x: 773, startPoint y: 269, endPoint x: 812, endPoint y: 269, distance: 39.1
click at [812, 317] on p "The Carbon Business Council launched a new model to support method-specific com…" at bounding box center [702, 371] width 517 height 109
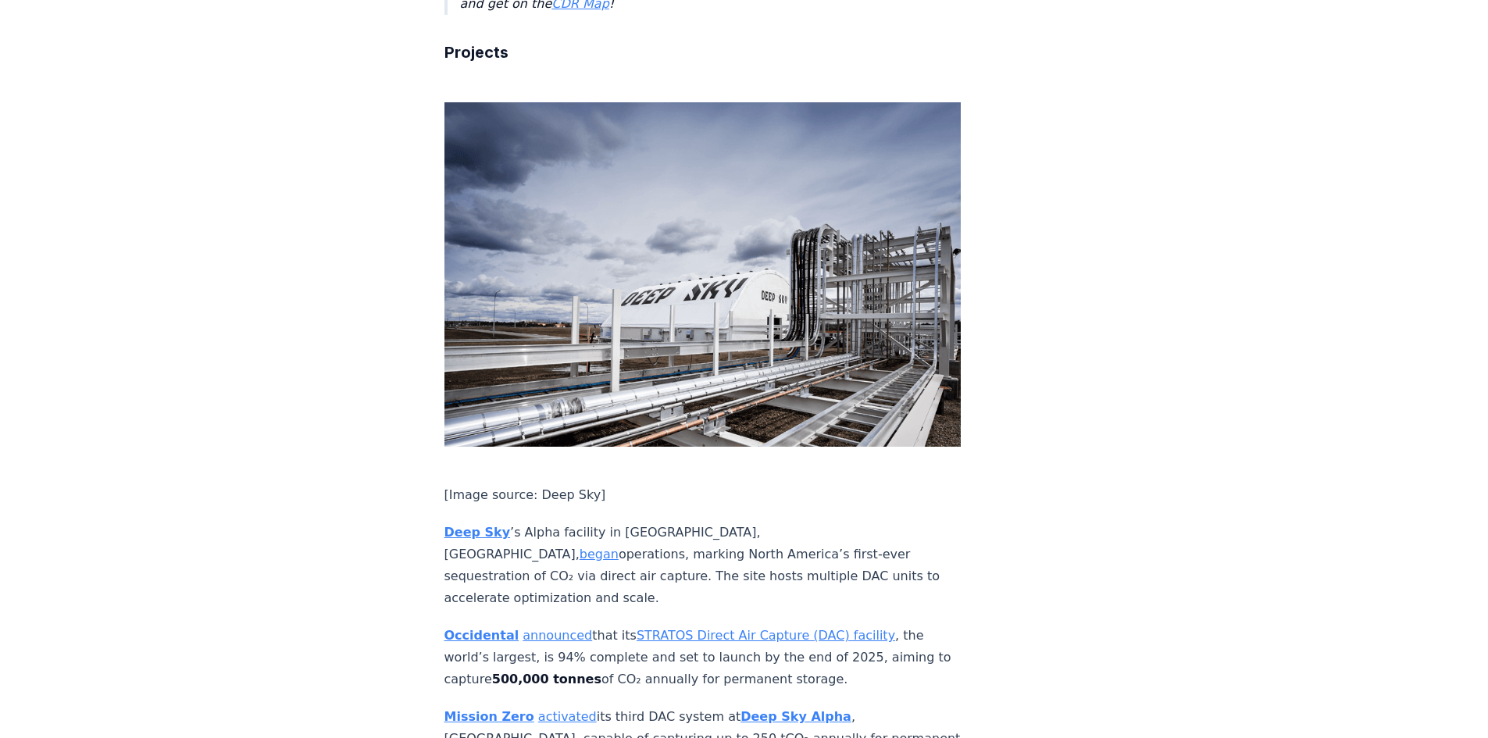
scroll to position [2421, 0]
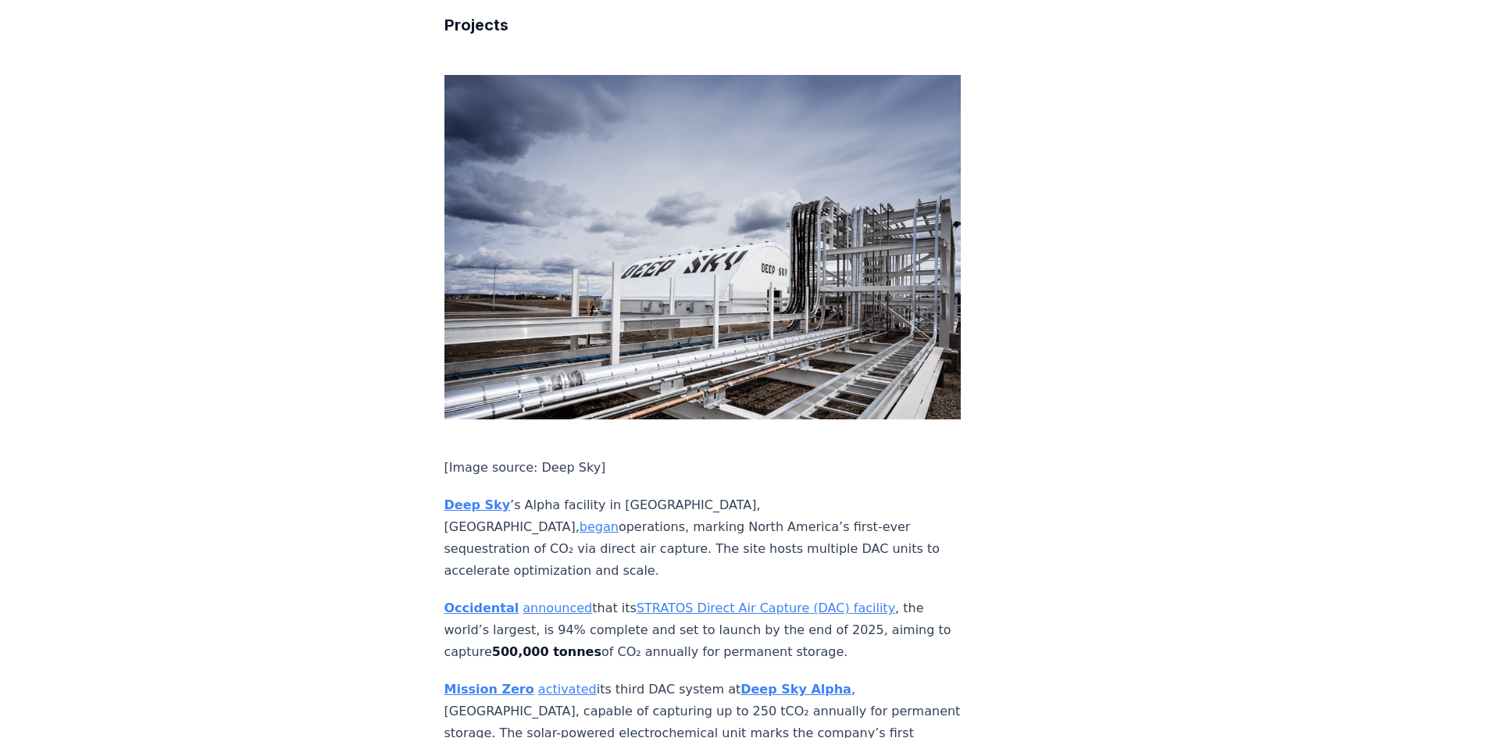
drag, startPoint x: 780, startPoint y: 411, endPoint x: 398, endPoint y: 359, distance: 384.8
copy p "Deep Sky ’s Alpha facility in Innisfail, Alberta, began operations, marking Nor…"
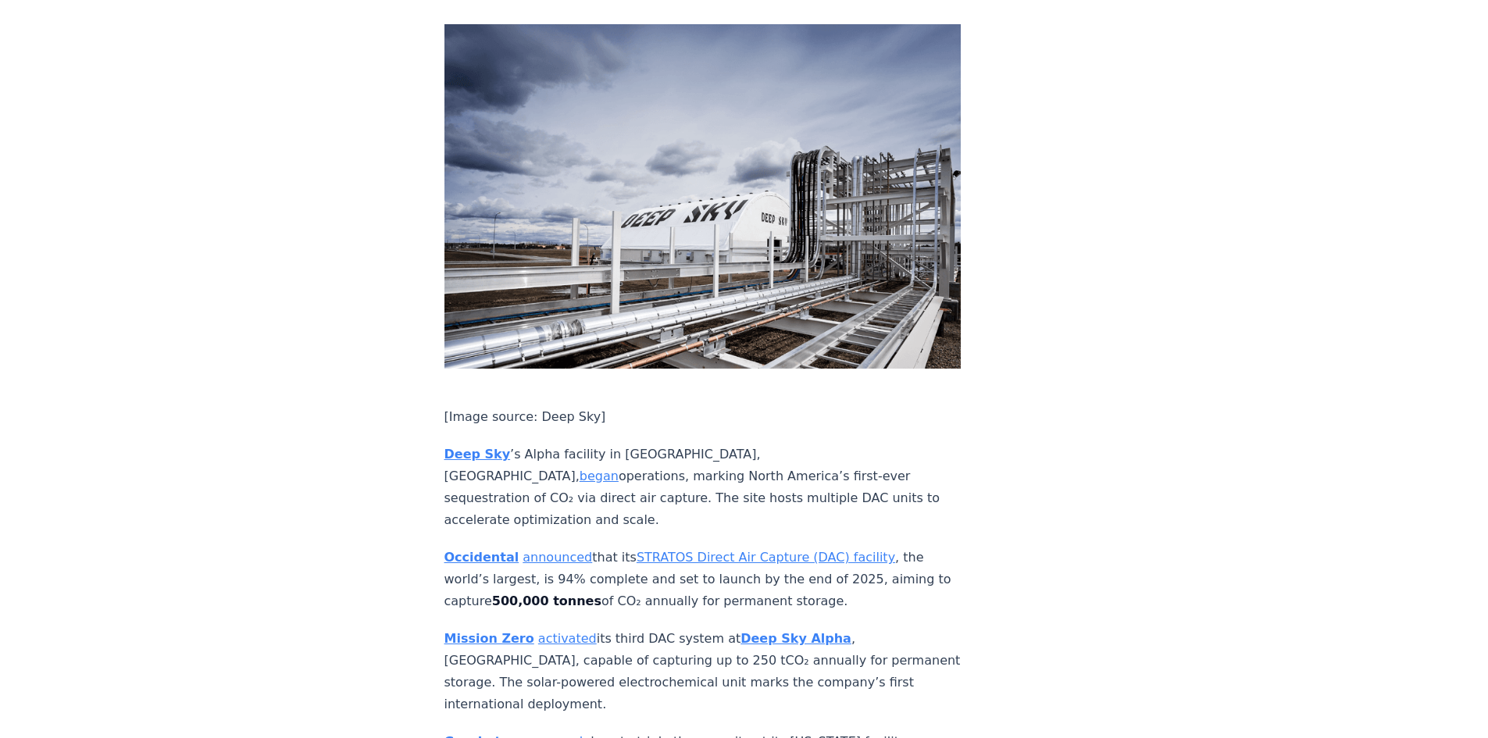
scroll to position [2500, 0]
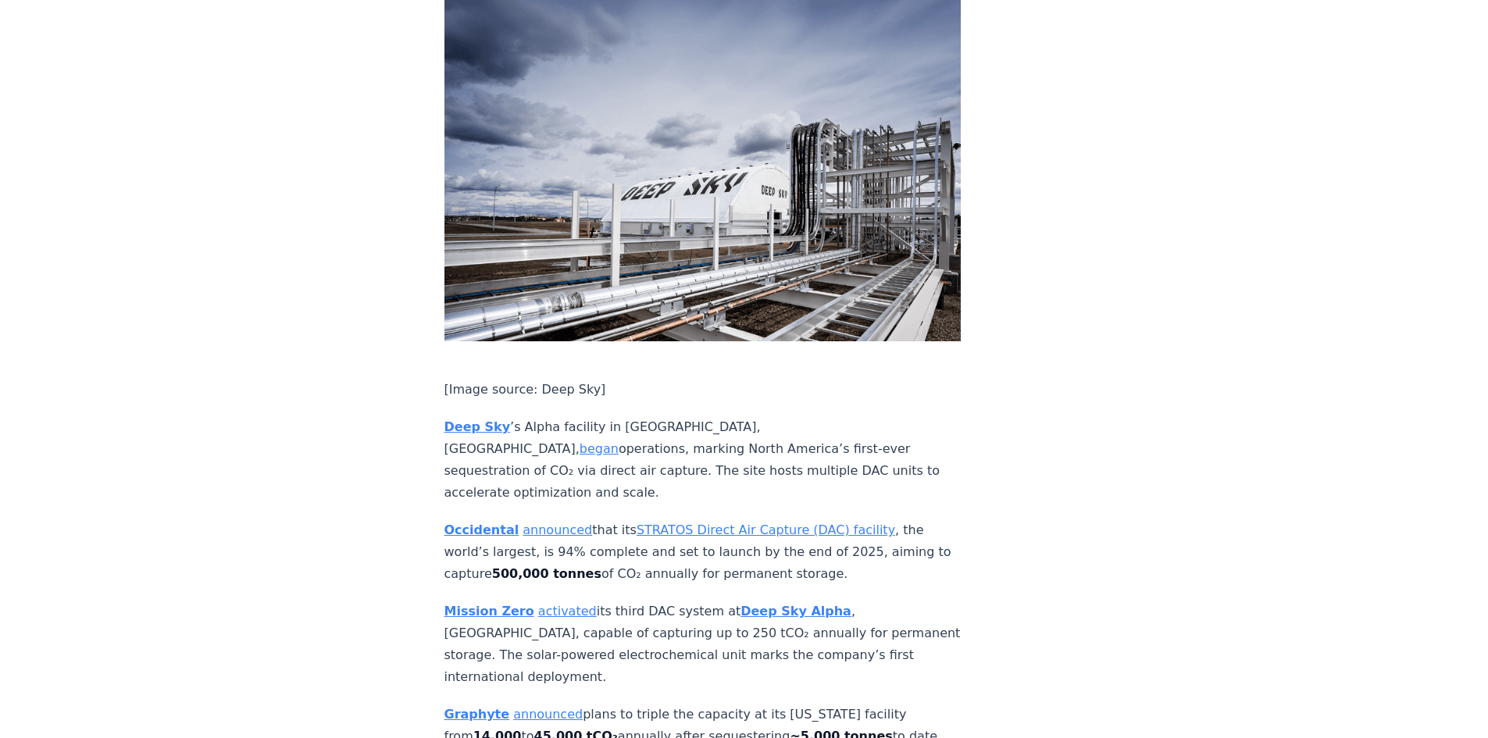
click at [673, 519] on p "Occidental announced that its STRATOS Direct Air Capture (DAC) facility , the w…" at bounding box center [702, 552] width 517 height 66
drag, startPoint x: 839, startPoint y: 410, endPoint x: 434, endPoint y: 385, distance: 405.4
copy p "Occidental announced that its STRATOS Direct Air Capture (DAC) facility , the w…"
click at [563, 601] on p "Mission Zero activated its third DAC system at Deep Sky Alpha , Alberta, capabl…" at bounding box center [702, 644] width 517 height 87
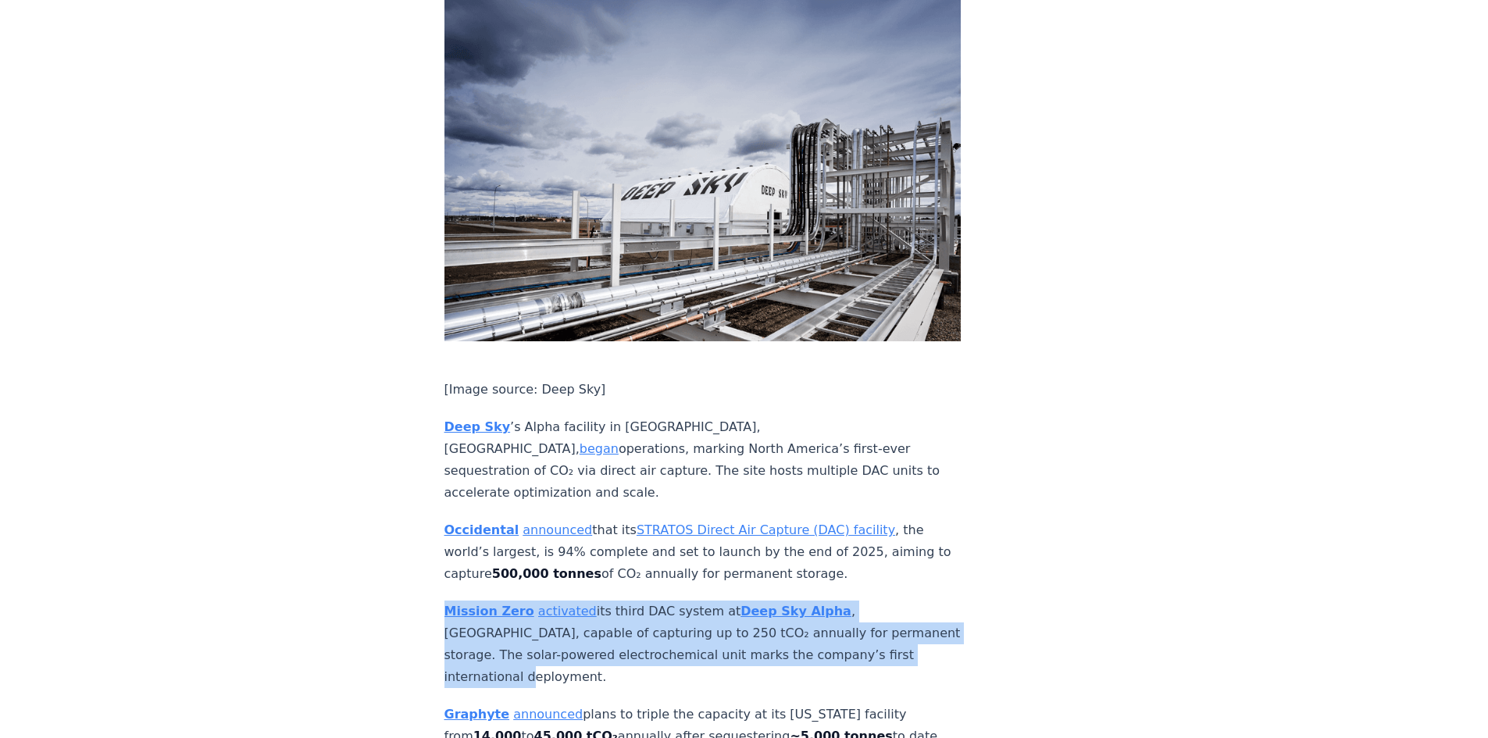
drag, startPoint x: 563, startPoint y: 515, endPoint x: 421, endPoint y: 448, distance: 157.2
click at [619, 601] on p "Mission Zero activated its third DAC system at Deep Sky Alpha , Alberta, capabl…" at bounding box center [702, 644] width 517 height 87
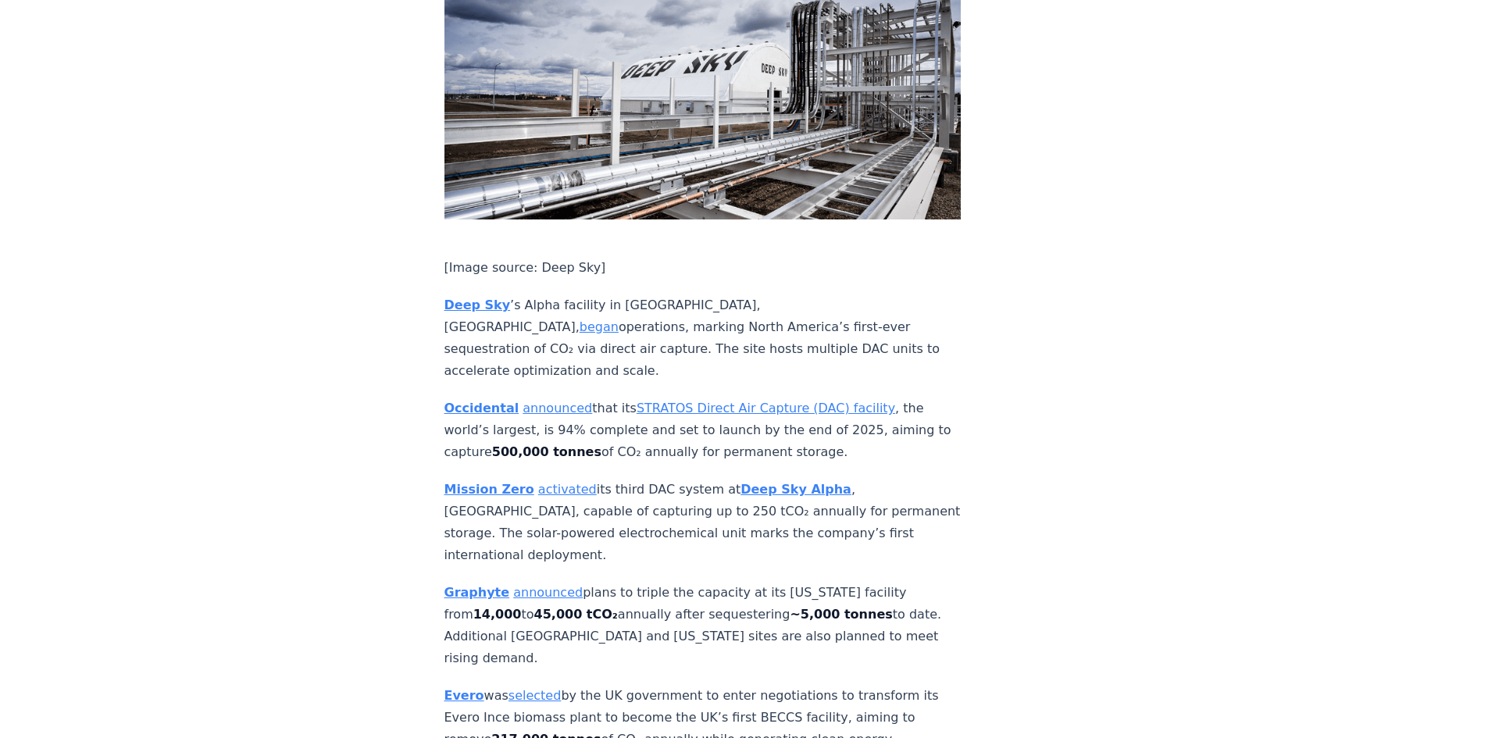
scroll to position [2656, 0]
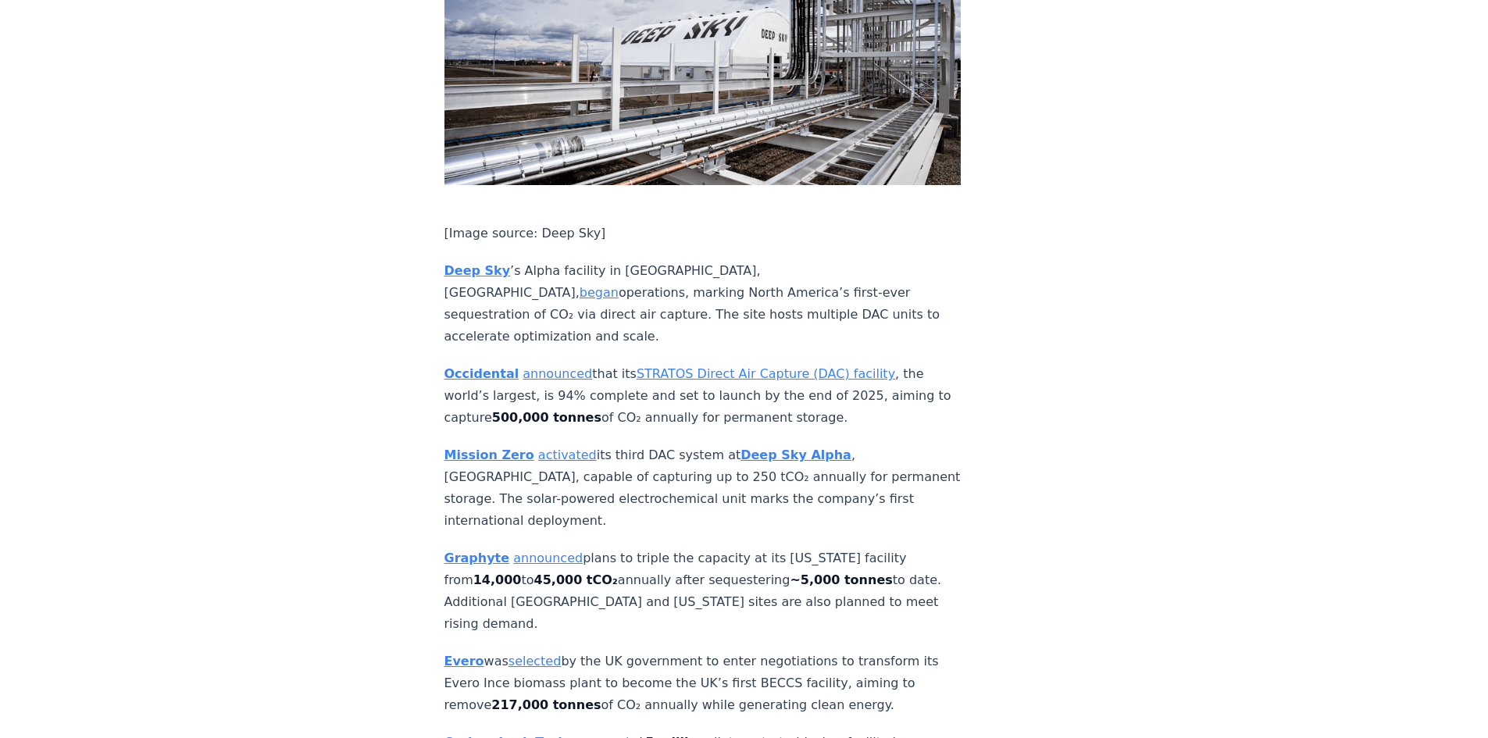
click at [697, 548] on p "Graphyte announced plans to triple the capacity at its Arkansas facility from 1…" at bounding box center [702, 591] width 517 height 87
drag, startPoint x: 660, startPoint y: 452, endPoint x: 659, endPoint y: 439, distance: 13.3
click at [659, 548] on p "Graphyte announced plans to triple the capacity at its Arkansas facility from 1…" at bounding box center [702, 591] width 517 height 87
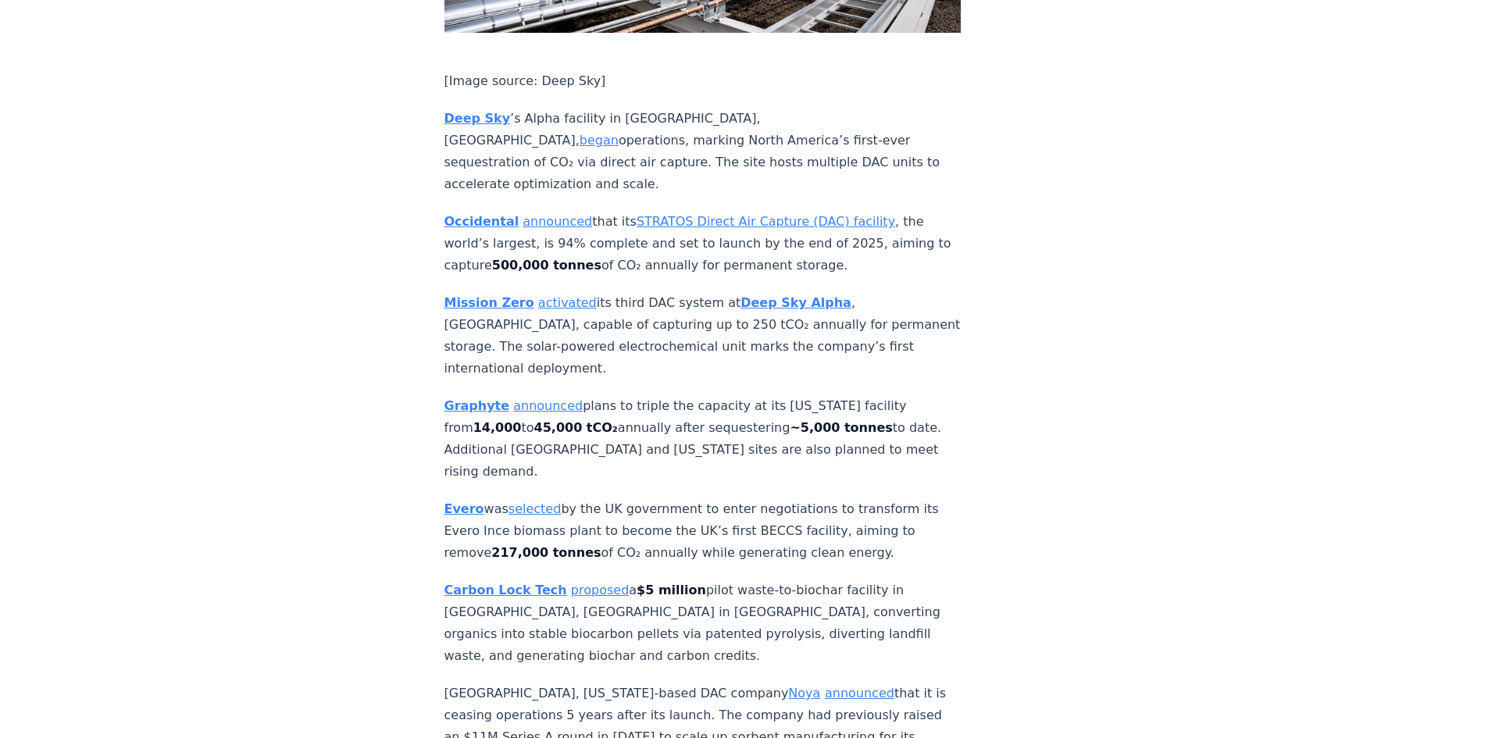
scroll to position [2812, 0]
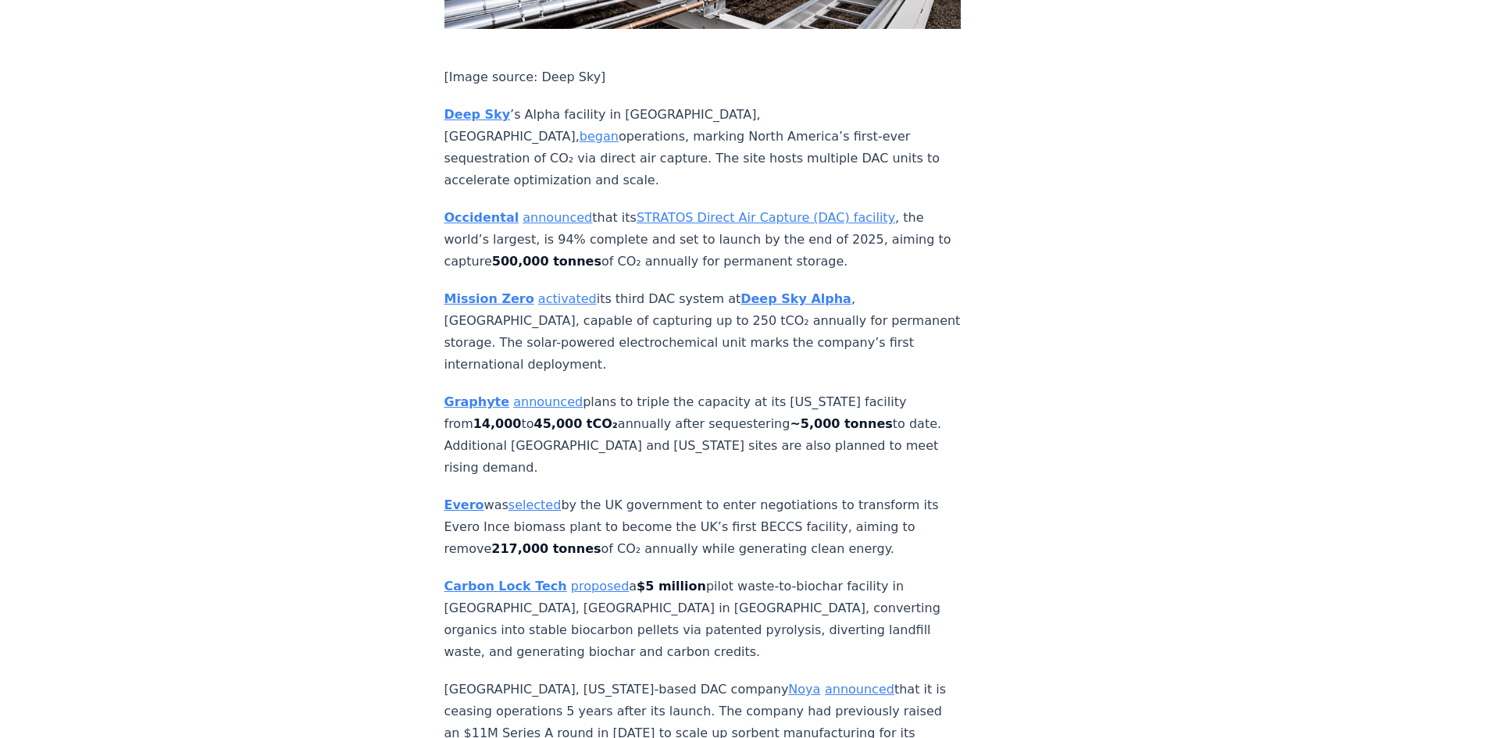
drag, startPoint x: 876, startPoint y: 393, endPoint x: 739, endPoint y: 348, distance: 144.5
click at [739, 494] on p "Evero was selected by the UK government to enter negotiations to transform its …" at bounding box center [702, 527] width 517 height 66
drag, startPoint x: 860, startPoint y: 395, endPoint x: 430, endPoint y: 341, distance: 433.0
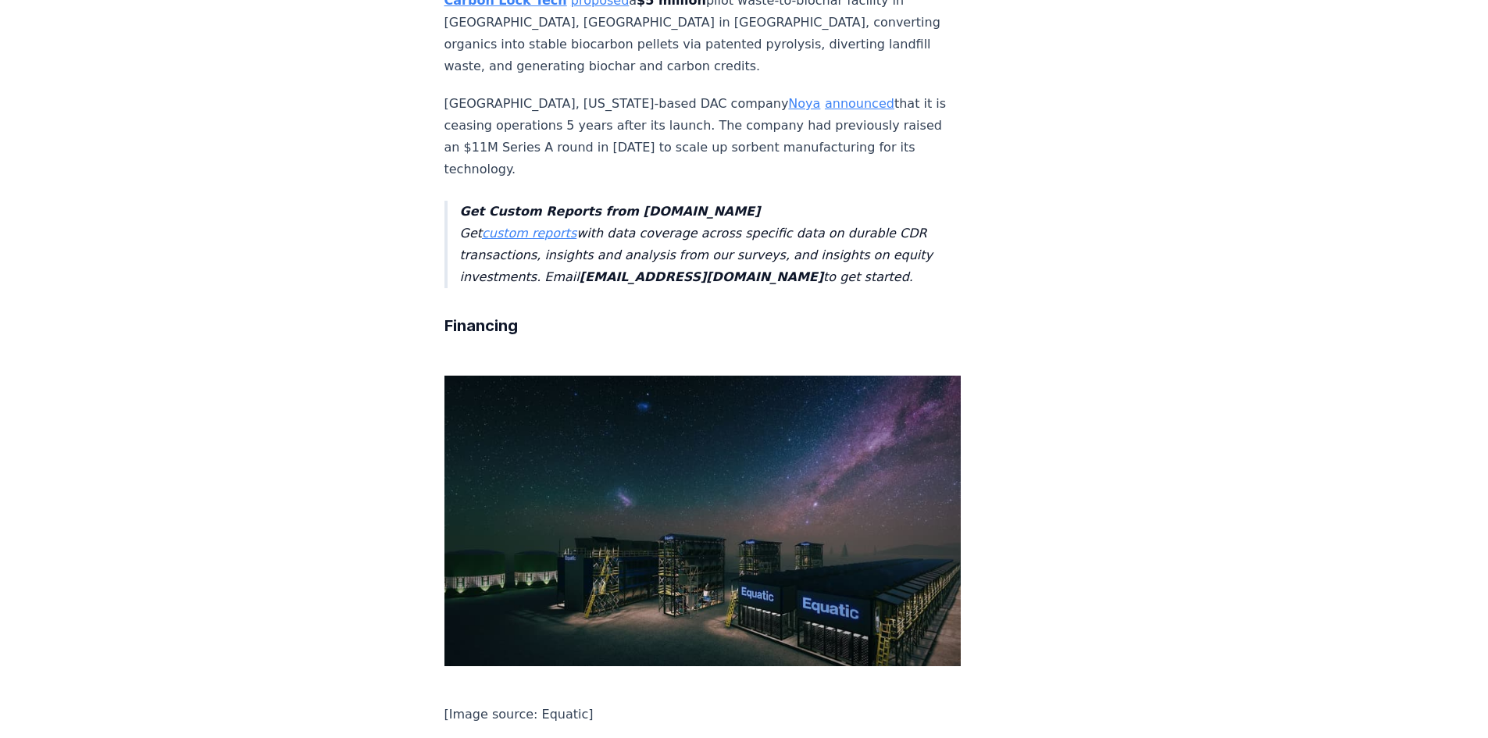
scroll to position [3437, 0]
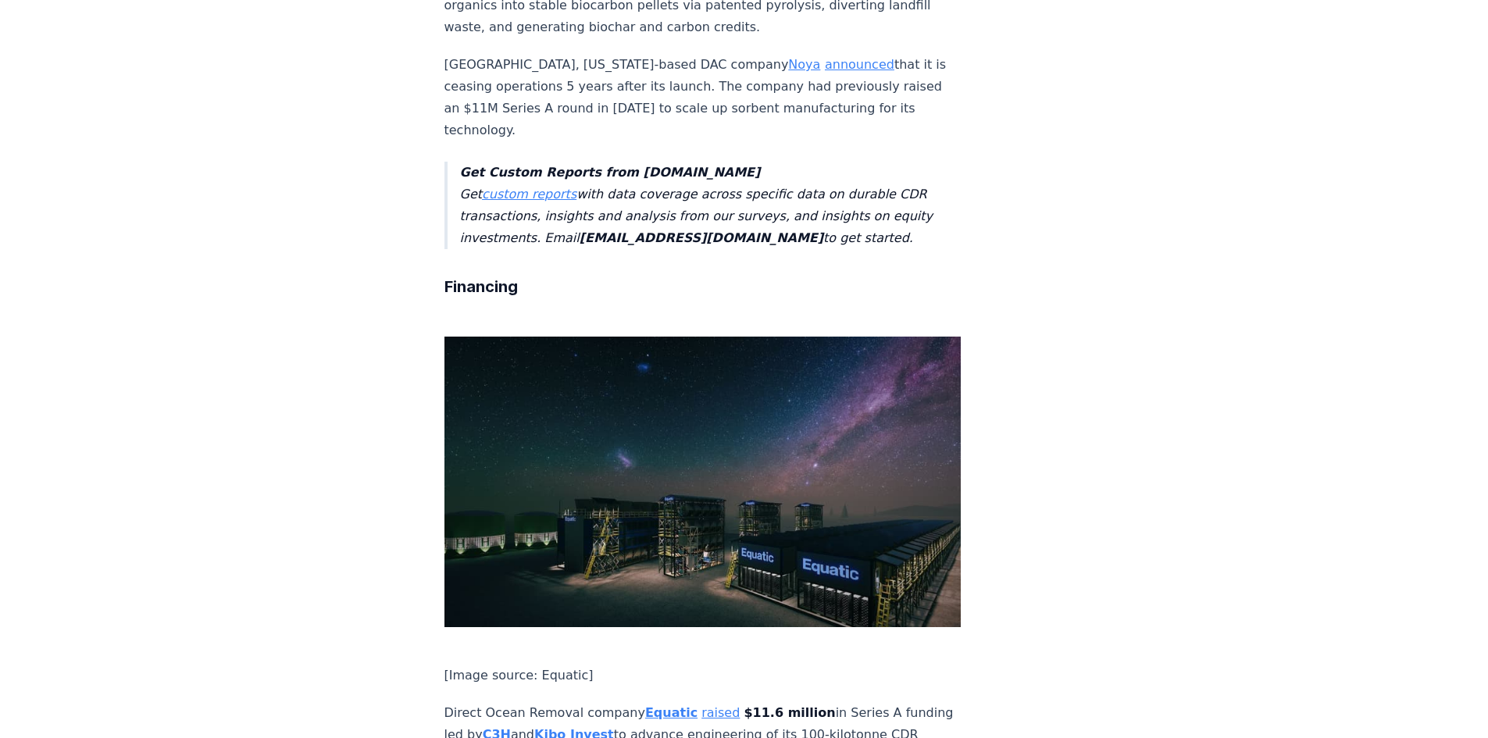
click at [612, 694] on p "Direct Ocean Removal company Equatic raised $11.6 million in Series A funding l…" at bounding box center [702, 735] width 517 height 66
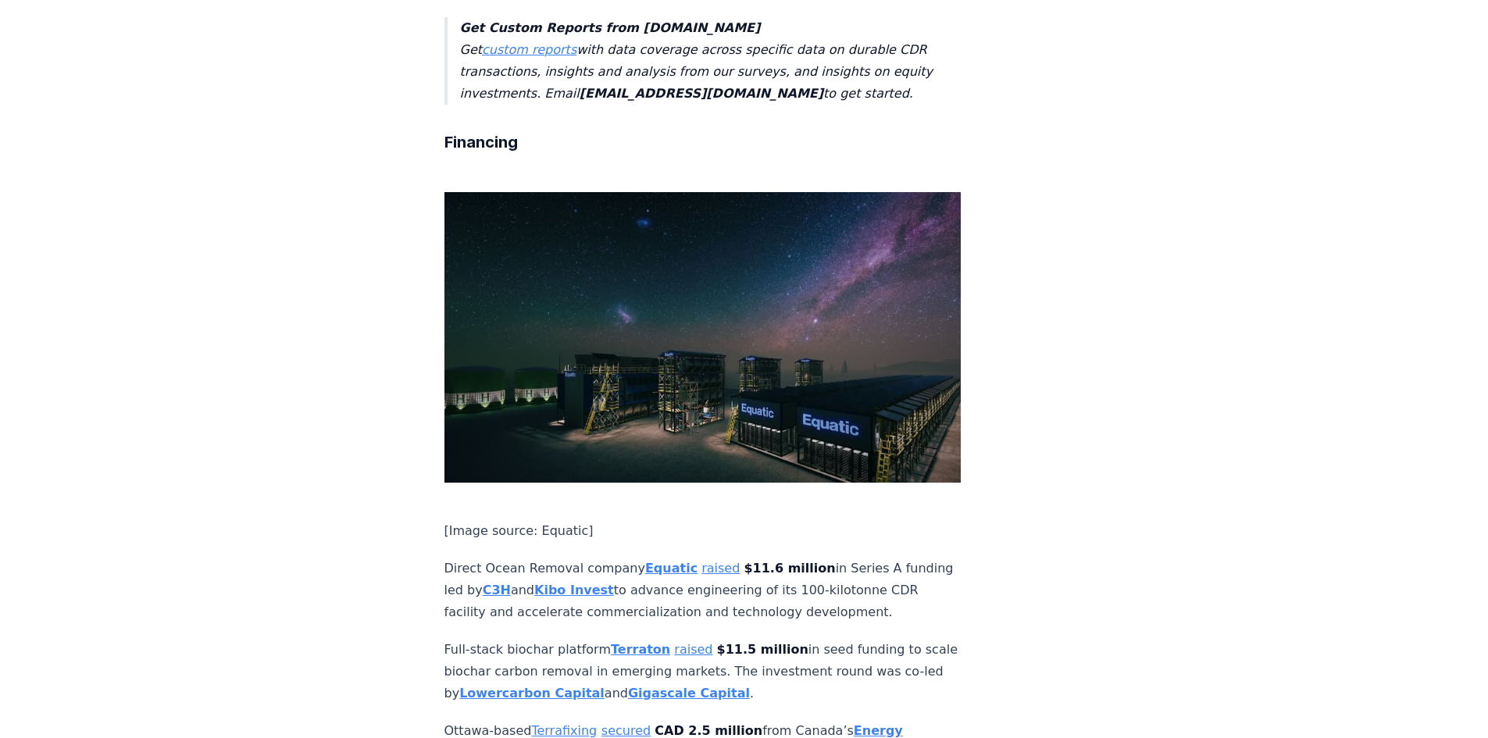
scroll to position [3593, 0]
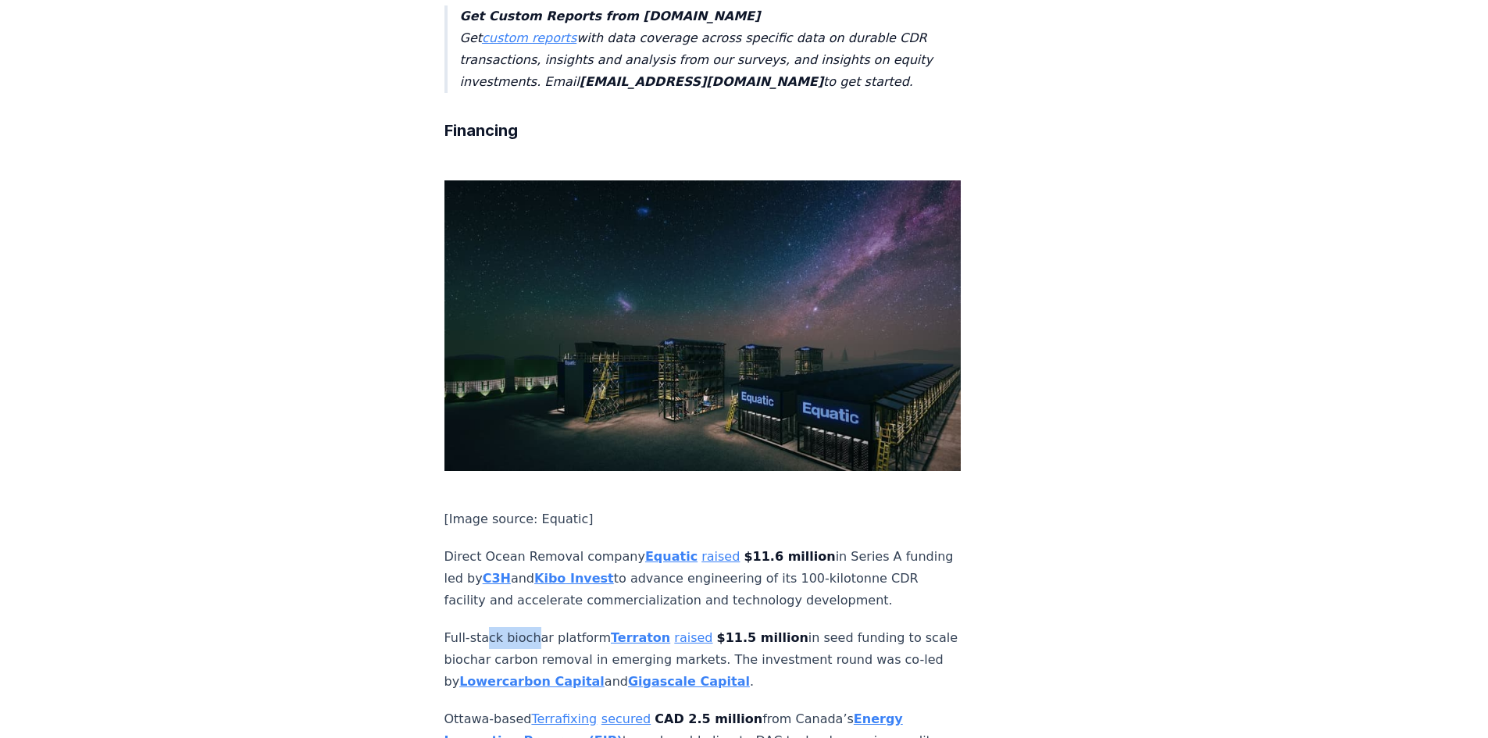
drag, startPoint x: 488, startPoint y: 432, endPoint x: 535, endPoint y: 432, distance: 46.9
click at [535, 627] on p "Full-stack biochar platform Terraton raised $11.5 million in seed funding to sc…" at bounding box center [702, 660] width 517 height 66
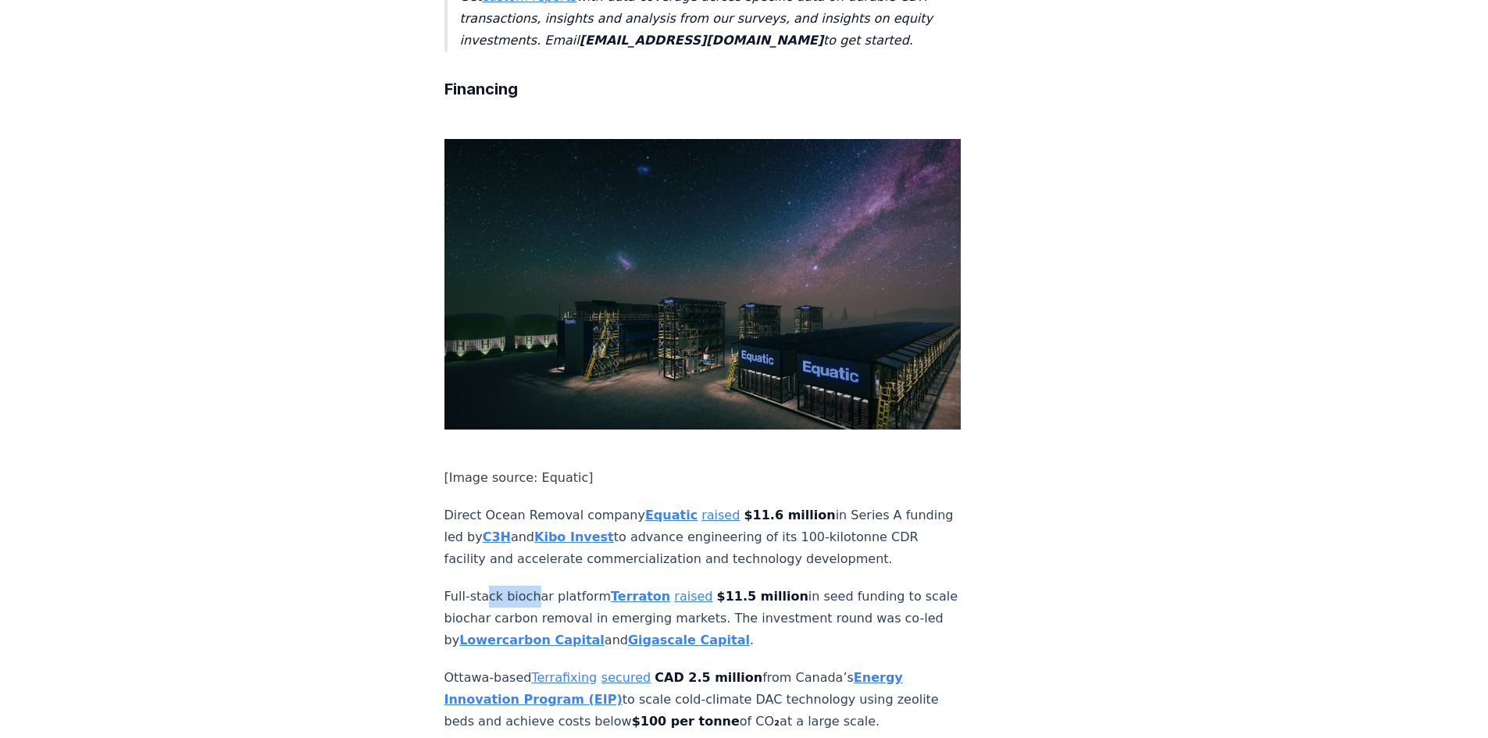
scroll to position [3671, 0]
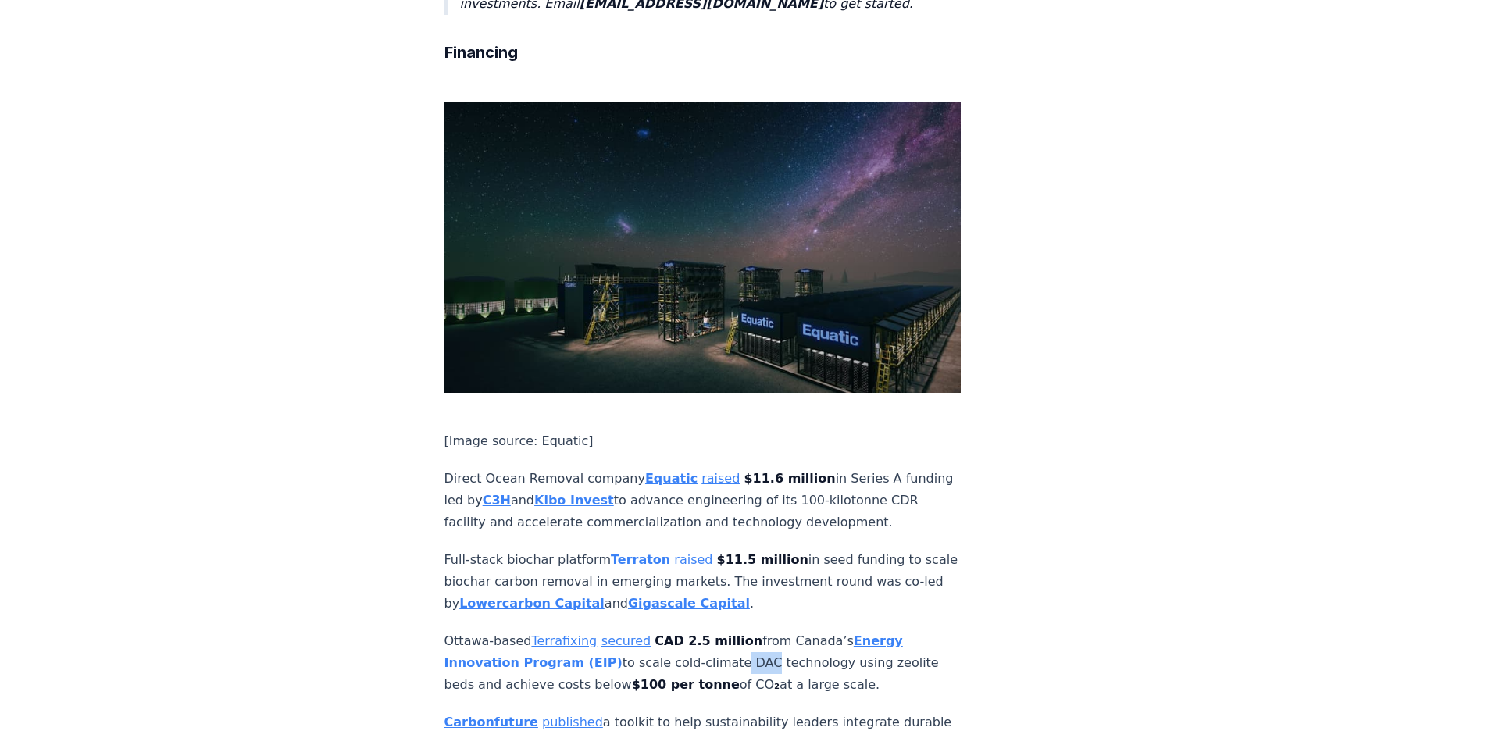
drag, startPoint x: 713, startPoint y: 455, endPoint x: 739, endPoint y: 455, distance: 25.8
click at [739, 630] on p "Ottawa-based Terrafixing secured CAD 2.5 million from Canada’s Energy Innovatio…" at bounding box center [702, 663] width 517 height 66
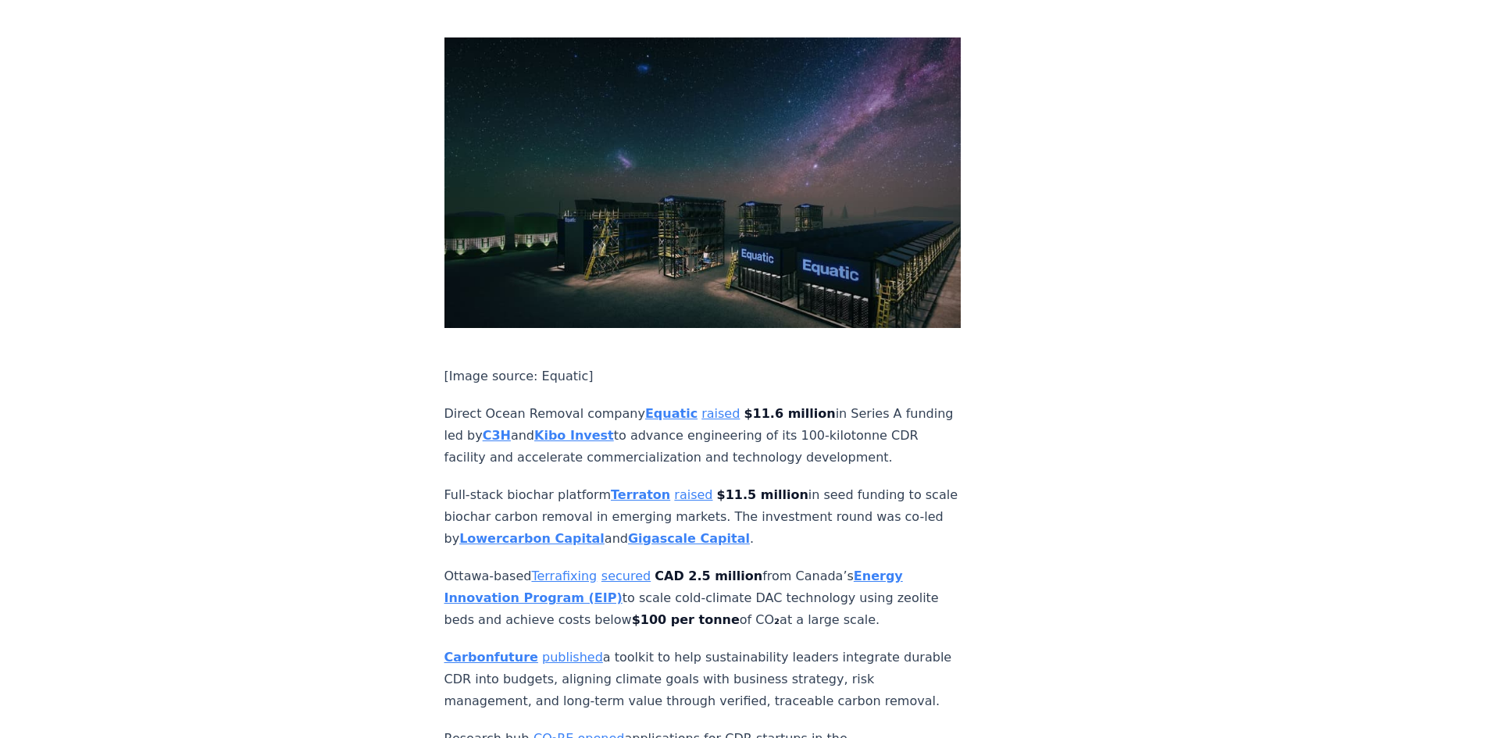
scroll to position [3749, 0]
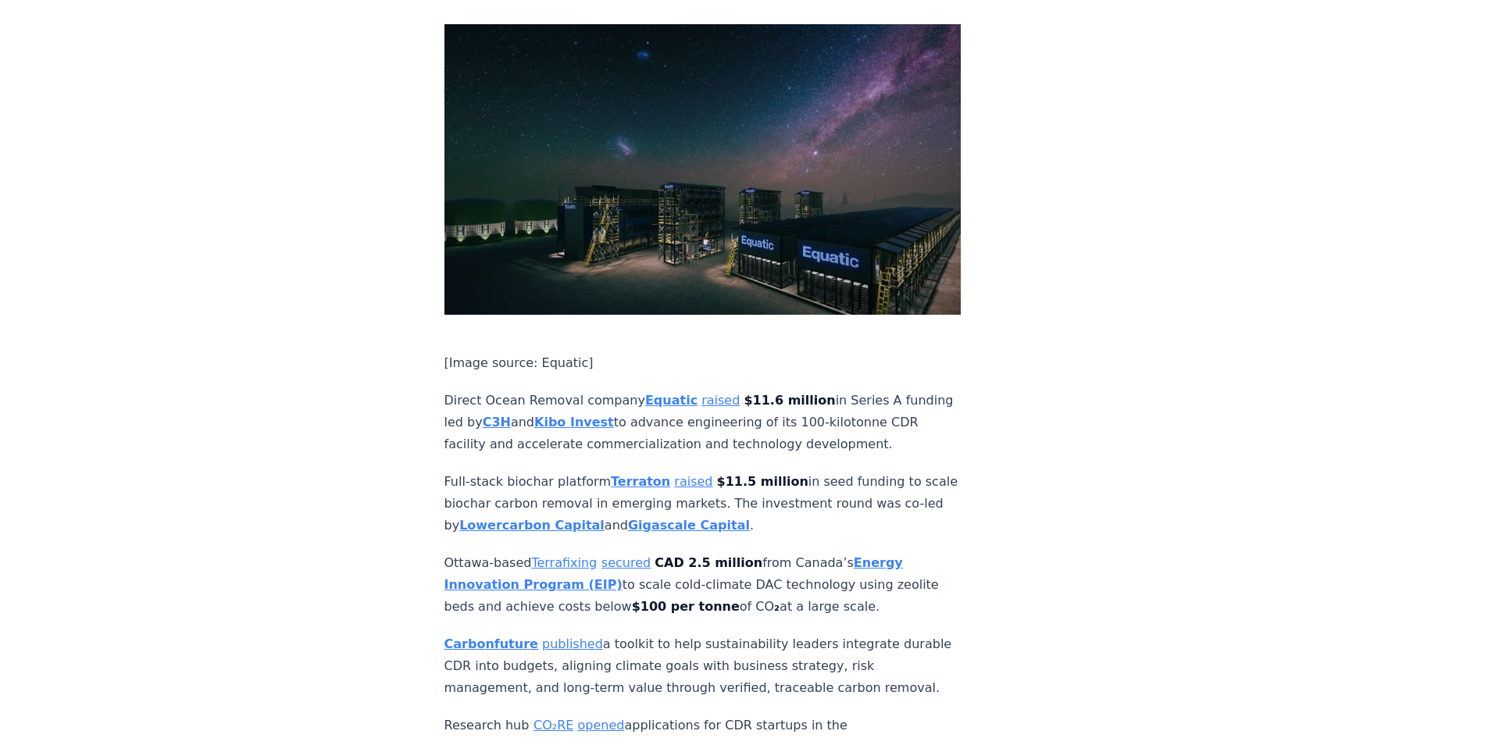
drag, startPoint x: 861, startPoint y: 412, endPoint x: 439, endPoint y: 352, distance: 426.0
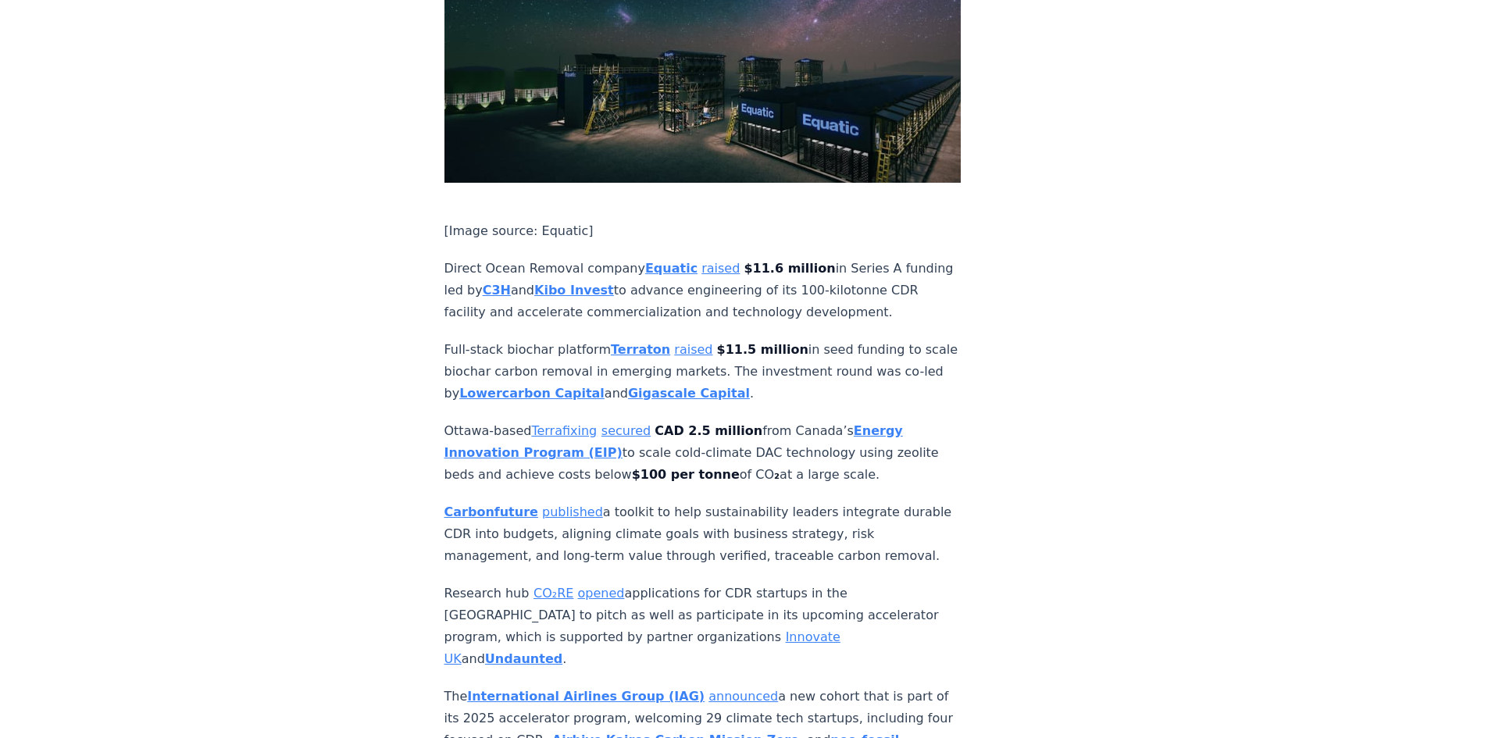
scroll to position [3906, 0]
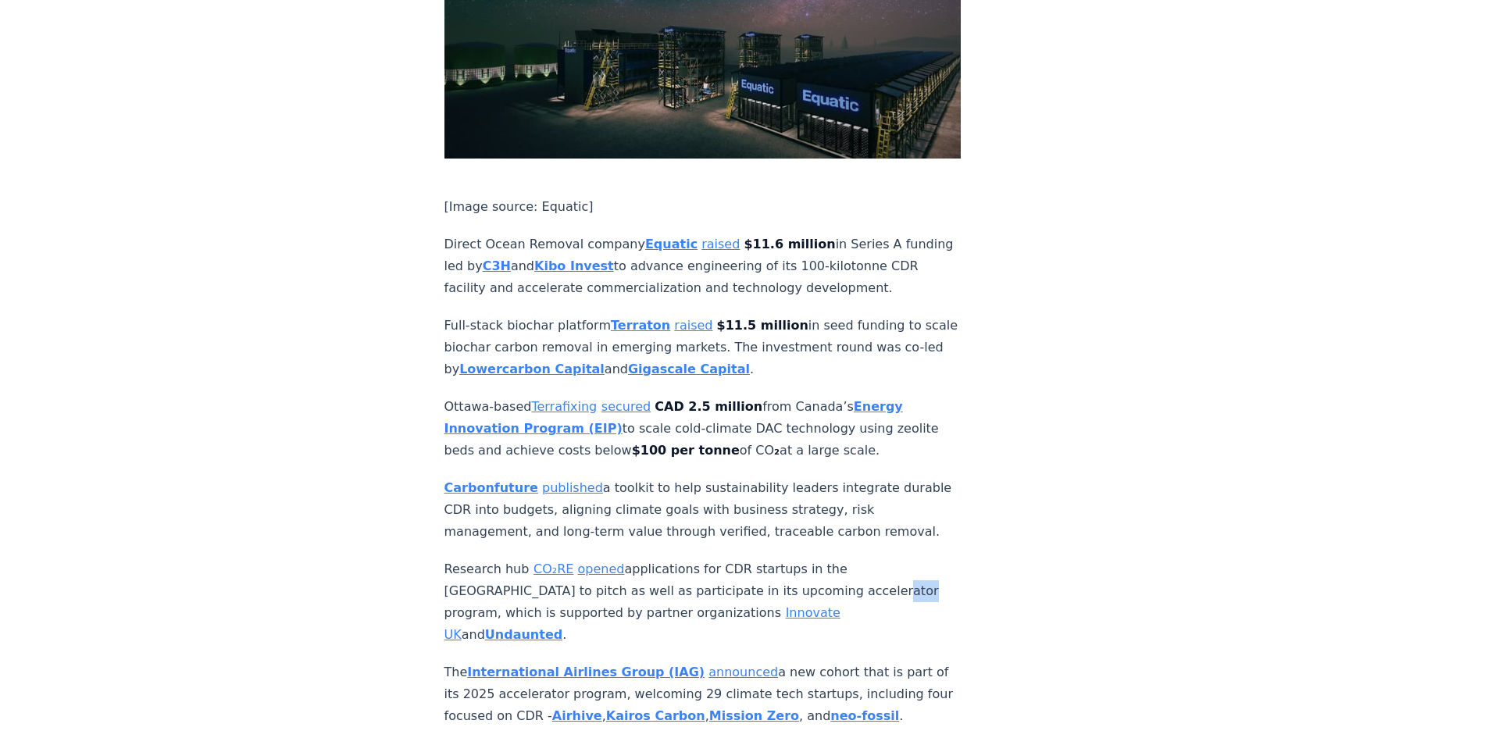
drag, startPoint x: 778, startPoint y: 384, endPoint x: 803, endPoint y: 384, distance: 25.0
click at [803, 559] on p "Research hub CO₂RE opened applications for CDR startups in the UK to pitch as w…" at bounding box center [702, 602] width 517 height 87
drag, startPoint x: 777, startPoint y: 374, endPoint x: 798, endPoint y: 374, distance: 21.1
click at [798, 559] on p "Research hub CO₂RE opened applications for CDR startups in the UK to pitch as w…" at bounding box center [702, 602] width 517 height 87
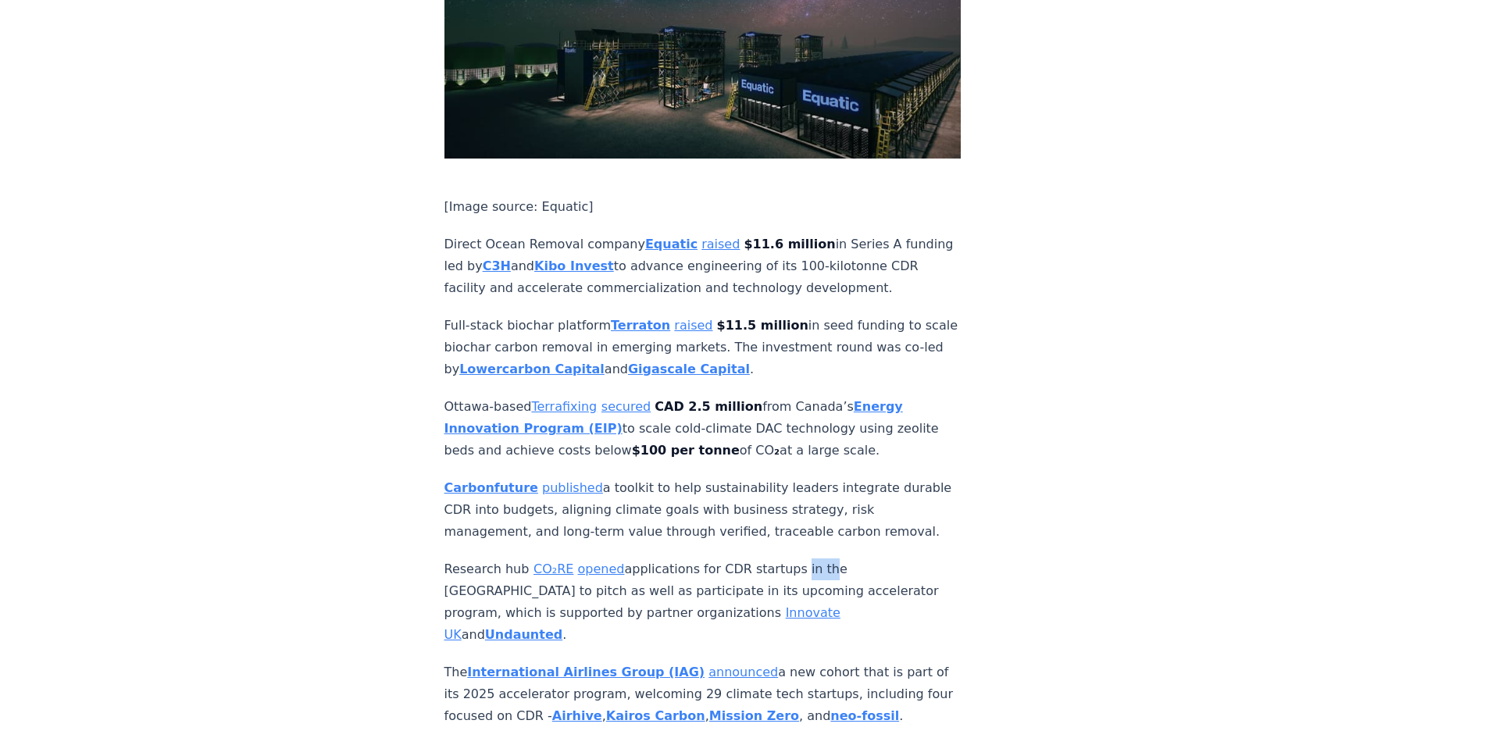
click at [798, 559] on p "Research hub CO₂RE opened applications for CDR startups in the UK to pitch as w…" at bounding box center [702, 602] width 517 height 87
drag, startPoint x: 646, startPoint y: 326, endPoint x: 764, endPoint y: 326, distance: 117.9
click at [764, 477] on p "Carbonfuture published a toolkit to help sustainability leaders integrate durab…" at bounding box center [702, 510] width 517 height 66
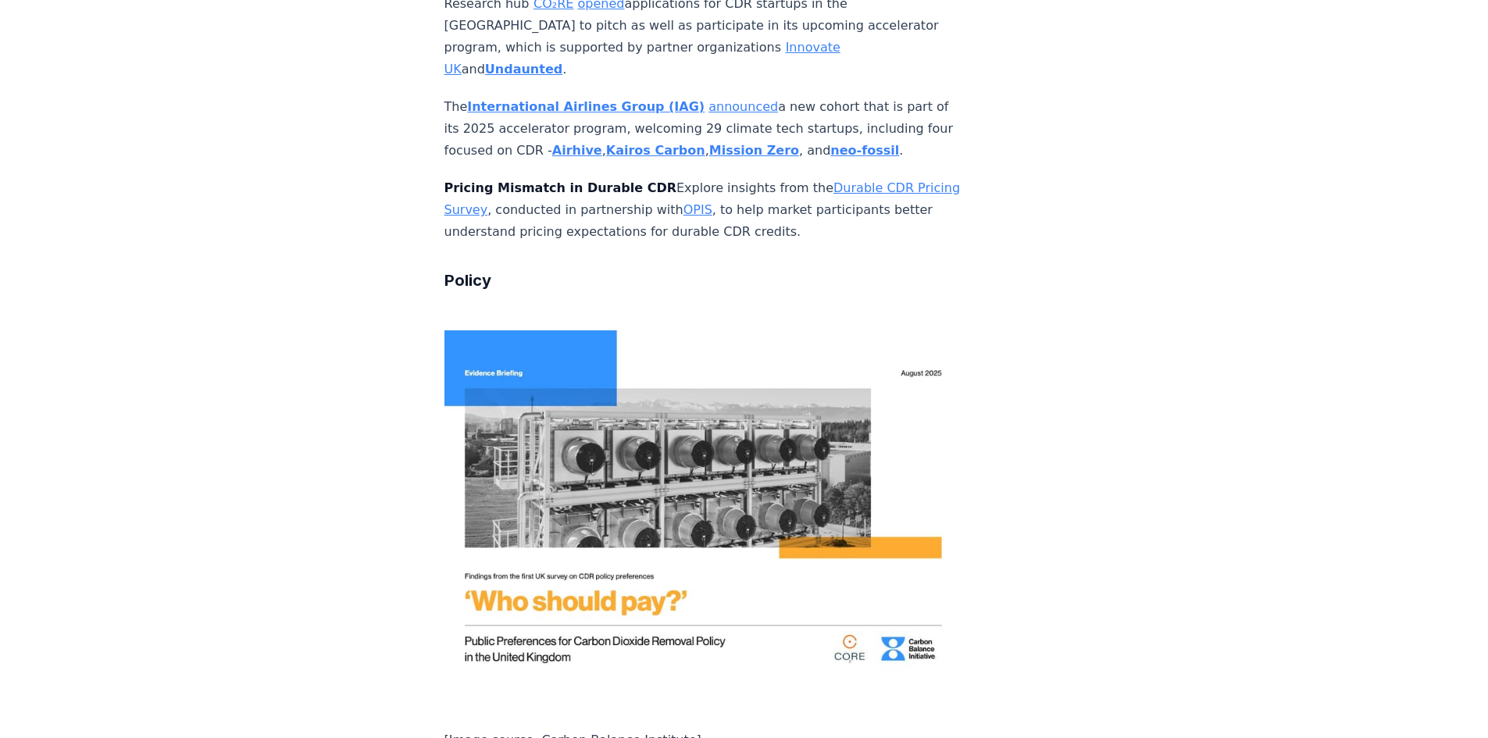
scroll to position [4530, 0]
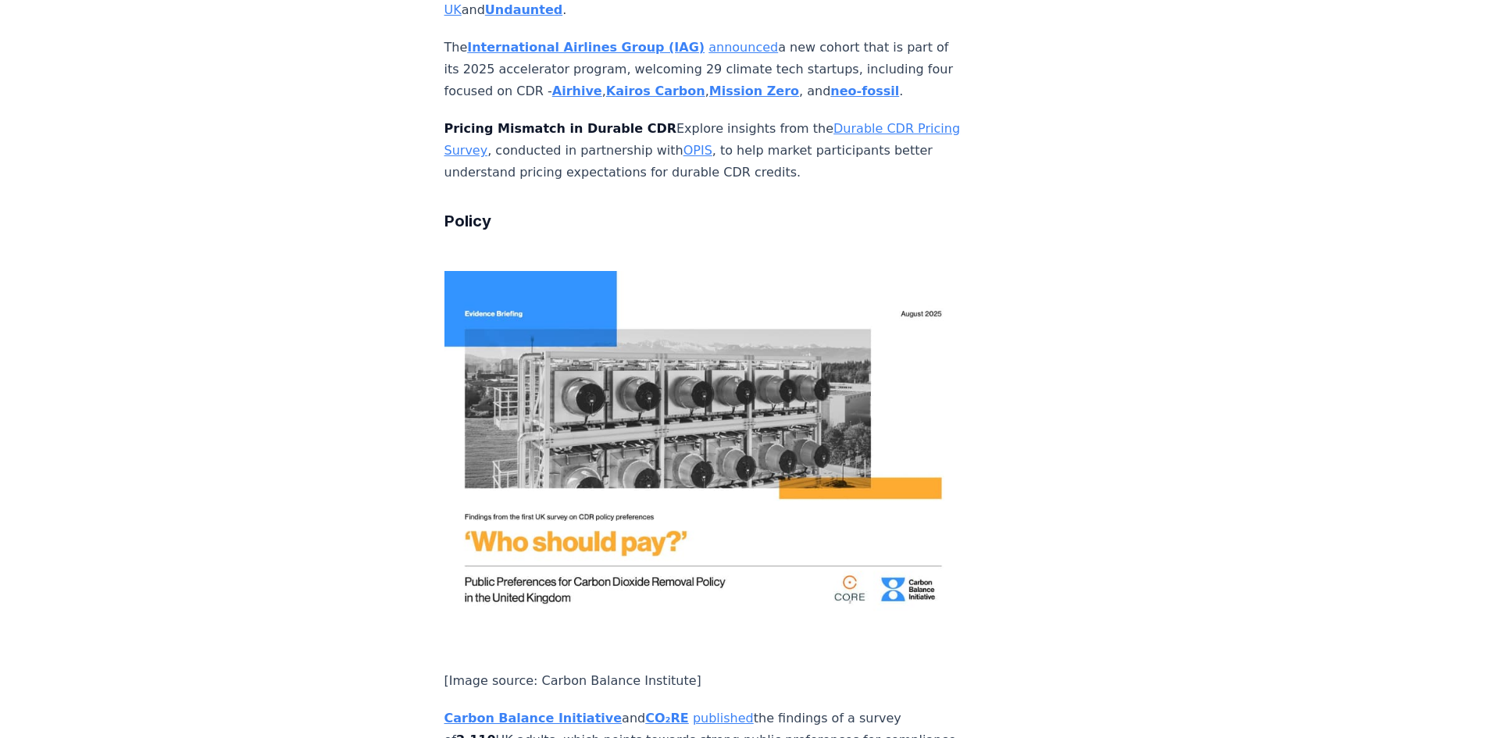
drag, startPoint x: 653, startPoint y: 594, endPoint x: 430, endPoint y: 536, distance: 230.2
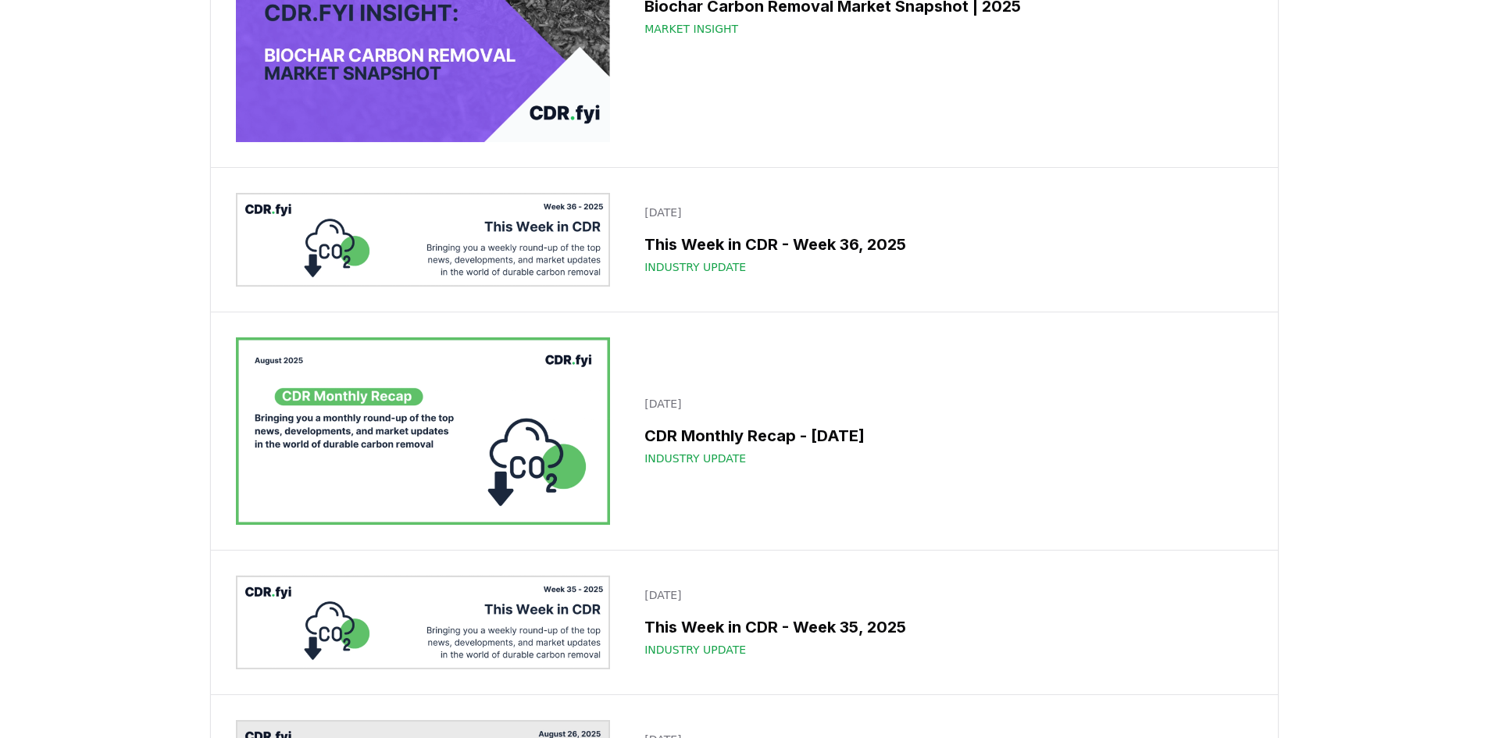
scroll to position [937, 0]
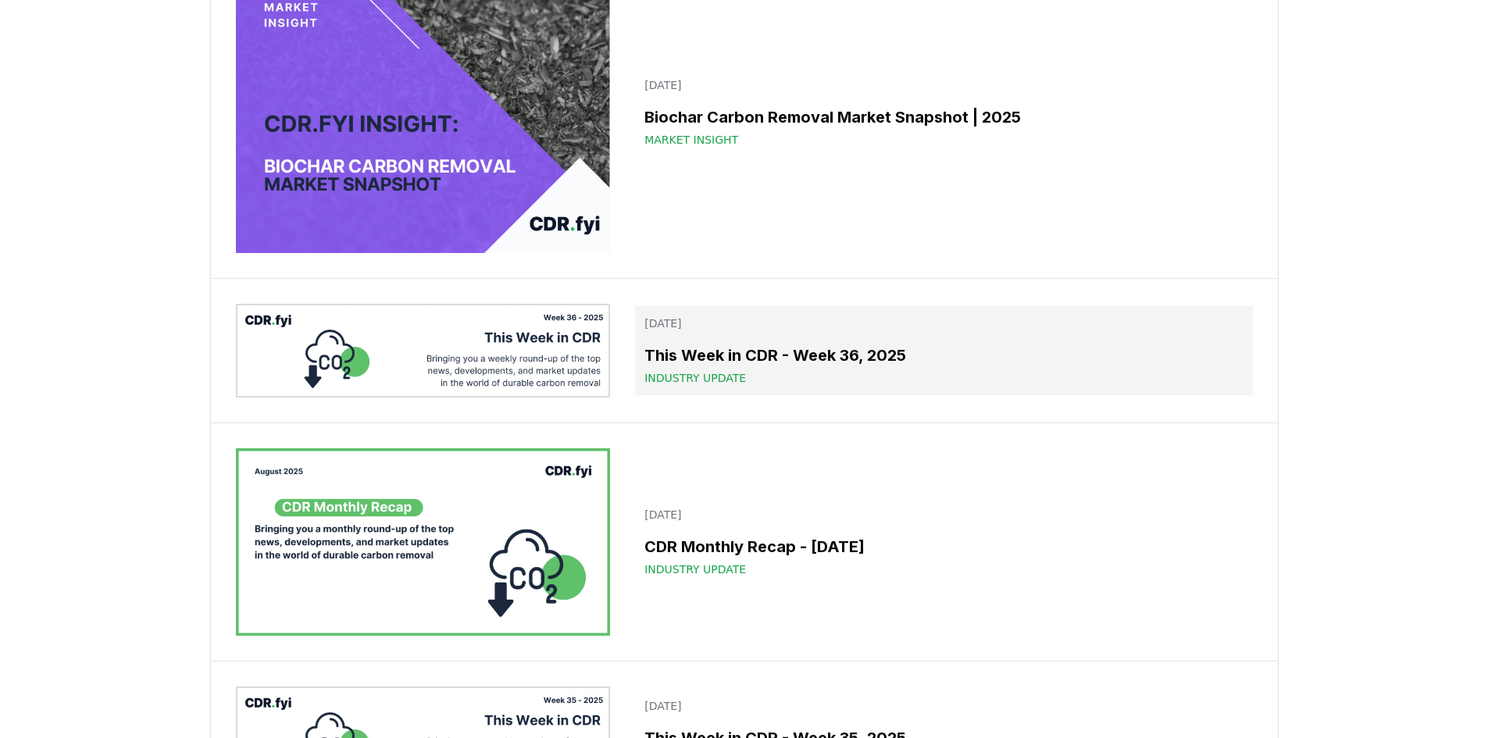
click at [739, 357] on h3 "This Week in CDR - Week 36, 2025" at bounding box center [943, 355] width 598 height 23
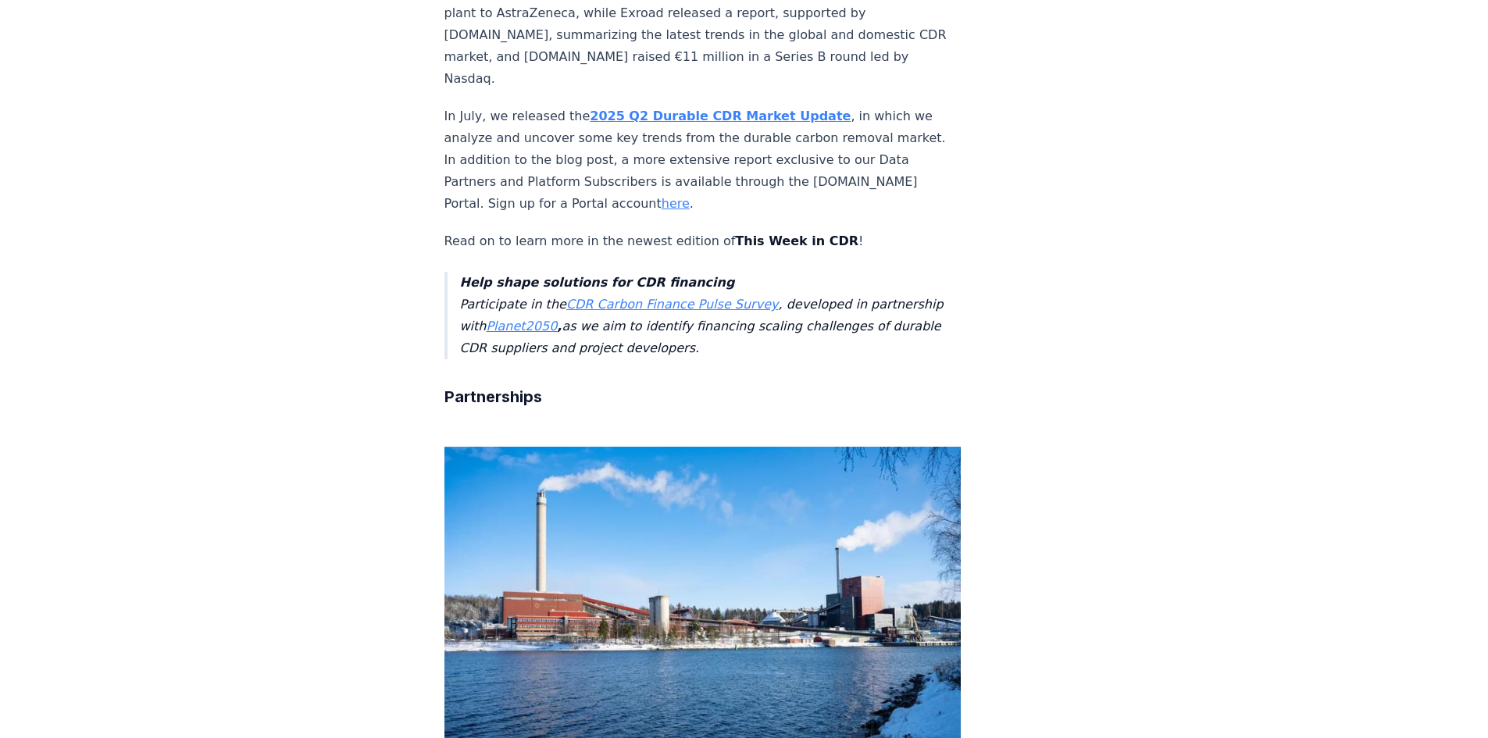
scroll to position [859, 0]
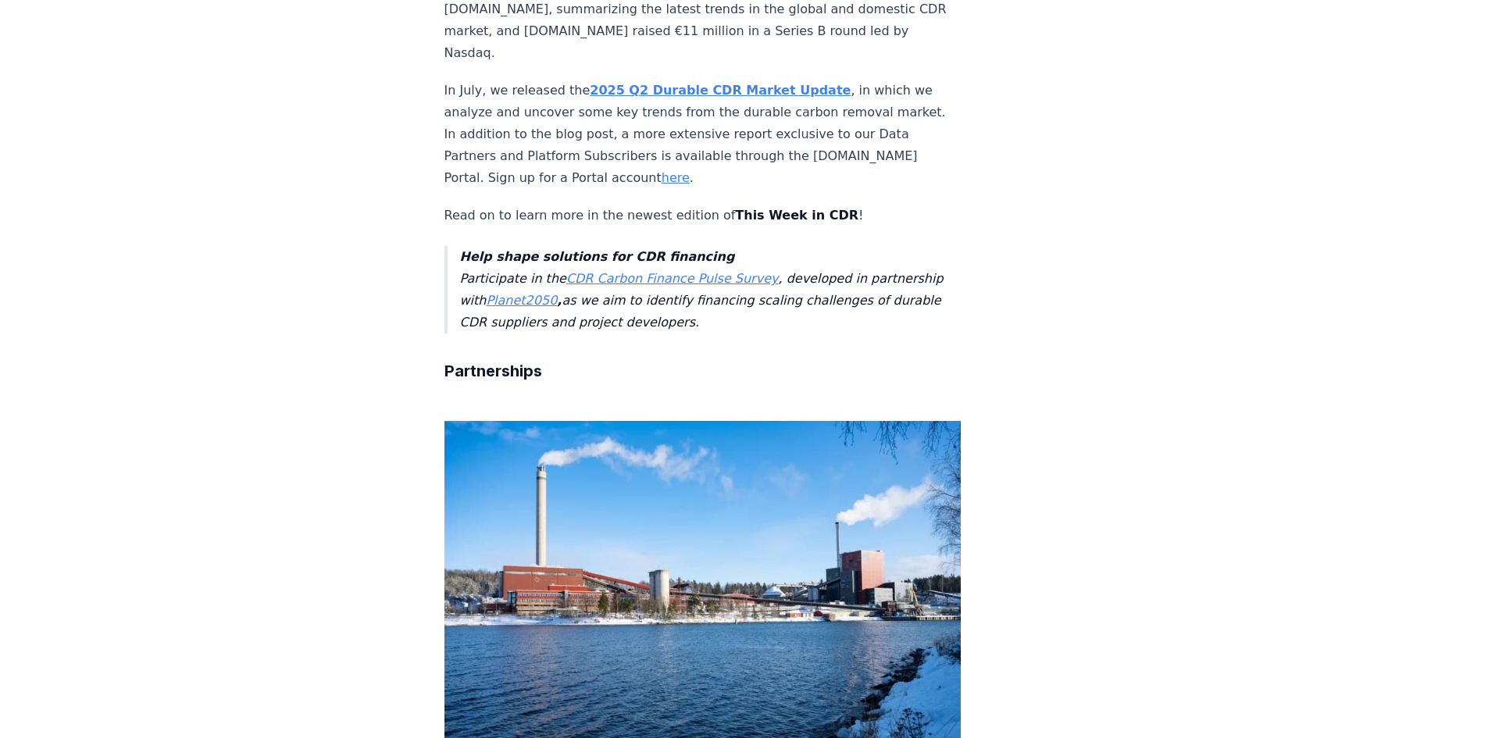
drag, startPoint x: 747, startPoint y: 430, endPoint x: 587, endPoint y: 419, distance: 159.7
drag, startPoint x: 598, startPoint y: 426, endPoint x: 838, endPoint y: 427, distance: 240.6
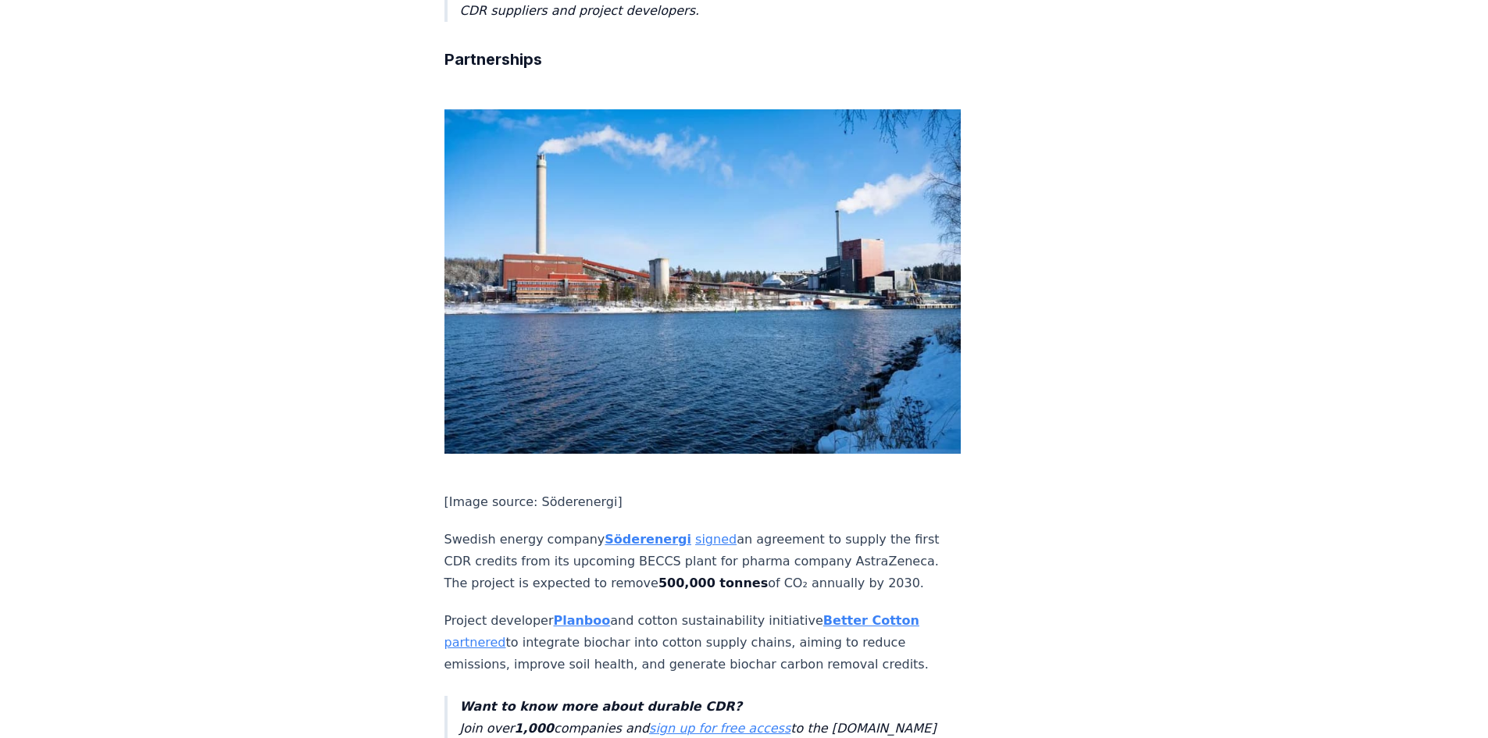
scroll to position [1172, 0]
drag, startPoint x: 442, startPoint y: 73, endPoint x: 468, endPoint y: 70, distance: 26.0
click at [476, 528] on p "Swedish energy company Söderenergi signed an agreement to supply the first CDR …" at bounding box center [702, 561] width 517 height 66
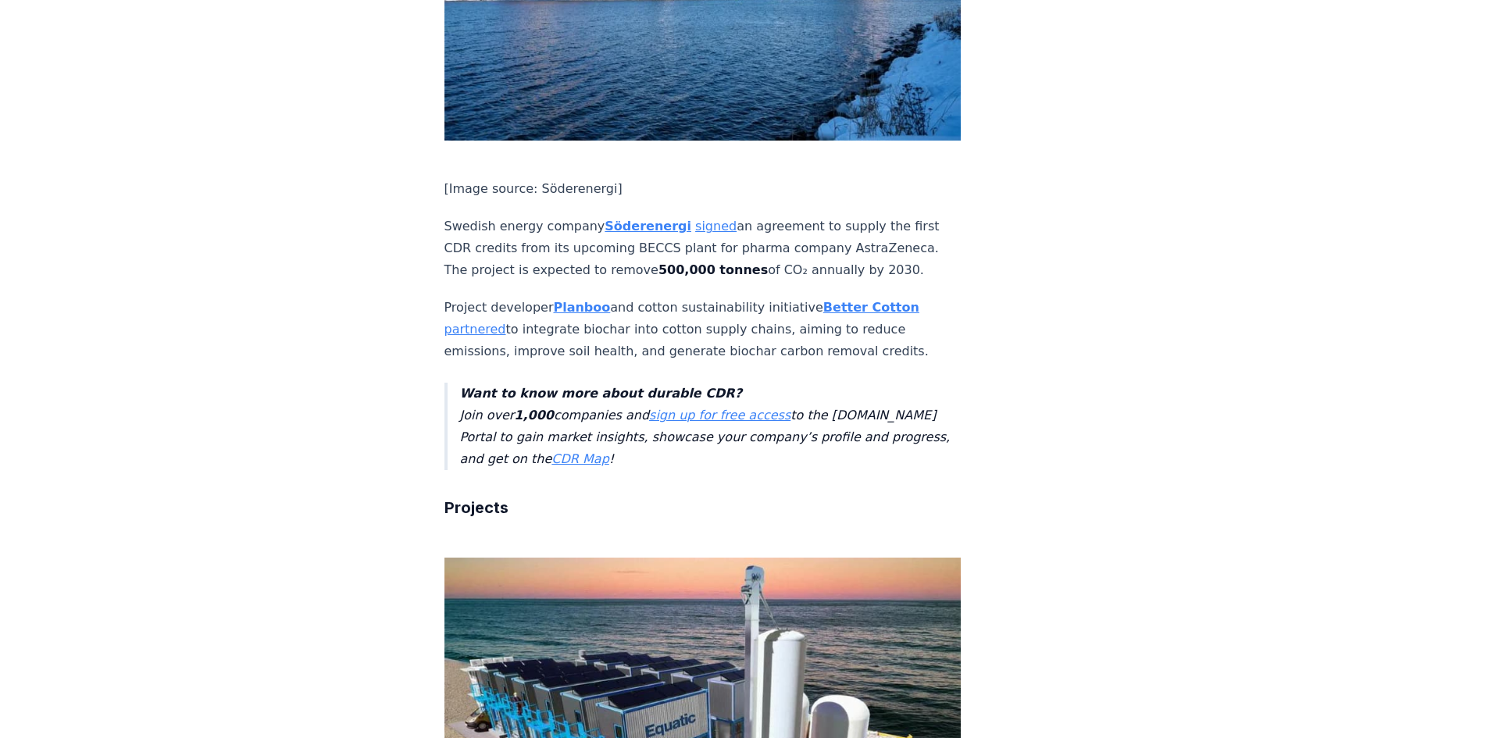
scroll to position [1562, 0]
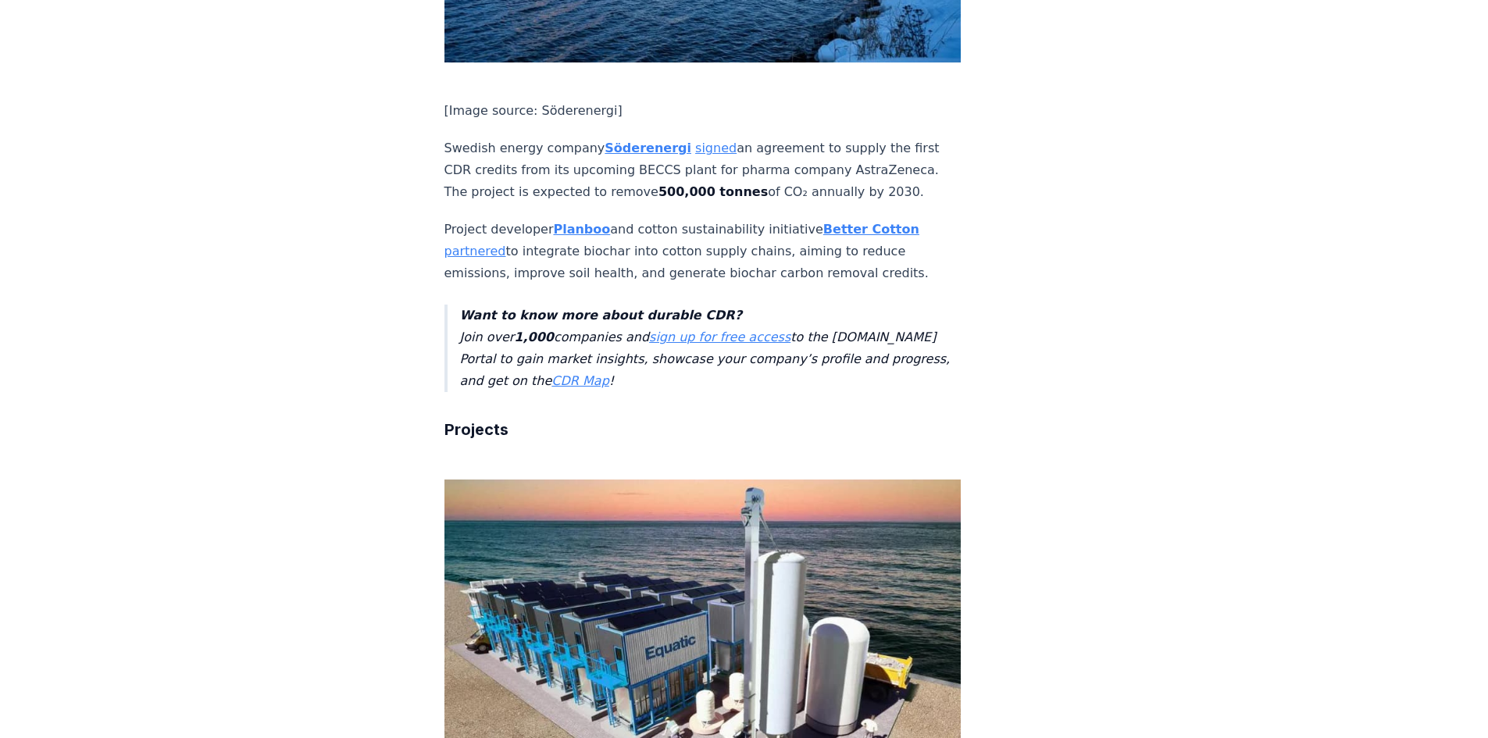
drag, startPoint x: 700, startPoint y: 431, endPoint x: 700, endPoint y: 413, distance: 18.0
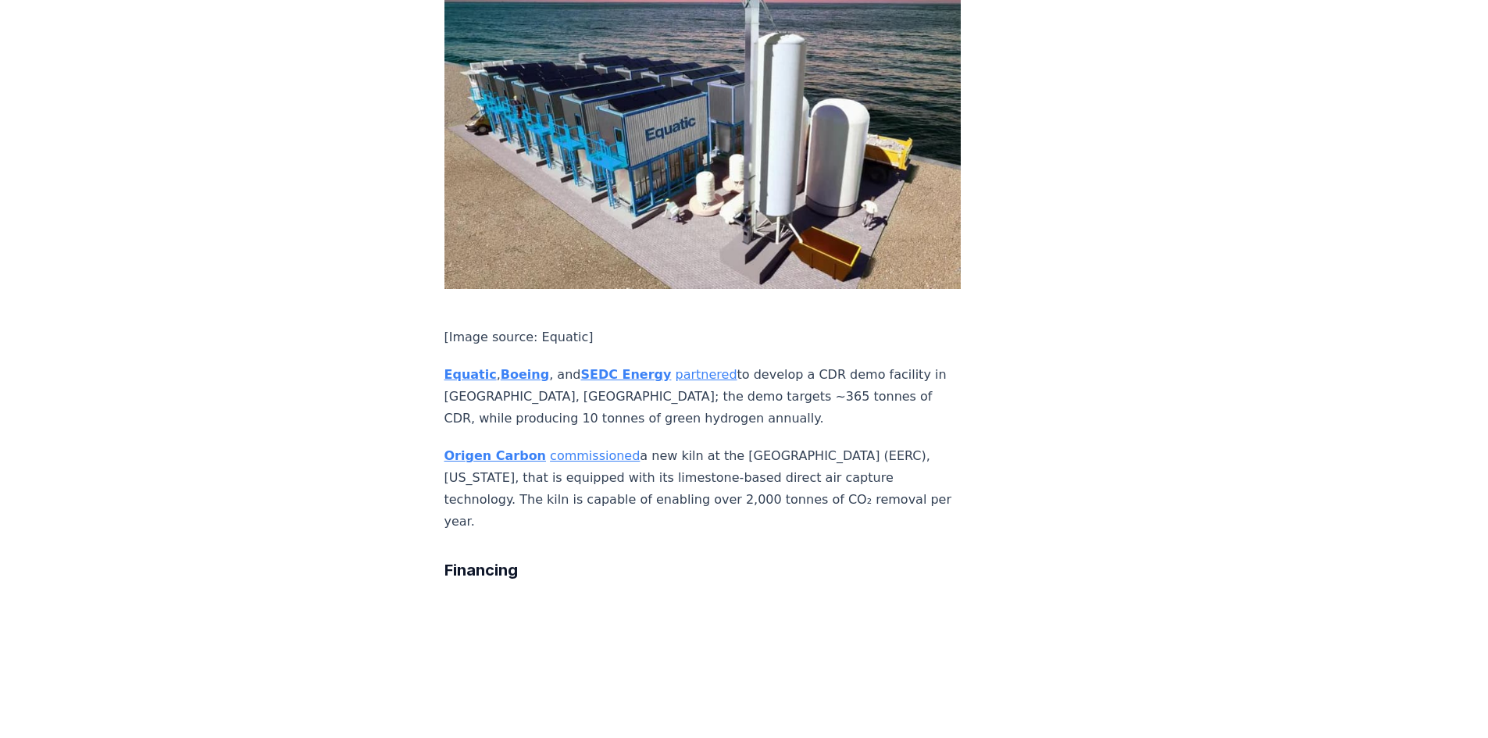
scroll to position [2109, 0]
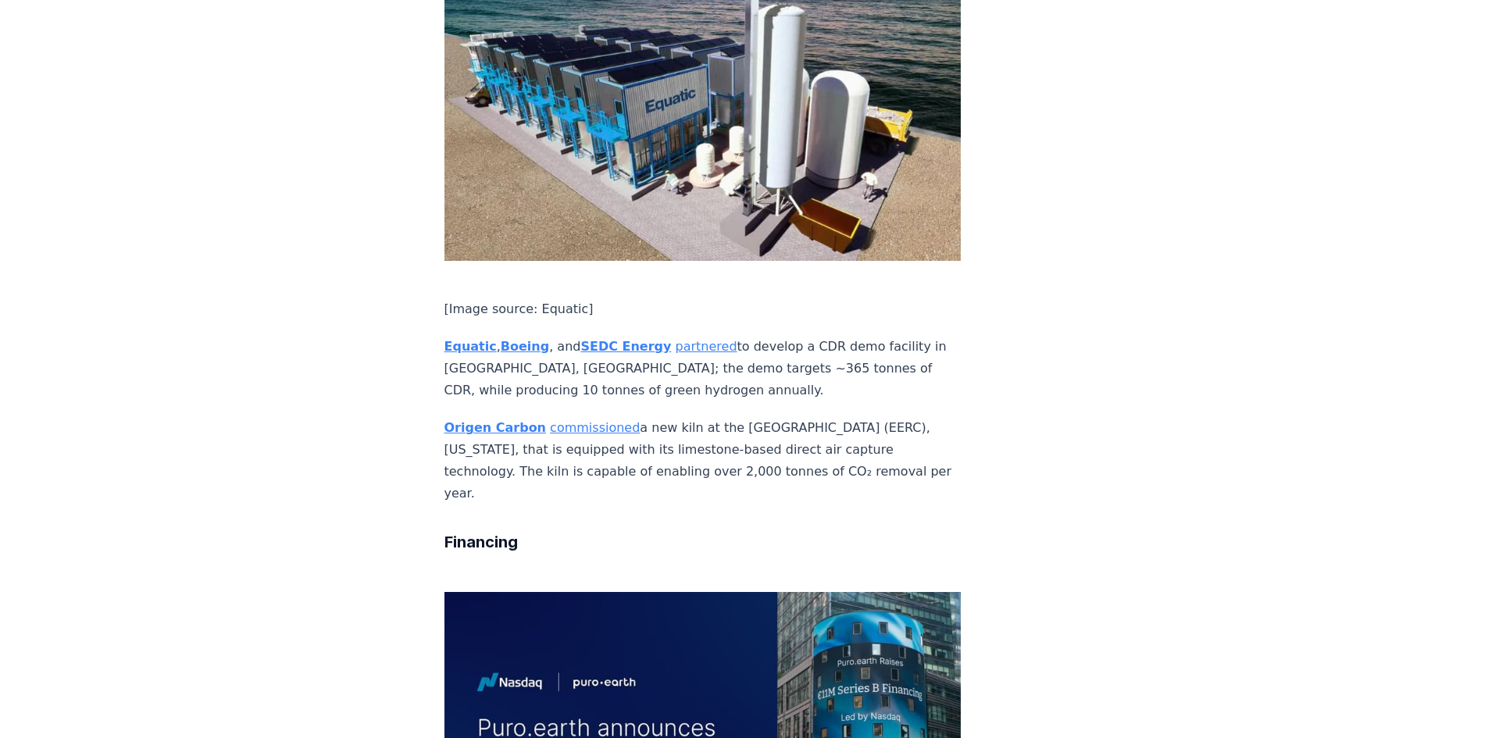
drag, startPoint x: 675, startPoint y: 462, endPoint x: 675, endPoint y: 451, distance: 11.7
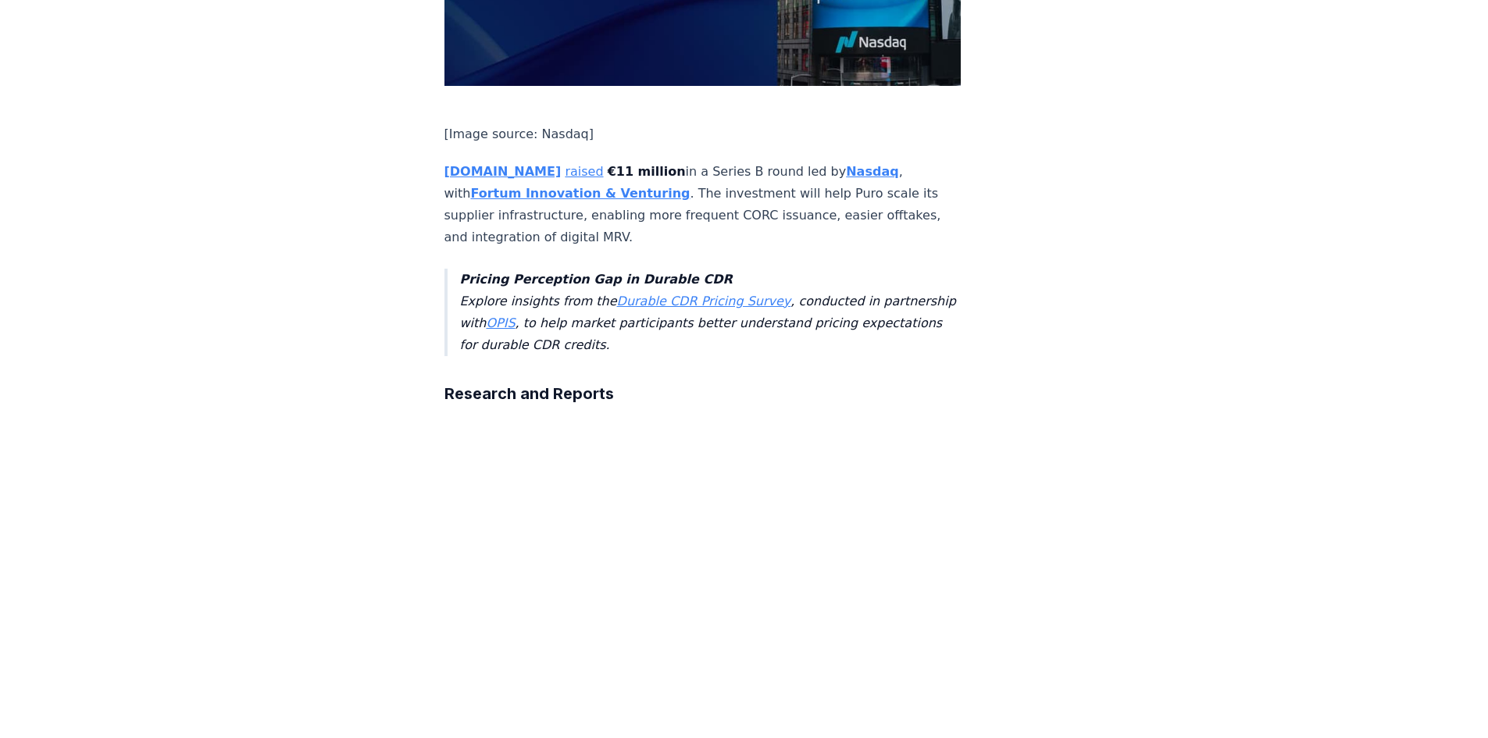
scroll to position [2890, 0]
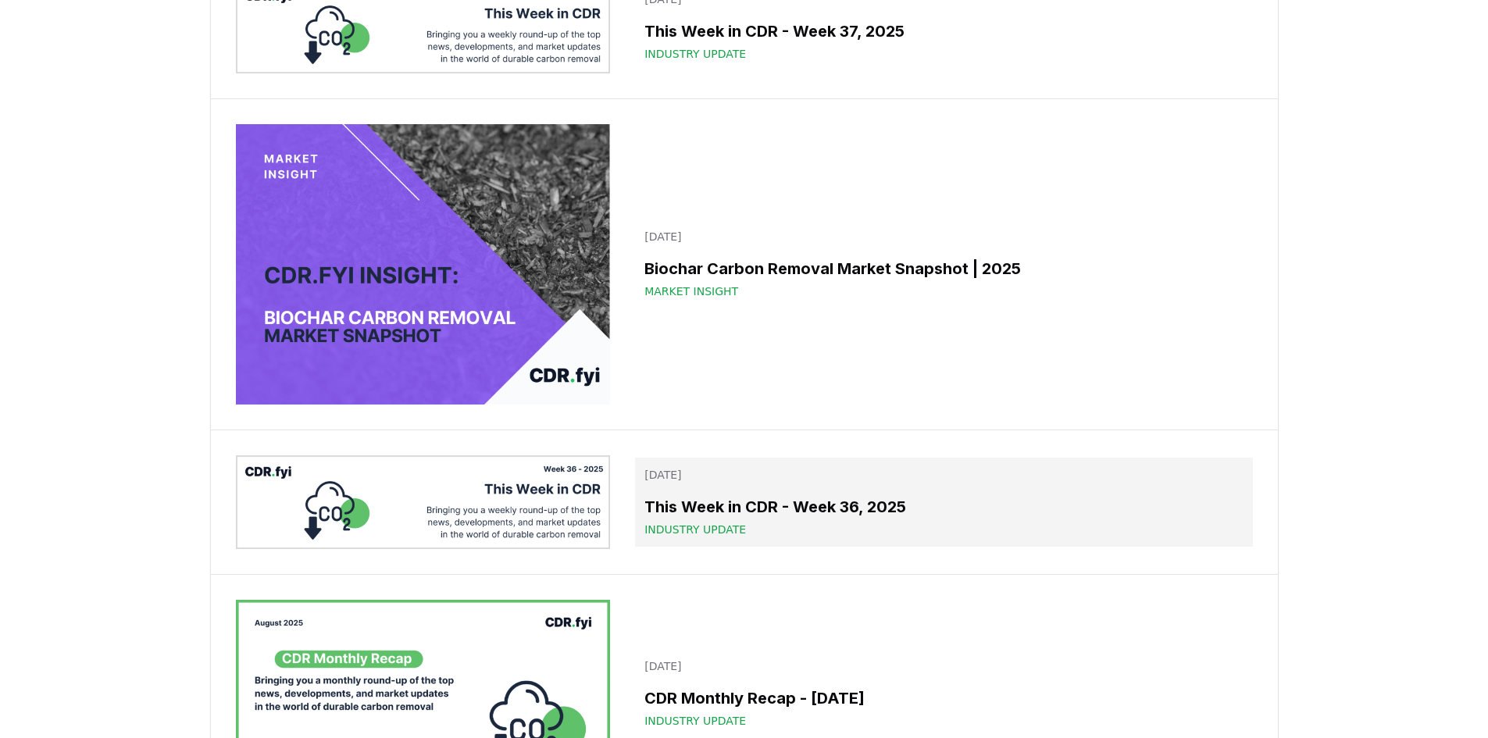
scroll to position [781, 0]
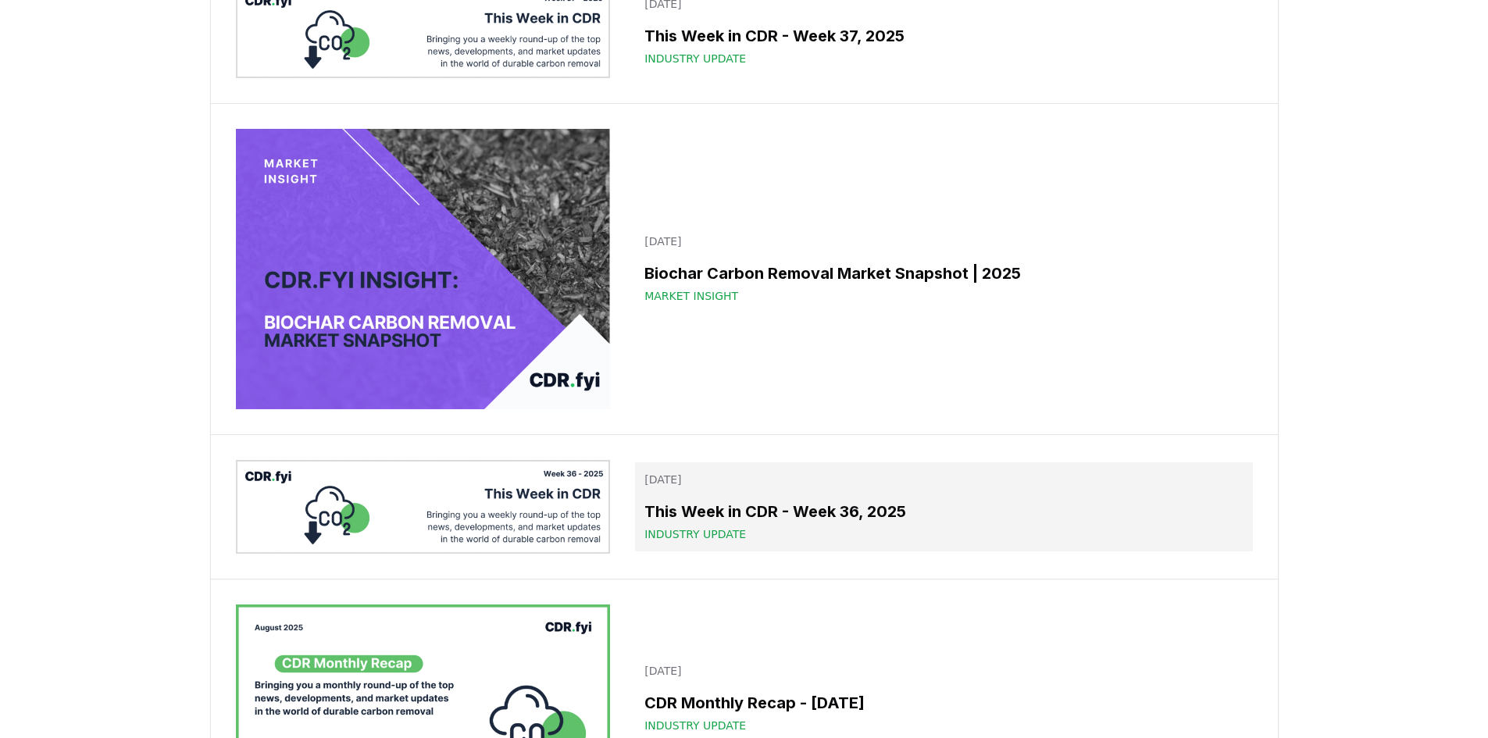
click at [757, 506] on h3 "This Week in CDR - Week 36, 2025" at bounding box center [943, 511] width 598 height 23
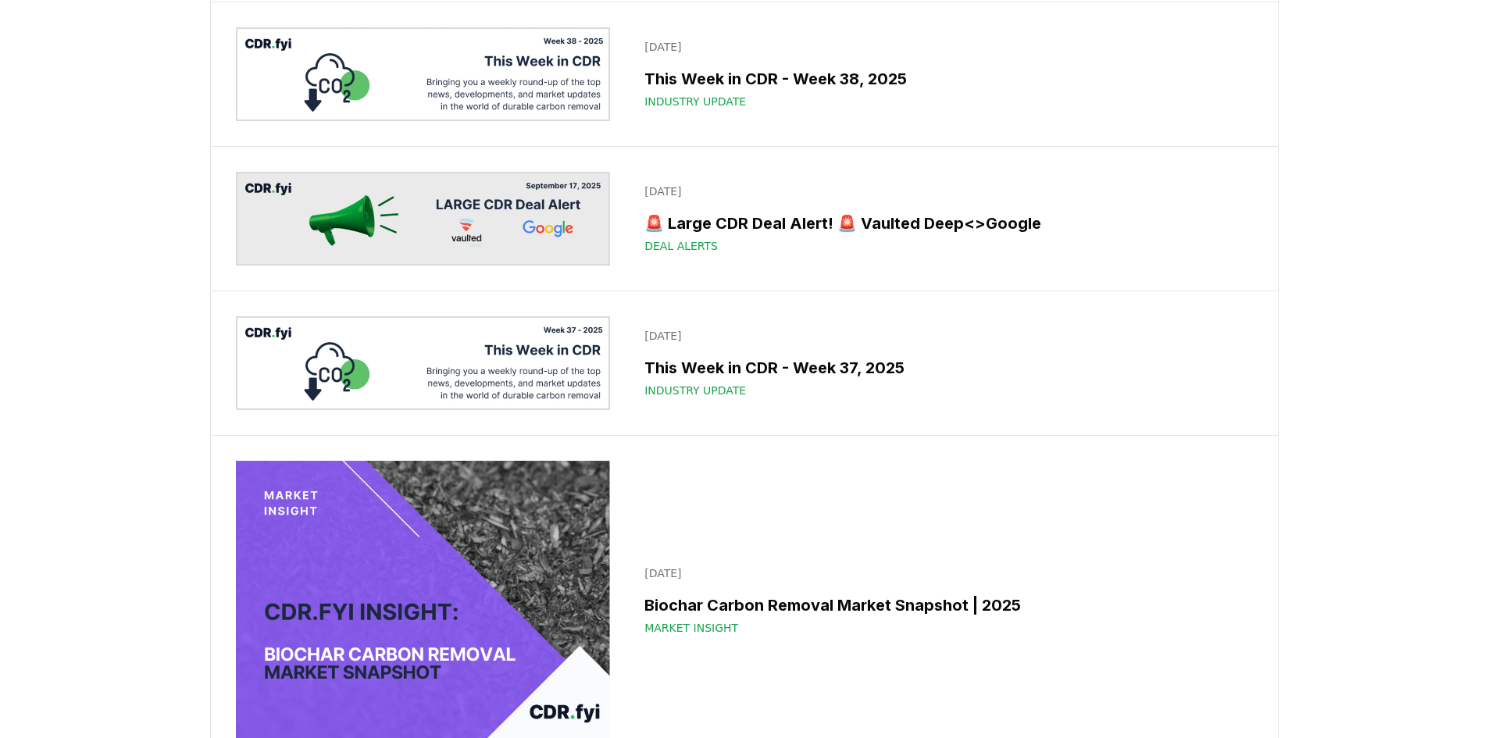
scroll to position [312, 0]
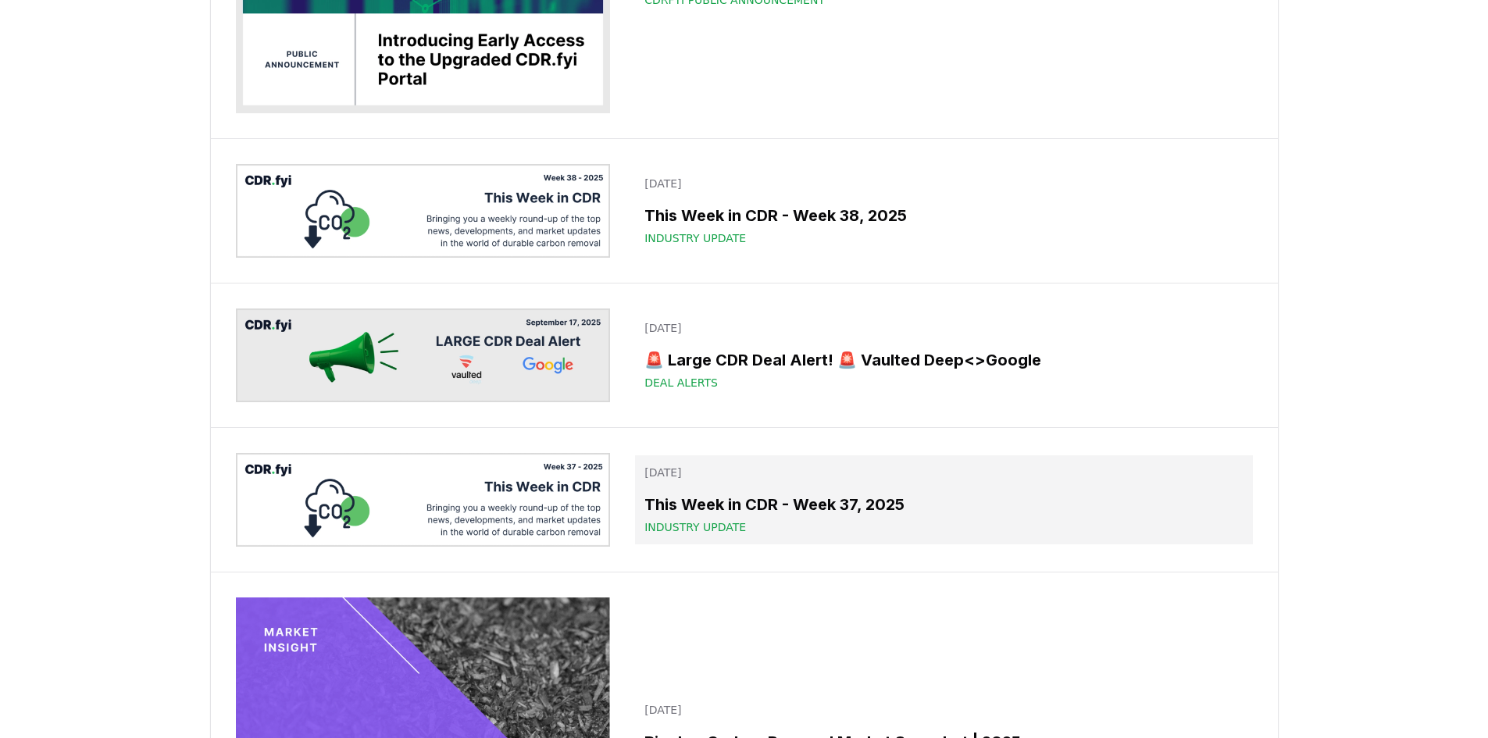
click at [801, 499] on h3 "This Week in CDR - Week 37, 2025" at bounding box center [943, 504] width 598 height 23
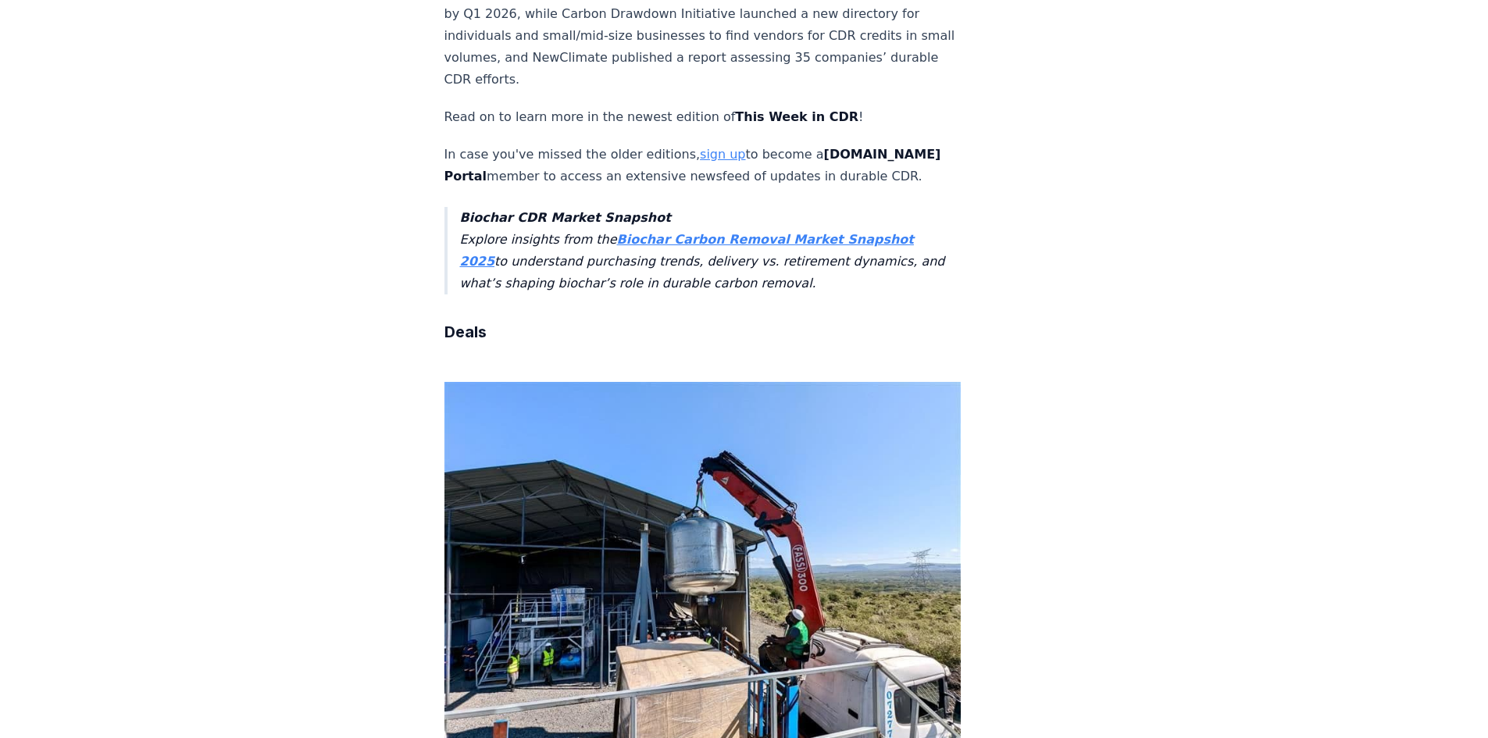
scroll to position [937, 0]
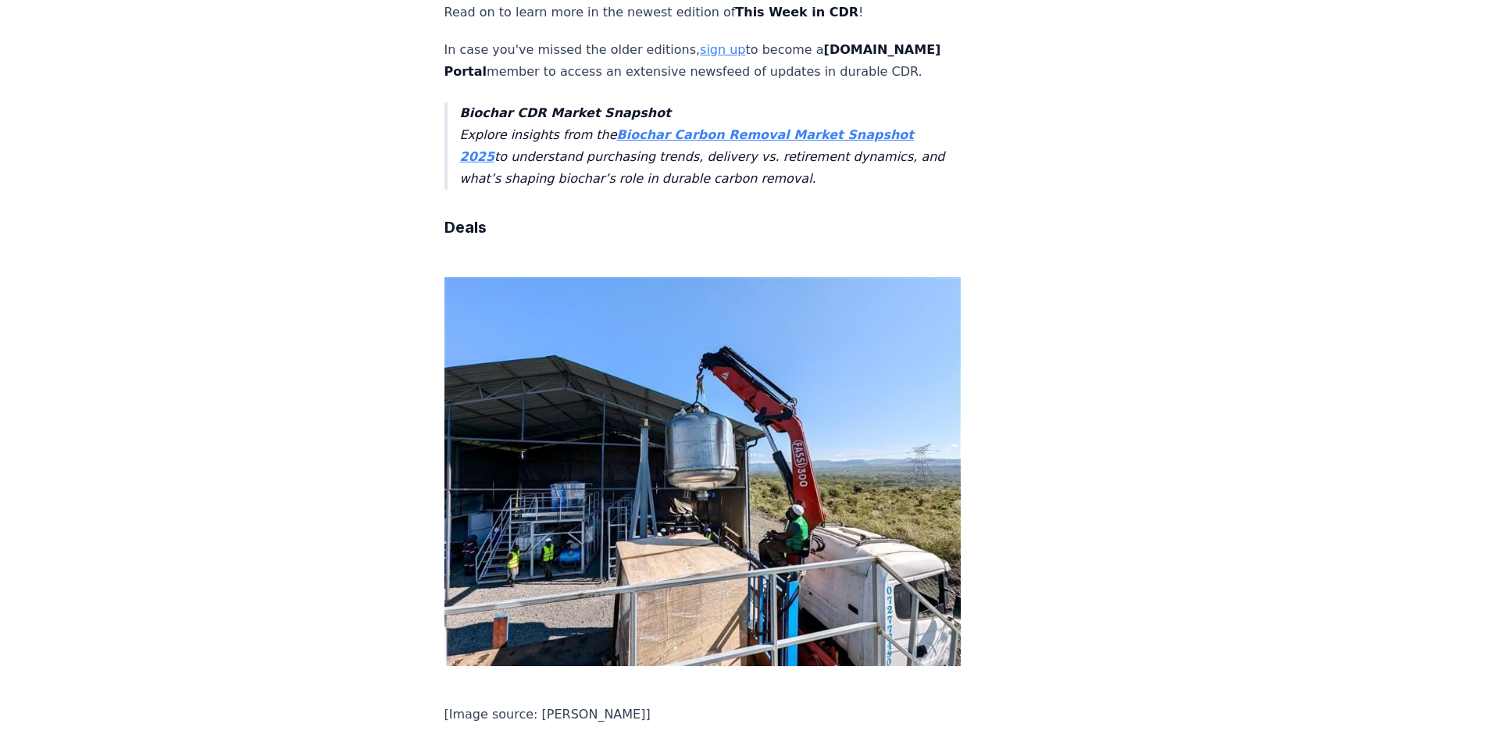
drag, startPoint x: 791, startPoint y: 448, endPoint x: 790, endPoint y: 405, distance: 43.0
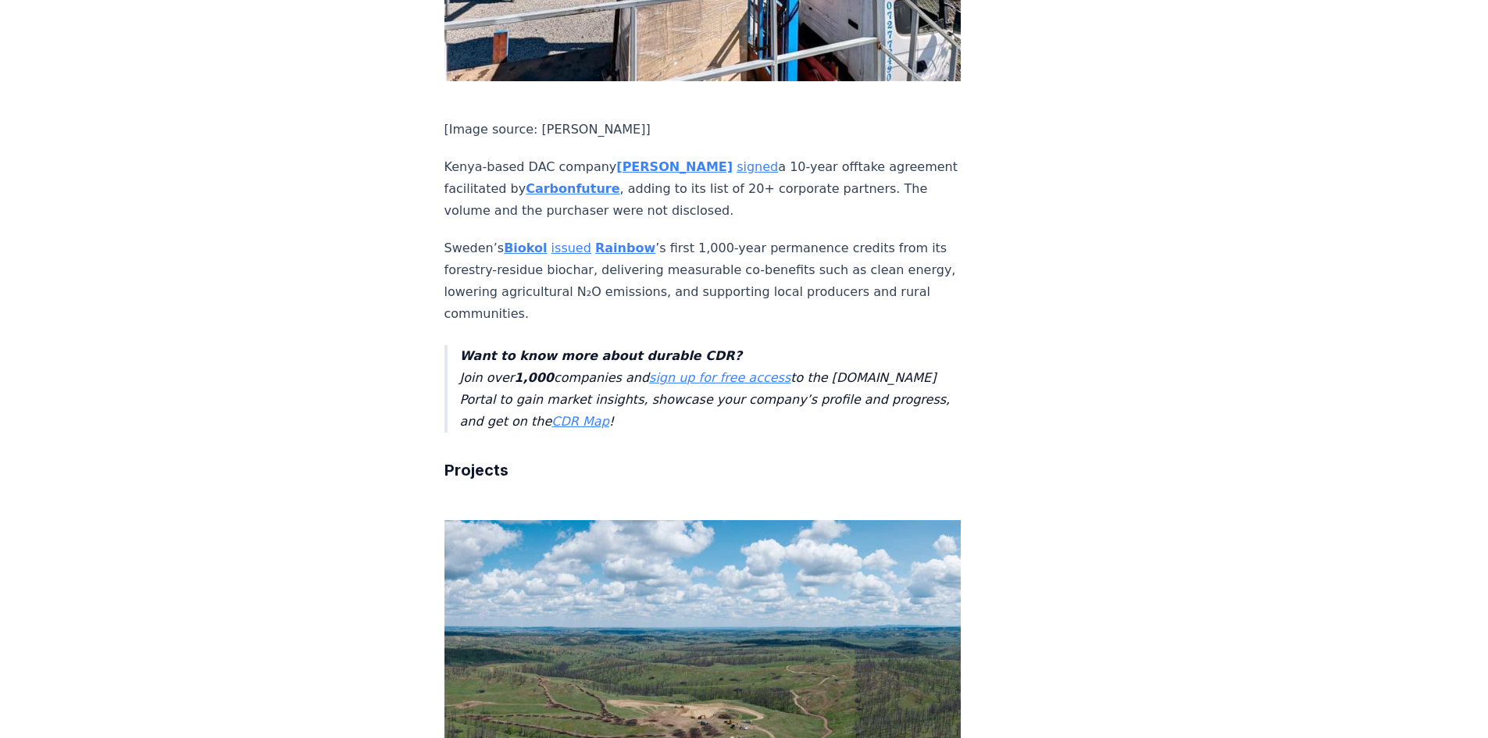
scroll to position [1562, 0]
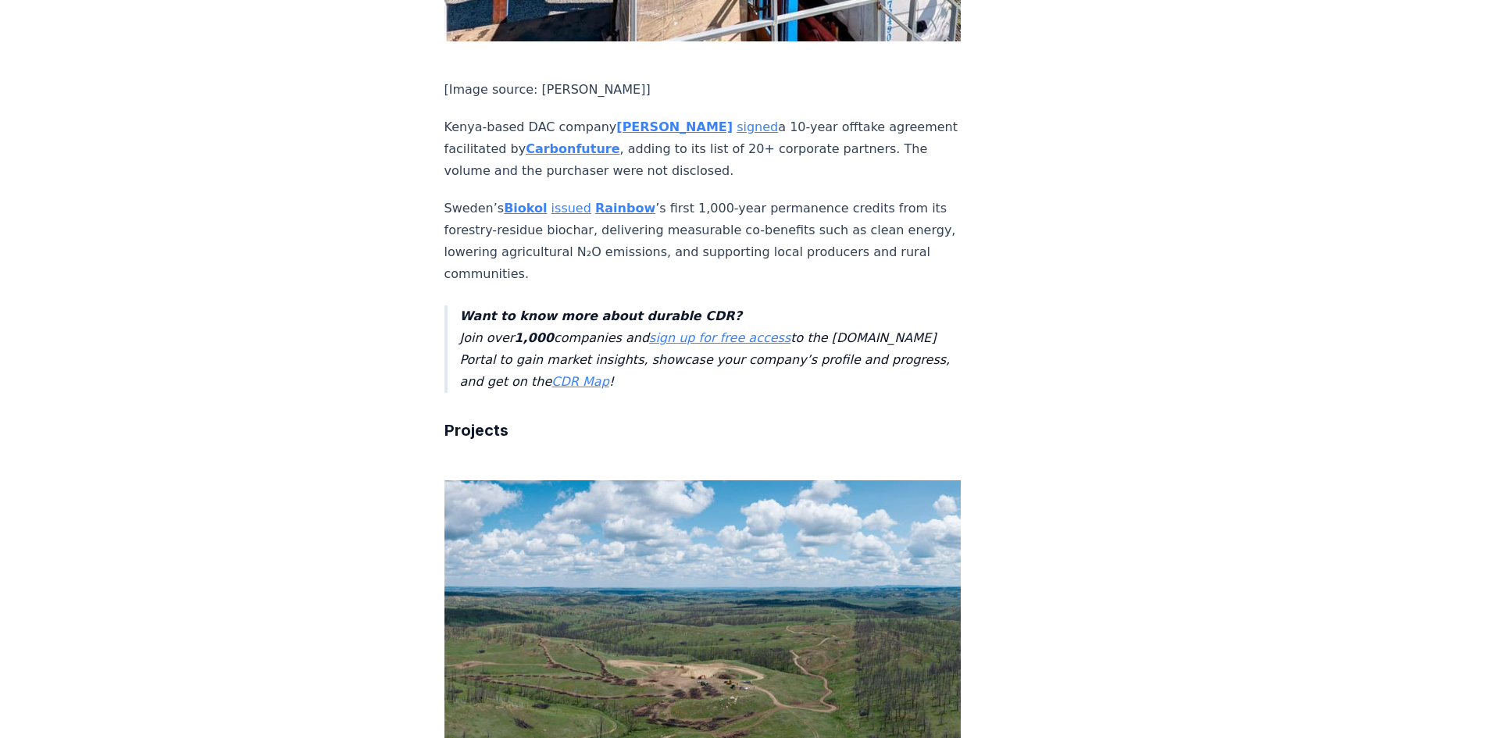
drag, startPoint x: 808, startPoint y: 414, endPoint x: 825, endPoint y: 414, distance: 16.4
drag, startPoint x: 837, startPoint y: 465, endPoint x: 804, endPoint y: 419, distance: 56.4
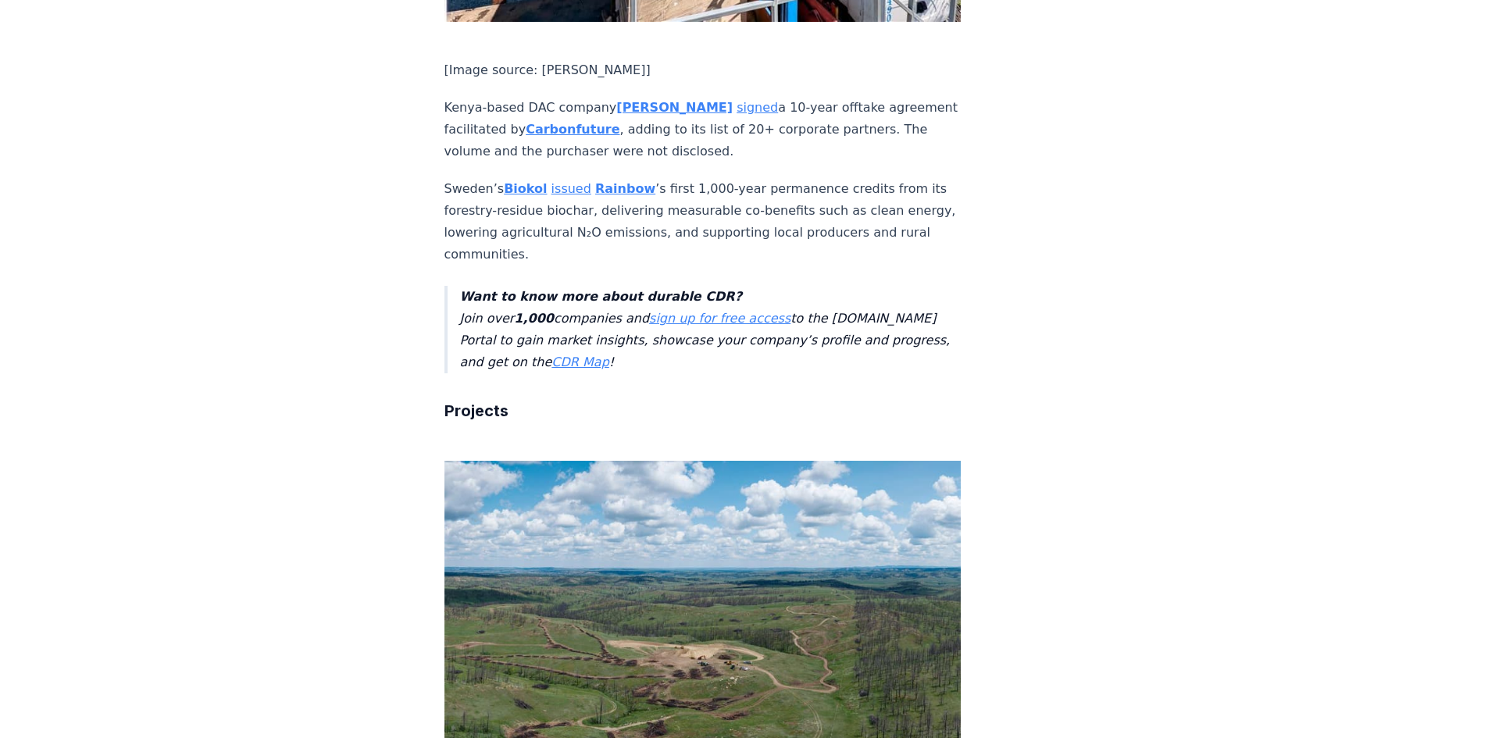
scroll to position [1640, 0]
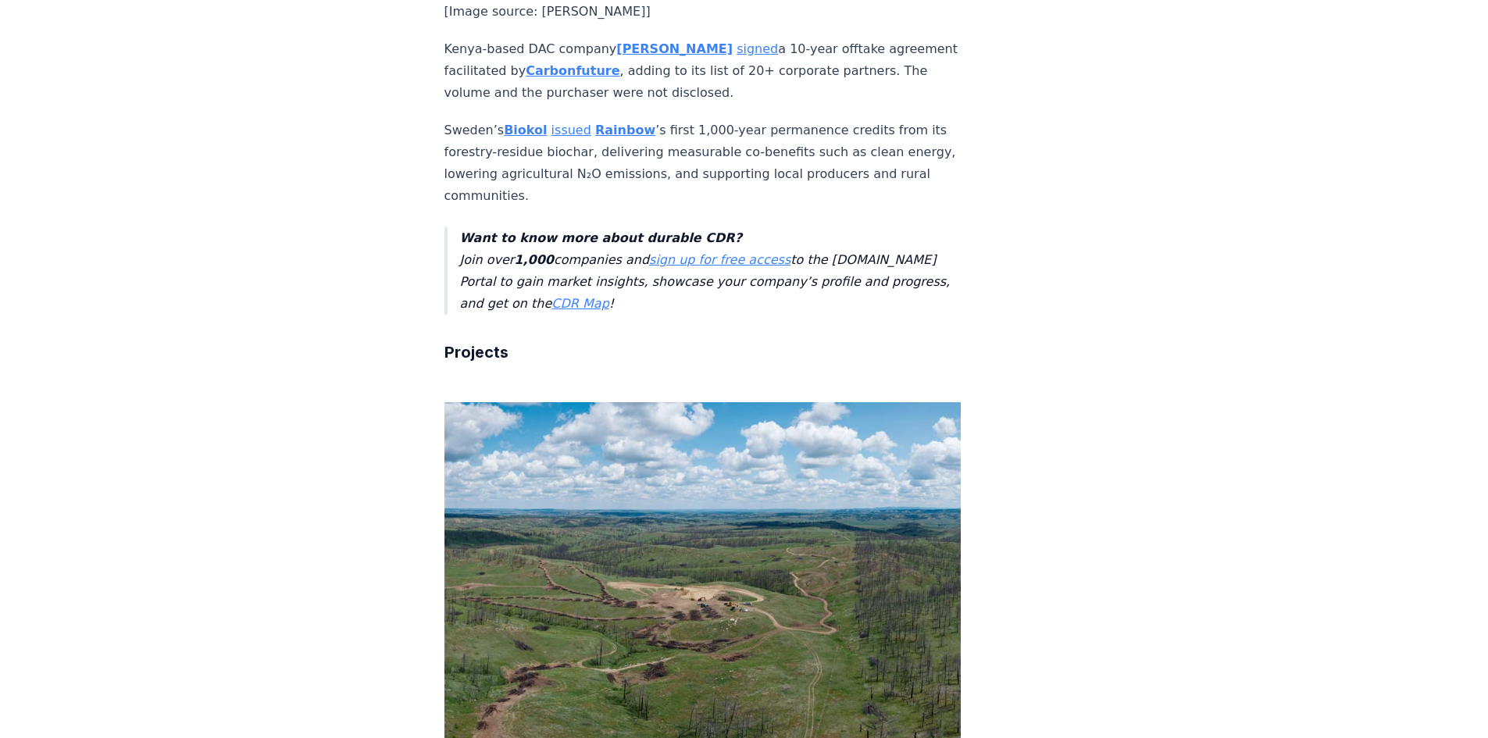
drag, startPoint x: 791, startPoint y: 457, endPoint x: 766, endPoint y: 439, distance: 30.8
drag, startPoint x: 798, startPoint y: 380, endPoint x: 541, endPoint y: 366, distance: 256.6
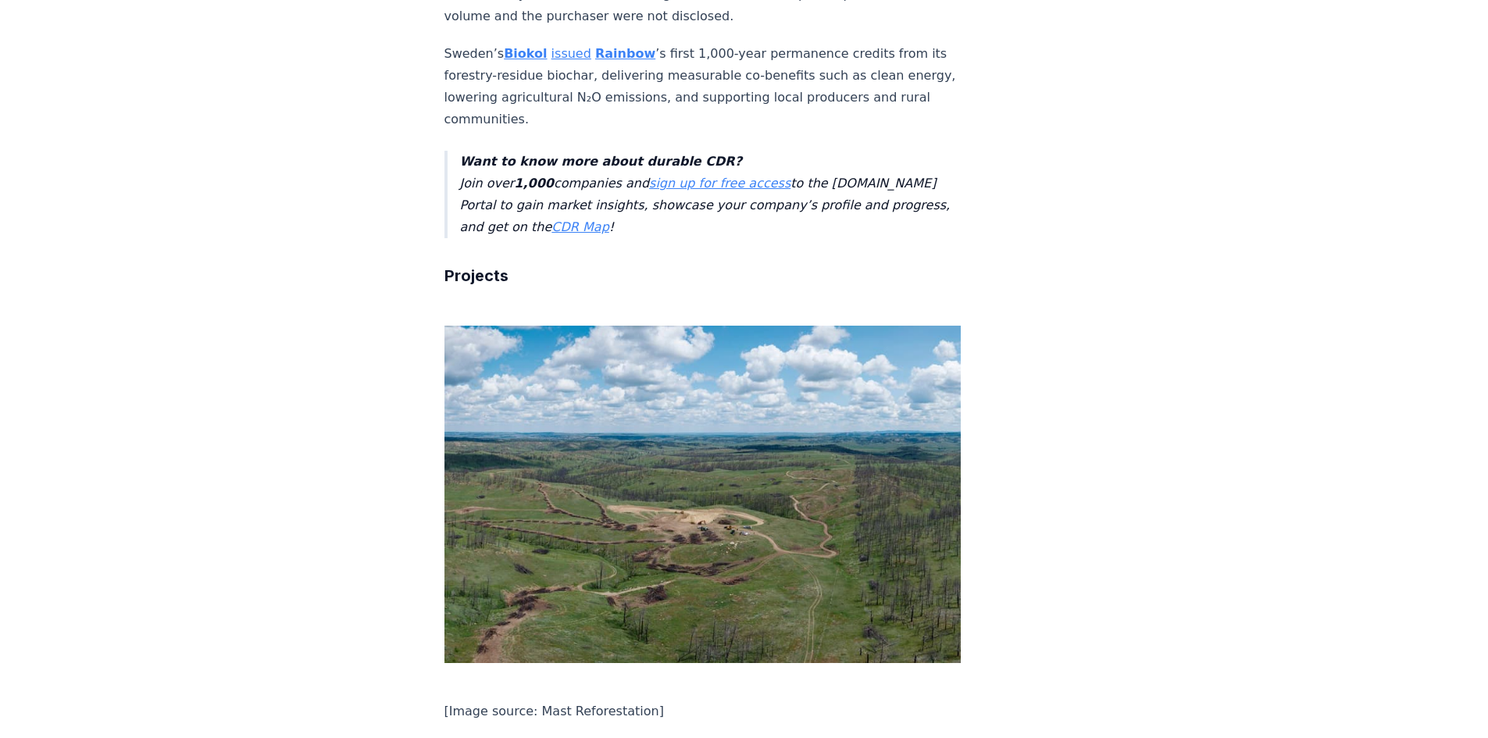
scroll to position [1718, 0]
drag, startPoint x: 836, startPoint y: 294, endPoint x: 718, endPoint y: 280, distance: 118.8
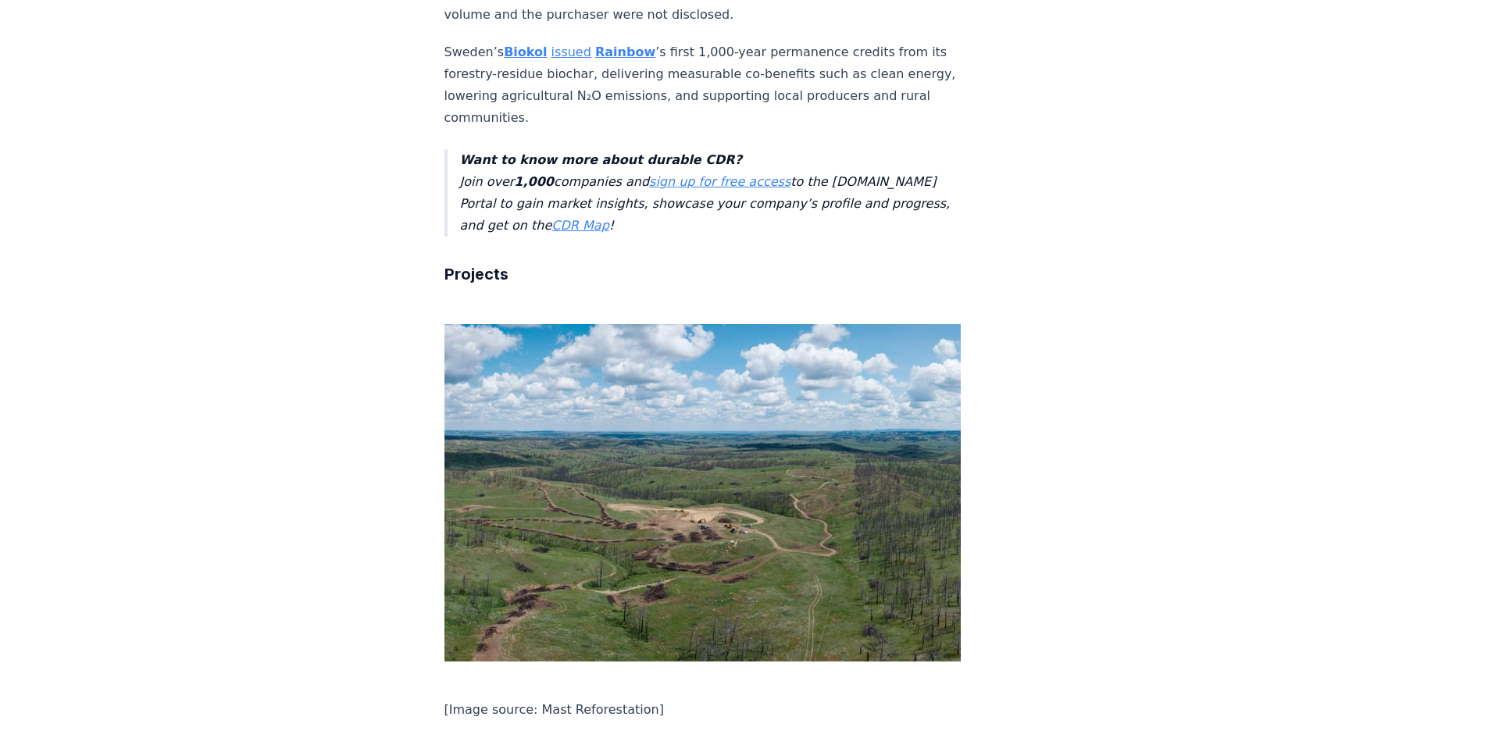
drag, startPoint x: 827, startPoint y: 298, endPoint x: 739, endPoint y: 262, distance: 95.3
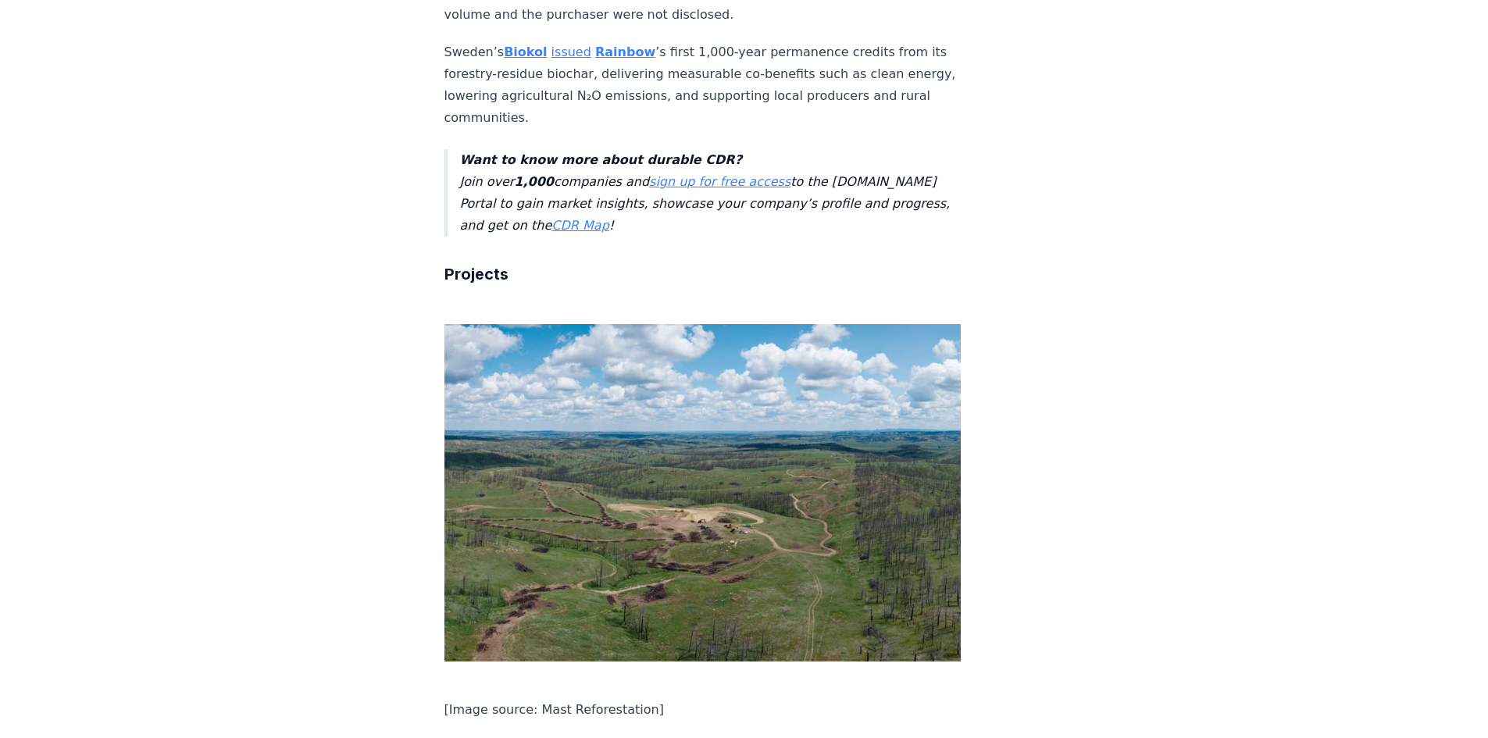
drag, startPoint x: 752, startPoint y: 284, endPoint x: 809, endPoint y: 300, distance: 59.1
drag, startPoint x: 827, startPoint y: 297, endPoint x: 780, endPoint y: 279, distance: 50.9
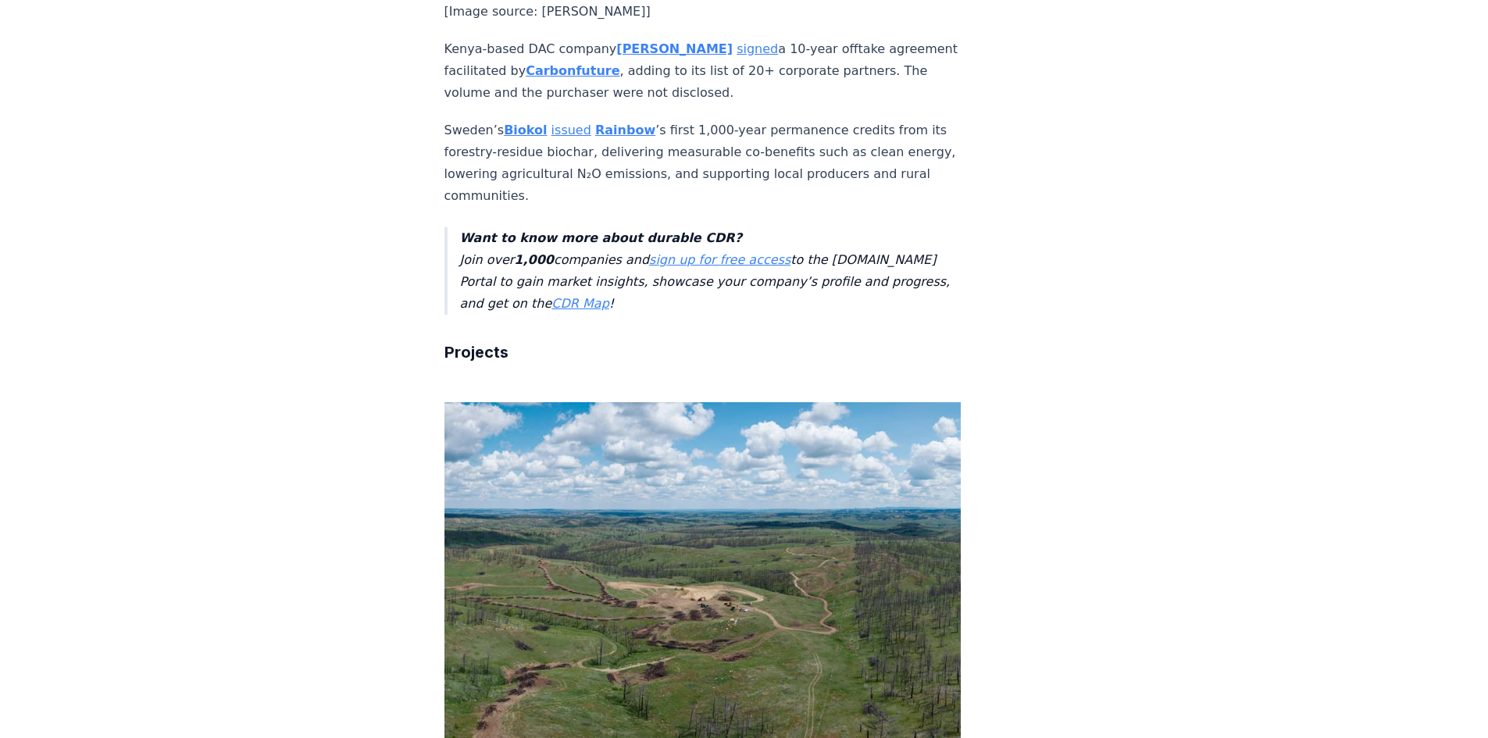
drag, startPoint x: 772, startPoint y: 534, endPoint x: 763, endPoint y: 515, distance: 21.3
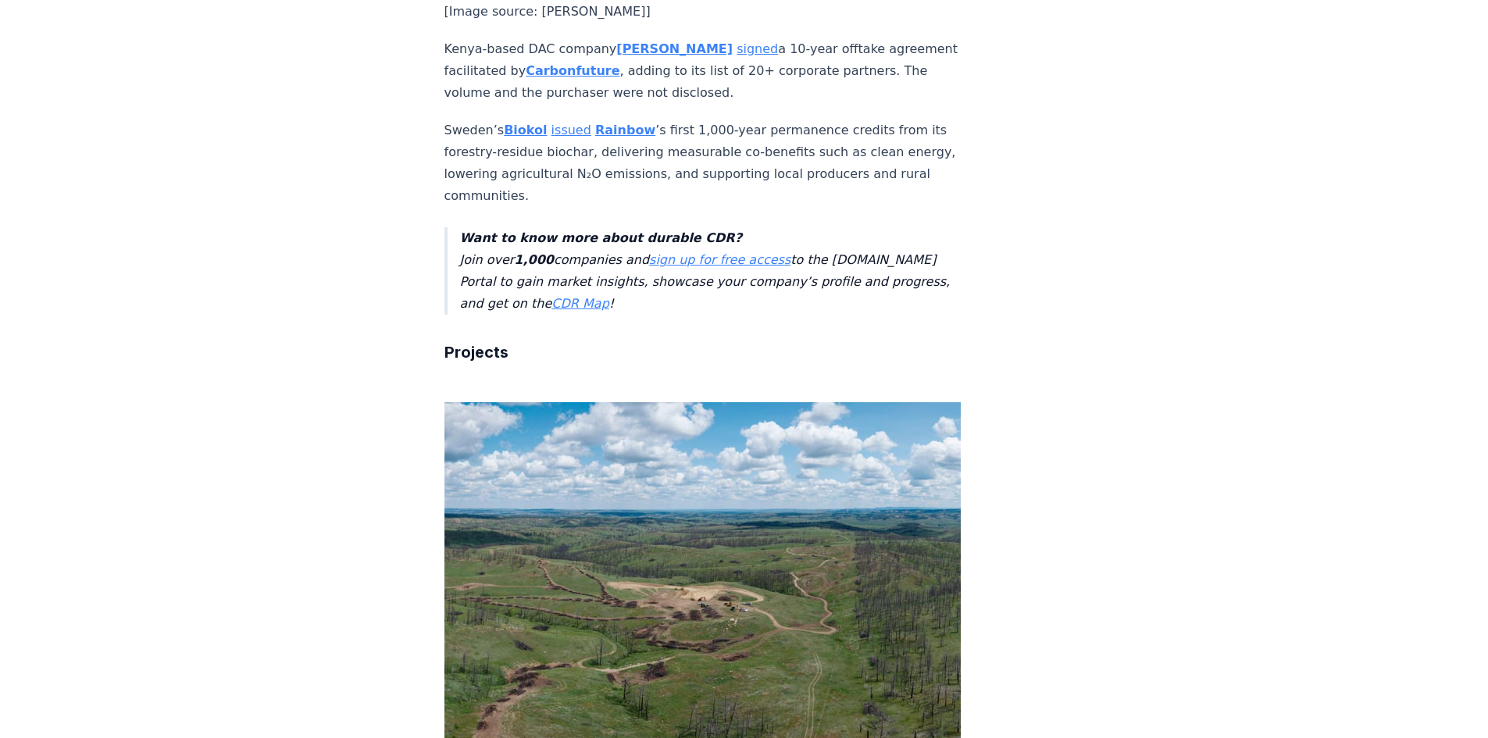
drag, startPoint x: 764, startPoint y: 519, endPoint x: 777, endPoint y: 527, distance: 15.4
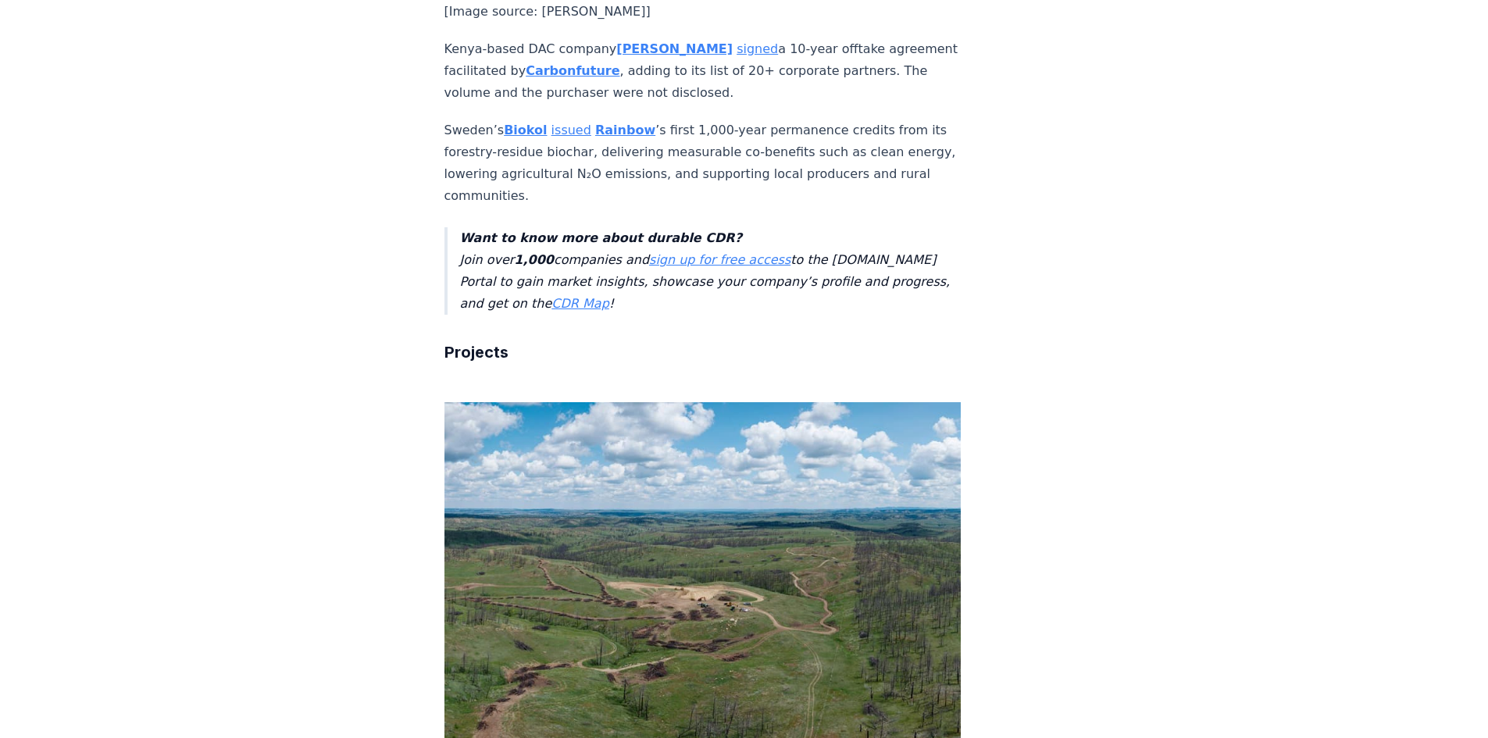
drag, startPoint x: 765, startPoint y: 513, endPoint x: 783, endPoint y: 530, distance: 25.4
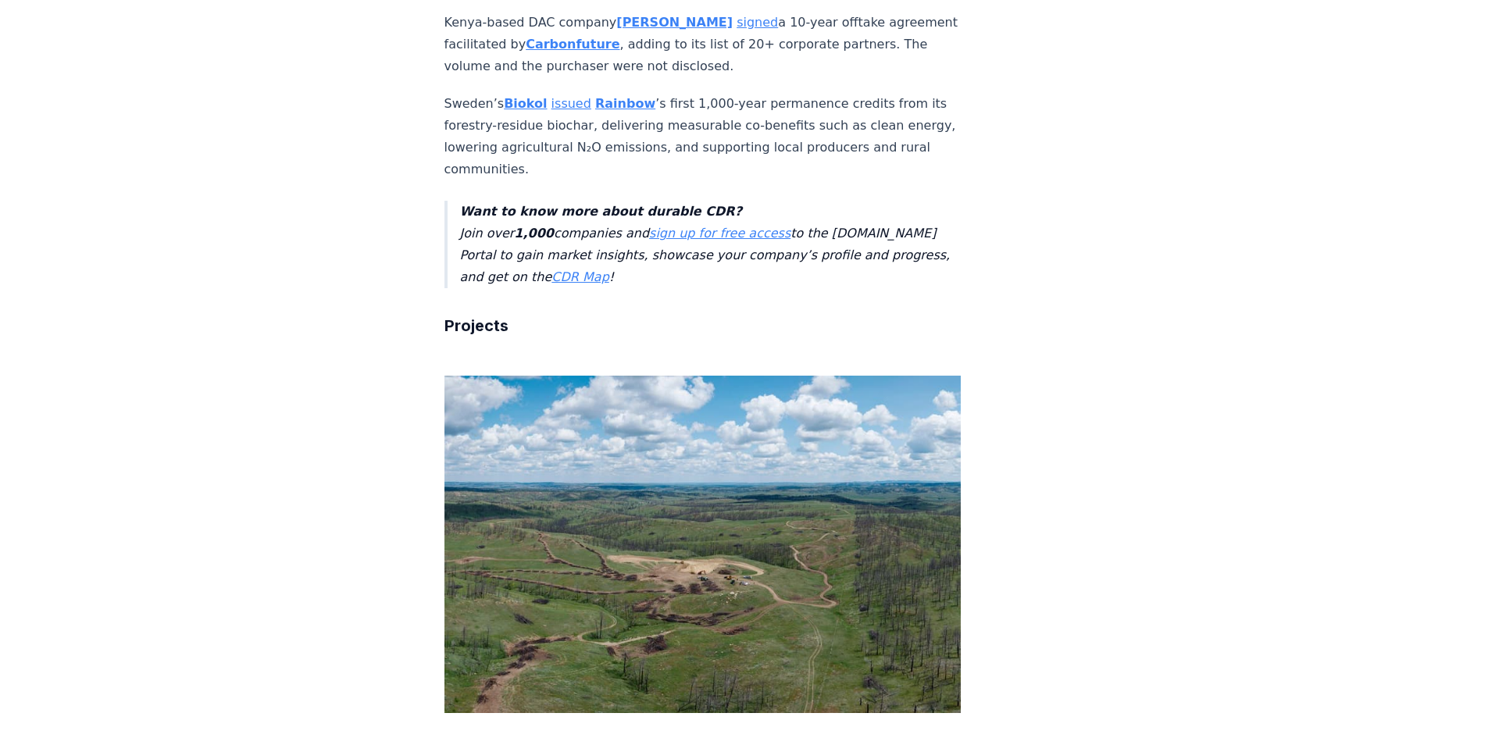
scroll to position [1562, 0]
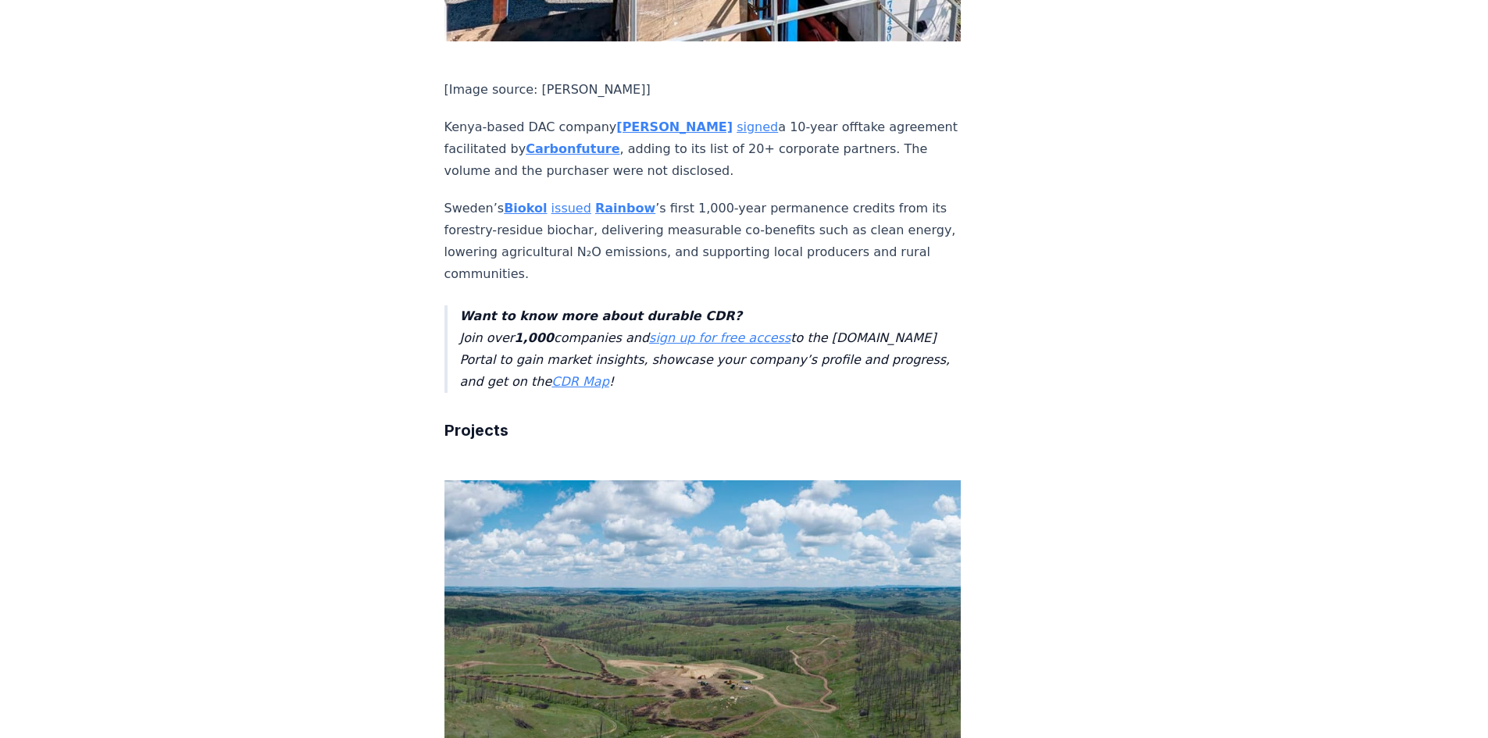
drag, startPoint x: 764, startPoint y: 542, endPoint x: 744, endPoint y: 528, distance: 24.1
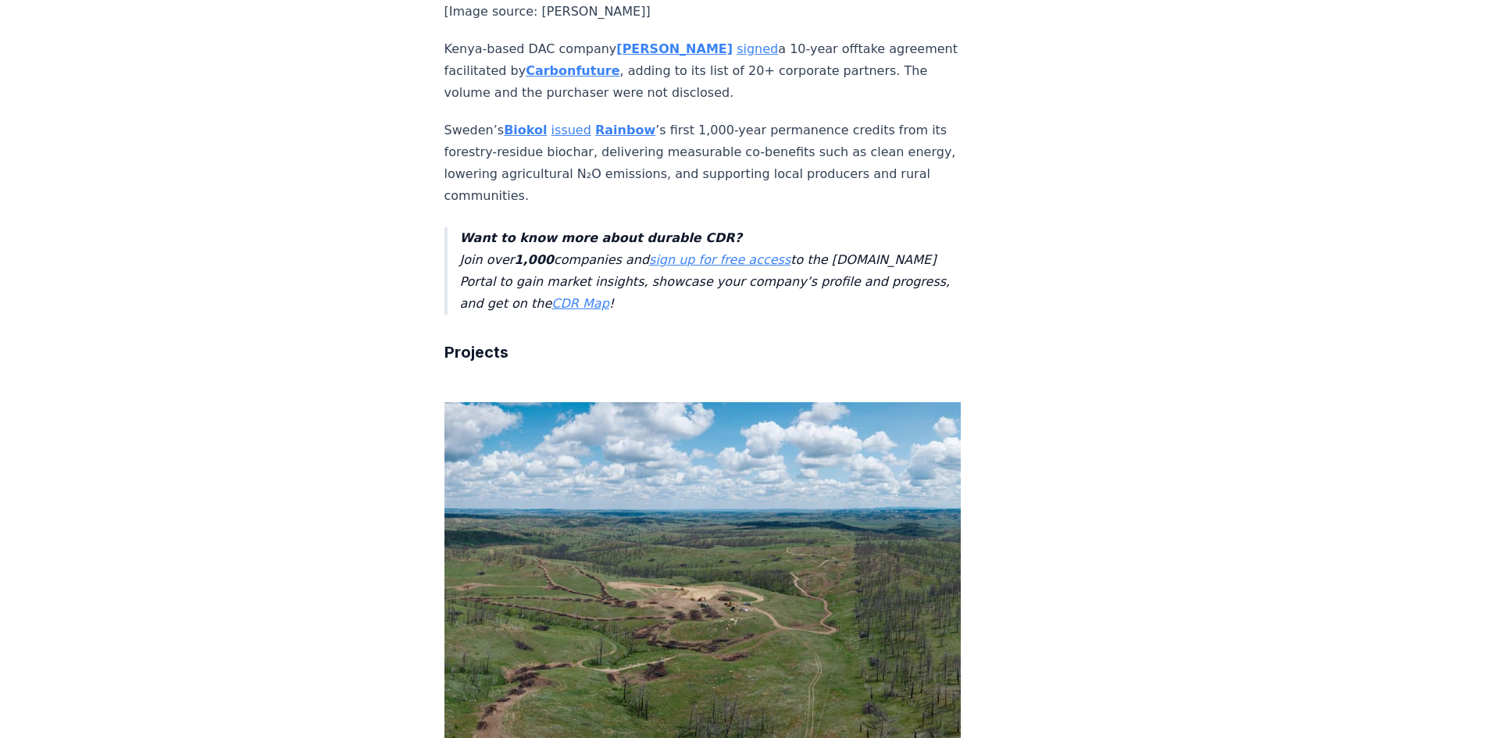
scroll to position [1718, 0]
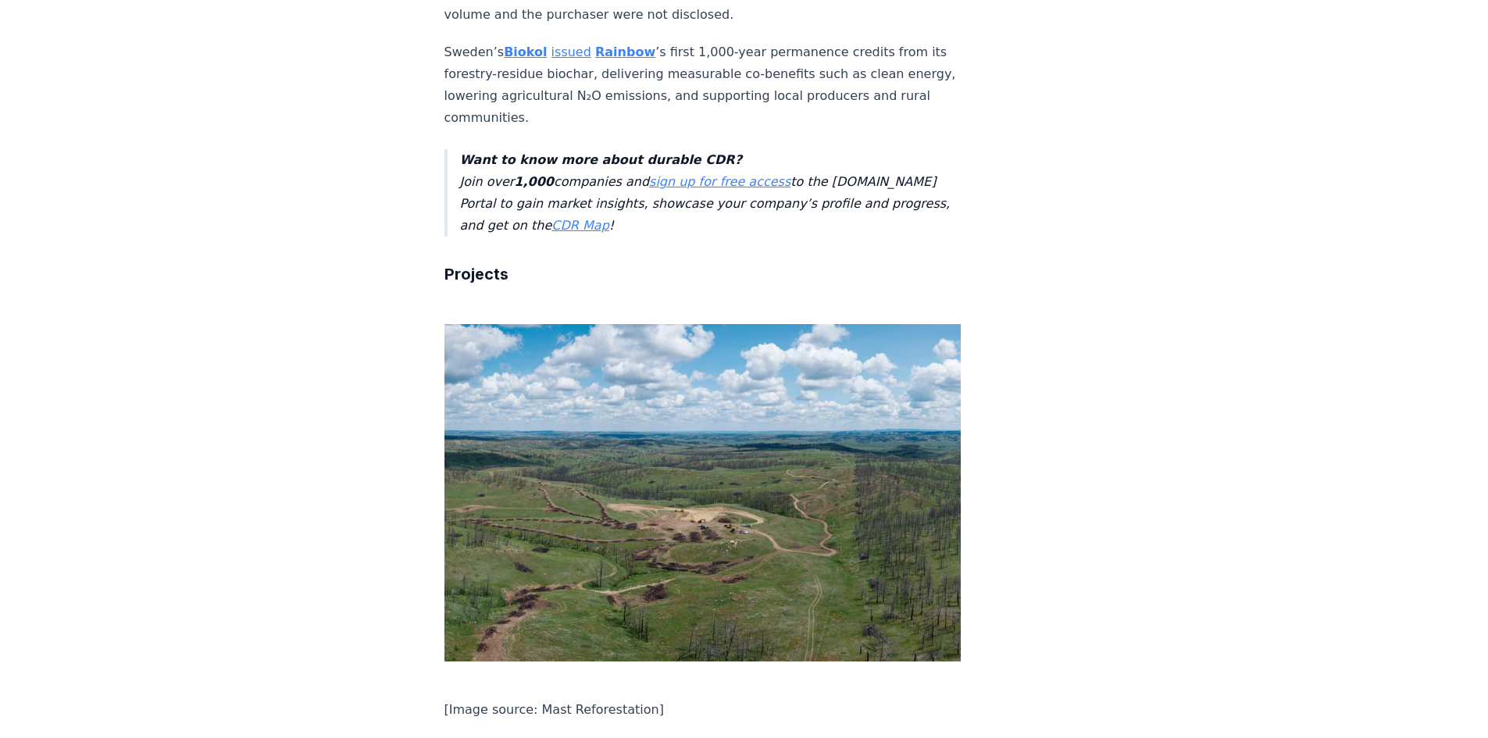
drag, startPoint x: 772, startPoint y: 501, endPoint x: 843, endPoint y: 526, distance: 75.1
drag, startPoint x: 769, startPoint y: 539, endPoint x: 415, endPoint y: 487, distance: 357.7
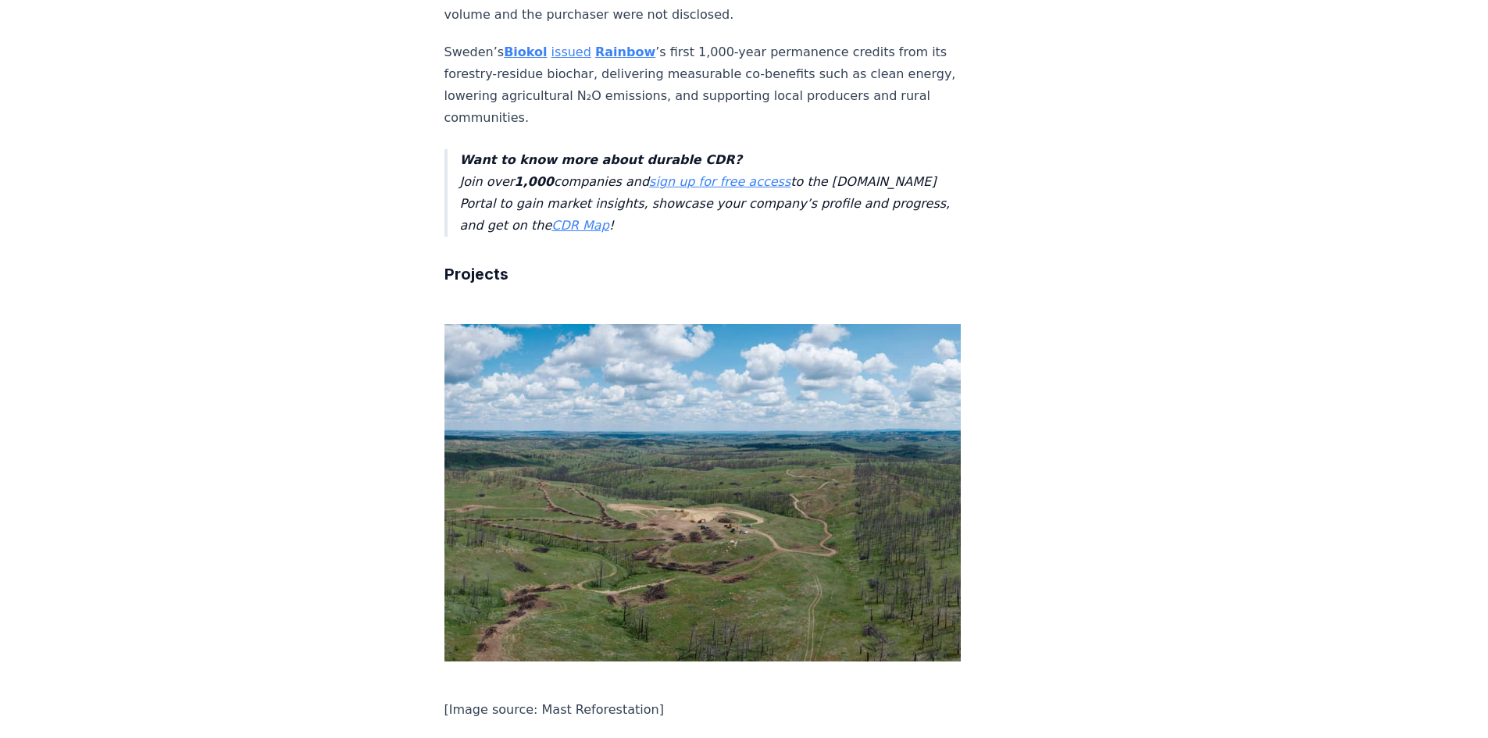
drag, startPoint x: 622, startPoint y: 493, endPoint x: 579, endPoint y: 537, distance: 61.3
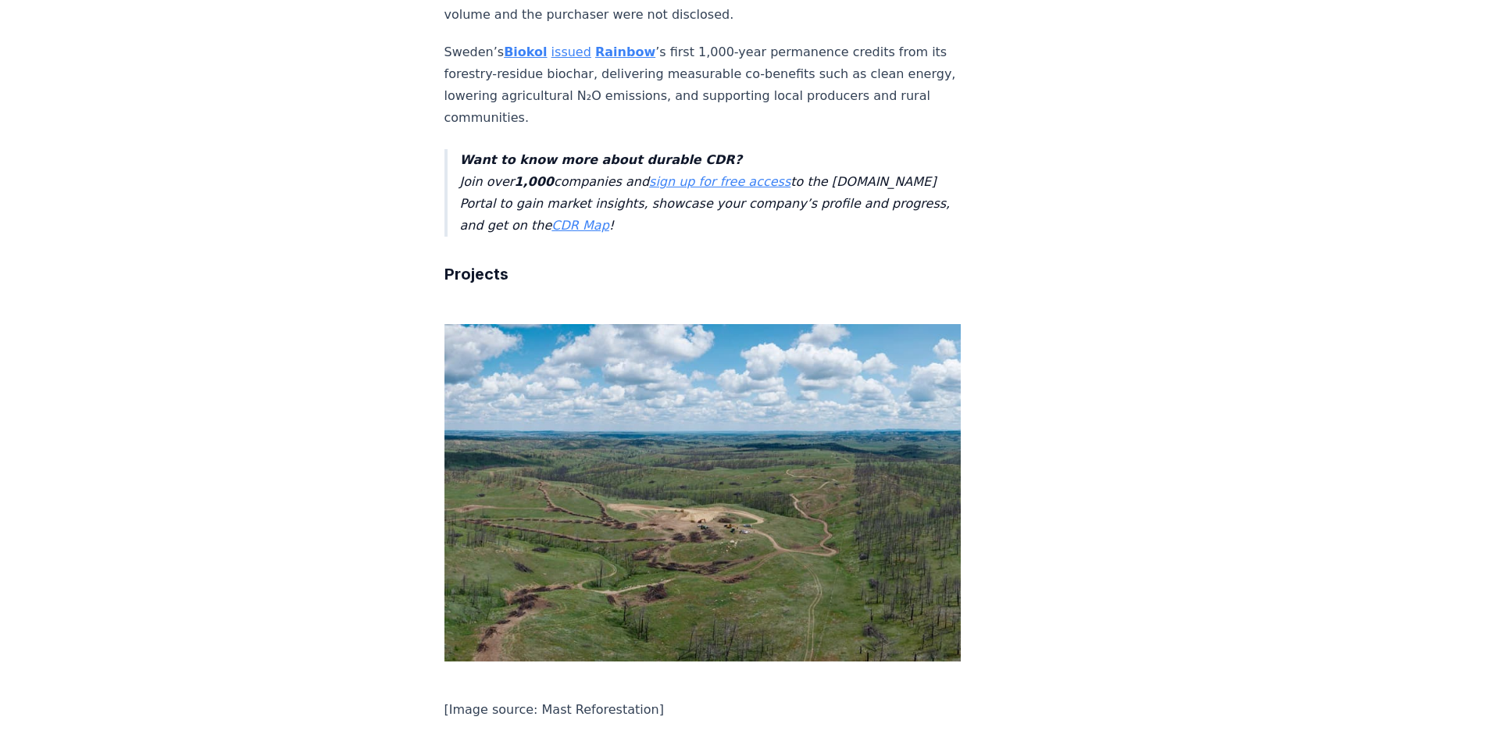
drag, startPoint x: 781, startPoint y: 543, endPoint x: 593, endPoint y: 484, distance: 197.4
drag, startPoint x: 772, startPoint y: 541, endPoint x: 416, endPoint y: 491, distance: 358.8
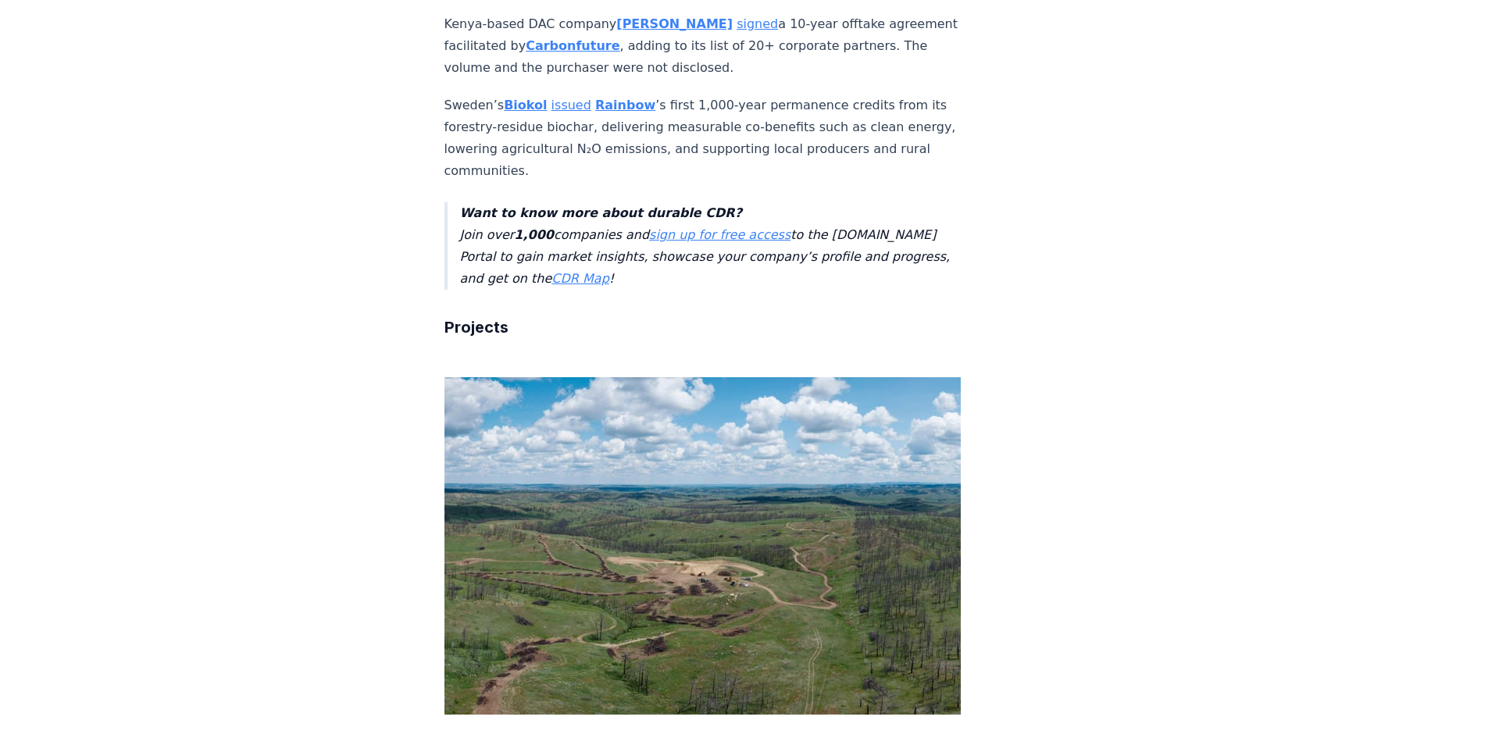
scroll to position [1640, 0]
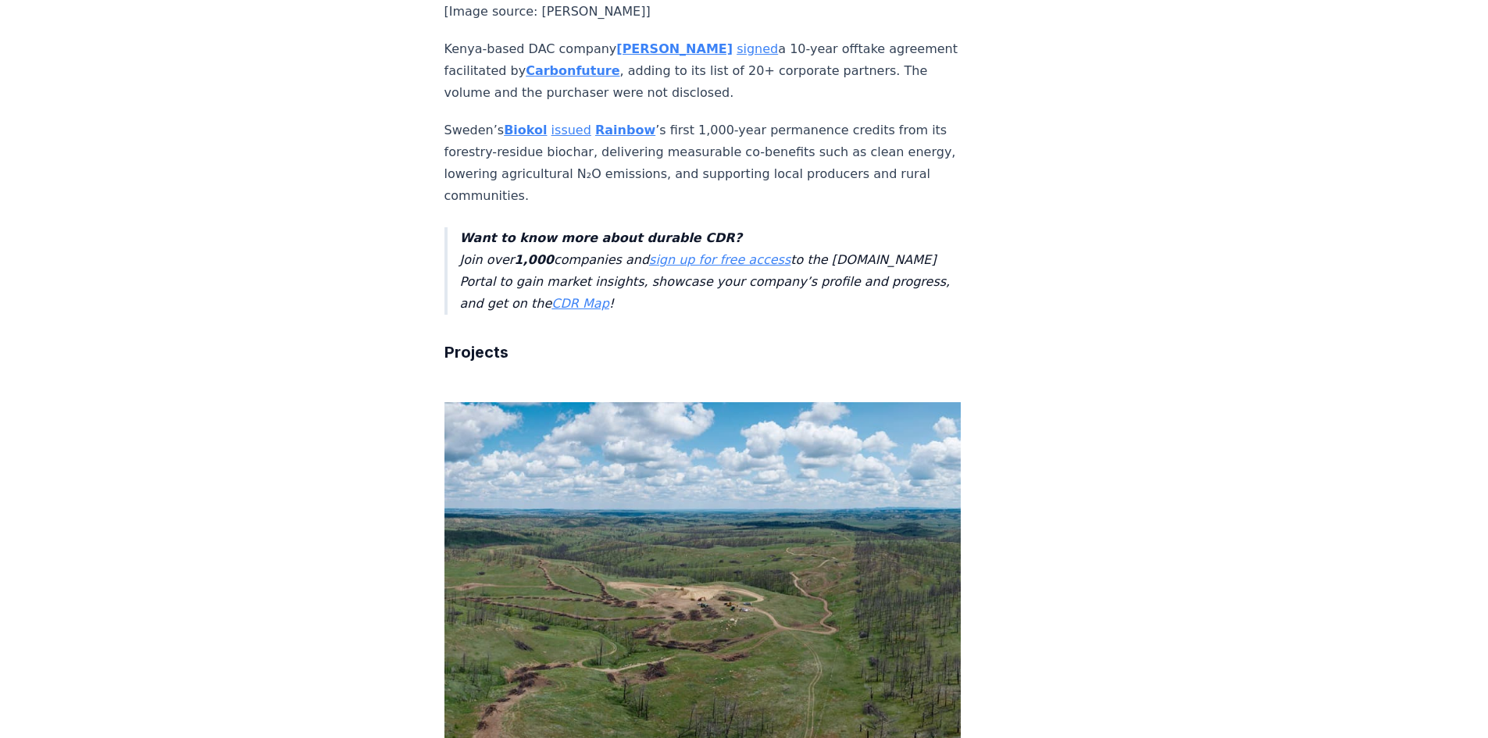
drag, startPoint x: 559, startPoint y: 527, endPoint x: 717, endPoint y: 553, distance: 159.9
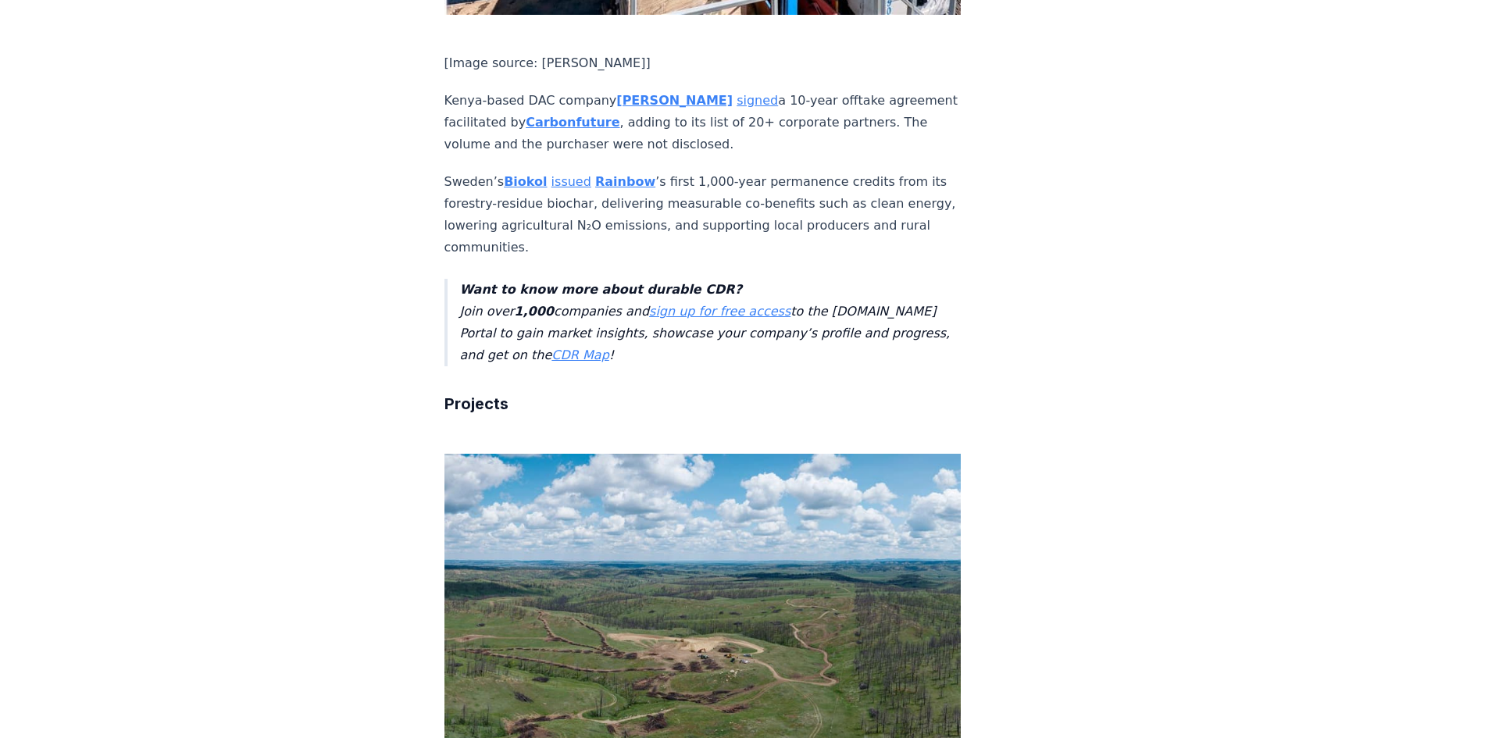
scroll to position [1562, 0]
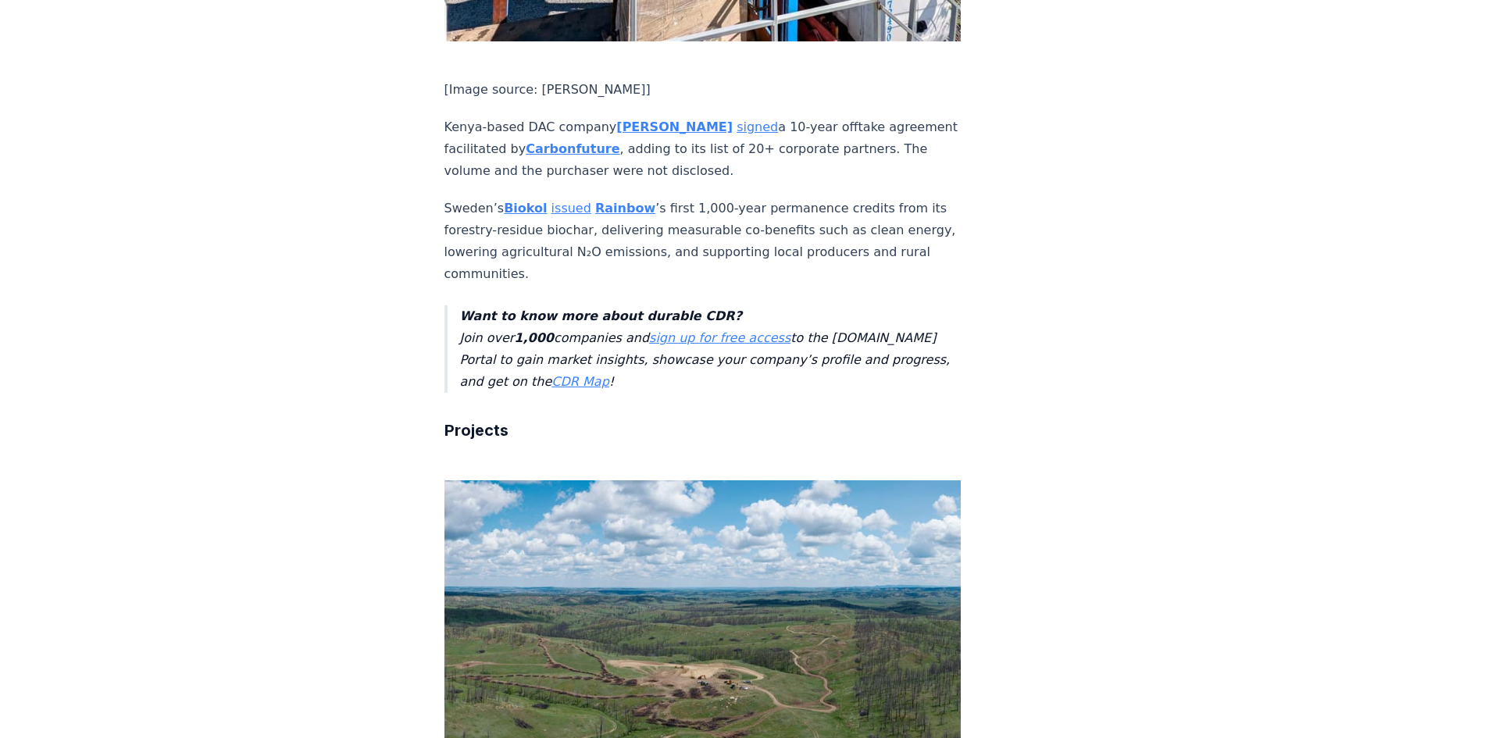
drag, startPoint x: 638, startPoint y: 529, endPoint x: 767, endPoint y: 530, distance: 128.9
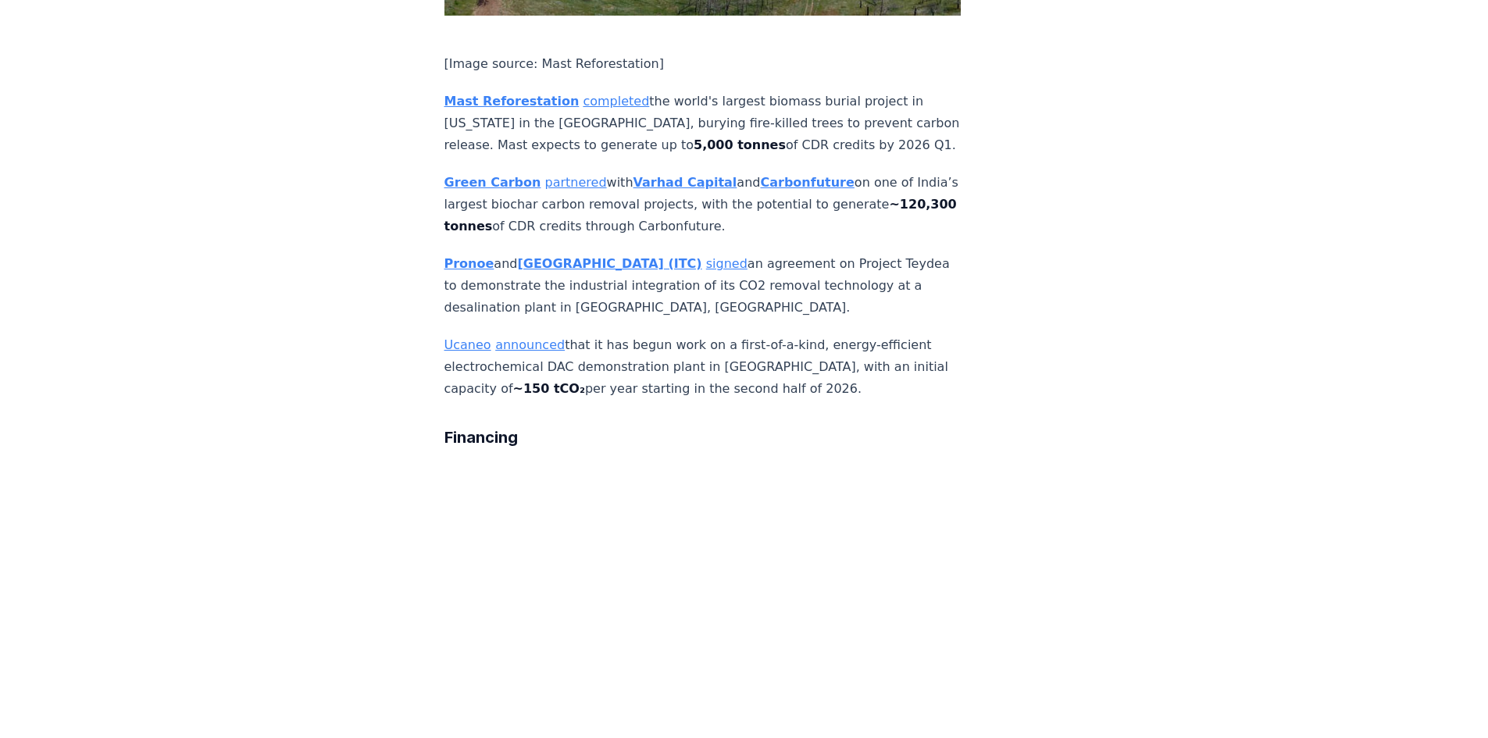
scroll to position [2265, 0]
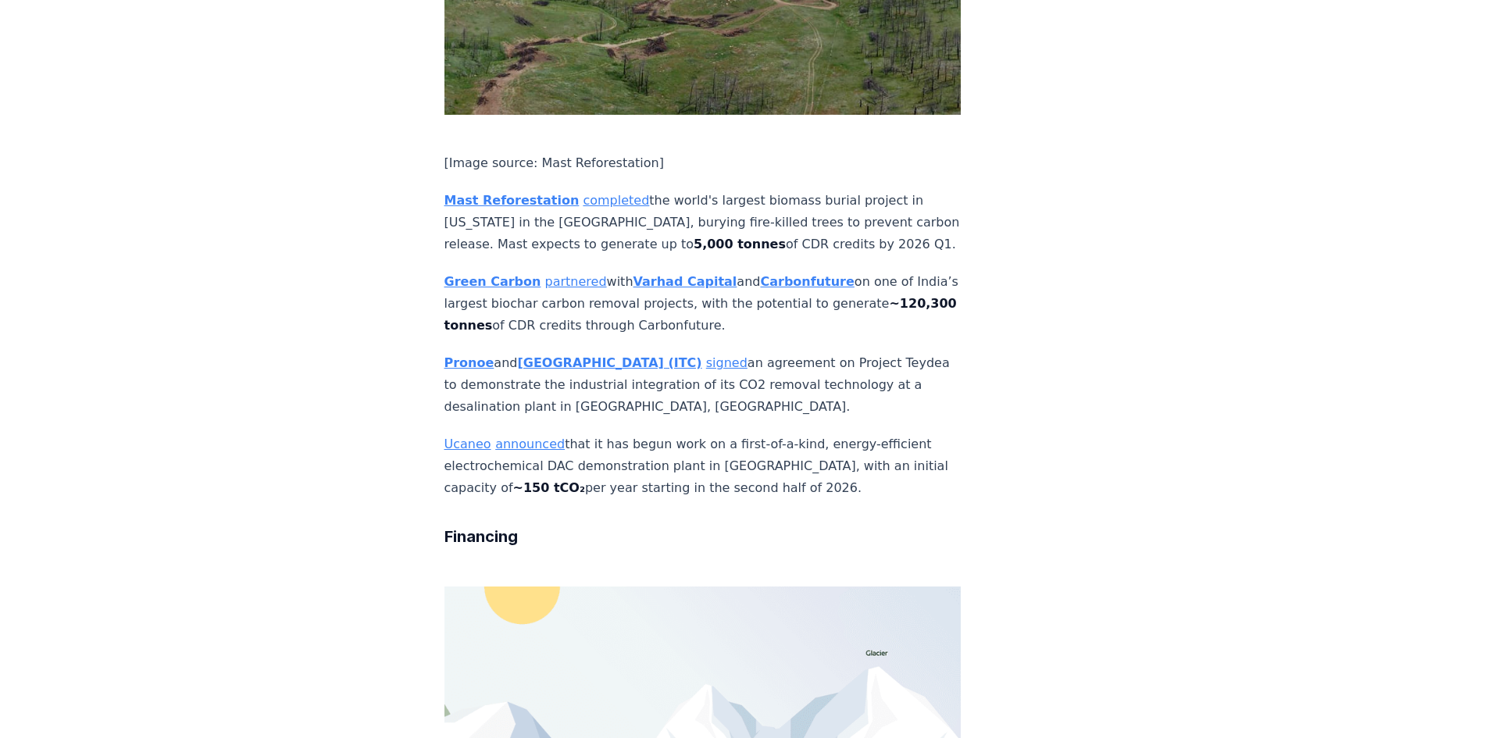
drag, startPoint x: 690, startPoint y: 578, endPoint x: 673, endPoint y: 574, distance: 17.6
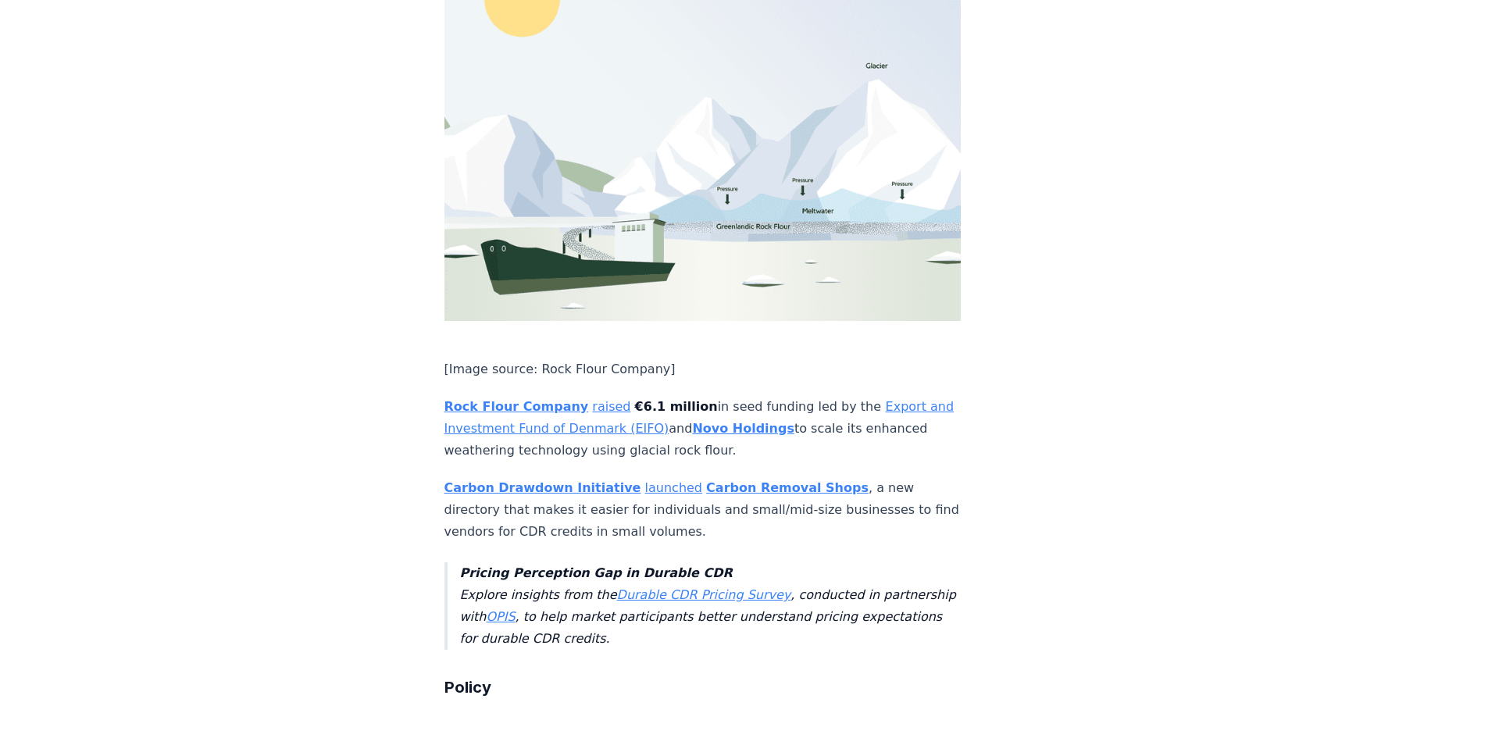
scroll to position [2890, 0]
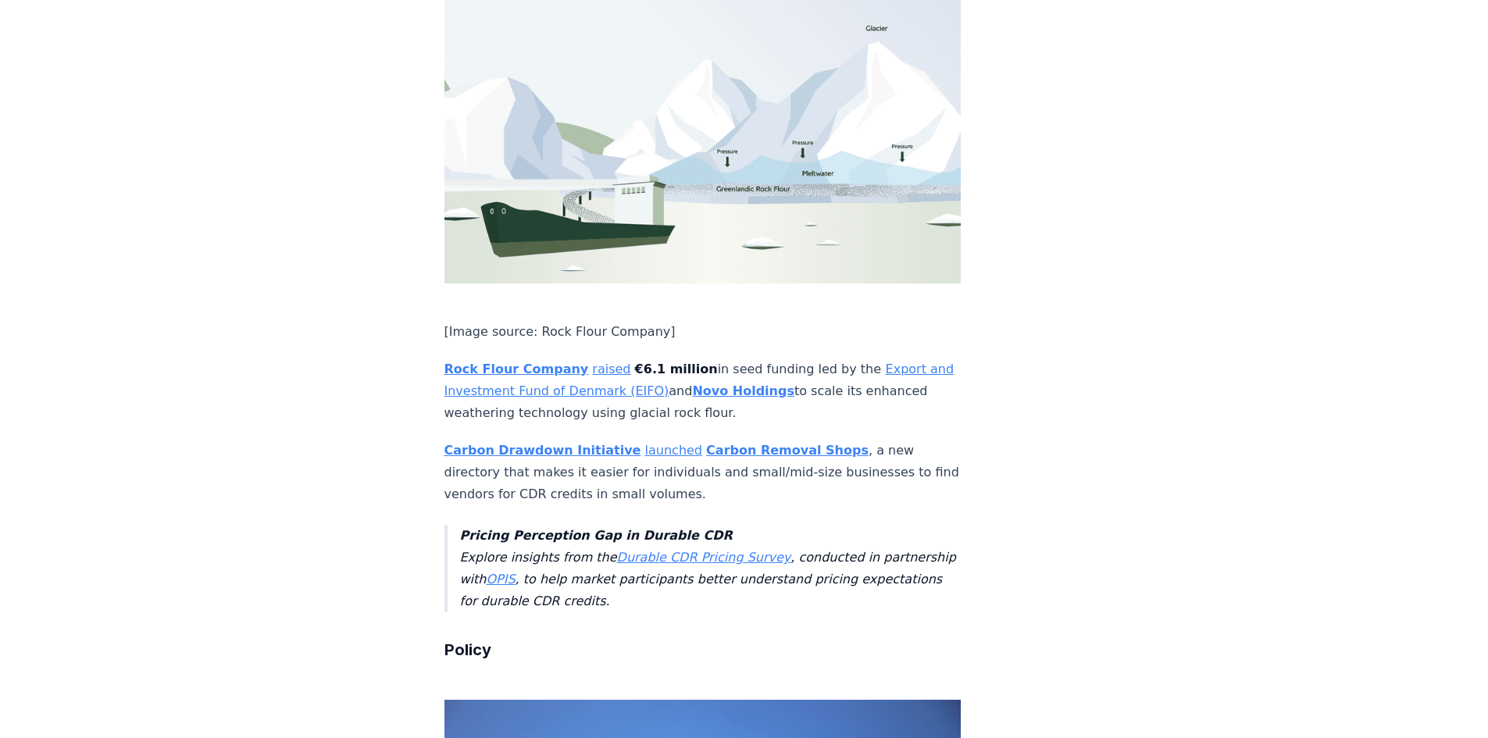
drag, startPoint x: 781, startPoint y: 595, endPoint x: 656, endPoint y: 595, distance: 125.0
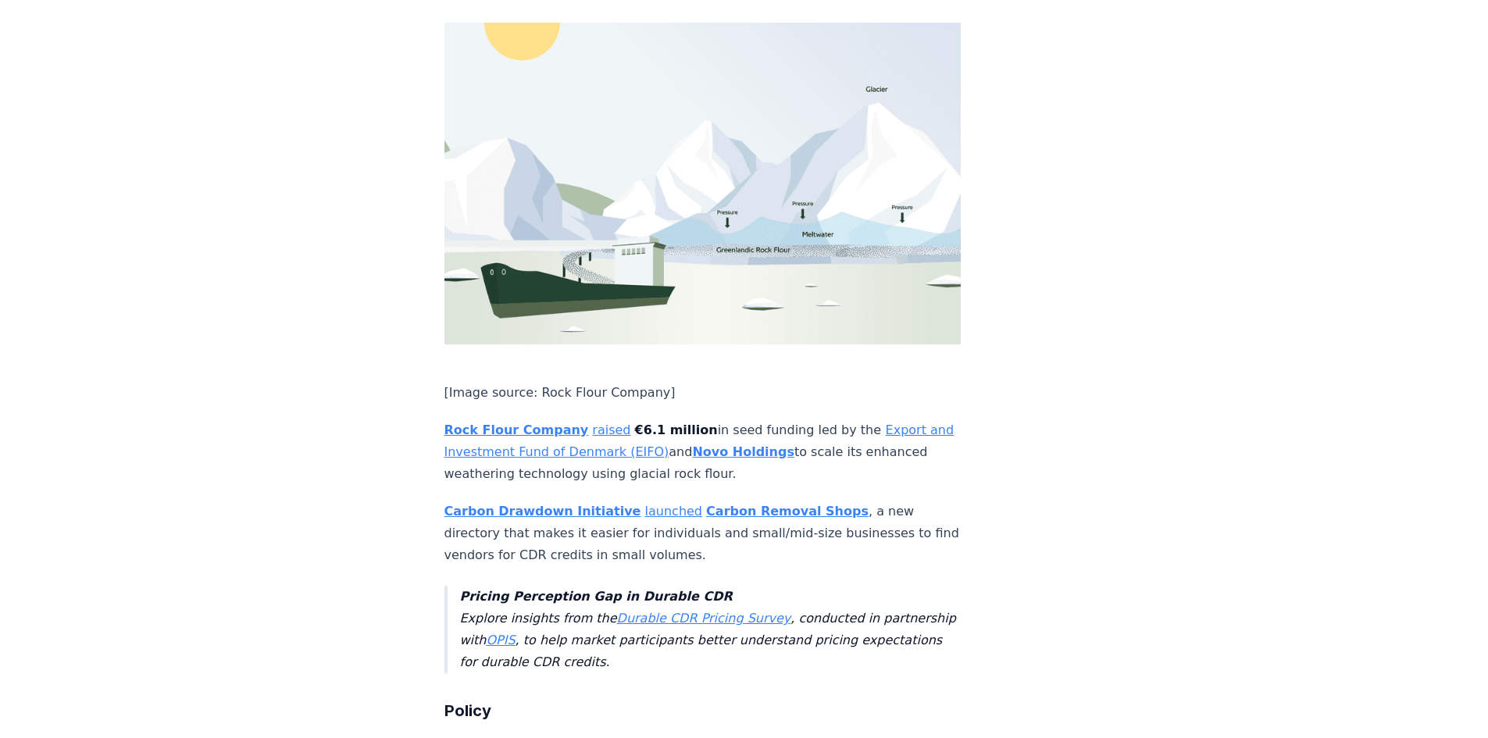
scroll to position [2812, 0]
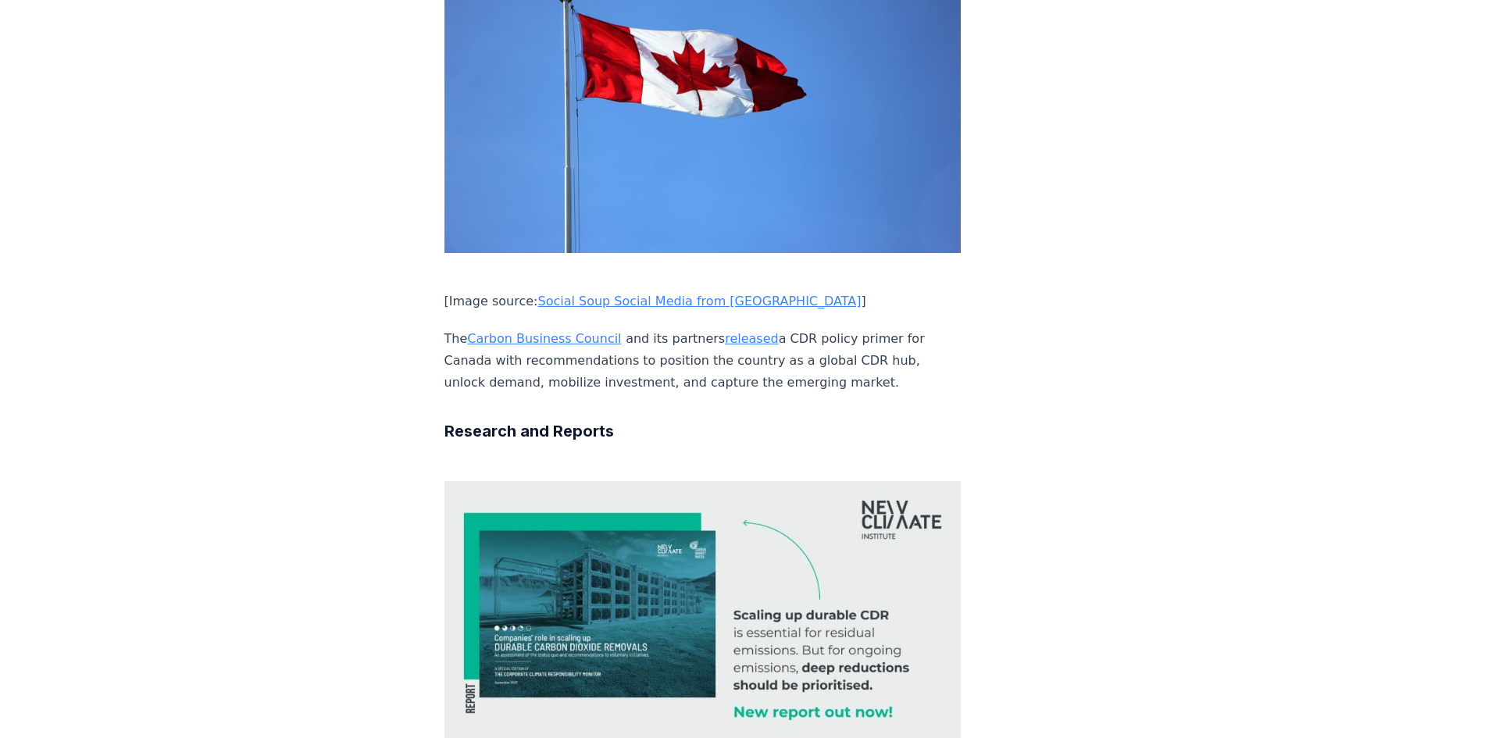
scroll to position [3593, 0]
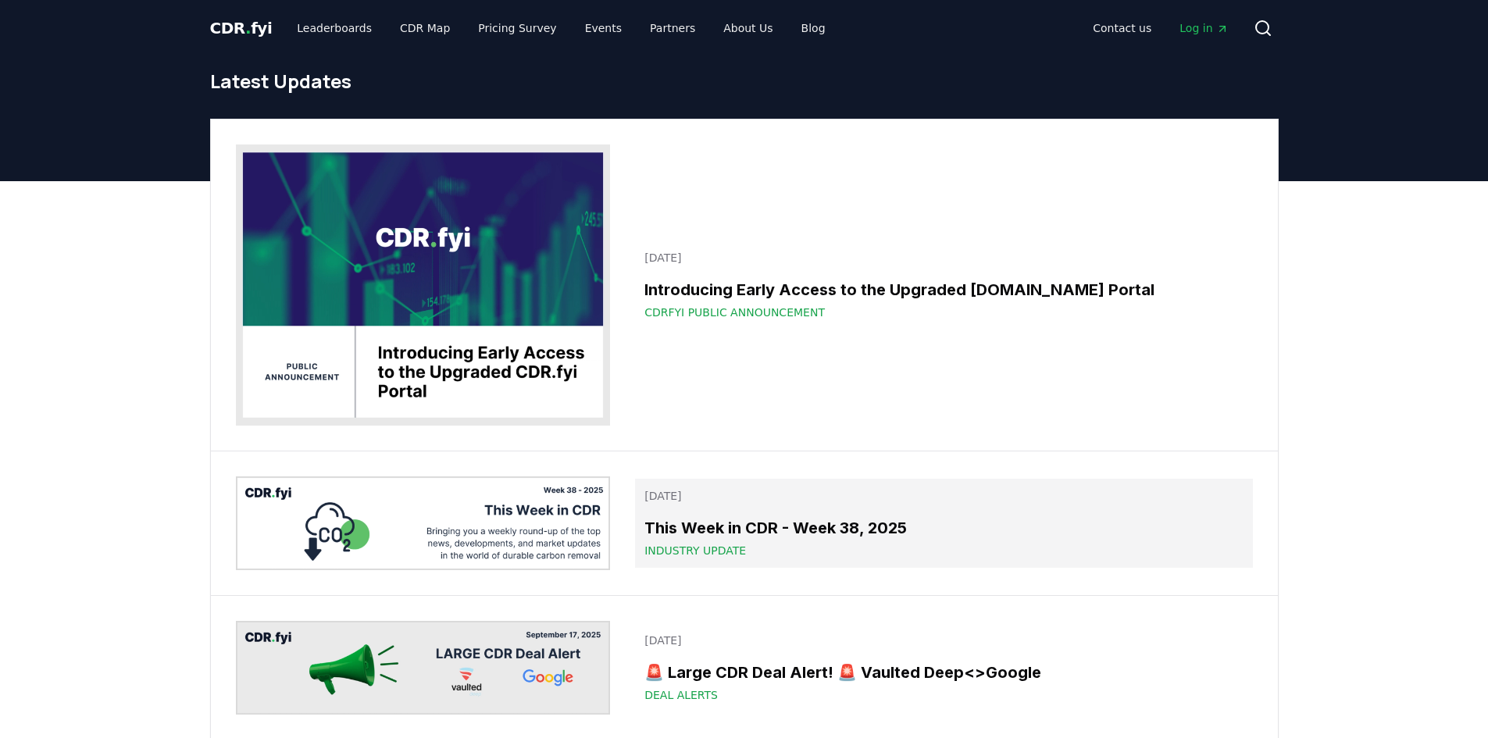
click at [744, 509] on link "September 19, 2025 This Week in CDR - Week 38, 2025 Industry Update" at bounding box center [943, 523] width 617 height 89
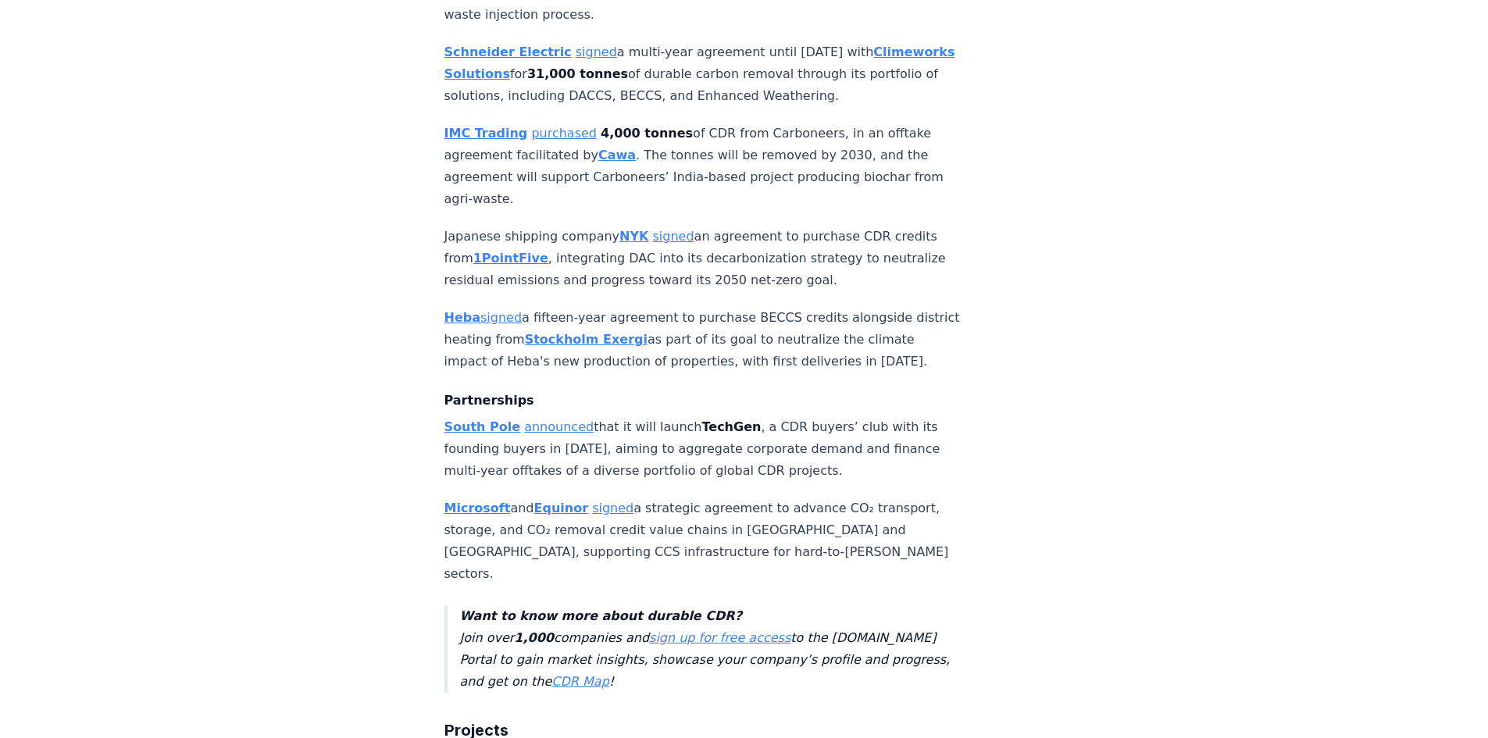
scroll to position [1953, 0]
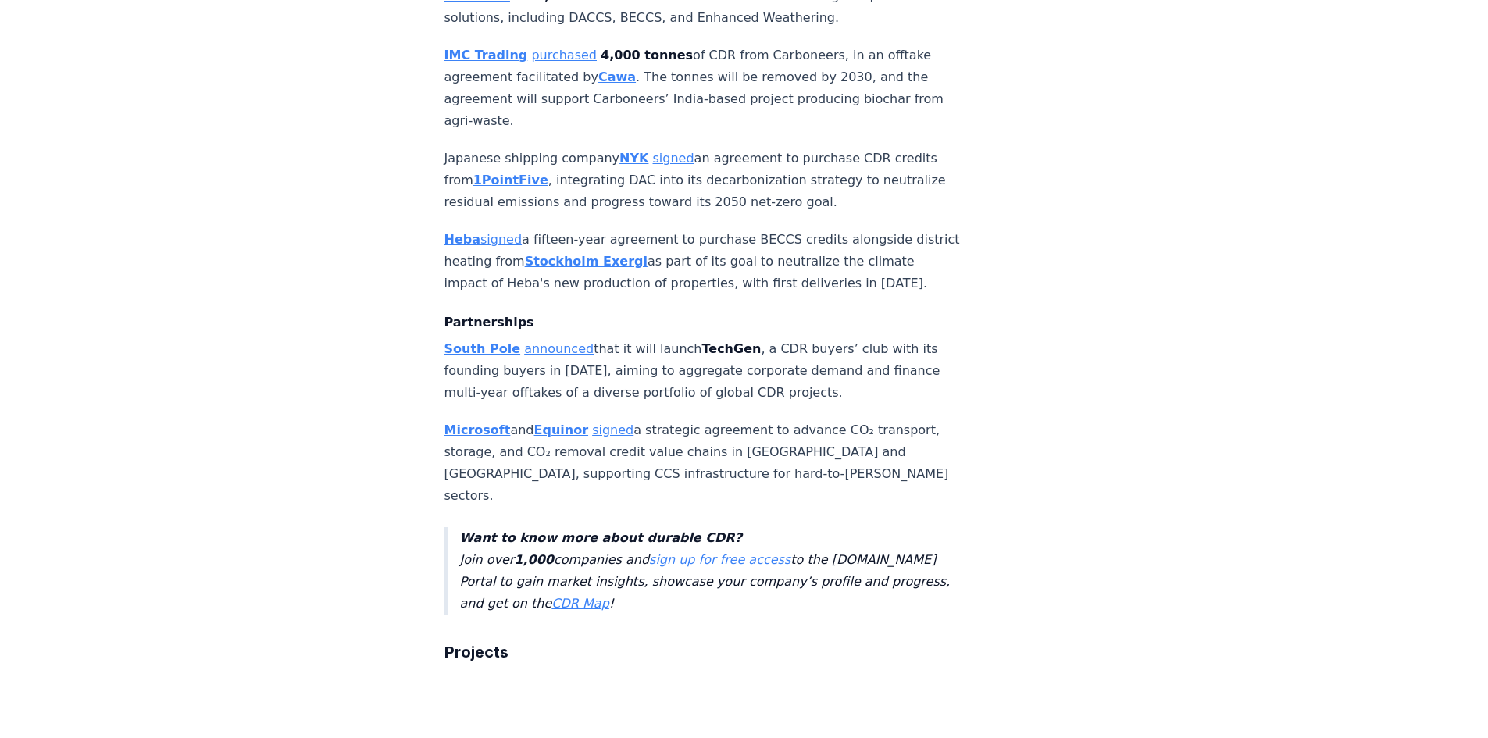
drag, startPoint x: 691, startPoint y: 484, endPoint x: 680, endPoint y: 466, distance: 21.0
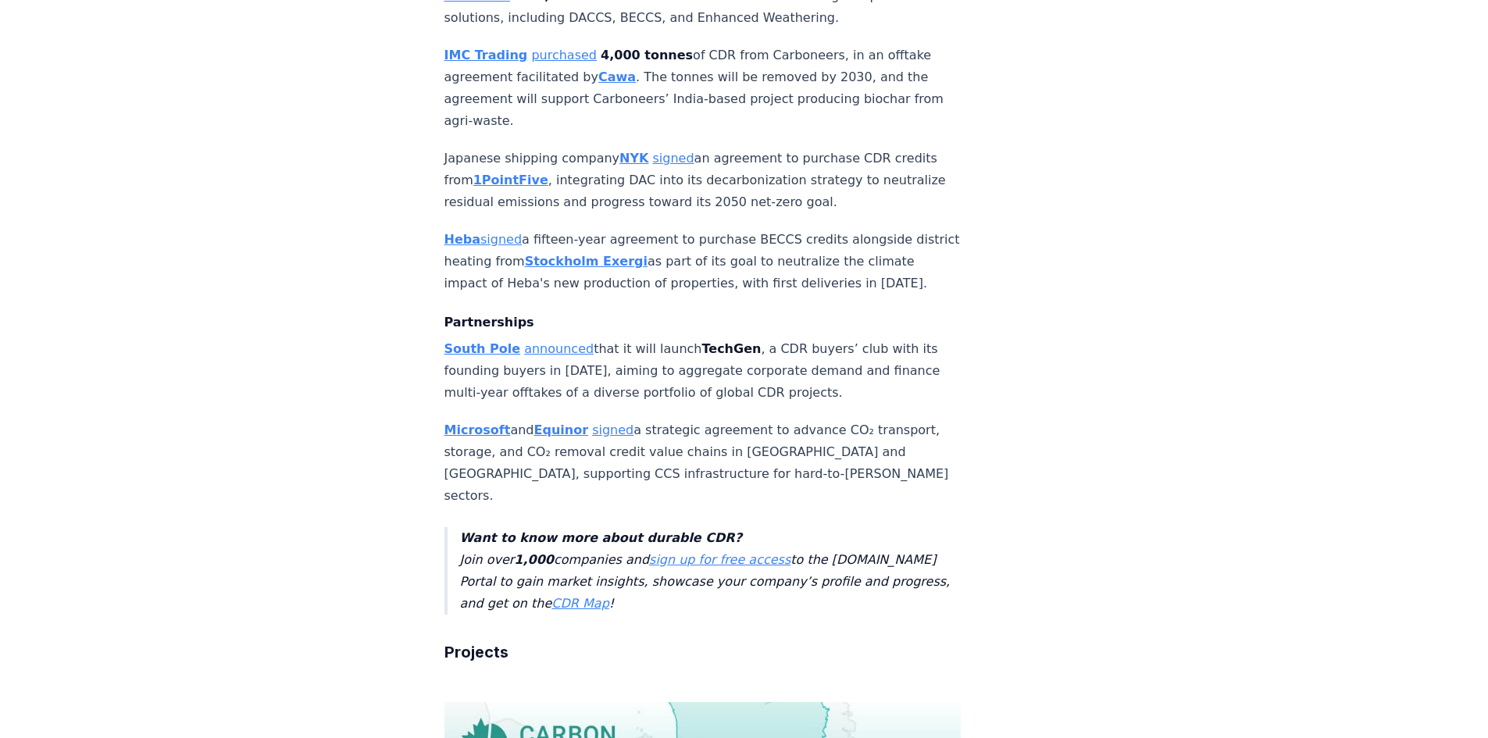
drag, startPoint x: 825, startPoint y: 547, endPoint x: 818, endPoint y: 529, distance: 19.3
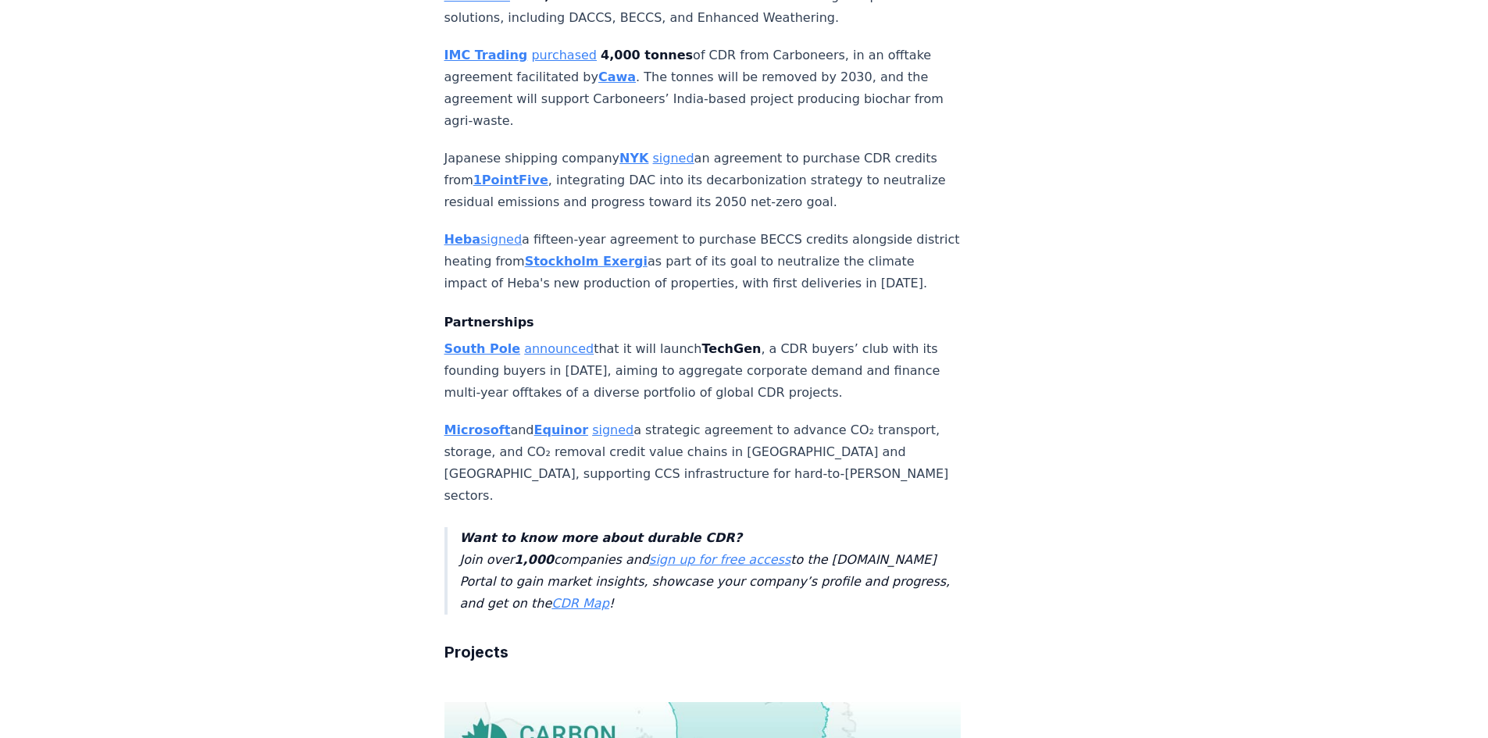
scroll to position [2031, 0]
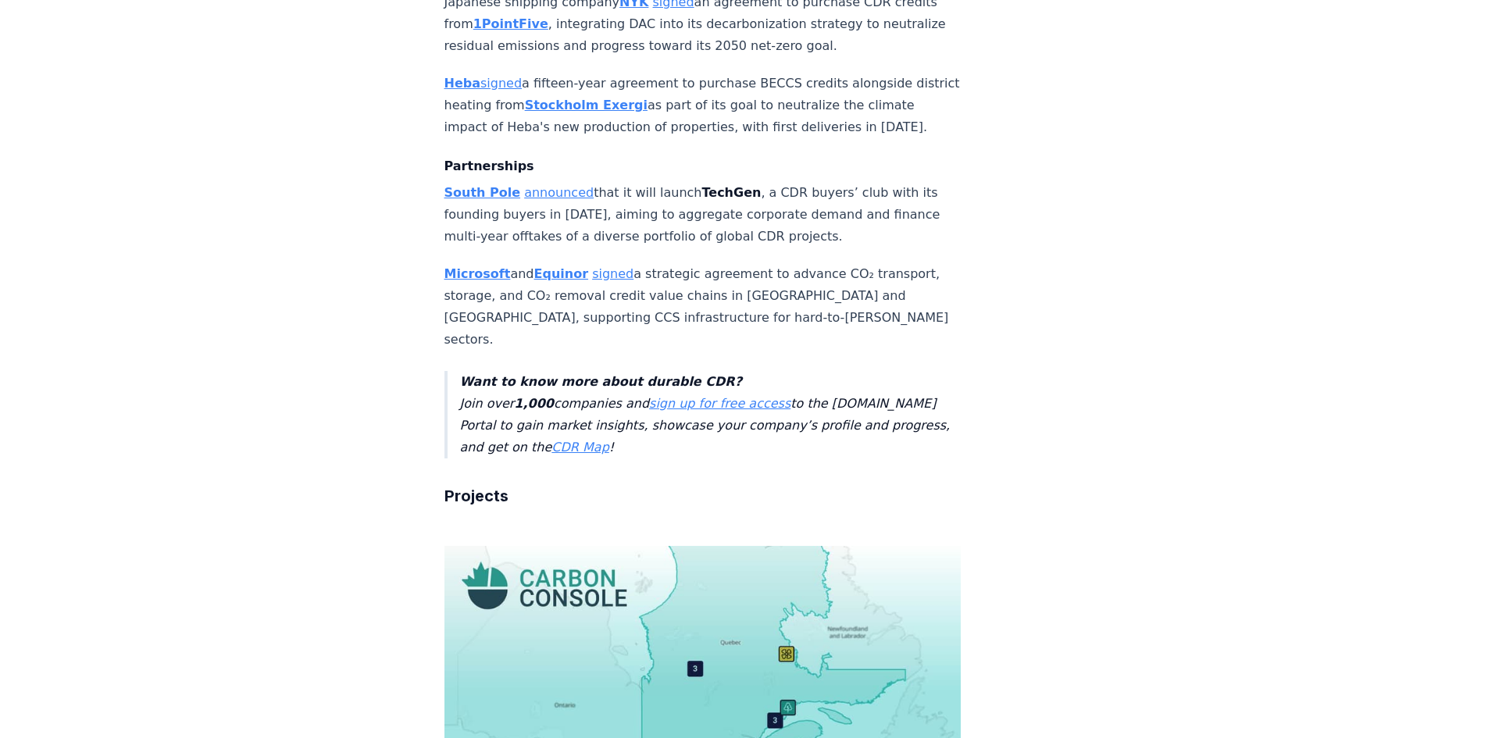
drag, startPoint x: 690, startPoint y: 372, endPoint x: 758, endPoint y: 376, distance: 68.9
drag, startPoint x: 865, startPoint y: 415, endPoint x: 766, endPoint y: 348, distance: 118.7
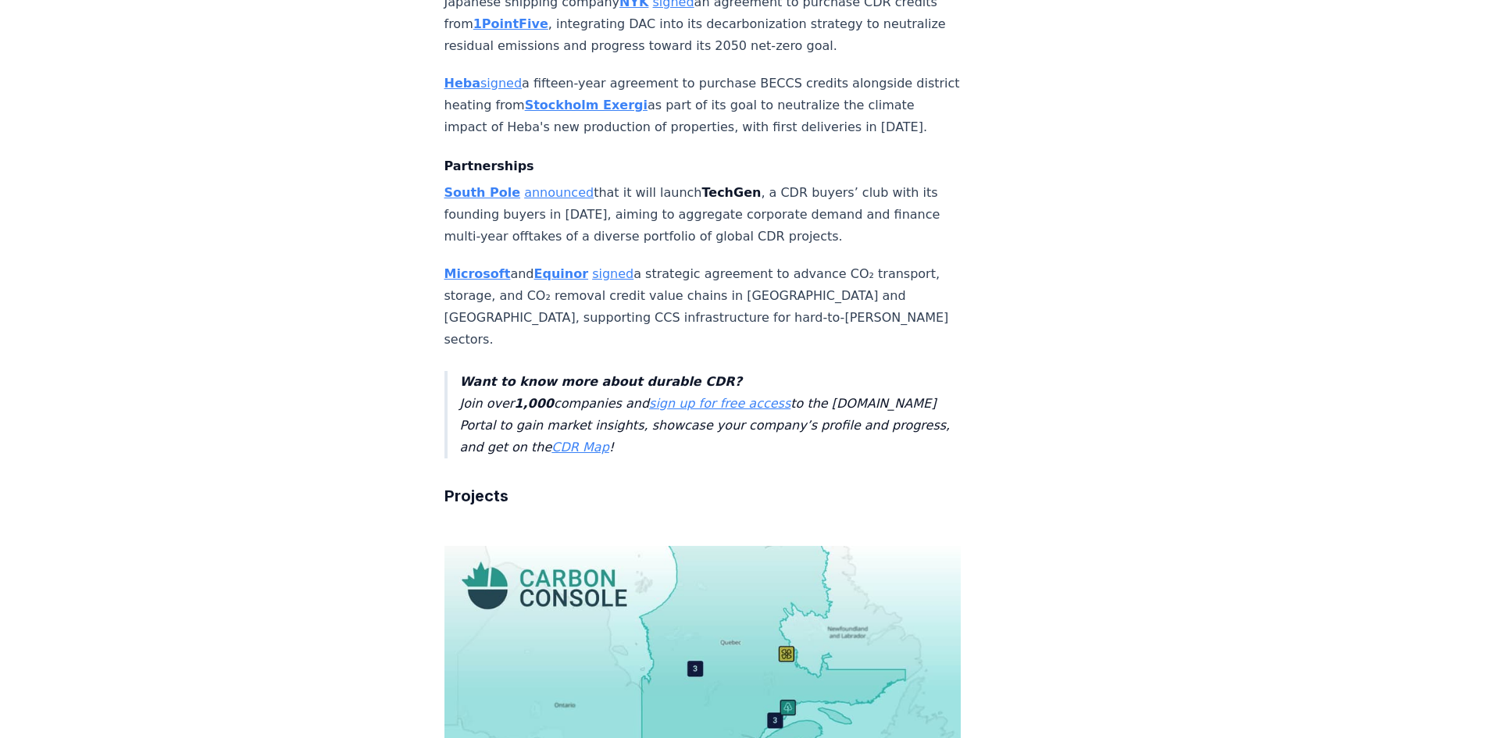
drag, startPoint x: 855, startPoint y: 413, endPoint x: 441, endPoint y: 375, distance: 415.8
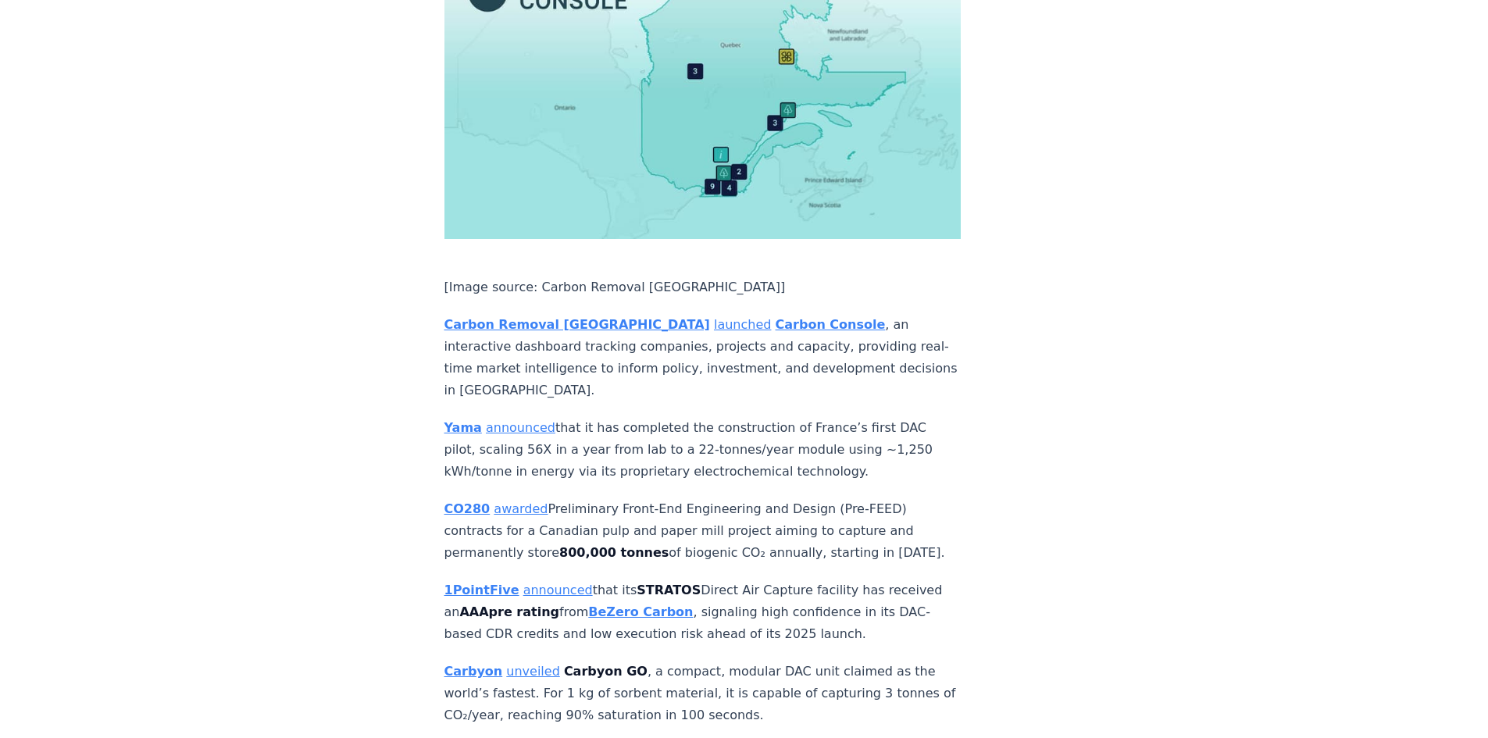
scroll to position [2734, 0]
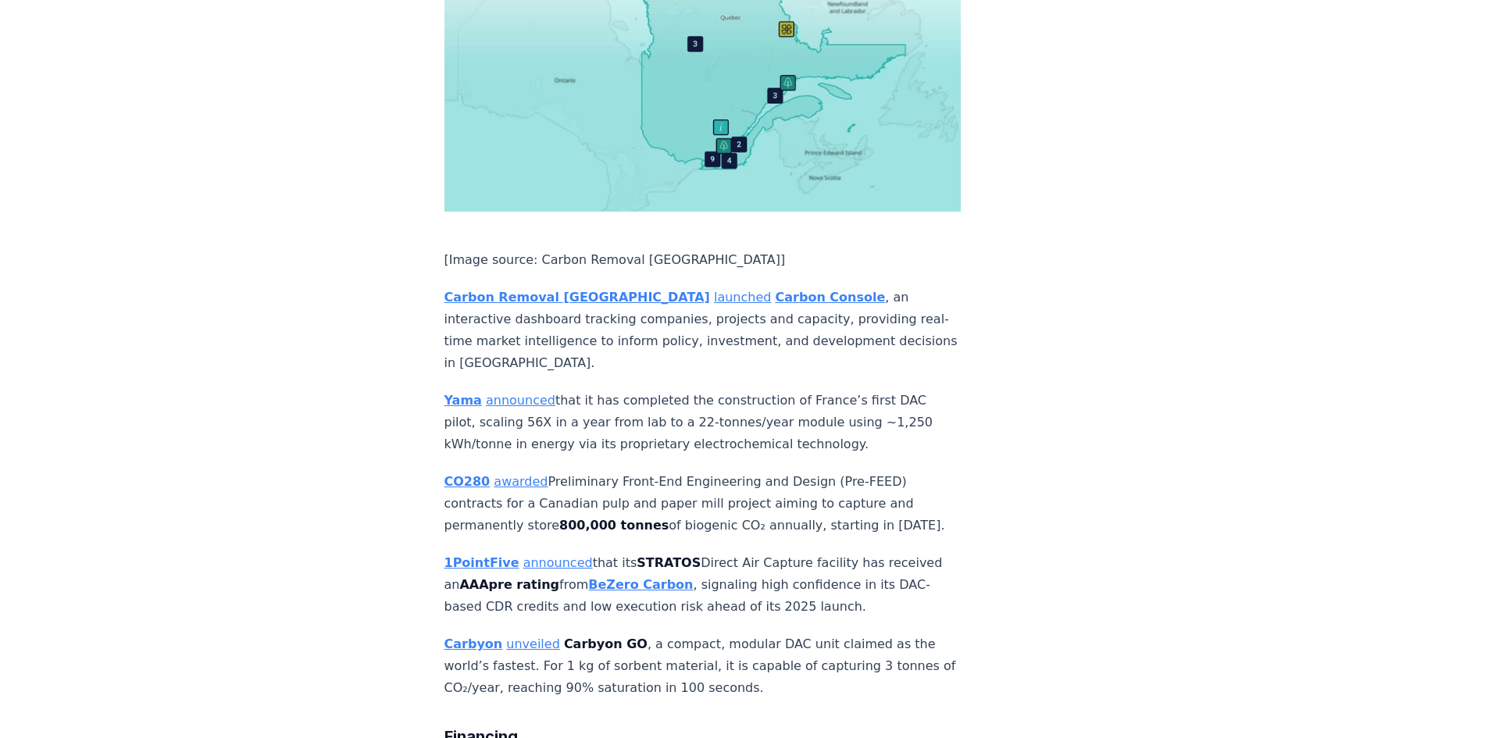
drag, startPoint x: 680, startPoint y: 514, endPoint x: 786, endPoint y: 514, distance: 105.5
drag, startPoint x: 699, startPoint y: 570, endPoint x: 714, endPoint y: 527, distance: 45.5
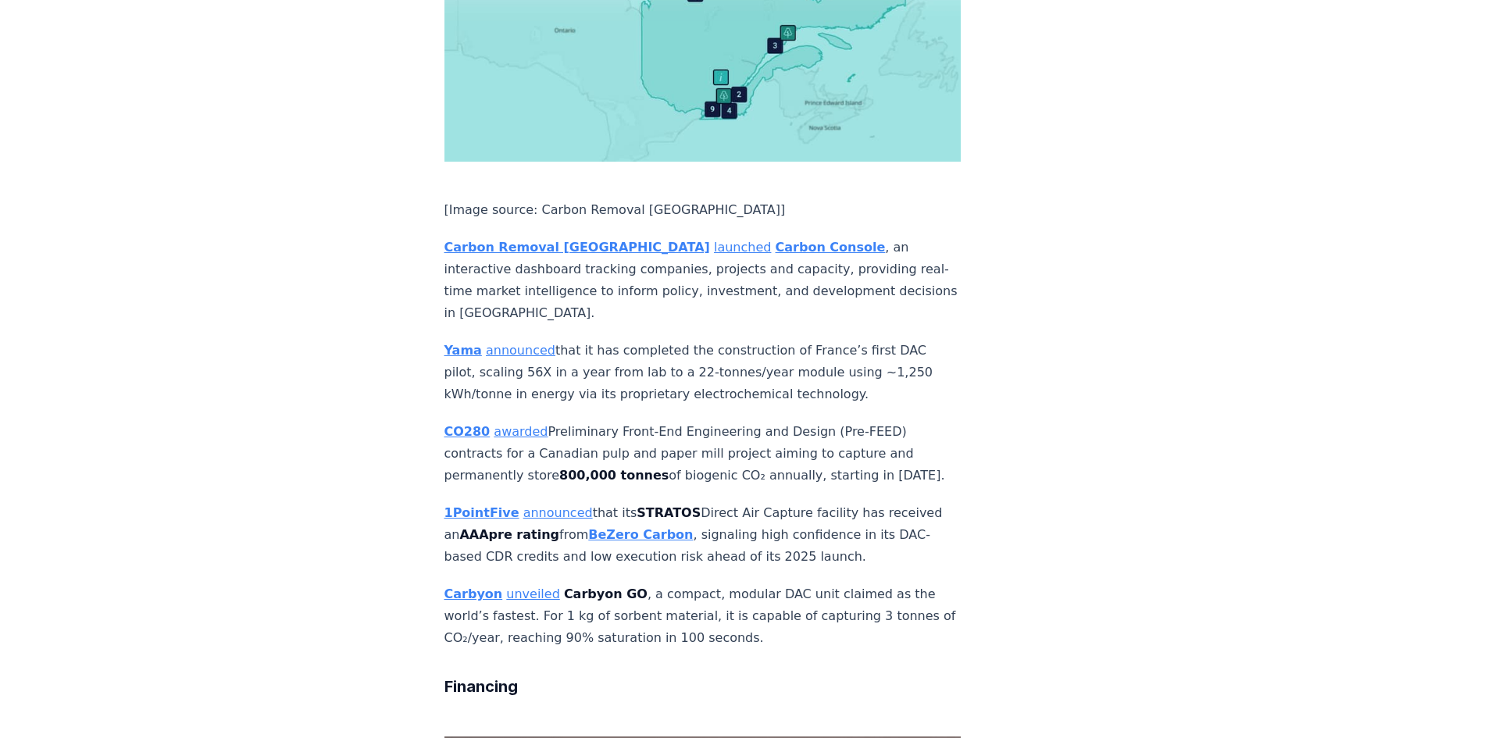
scroll to position [2812, 0]
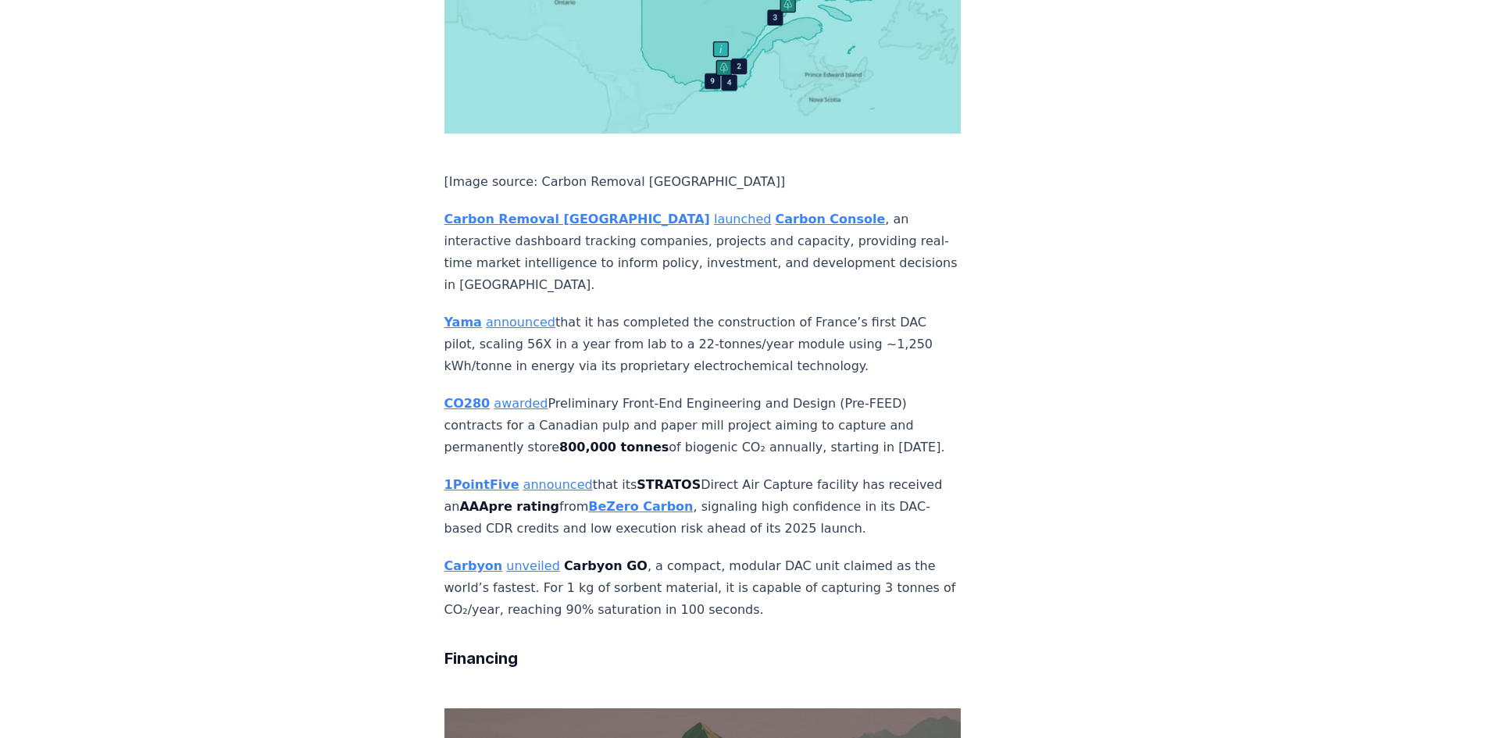
drag, startPoint x: 694, startPoint y: 433, endPoint x: 694, endPoint y: 425, distance: 7.9
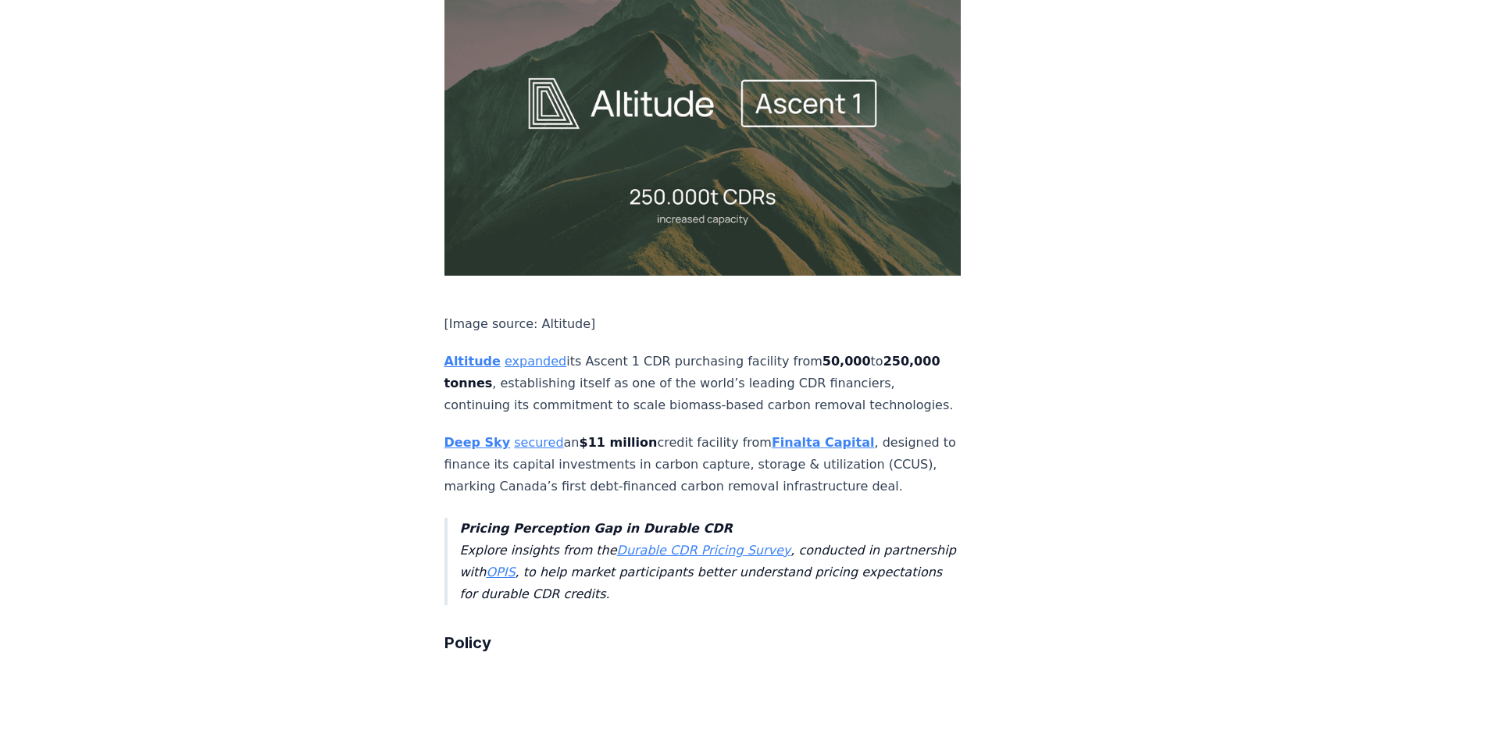
scroll to position [3593, 0]
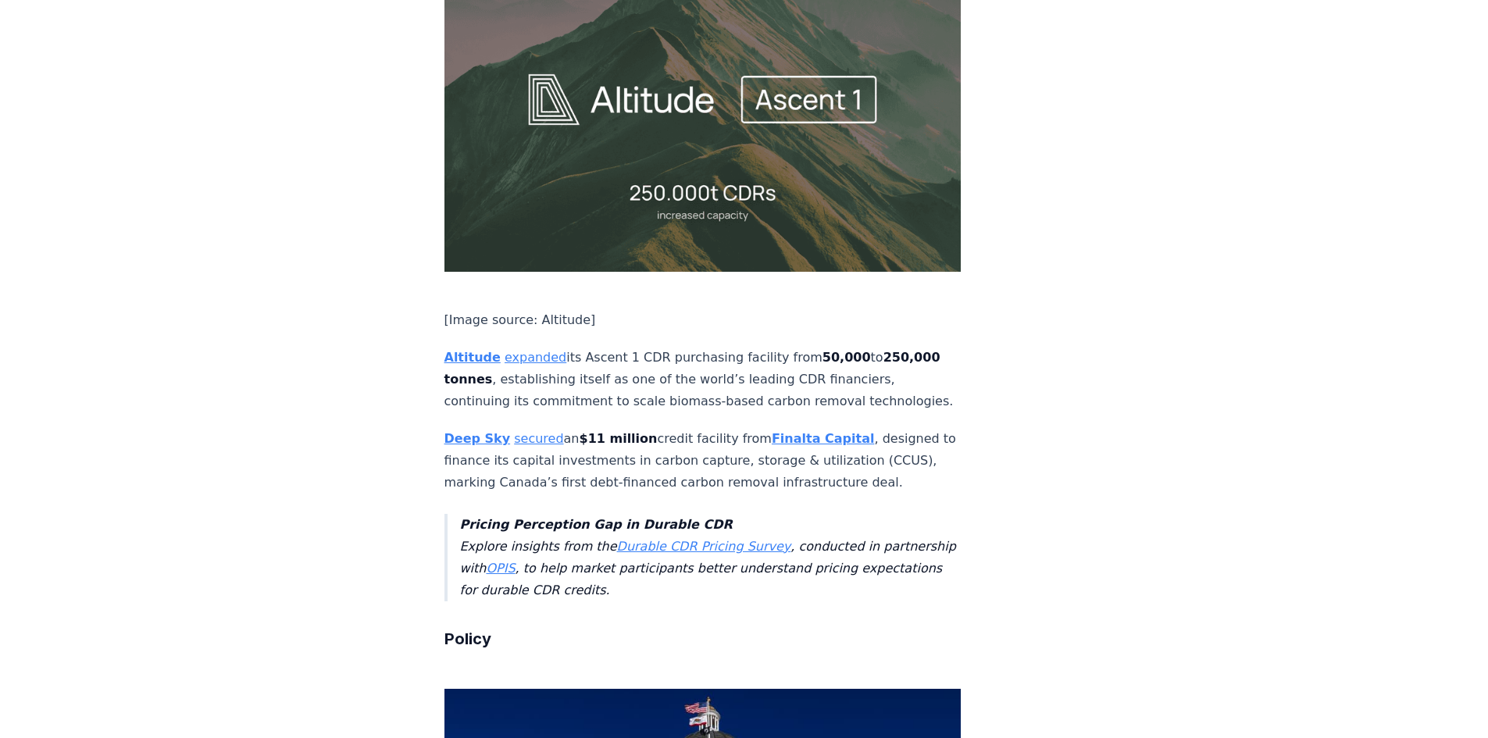
drag, startPoint x: 441, startPoint y: 417, endPoint x: 613, endPoint y: 476, distance: 182.5
click at [613, 476] on div "September 19, 2025 This Week in CDR - Week 38, 2025 We are back with another ed…" at bounding box center [745, 54] width 1094 height 7183
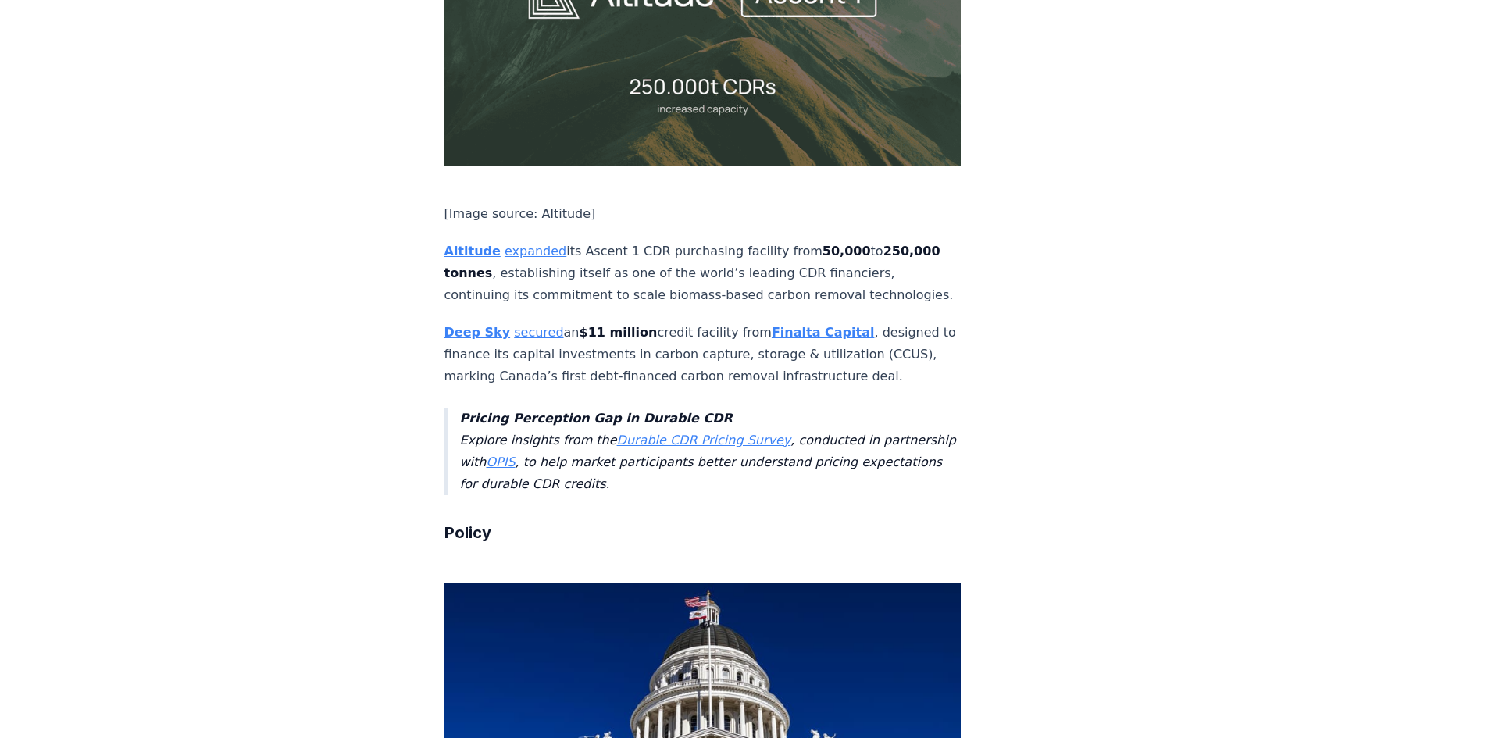
scroll to position [3671, 0]
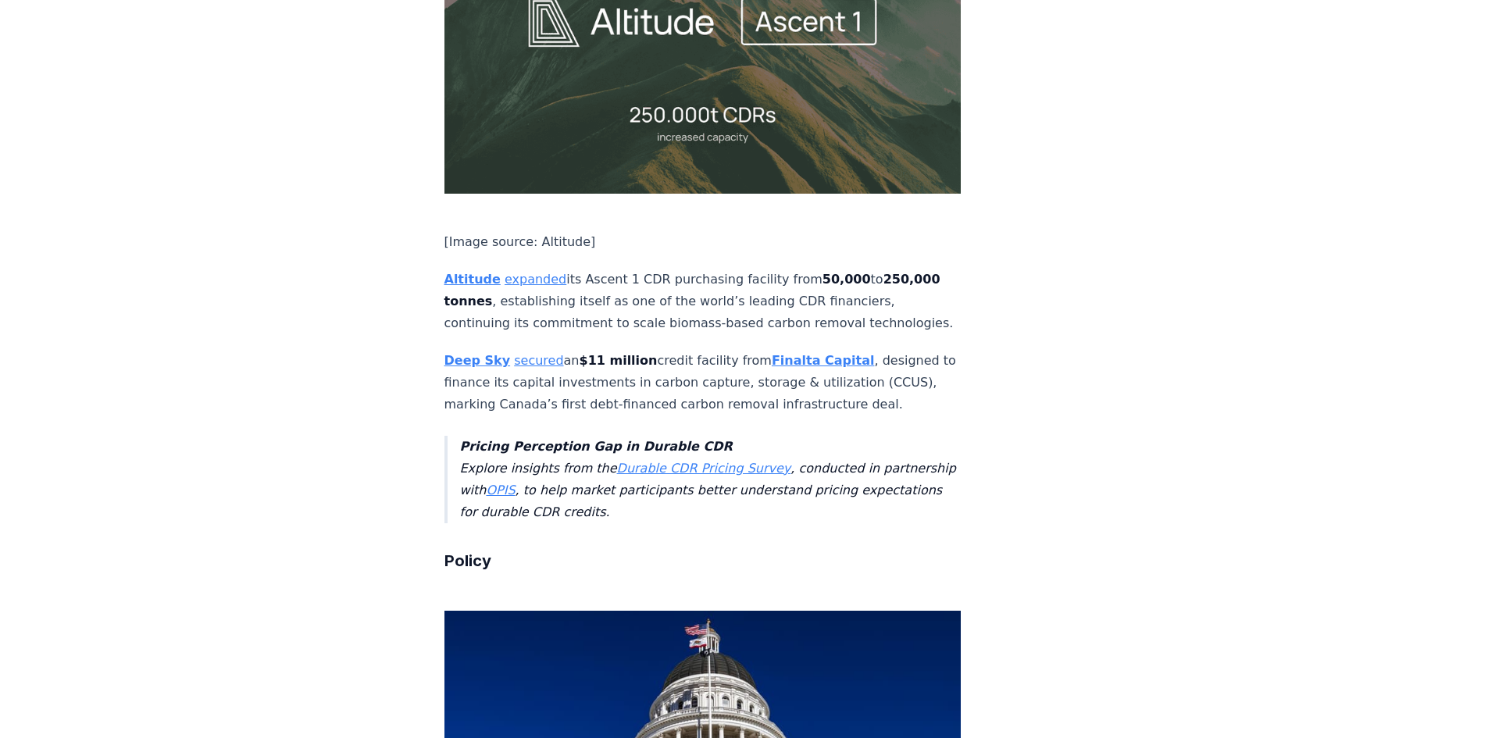
click at [655, 416] on div "We are back with another edition of This Week in CDR , a weekly round-up of the…" at bounding box center [702, 32] width 517 height 7071
drag, startPoint x: 642, startPoint y: 401, endPoint x: 589, endPoint y: 353, distance: 71.4
drag, startPoint x: 598, startPoint y: 359, endPoint x: 655, endPoint y: 410, distance: 76.4
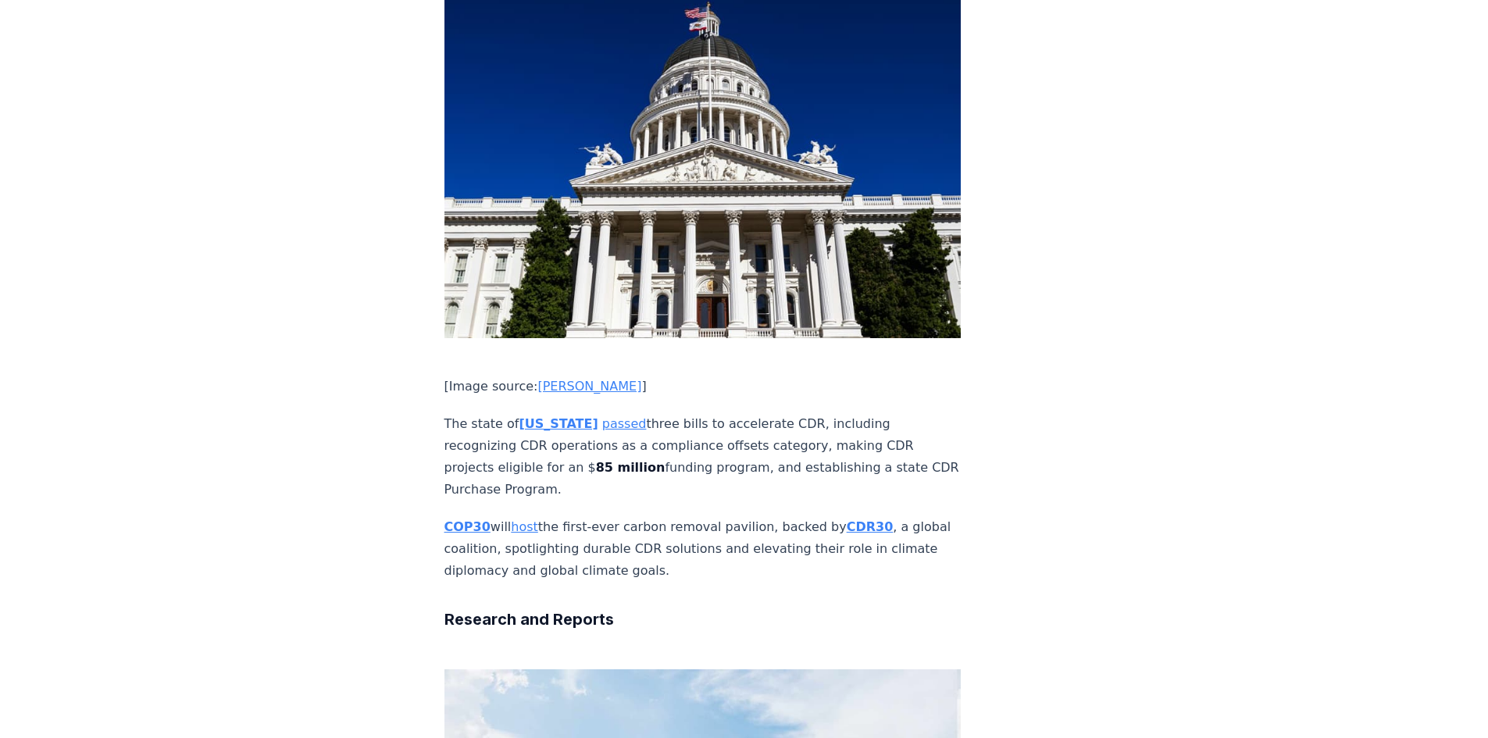
scroll to position [4296, 0]
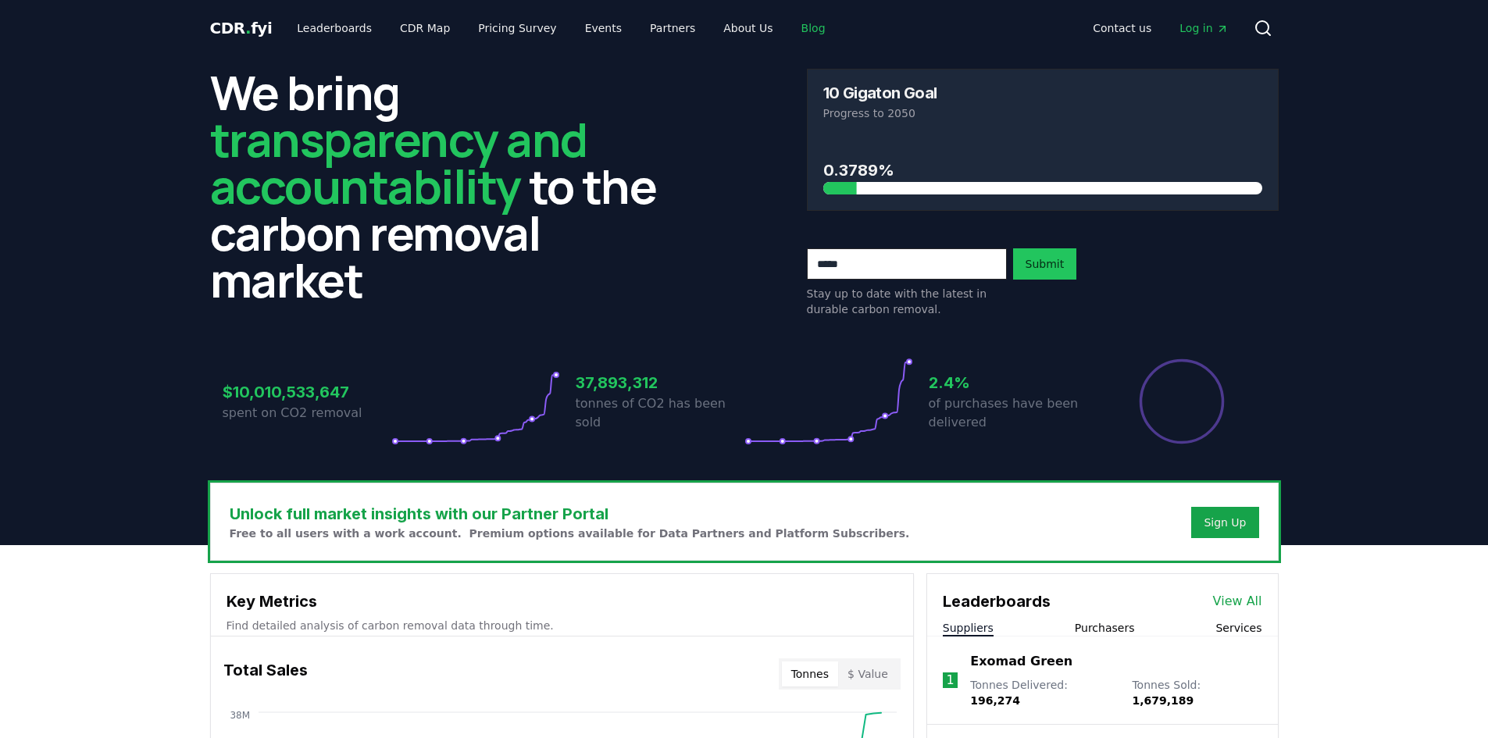
click at [789, 29] on link "Blog" at bounding box center [813, 28] width 49 height 28
click at [789, 22] on link "Blog" at bounding box center [813, 28] width 49 height 28
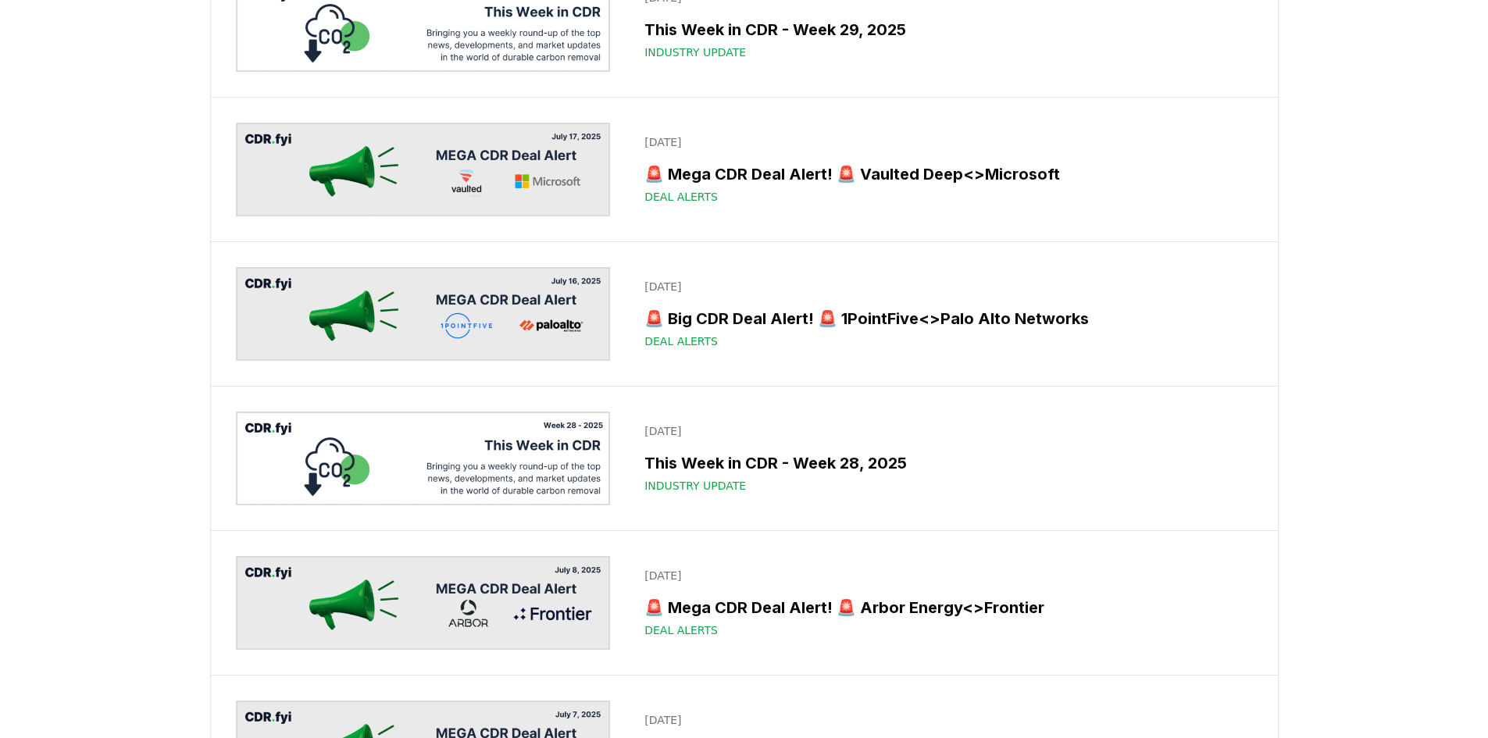
scroll to position [2500, 0]
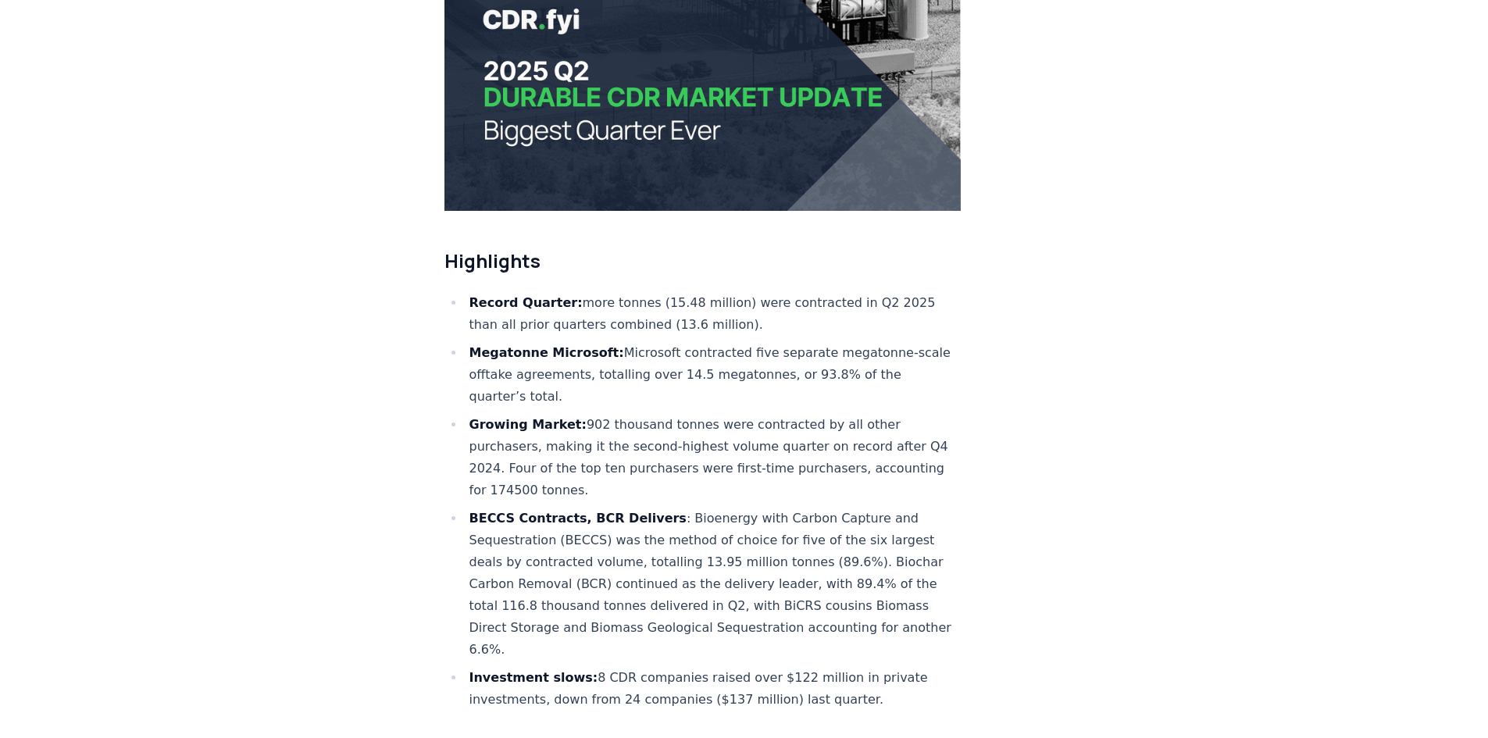
scroll to position [391, 0]
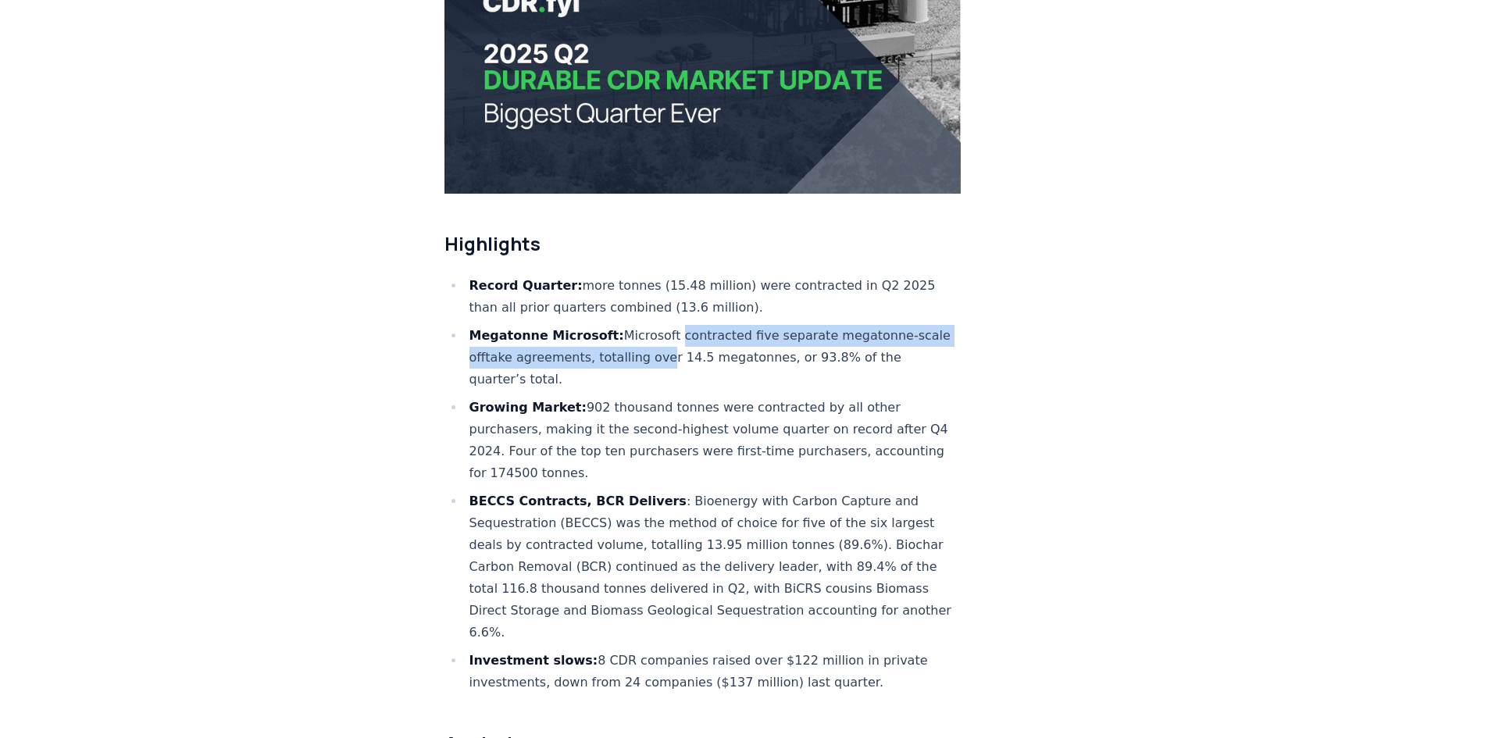
drag, startPoint x: 662, startPoint y: 287, endPoint x: 684, endPoint y: 309, distance: 31.5
click at [684, 325] on li "Megatonne Microsoft: Microsoft contracted five separate megatonne-scale offtake…" at bounding box center [713, 358] width 497 height 66
drag, startPoint x: 676, startPoint y: 332, endPoint x: 669, endPoint y: 292, distance: 40.3
click at [669, 325] on li "Megatonne Microsoft: Microsoft contracted five separate megatonne-scale offtake…" at bounding box center [713, 358] width 497 height 66
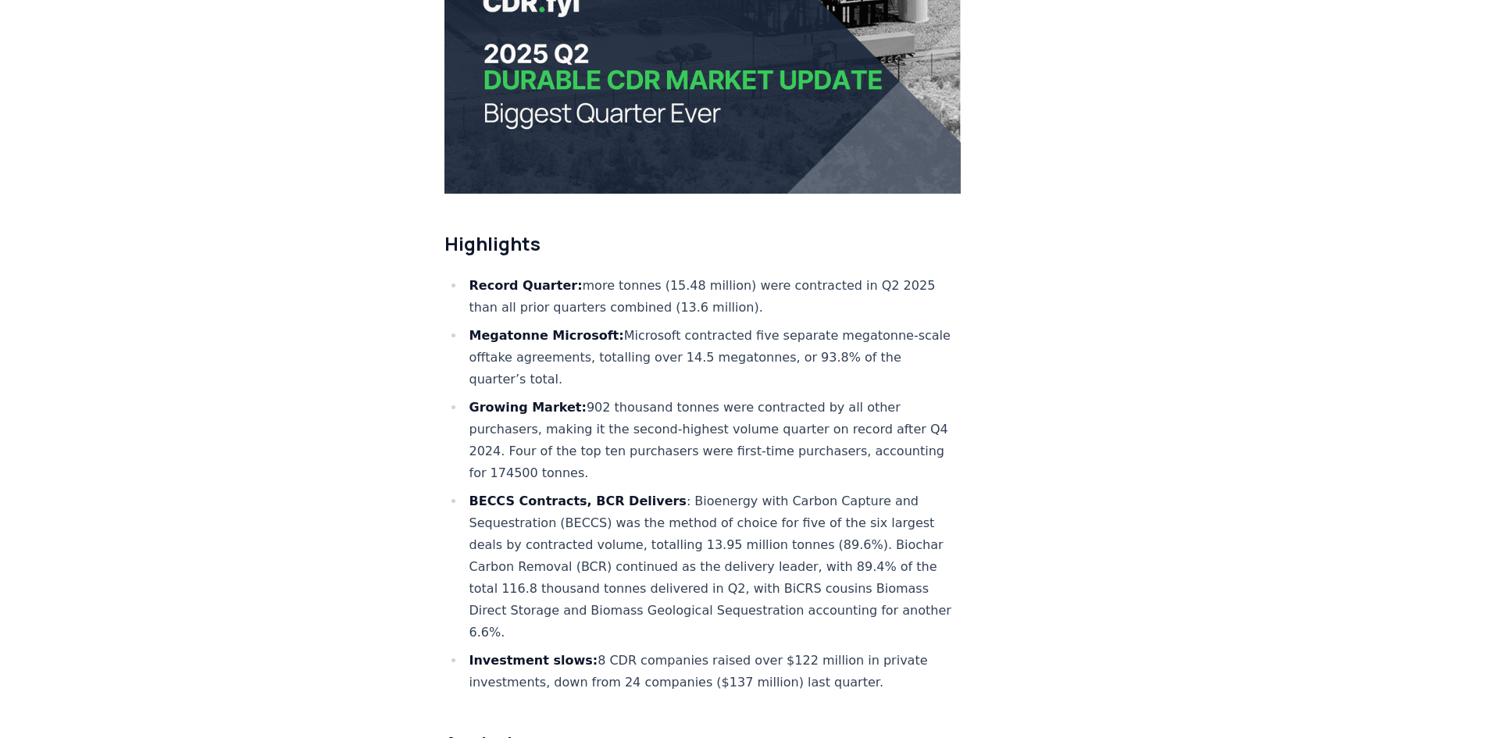
click at [669, 325] on li "Megatonne Microsoft: Microsoft contracted five separate megatonne-scale offtake…" at bounding box center [713, 358] width 497 height 66
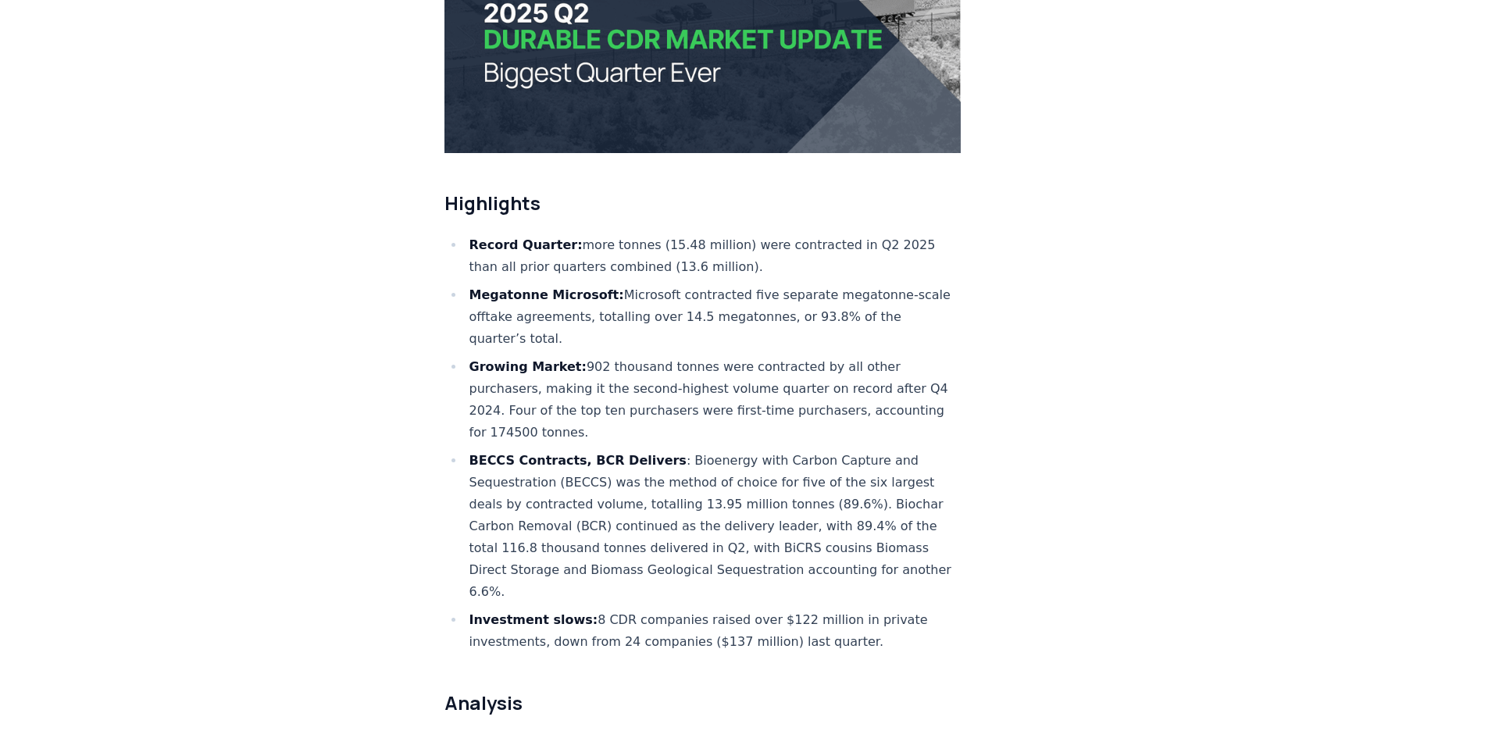
scroll to position [469, 0]
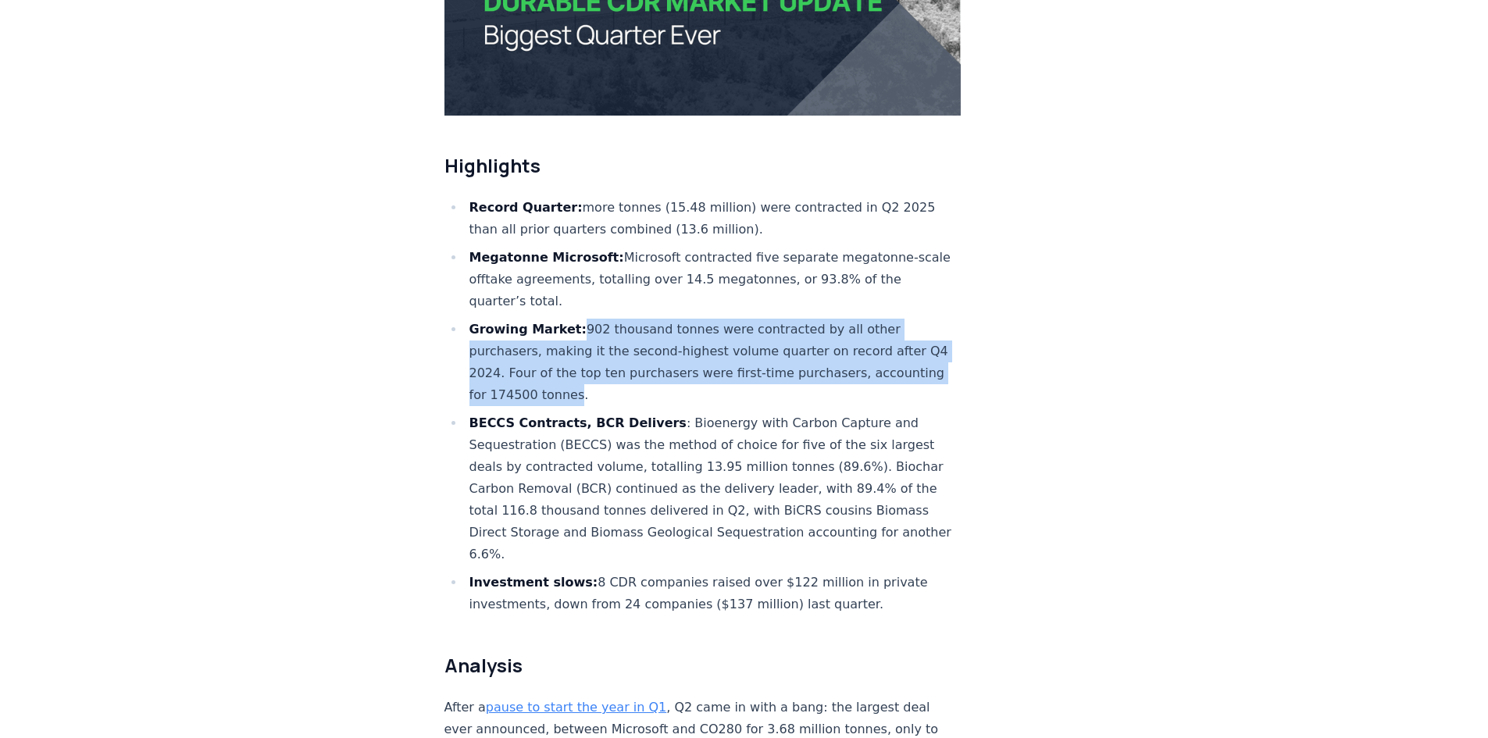
drag, startPoint x: 576, startPoint y: 279, endPoint x: 640, endPoint y: 357, distance: 100.5
click at [640, 357] on li "Growing Market: 902 thousand tonnes were contracted by all other purchasers, ma…" at bounding box center [713, 362] width 497 height 87
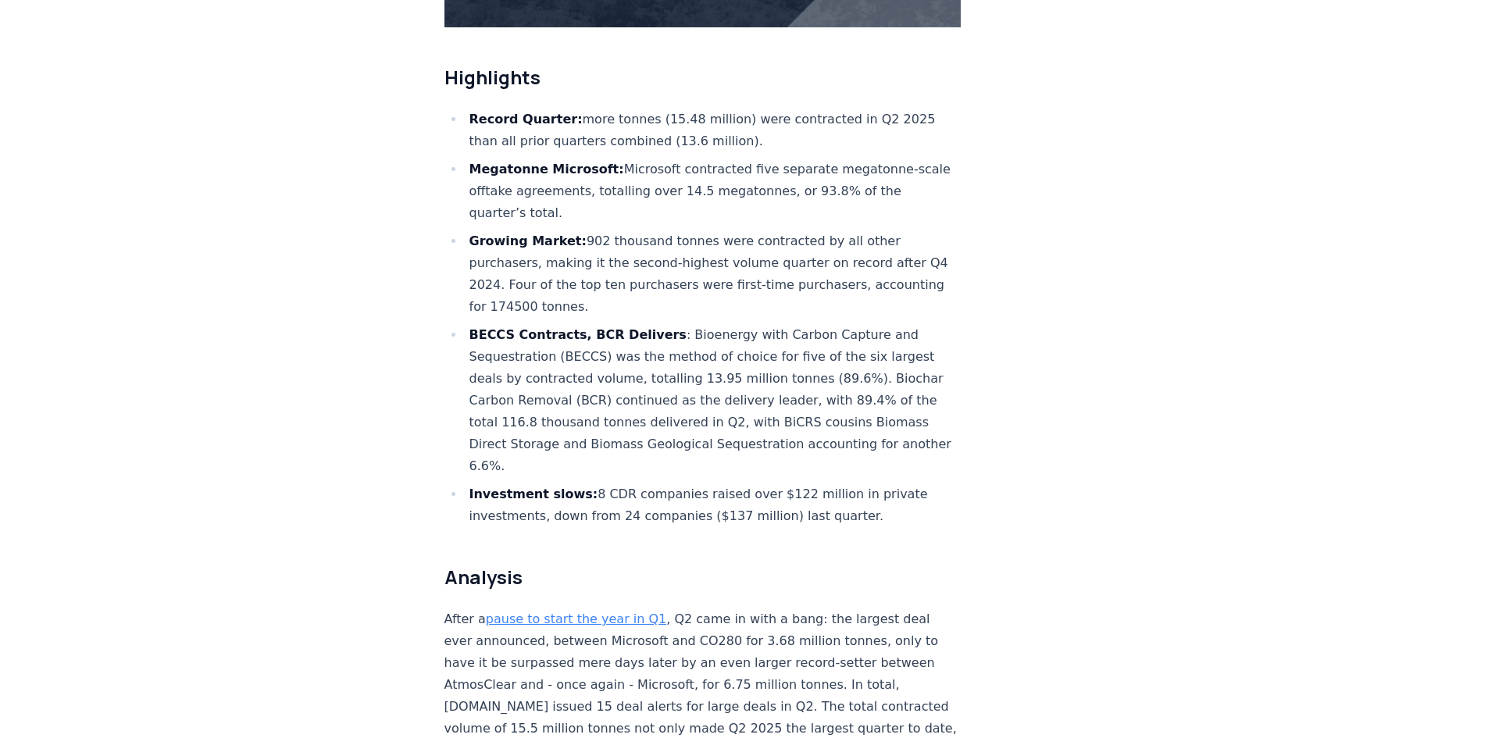
scroll to position [625, 0]
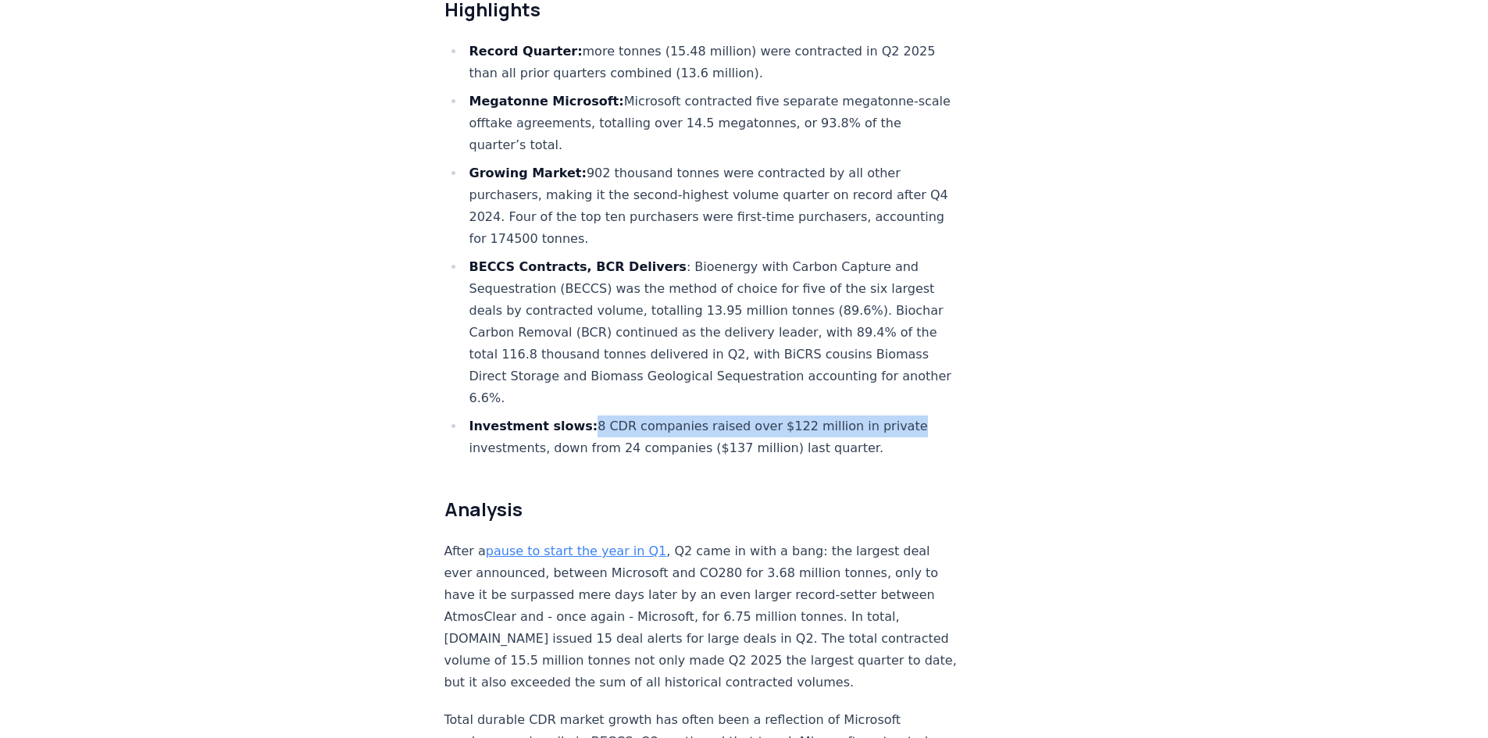
drag, startPoint x: 576, startPoint y: 384, endPoint x: 898, endPoint y: 387, distance: 321.1
click at [836, 416] on li "Investment slows: 8 CDR companies raised over $122 million in private investmen…" at bounding box center [713, 438] width 497 height 44
drag, startPoint x: 815, startPoint y: 390, endPoint x: 750, endPoint y: 365, distance: 70.2
click at [750, 365] on ul "Record Quarter: more tonnes (15.48 million) were contracted in Q2 2025 than all…" at bounding box center [702, 250] width 517 height 419
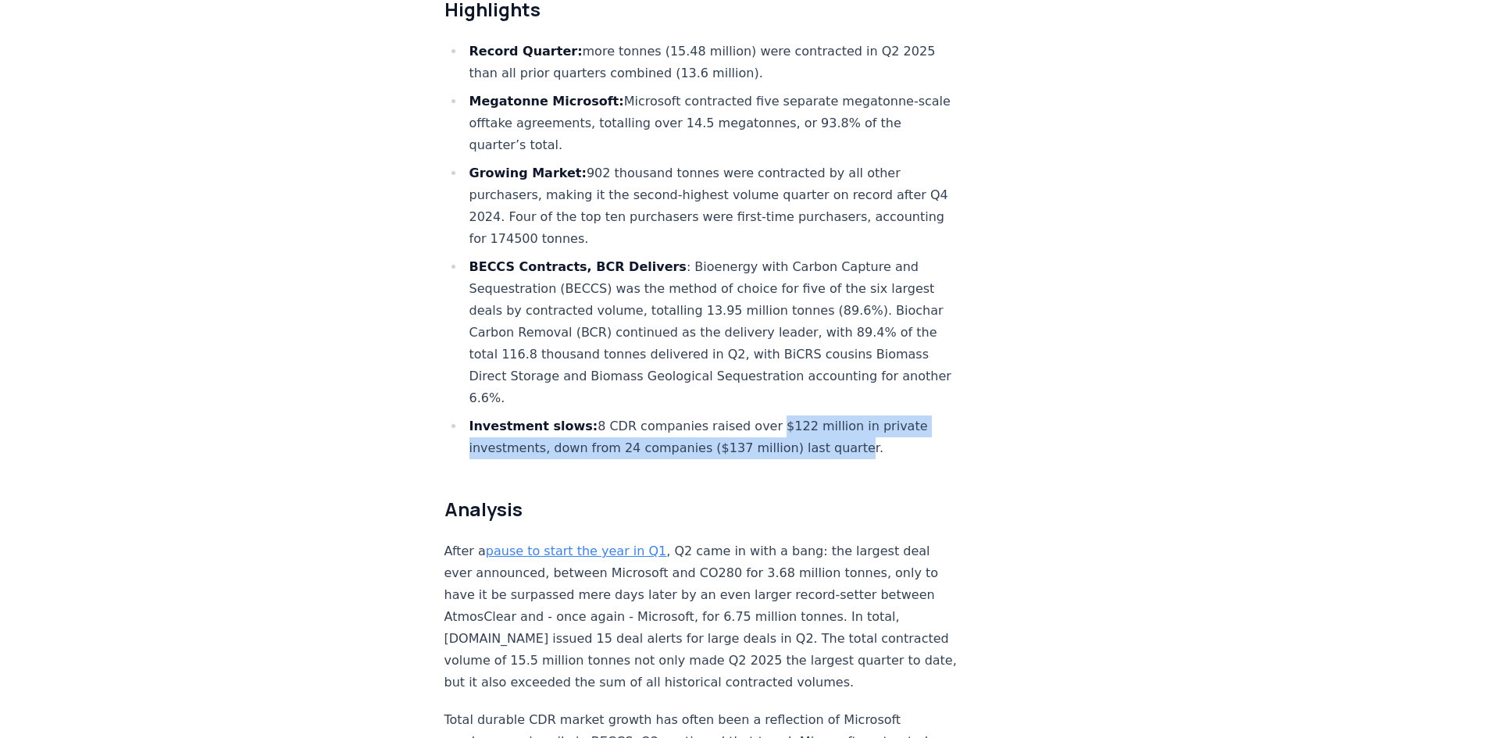
click at [750, 365] on ul "Record Quarter: more tonnes (15.48 million) were contracted in Q2 2025 than all…" at bounding box center [702, 250] width 517 height 419
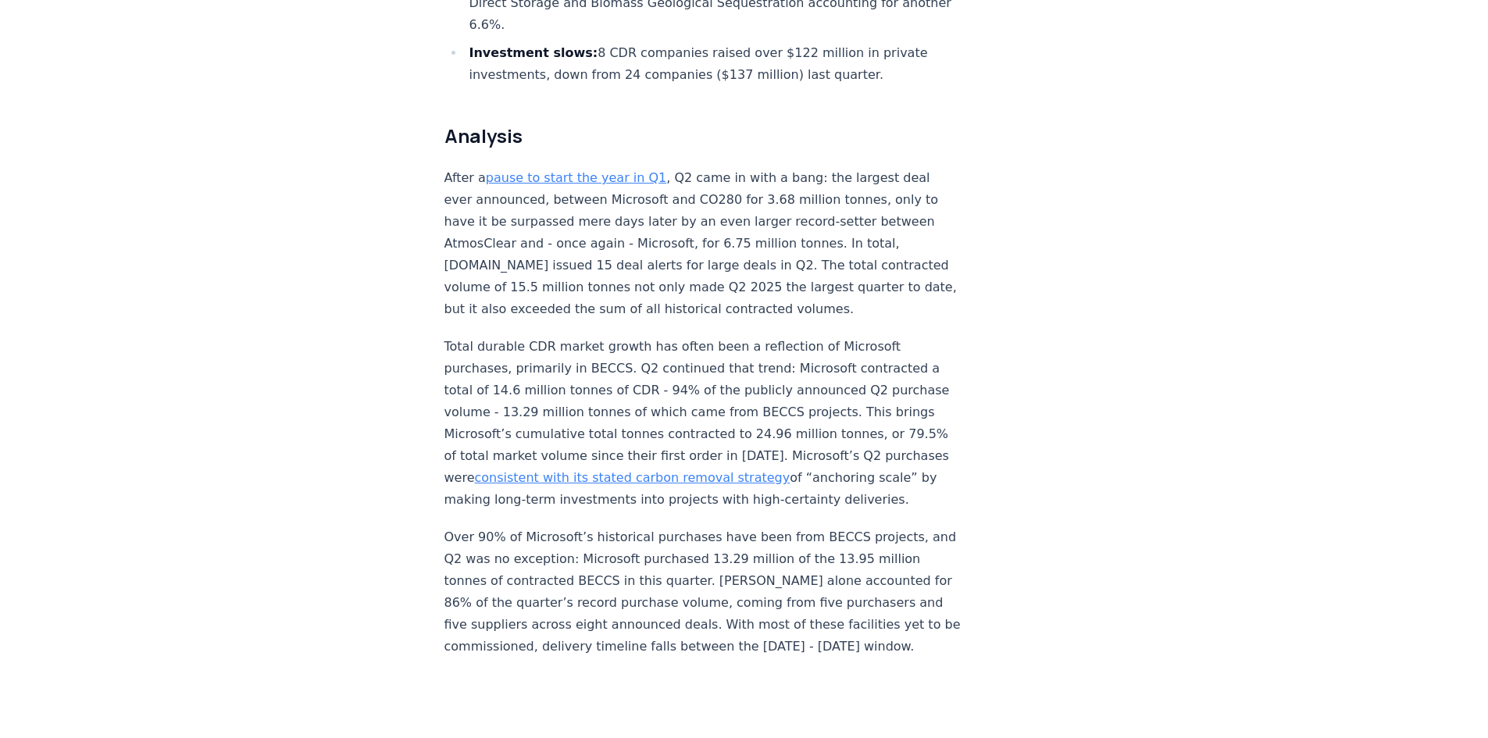
scroll to position [1015, 0]
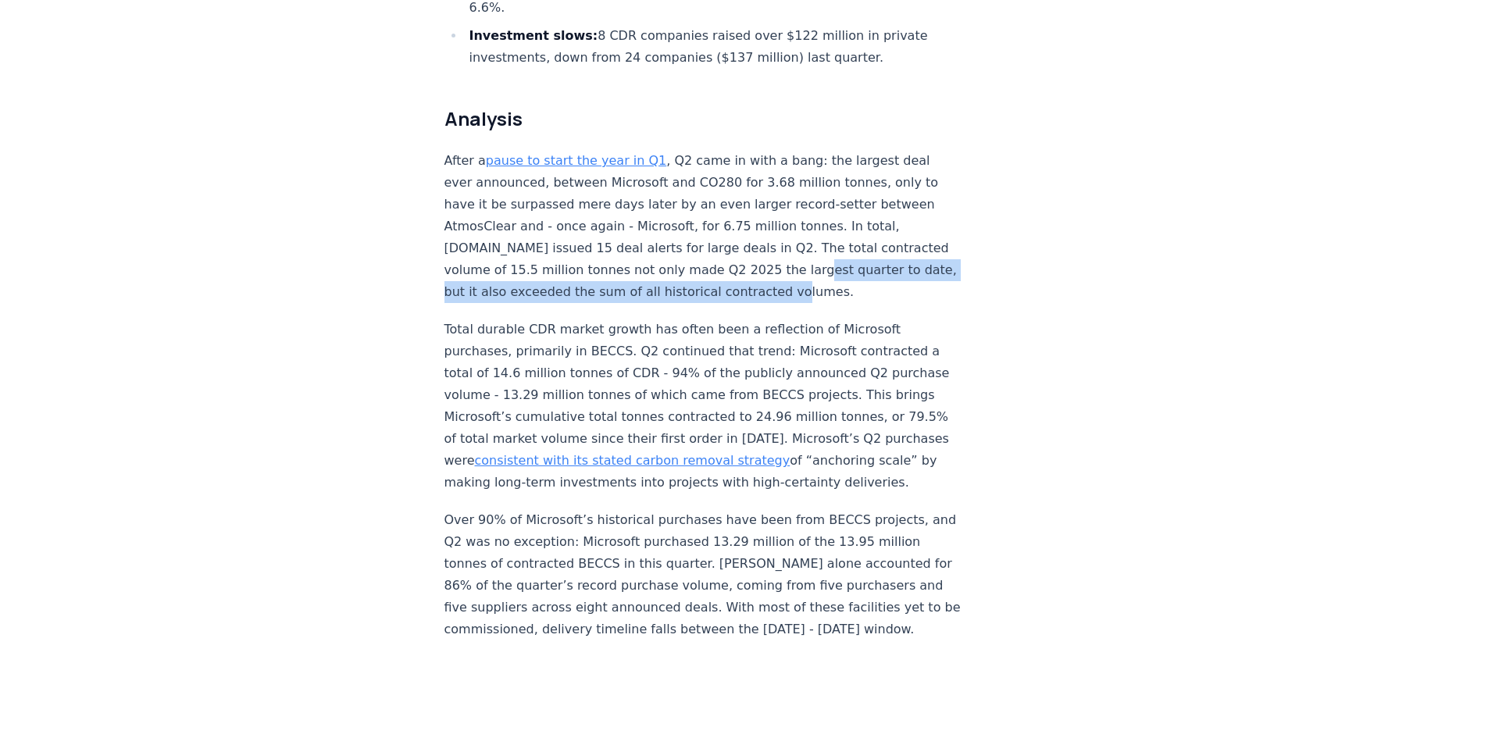
drag, startPoint x: 787, startPoint y: 238, endPoint x: 787, endPoint y: 211, distance: 27.3
click at [787, 211] on p "After a pause to start the year in Q1 , Q2 came in with a bang: the largest dea…" at bounding box center [702, 226] width 517 height 153
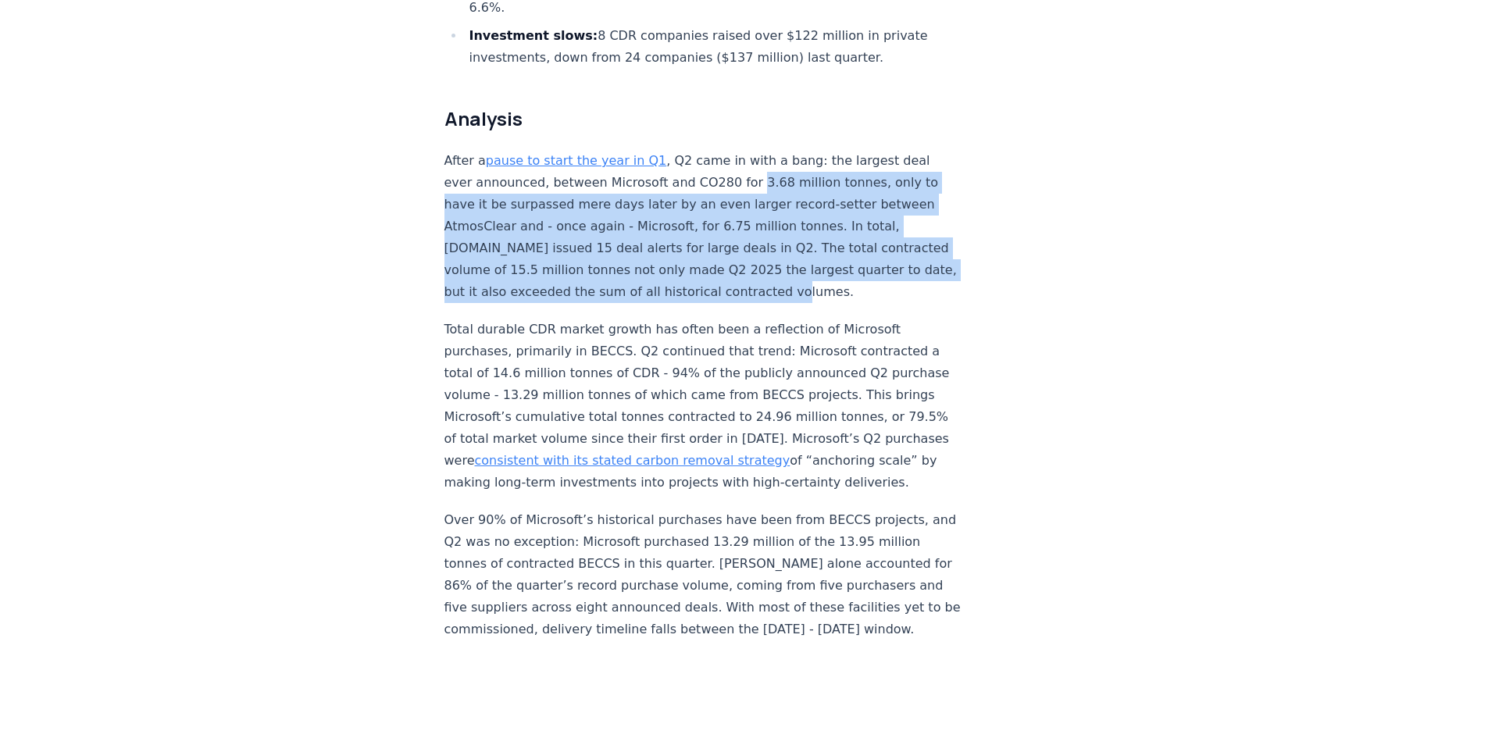
drag, startPoint x: 783, startPoint y: 245, endPoint x: 739, endPoint y: 127, distance: 125.8
click at [737, 150] on p "After a pause to start the year in Q1 , Q2 came in with a bang: the largest dea…" at bounding box center [702, 226] width 517 height 153
click at [743, 150] on p "After a pause to start the year in Q1 , Q2 came in with a bang: the largest dea…" at bounding box center [702, 226] width 517 height 153
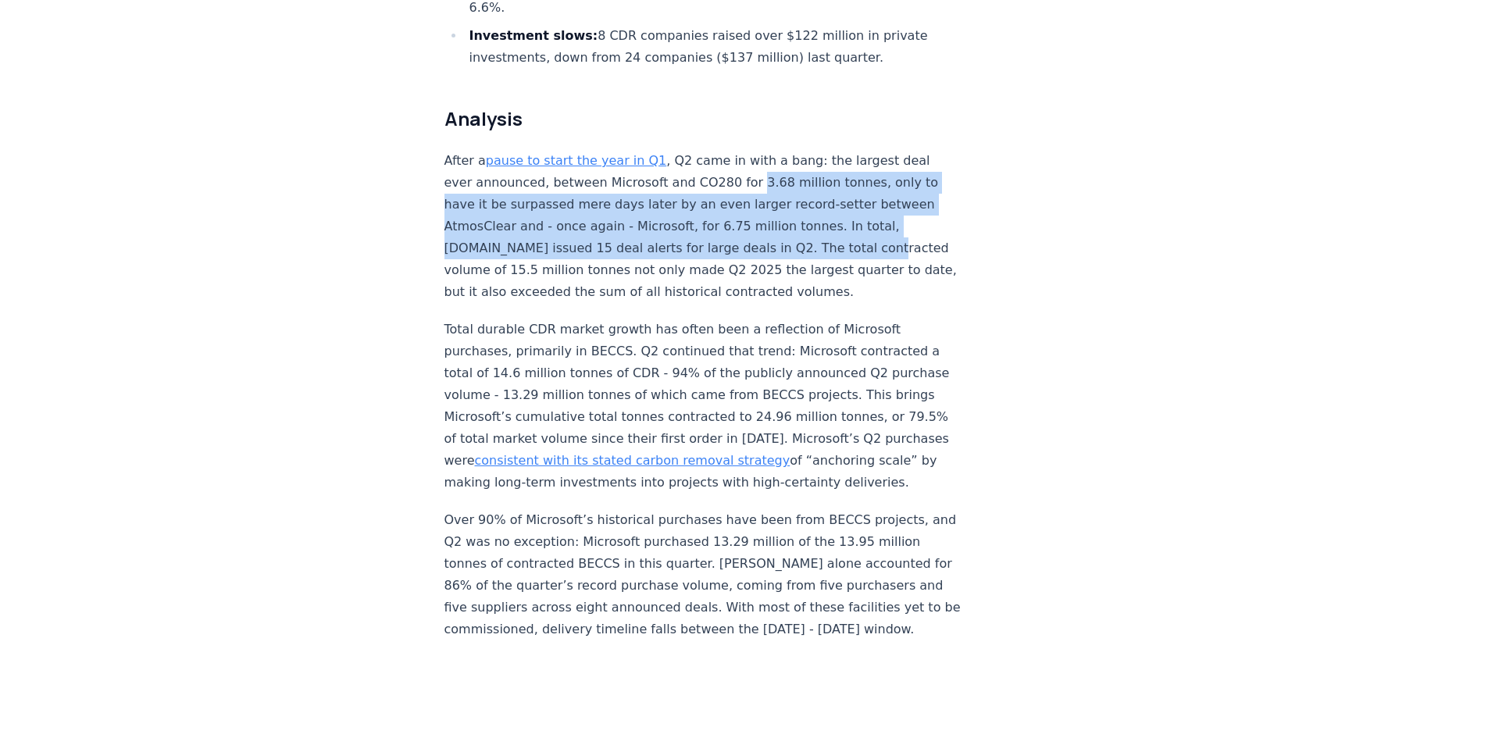
drag, startPoint x: 743, startPoint y: 131, endPoint x: 780, endPoint y: 207, distance: 84.5
click at [780, 207] on p "After a pause to start the year in Q1 , Q2 came in with a bang: the largest dea…" at bounding box center [702, 226] width 517 height 153
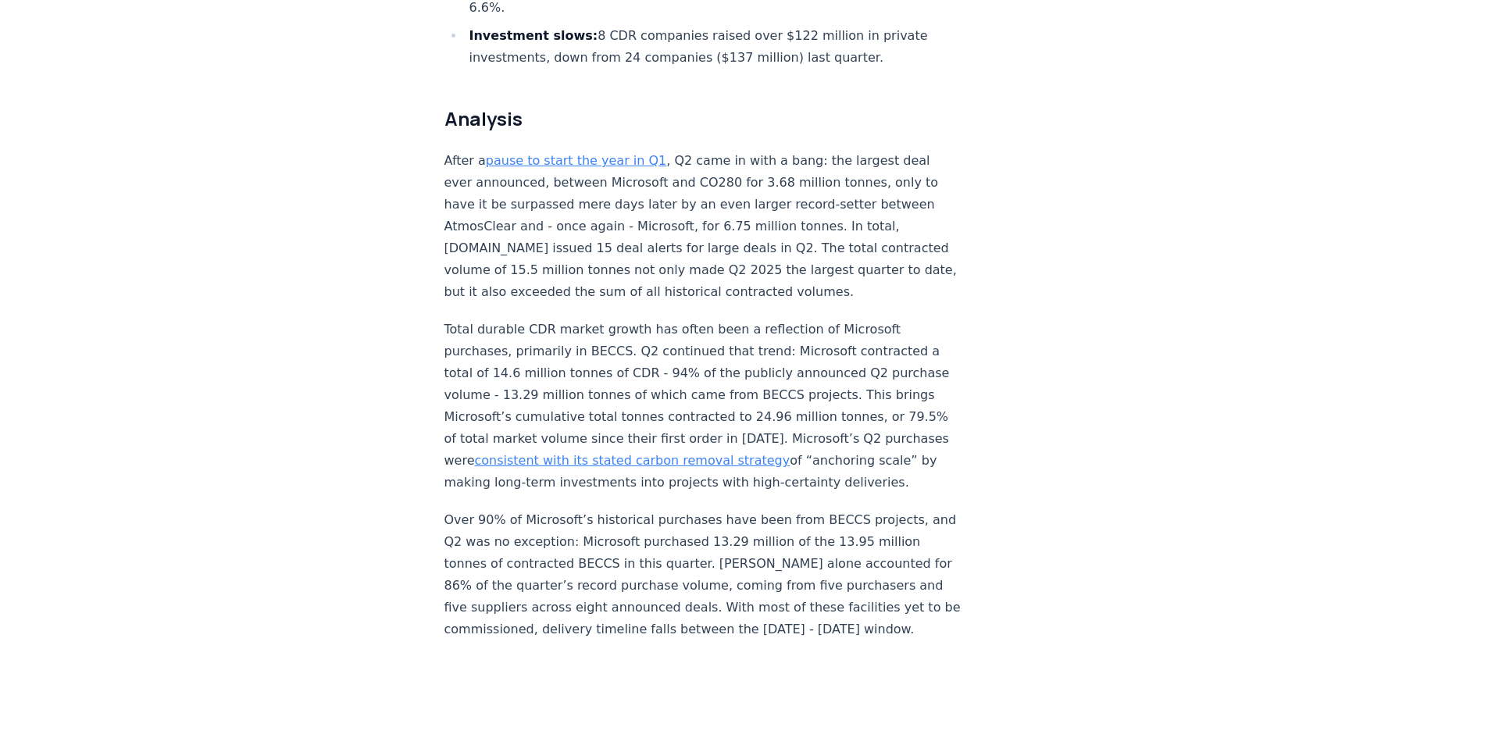
click at [776, 232] on p "After a pause to start the year in Q1 , Q2 came in with a bang: the largest dea…" at bounding box center [702, 226] width 517 height 153
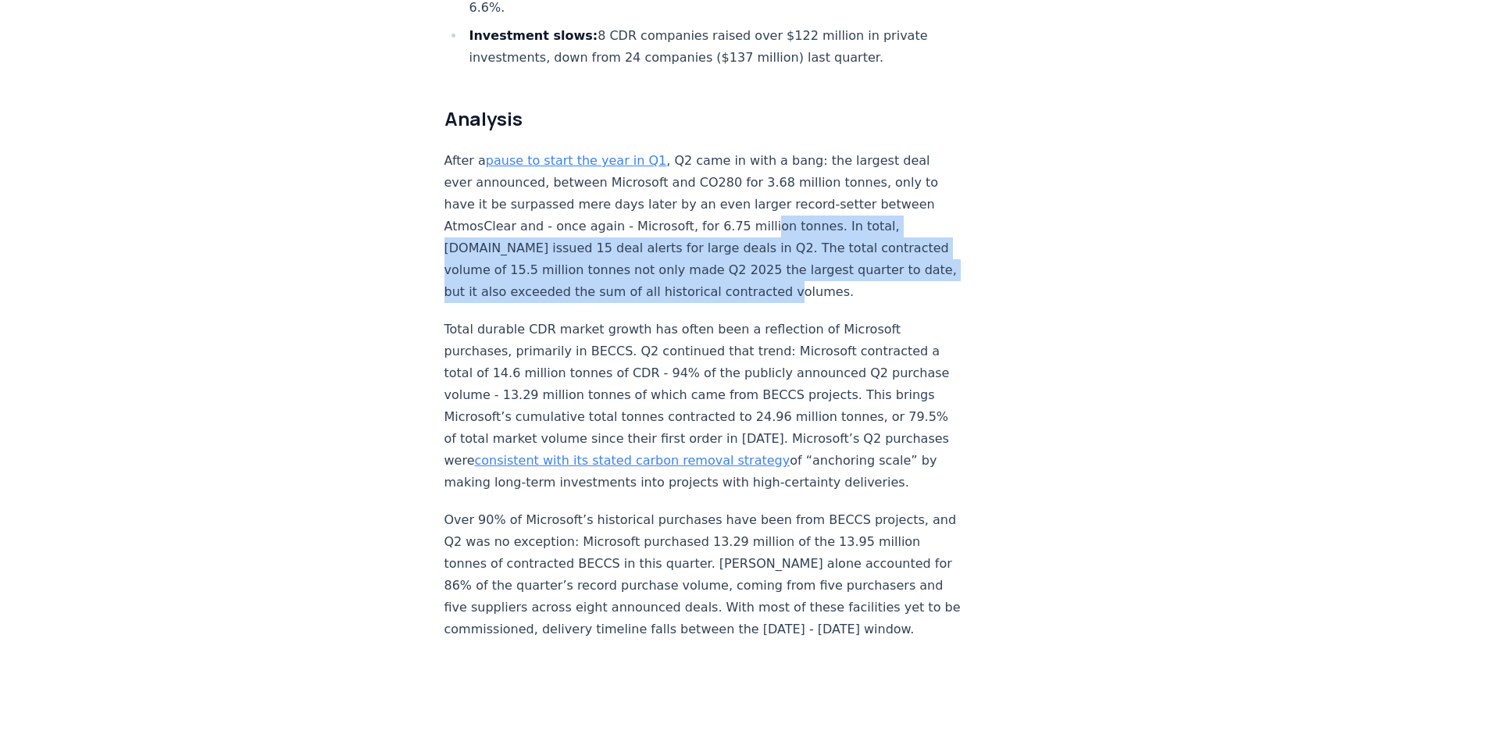
drag, startPoint x: 775, startPoint y: 248, endPoint x: 755, endPoint y: 181, distance: 69.2
click at [755, 181] on p "After a pause to start the year in Q1 , Q2 came in with a bang: the largest dea…" at bounding box center [702, 226] width 517 height 153
click at [758, 181] on p "After a pause to start the year in Q1 , Q2 came in with a bang: the largest dea…" at bounding box center [702, 226] width 517 height 153
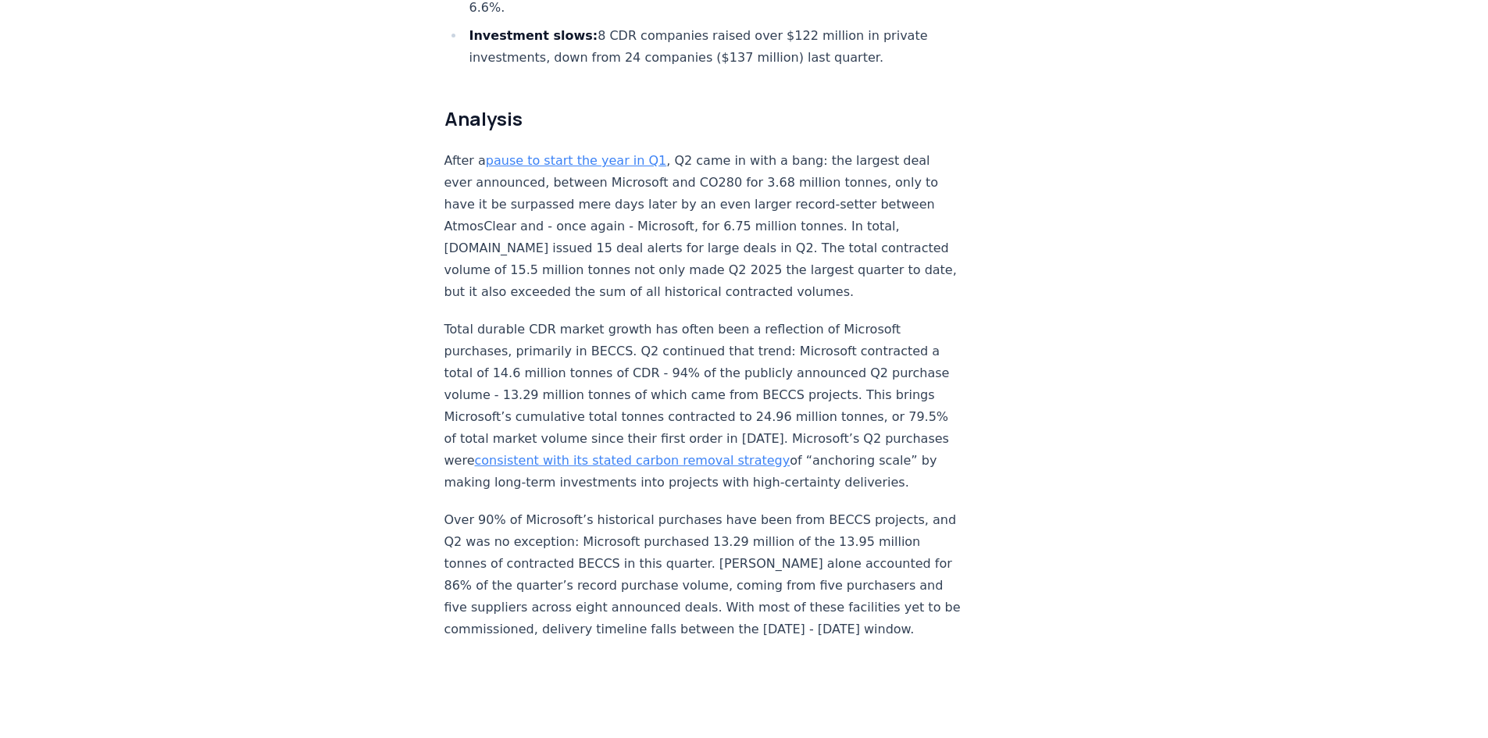
click at [717, 347] on p "Total durable CDR market growth has often been a reflection of Microsoft purcha…" at bounding box center [702, 406] width 517 height 175
click at [753, 319] on p "Total durable CDR market growth has often been a reflection of Microsoft purcha…" at bounding box center [702, 406] width 517 height 175
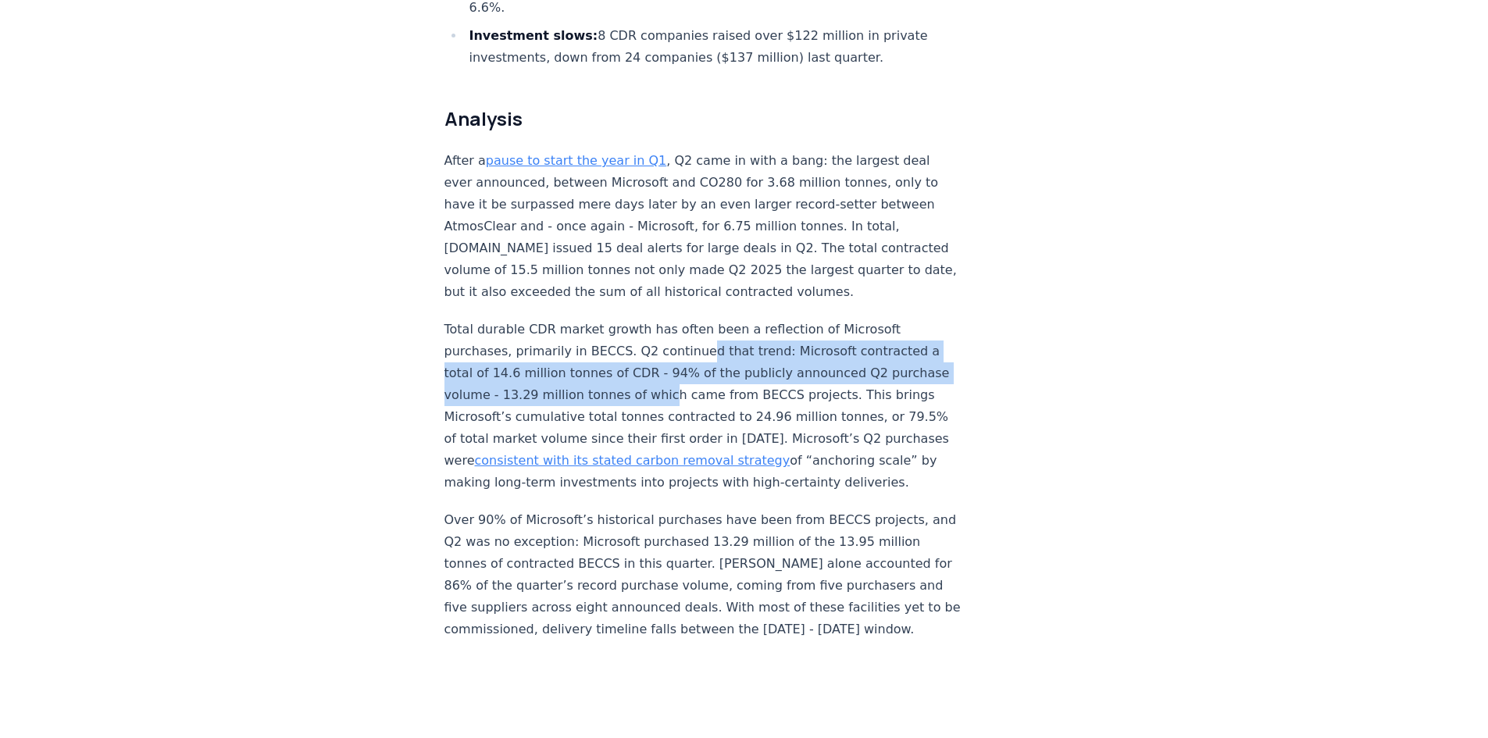
drag, startPoint x: 713, startPoint y: 349, endPoint x: 689, endPoint y: 297, distance: 57.7
click at [689, 319] on p "Total durable CDR market growth has often been a reflection of Microsoft purcha…" at bounding box center [702, 406] width 517 height 175
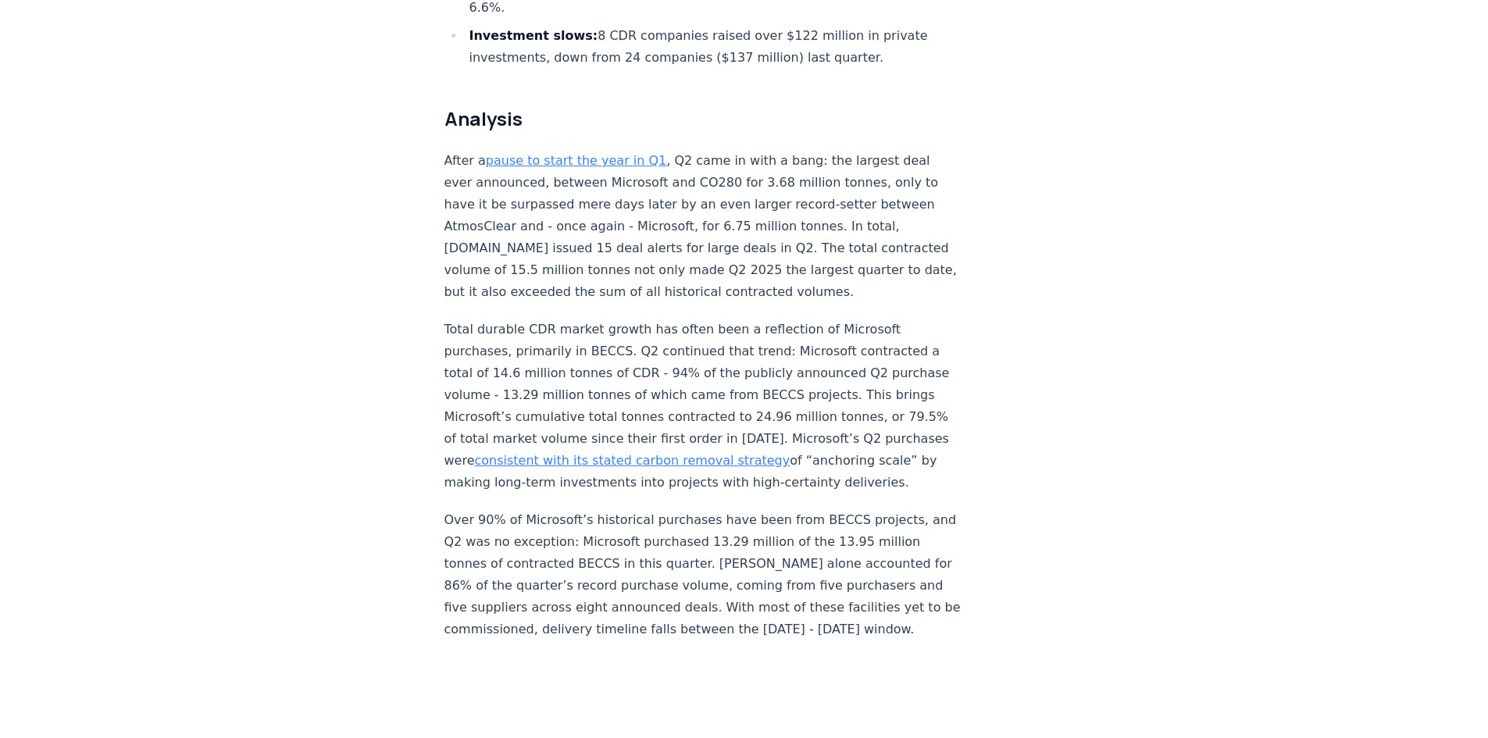
scroll to position [1094, 0]
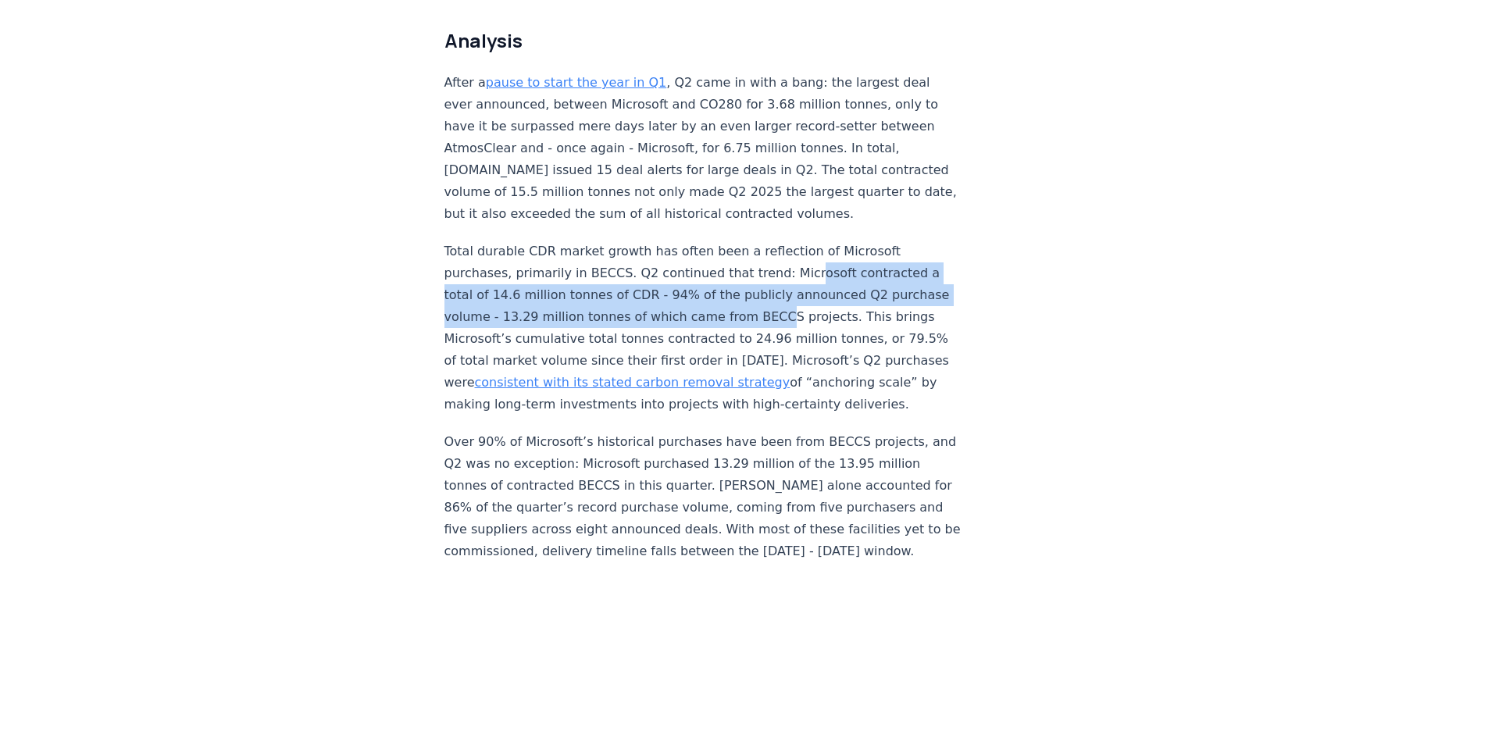
click at [808, 269] on p "Total durable CDR market growth has often been a reflection of Microsoft purcha…" at bounding box center [702, 328] width 517 height 175
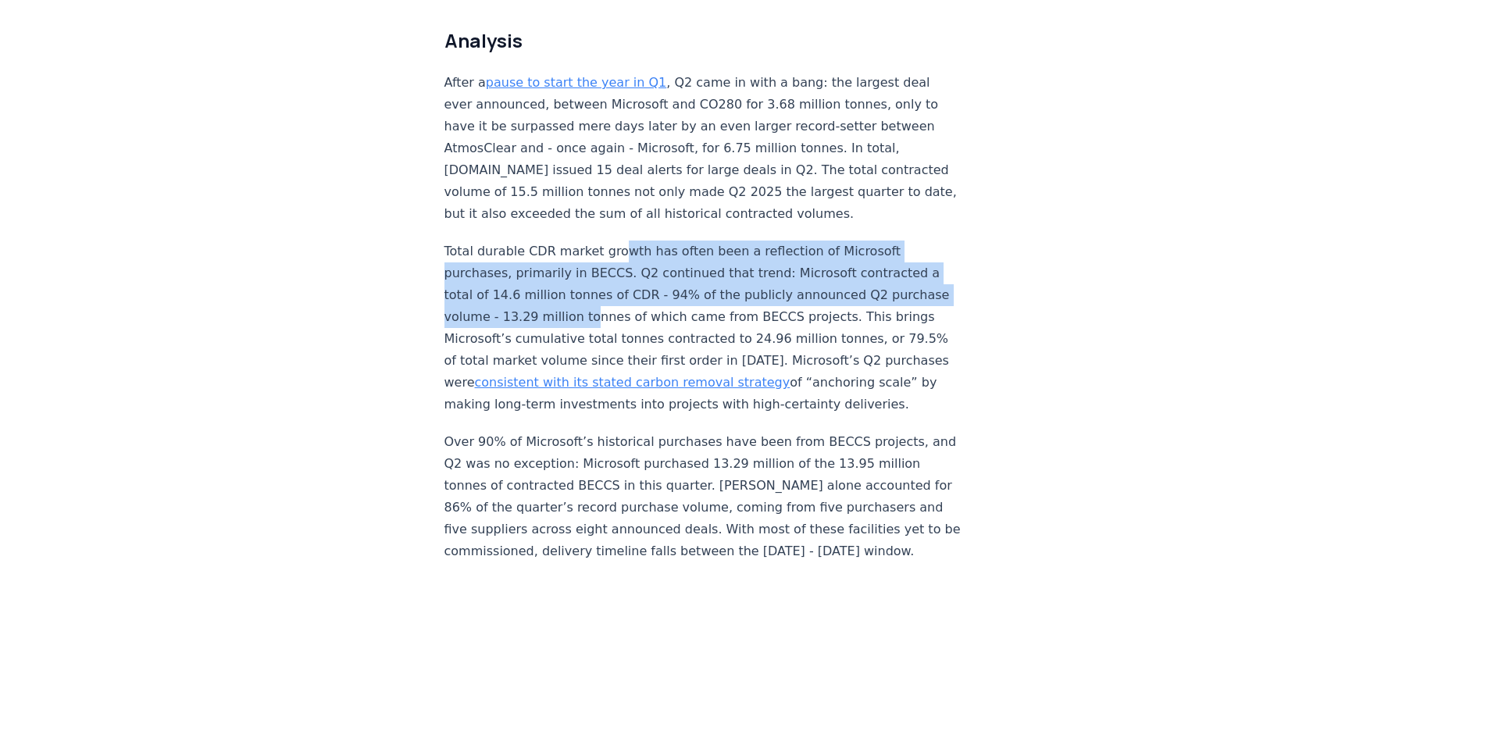
click at [623, 241] on p "Total durable CDR market growth has often been a reflection of Microsoft purcha…" at bounding box center [702, 328] width 517 height 175
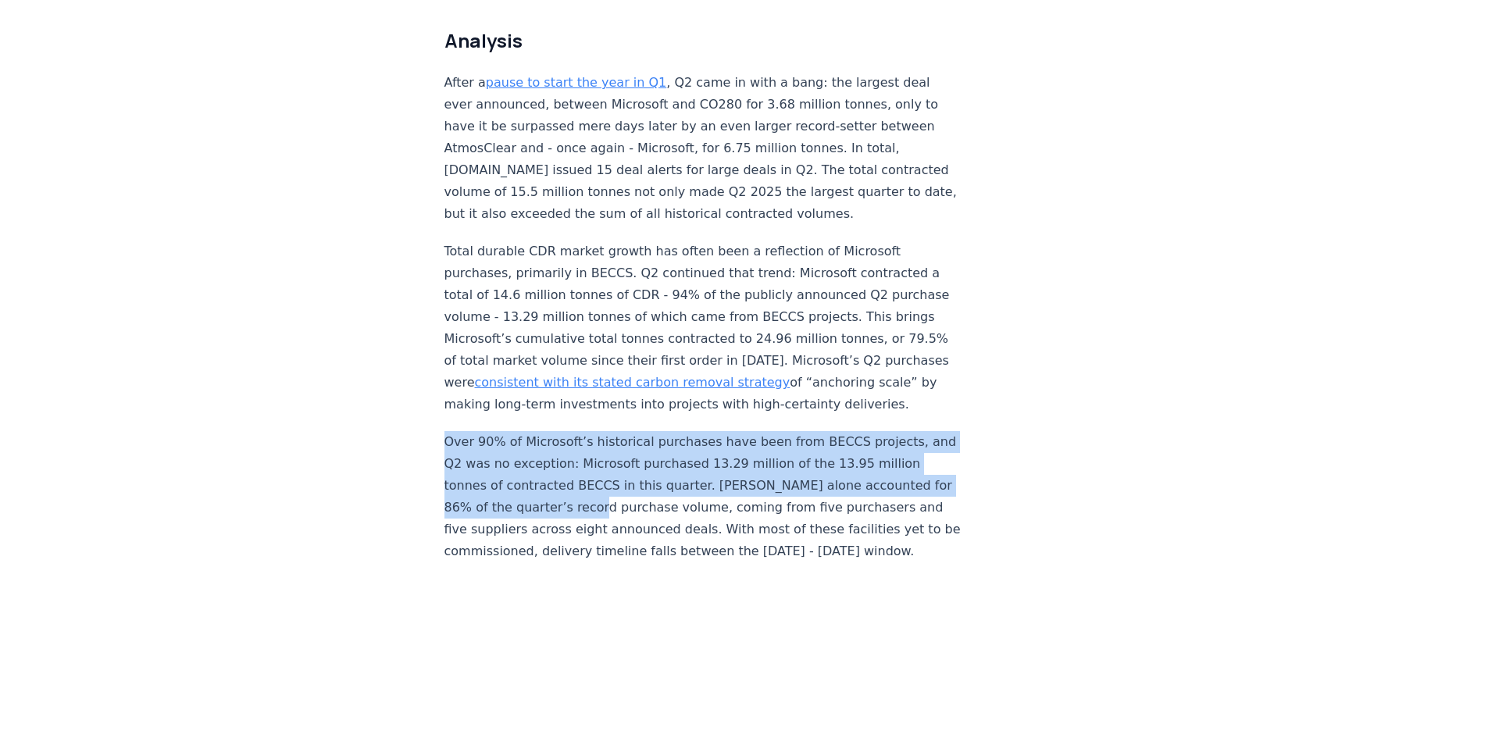
drag, startPoint x: 456, startPoint y: 416, endPoint x: 642, endPoint y: 478, distance: 196.1
click at [642, 478] on p "Over 90% of Microsoft’s historical purchases have been from BECCS projects, and…" at bounding box center [702, 496] width 517 height 131
click at [644, 479] on p "Over 90% of Microsoft’s historical purchases have been from BECCS projects, and…" at bounding box center [702, 496] width 517 height 131
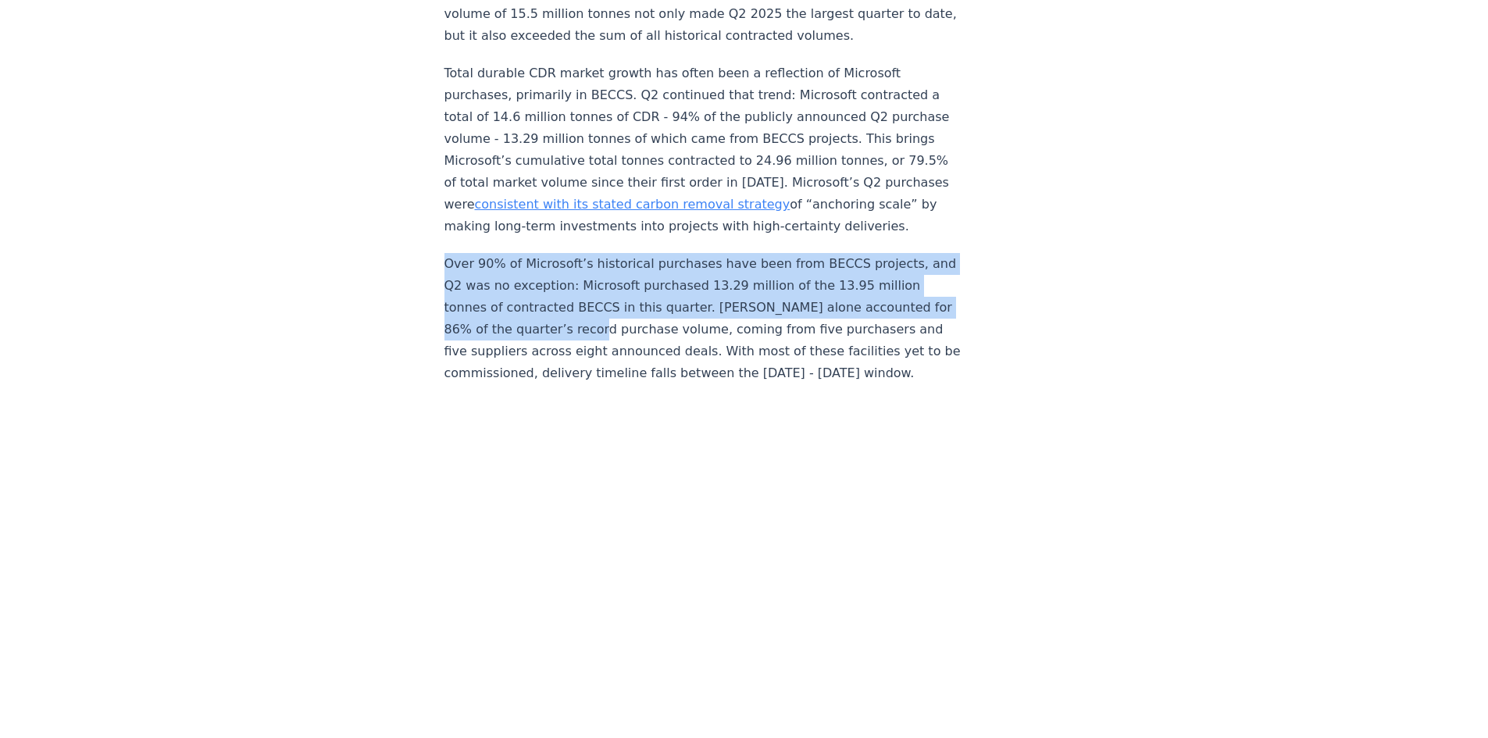
scroll to position [1328, 0]
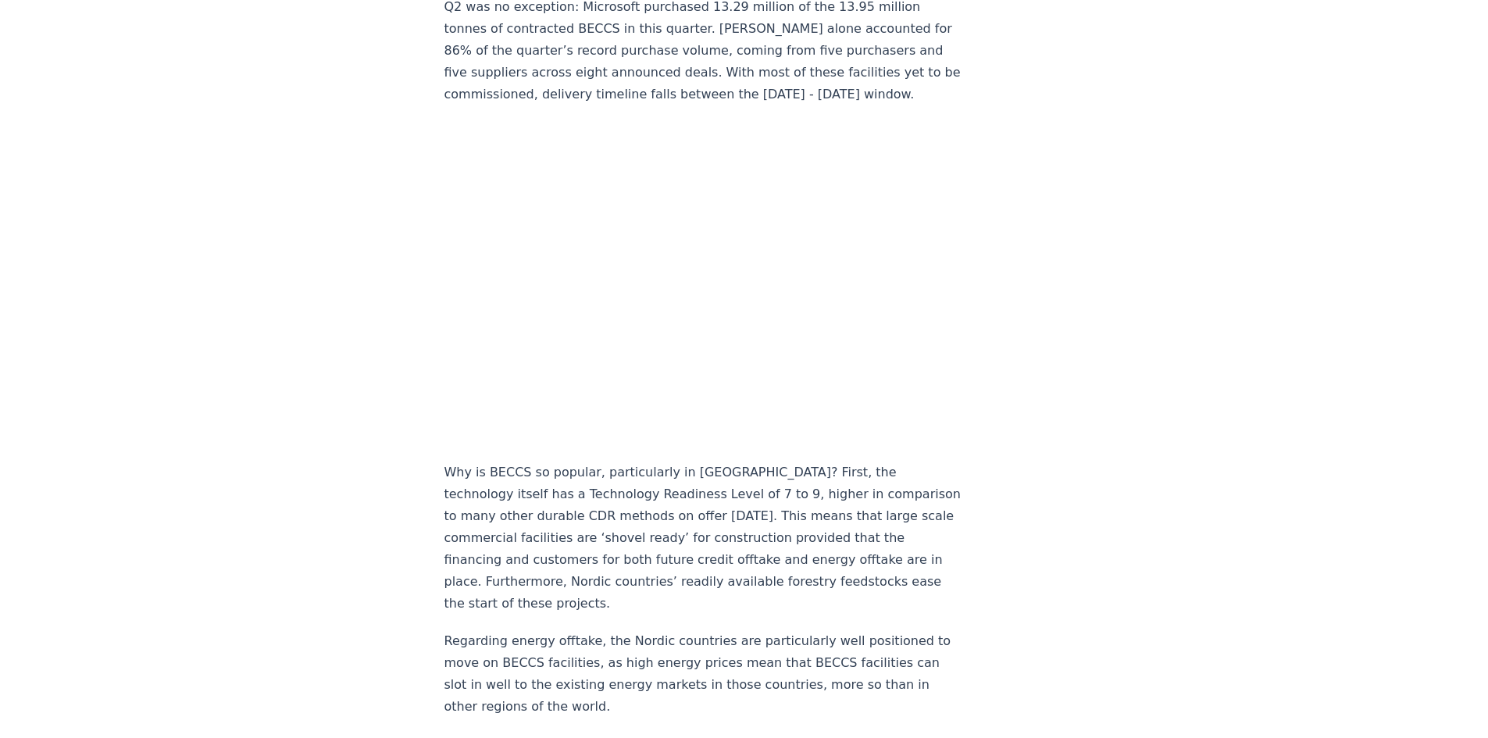
scroll to position [1562, 0]
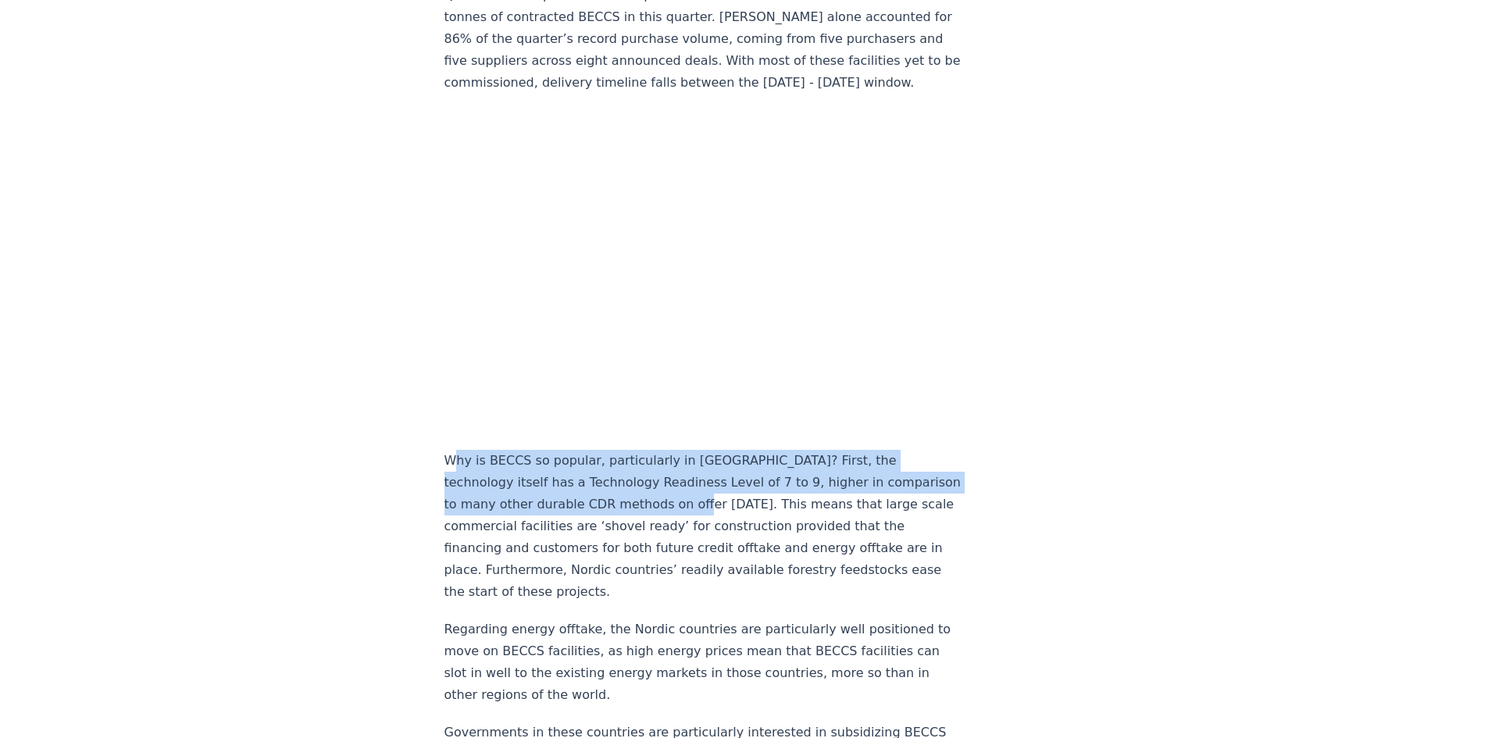
drag, startPoint x: 505, startPoint y: 442, endPoint x: 677, endPoint y: 483, distance: 176.6
click at [677, 483] on p "Why is BECCS so popular, particularly in [GEOGRAPHIC_DATA]? First, the technolo…" at bounding box center [702, 526] width 517 height 153
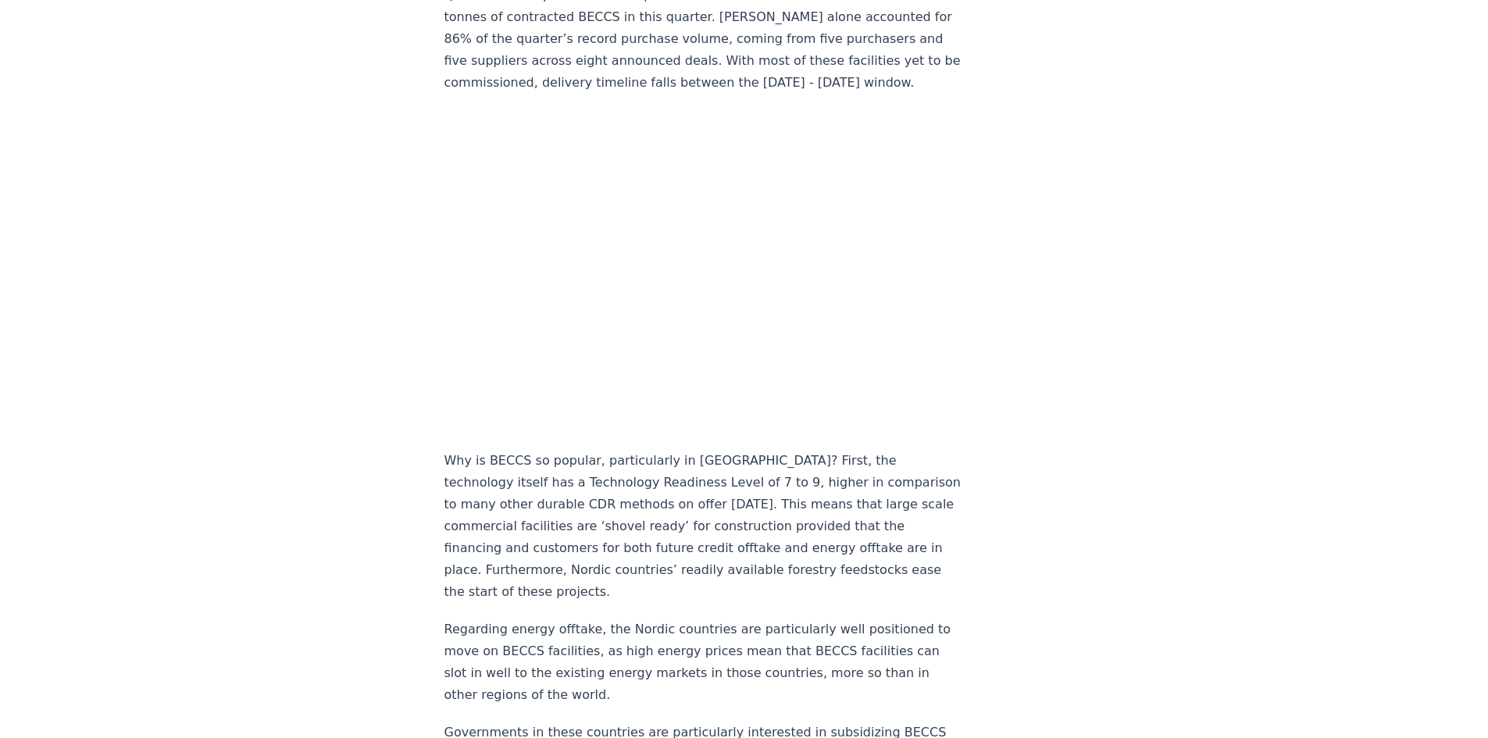
click at [646, 471] on p "Why is BECCS so popular, particularly in [GEOGRAPHIC_DATA]? First, the technolo…" at bounding box center [702, 526] width 517 height 153
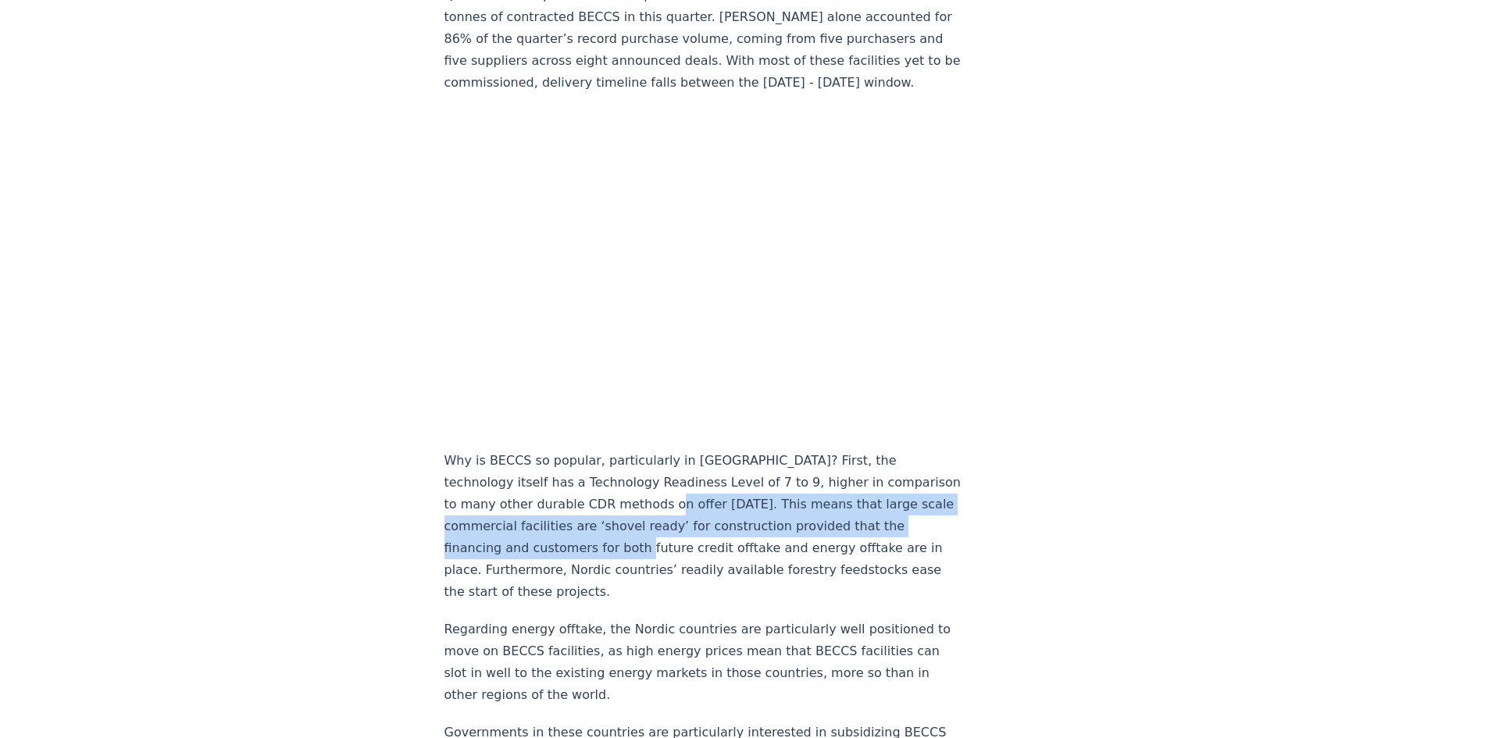
drag, startPoint x: 646, startPoint y: 469, endPoint x: 675, endPoint y: 519, distance: 57.7
click at [675, 519] on p "Why is BECCS so popular, particularly in [GEOGRAPHIC_DATA]? First, the technolo…" at bounding box center [702, 526] width 517 height 153
click at [676, 519] on p "Why is BECCS so popular, particularly in [GEOGRAPHIC_DATA]? First, the technolo…" at bounding box center [702, 526] width 517 height 153
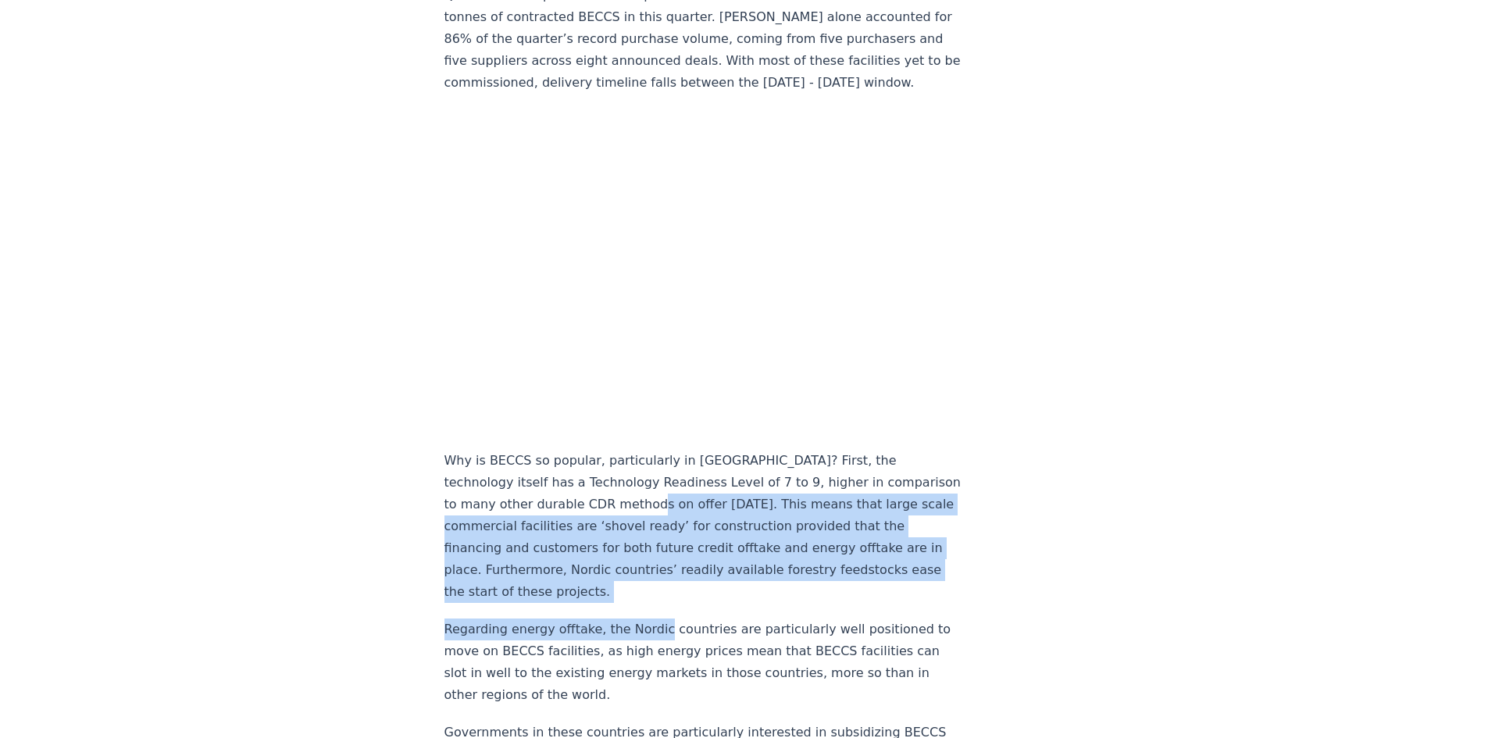
drag, startPoint x: 651, startPoint y: 568, endPoint x: 631, endPoint y: 472, distance: 98.0
click at [631, 472] on p "Why is BECCS so popular, particularly in [GEOGRAPHIC_DATA]? First, the technolo…" at bounding box center [702, 526] width 517 height 153
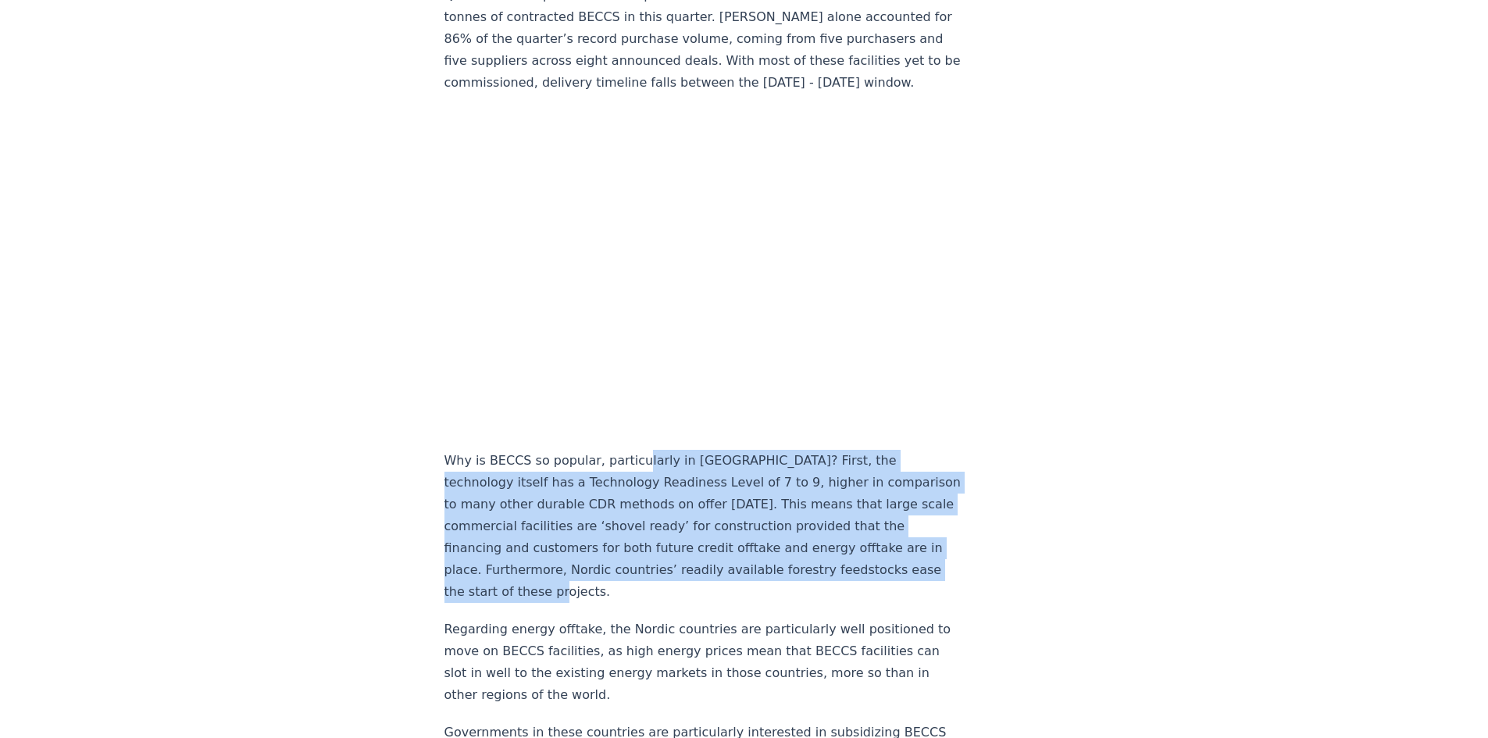
drag, startPoint x: 658, startPoint y: 452, endPoint x: 743, endPoint y: 562, distance: 139.2
click at [743, 567] on p "Why is BECCS so popular, particularly in [GEOGRAPHIC_DATA]? First, the technolo…" at bounding box center [702, 526] width 517 height 153
click at [743, 562] on p "Why is BECCS so popular, particularly in [GEOGRAPHIC_DATA]? First, the technolo…" at bounding box center [702, 526] width 517 height 153
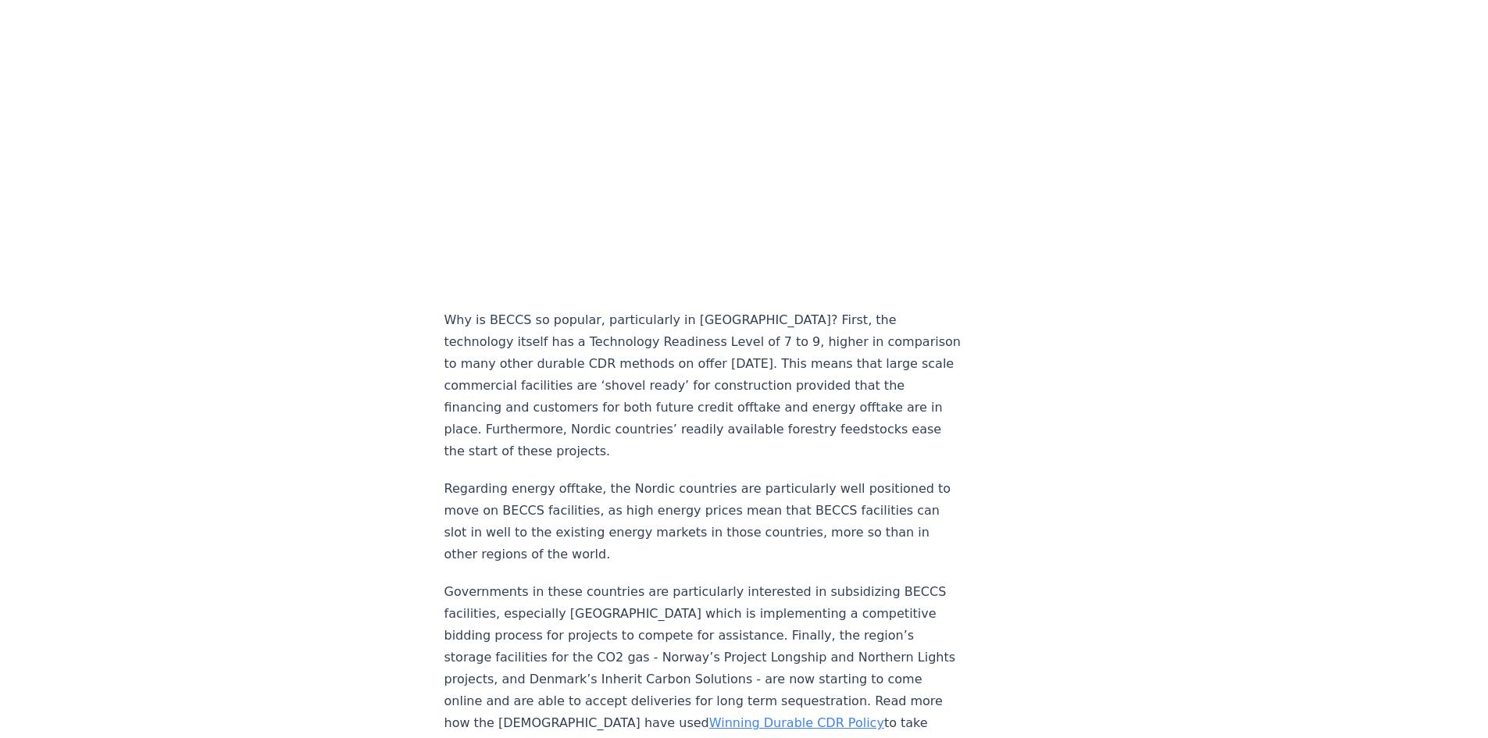
scroll to position [1718, 0]
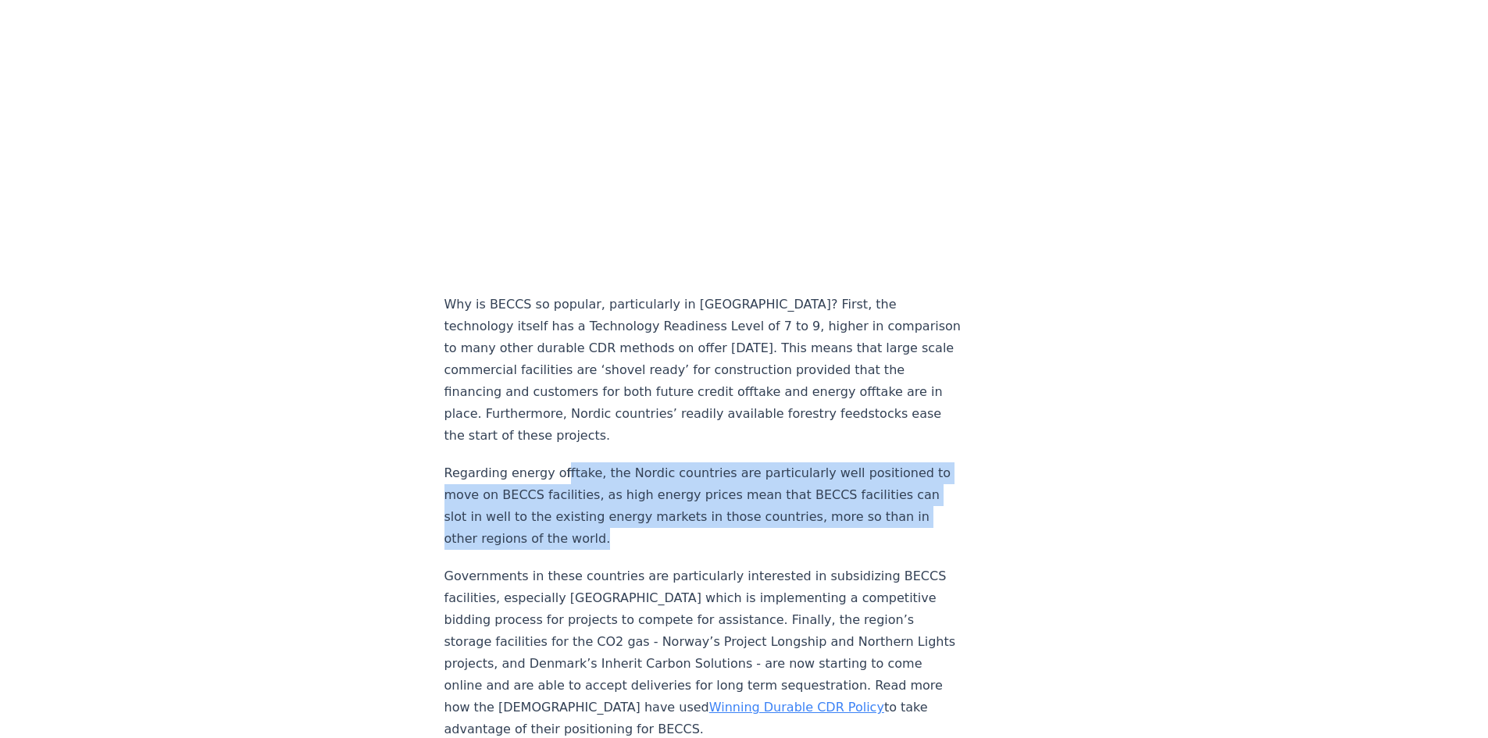
drag, startPoint x: 659, startPoint y: 472, endPoint x: 726, endPoint y: 512, distance: 77.8
click at [726, 512] on p "Regarding energy offtake, the Nordic countries are particularly well positioned…" at bounding box center [702, 505] width 517 height 87
click at [723, 510] on p "Regarding energy offtake, the Nordic countries are particularly well positioned…" at bounding box center [702, 505] width 517 height 87
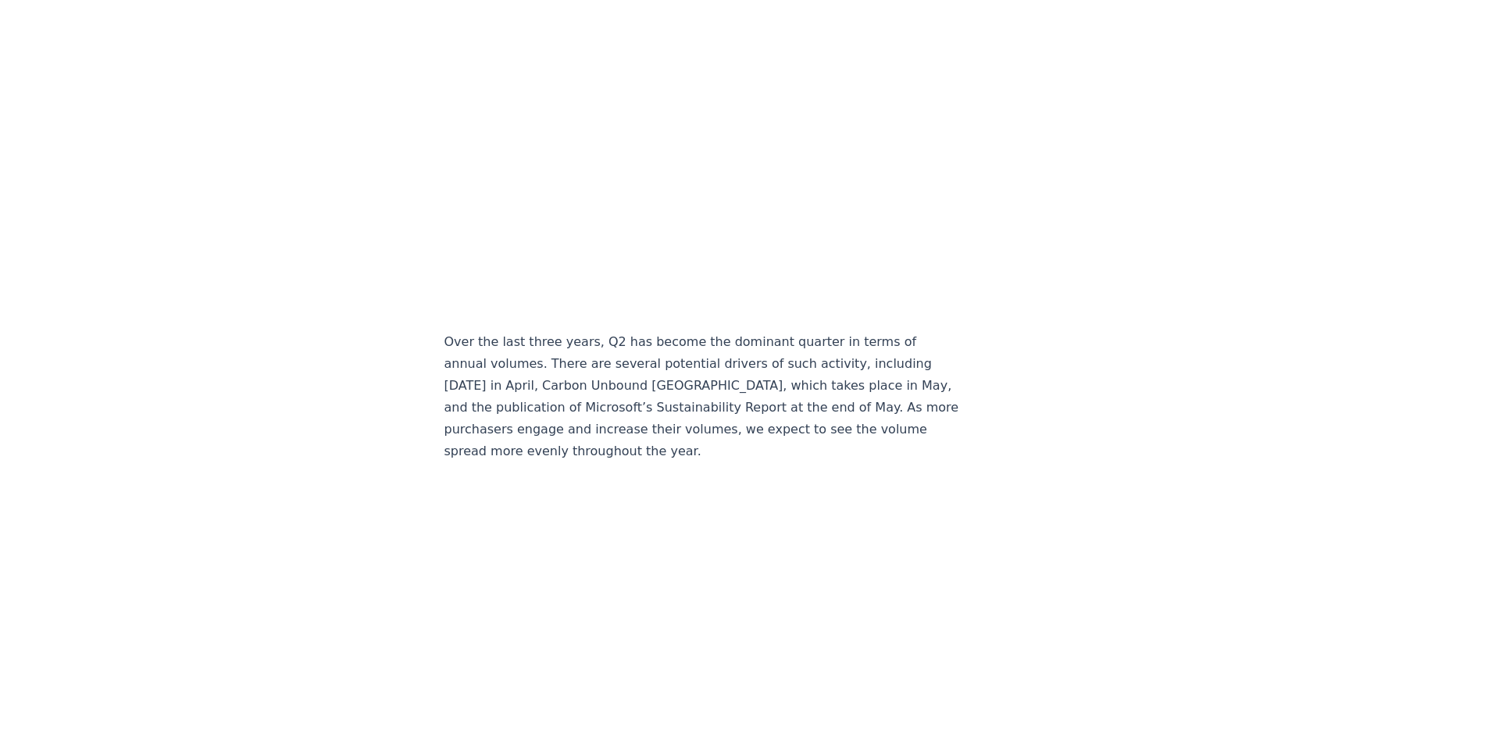
scroll to position [2734, 0]
drag, startPoint x: 518, startPoint y: 357, endPoint x: 752, endPoint y: 357, distance: 234.3
click at [752, 357] on p "Over the last three years, Q2 has become the dominant quarter in terms of annua…" at bounding box center [702, 394] width 517 height 131
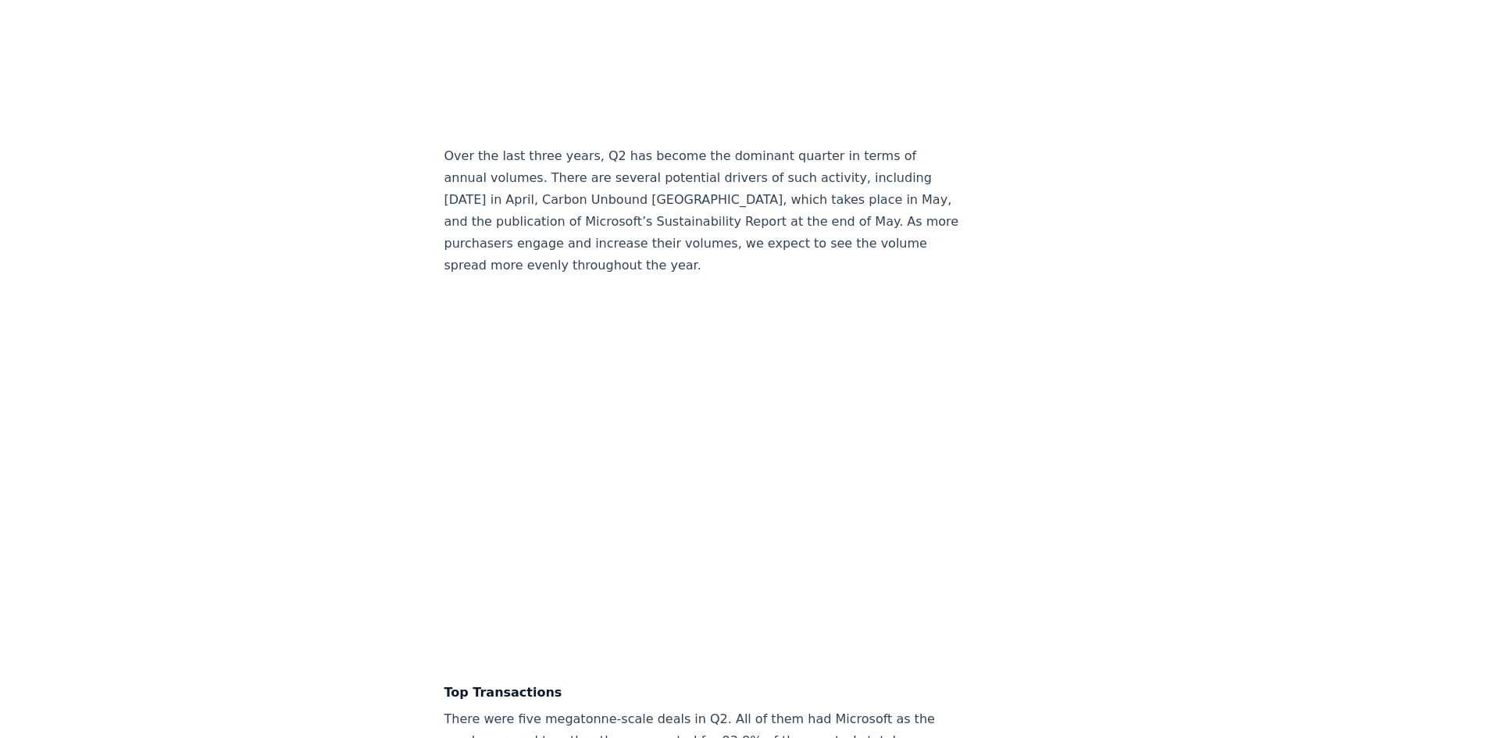
scroll to position [2890, 0]
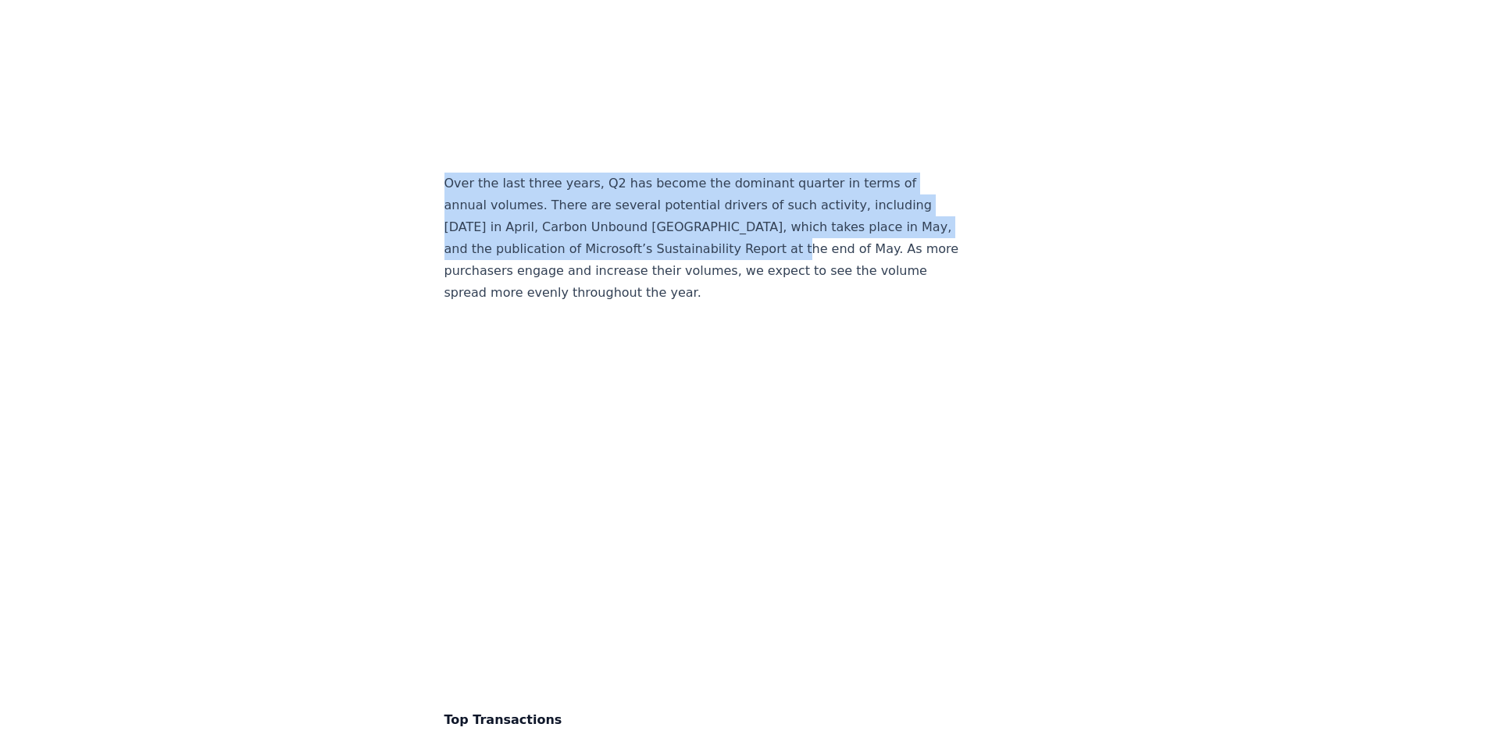
drag, startPoint x: 447, startPoint y: 158, endPoint x: 780, endPoint y: 220, distance: 339.3
click at [780, 220] on p "Over the last three years, Q2 has become the dominant quarter in terms of annua…" at bounding box center [702, 238] width 517 height 131
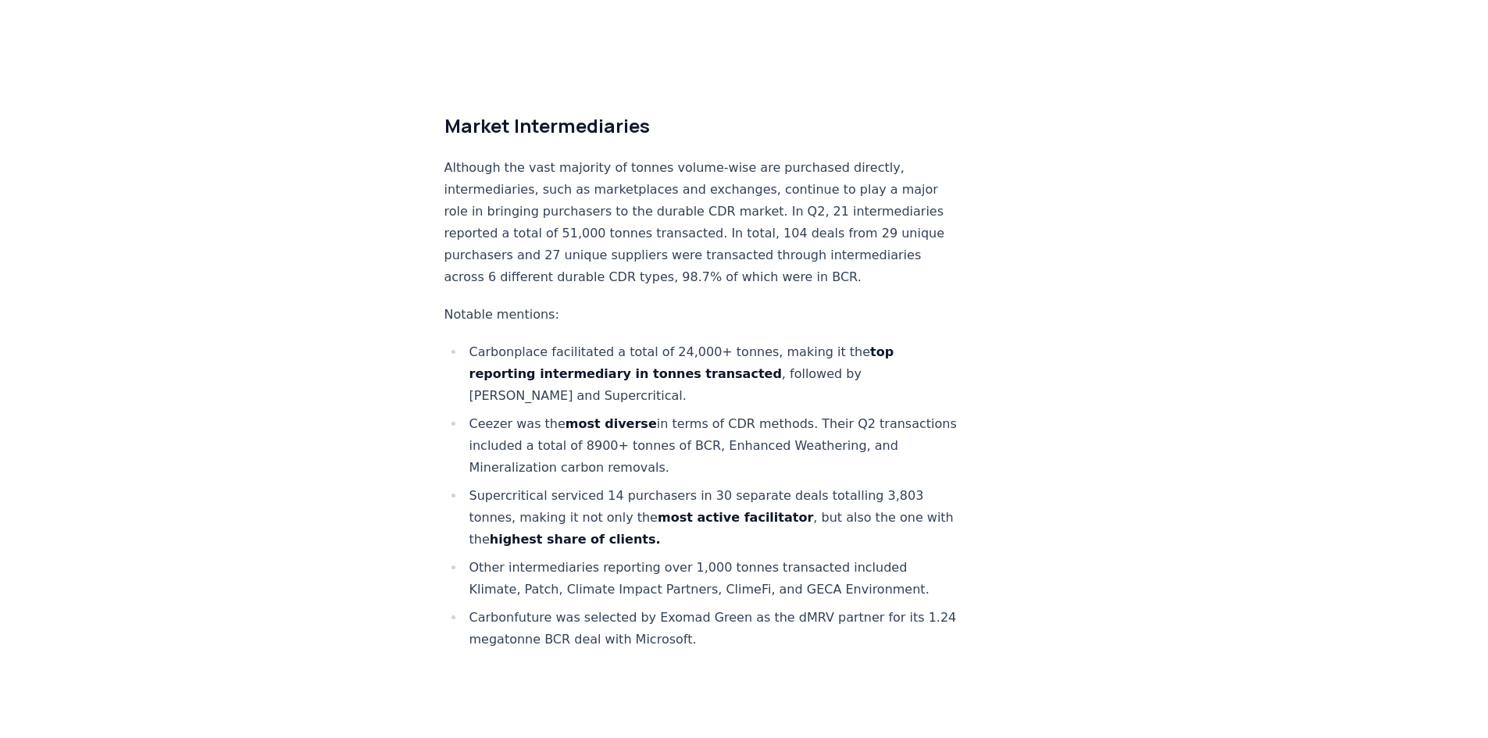
scroll to position [8436, 0]
click at [715, 558] on li "Other intermediaries reporting over 1,000 tonnes transacted included Klimate, P…" at bounding box center [713, 580] width 497 height 44
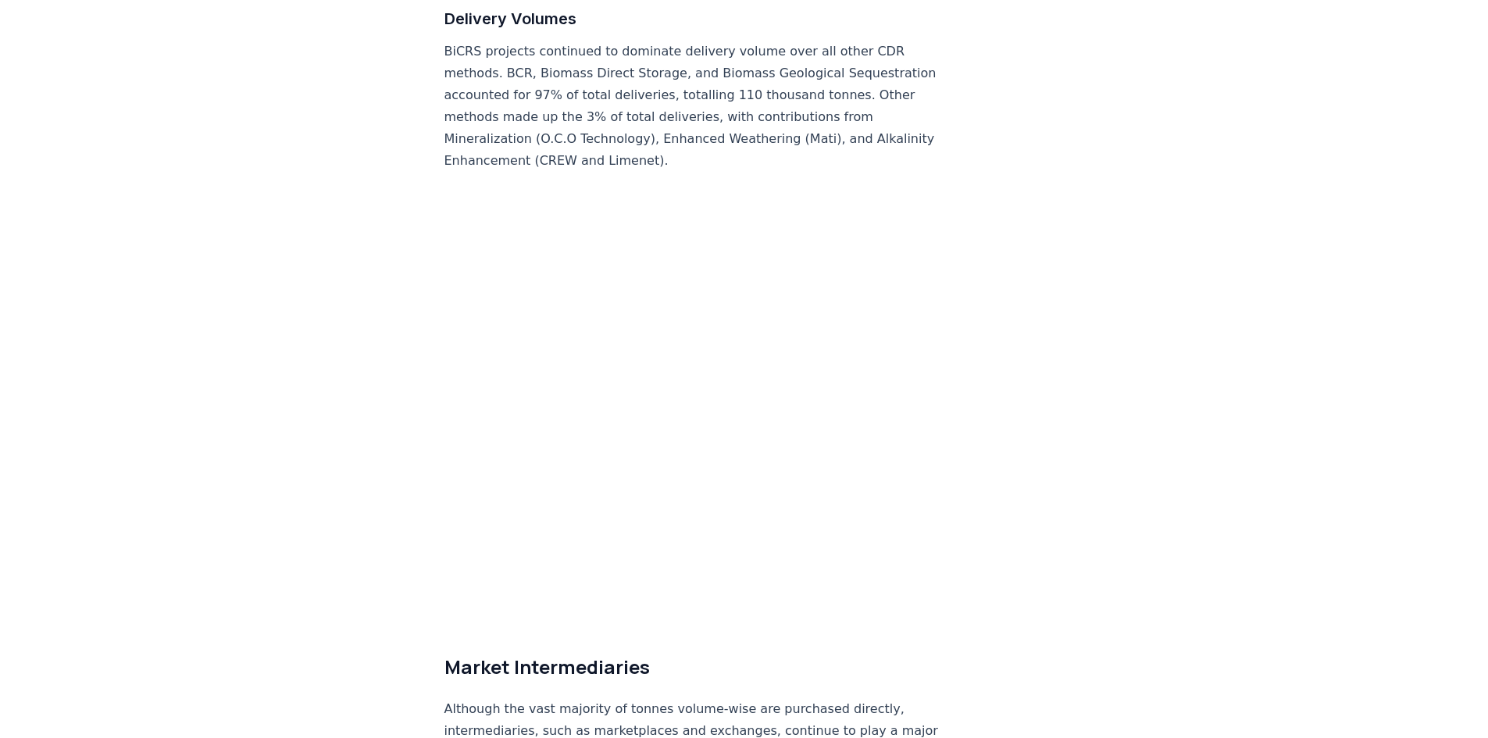
scroll to position [7733, 0]
